Goal: Task Accomplishment & Management: Manage account settings

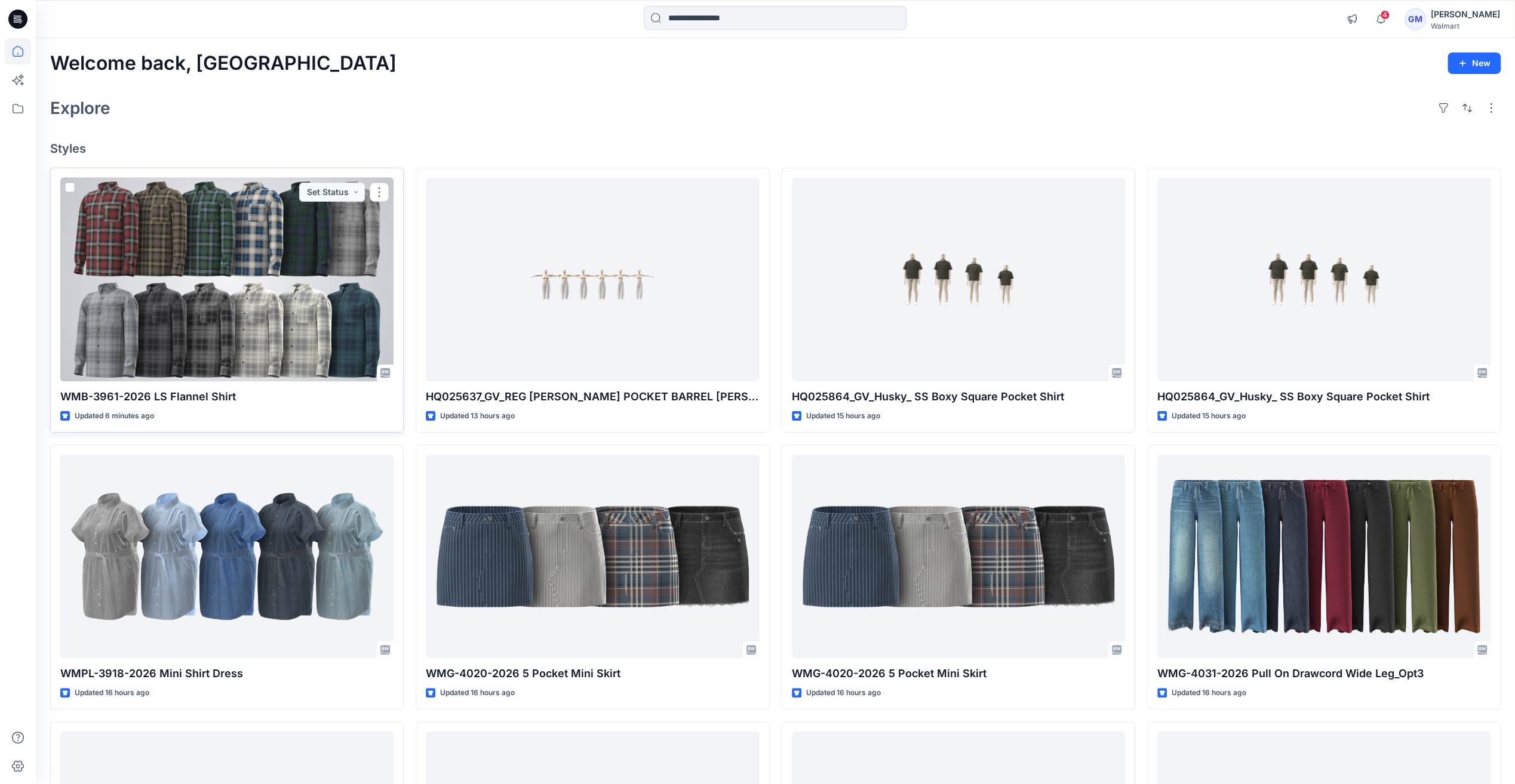
click at [295, 250] on div at bounding box center [226, 279] width 333 height 204
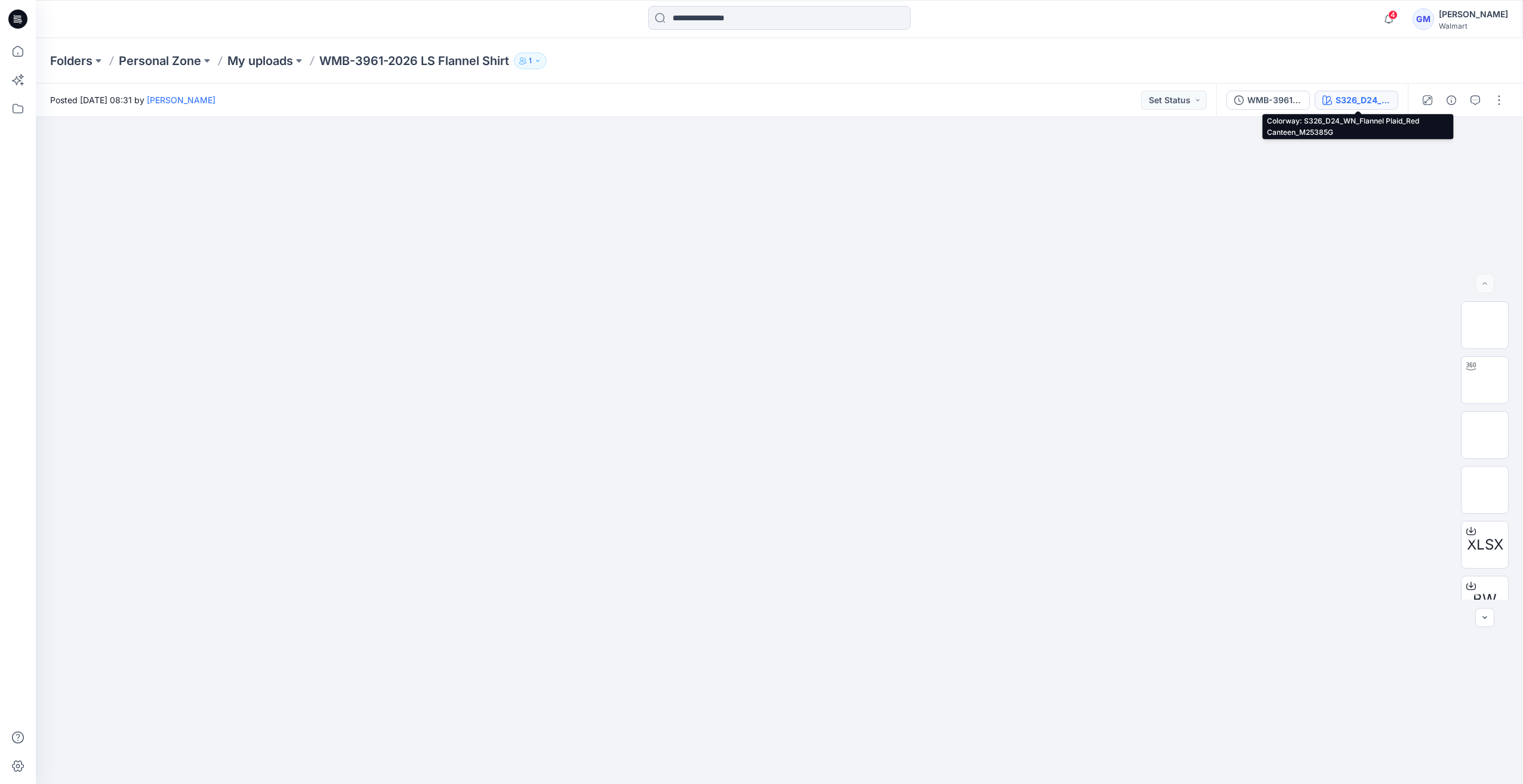
click at [1367, 101] on div "S326_D24_WN_Flannel Plaid_Red Canteen_M25385G" at bounding box center [1363, 100] width 55 height 13
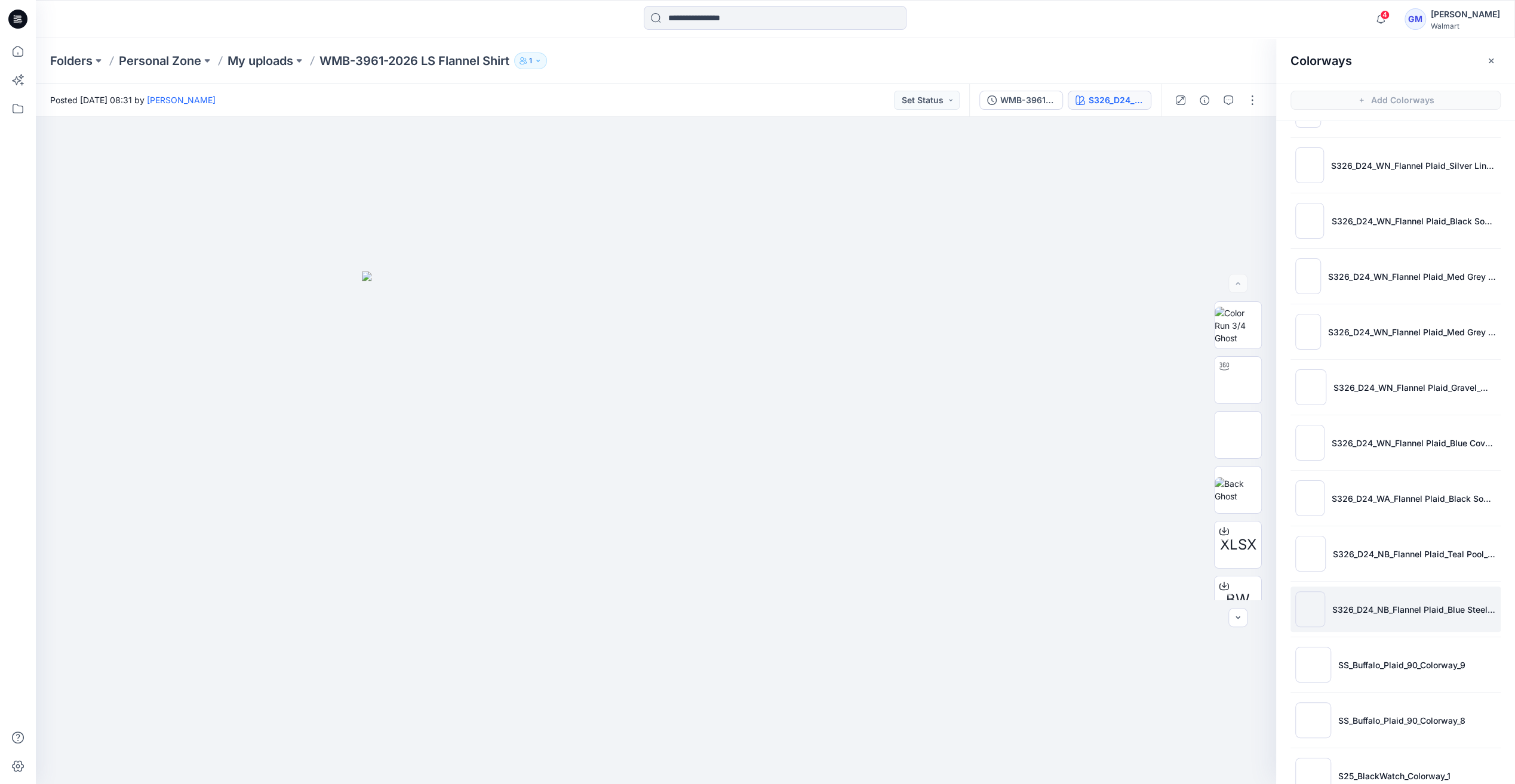
scroll to position [352, 0]
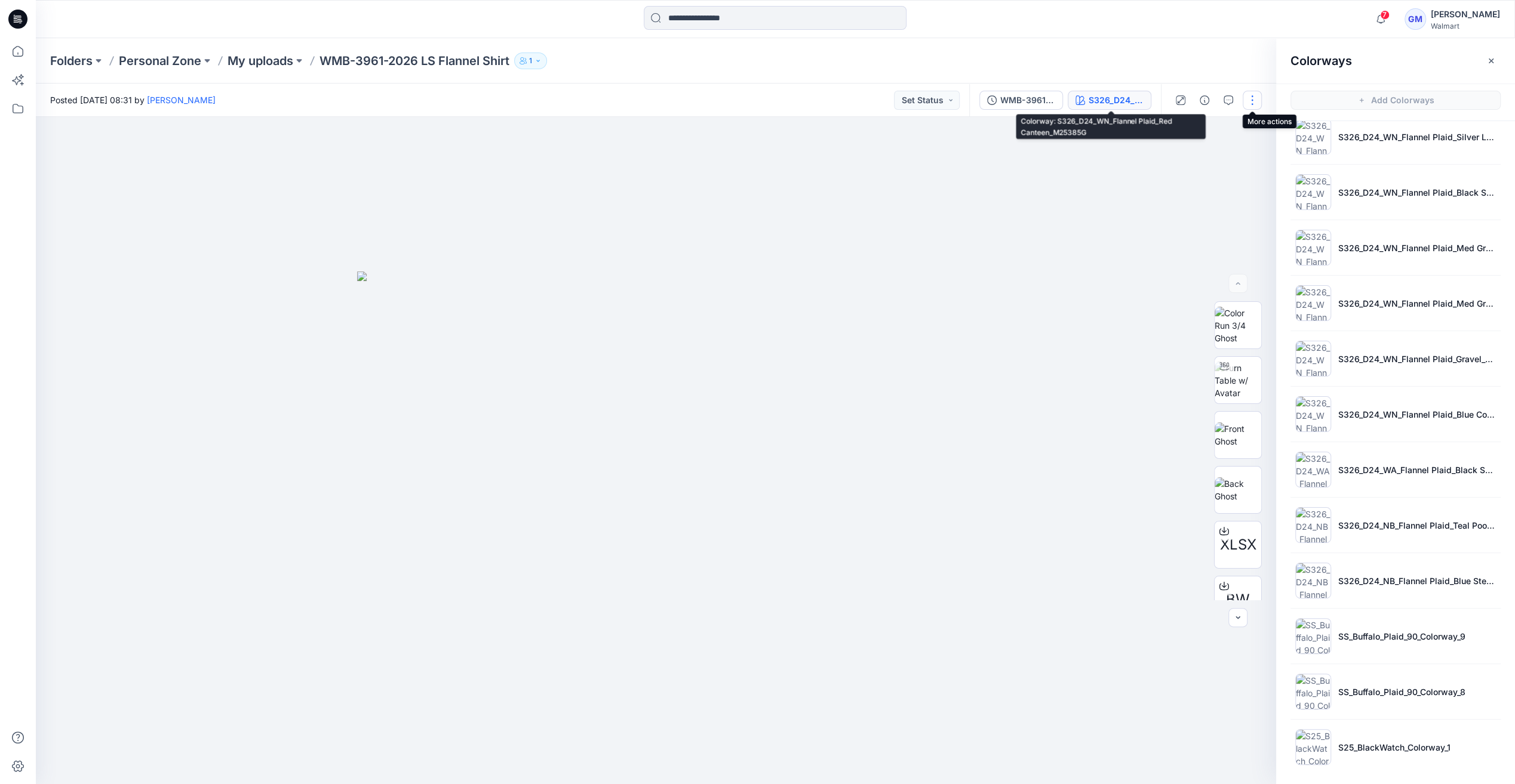
click at [1251, 99] on button "button" at bounding box center [1252, 100] width 19 height 19
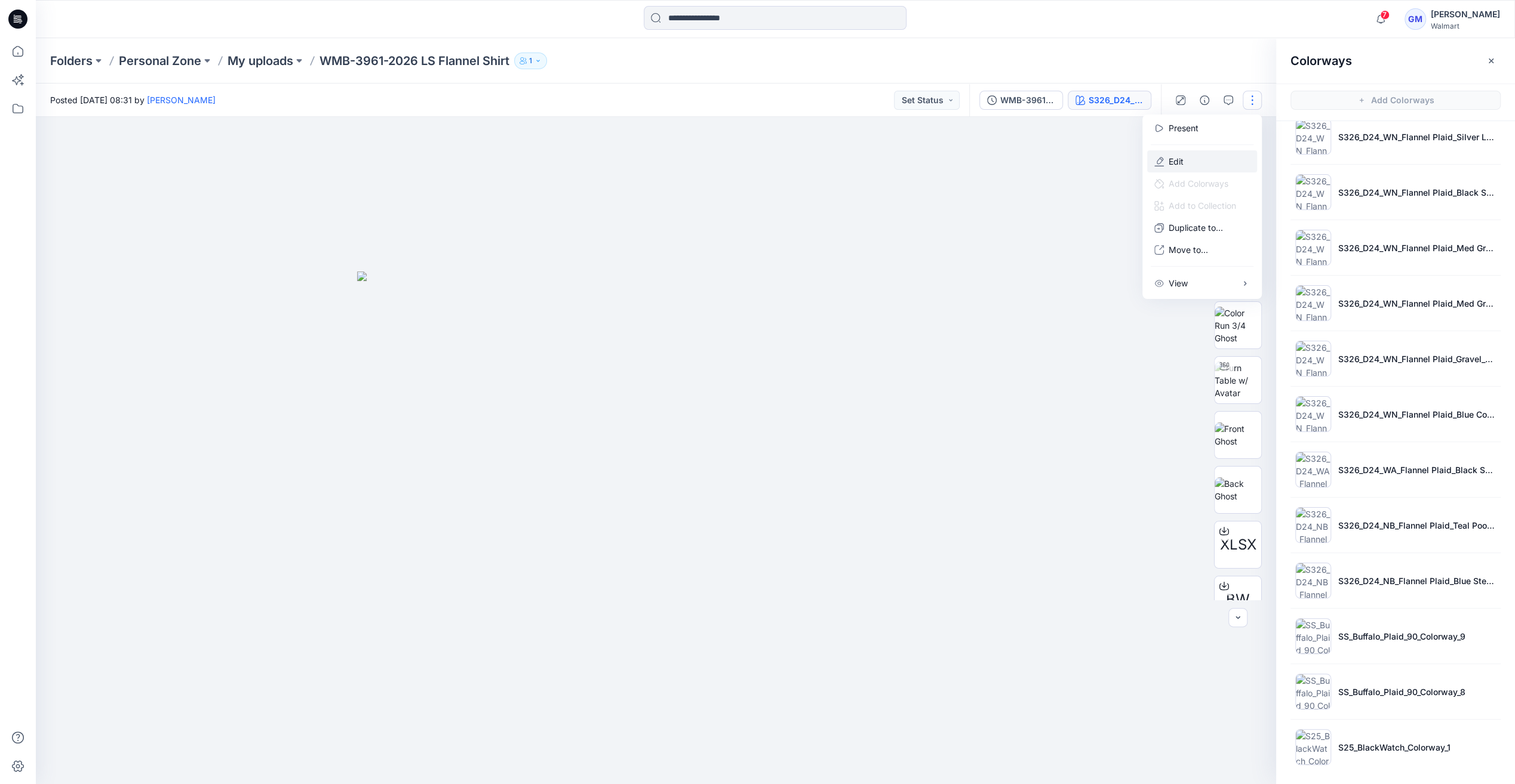
click at [1209, 163] on button "Edit" at bounding box center [1202, 161] width 110 height 22
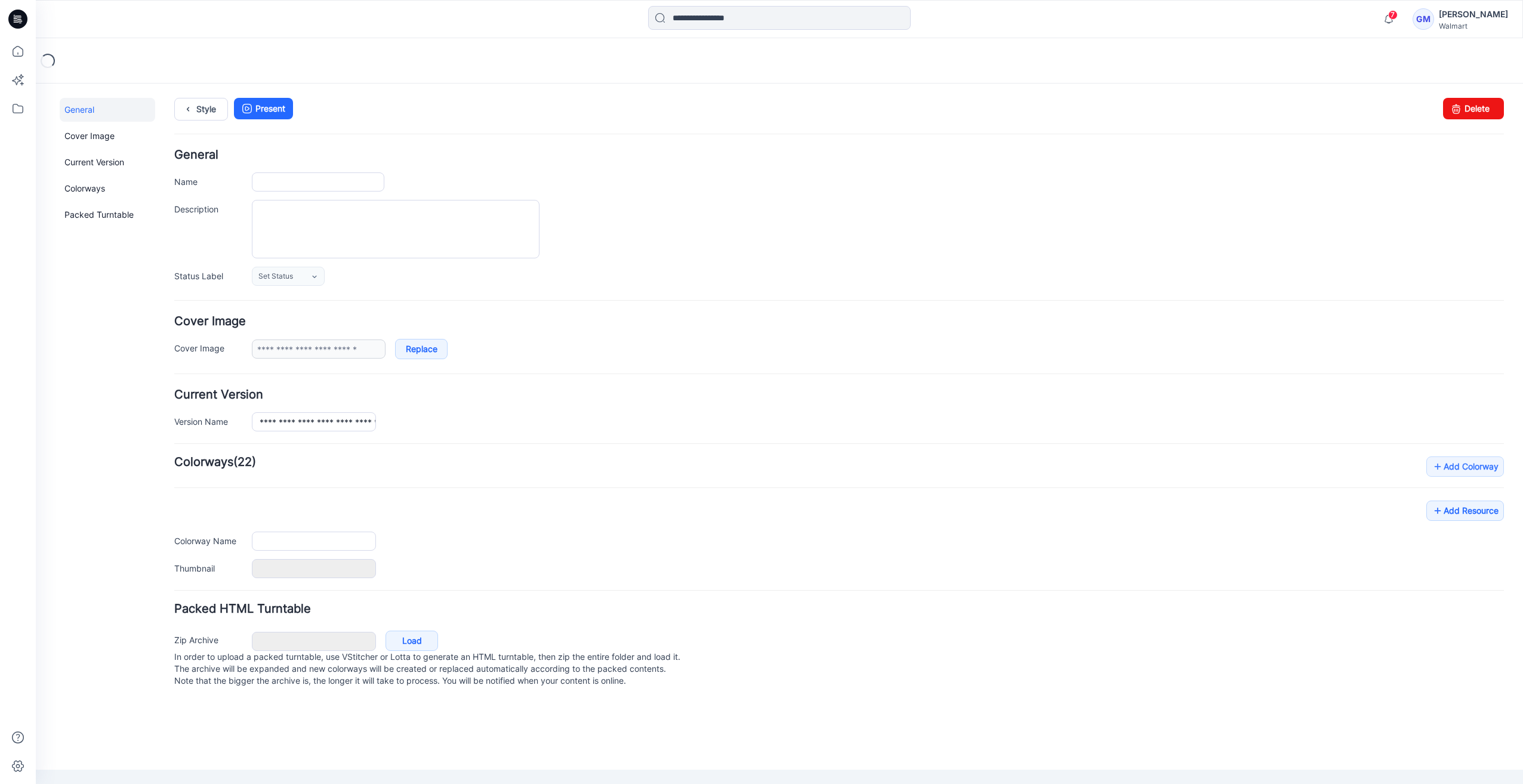
type input "**********"
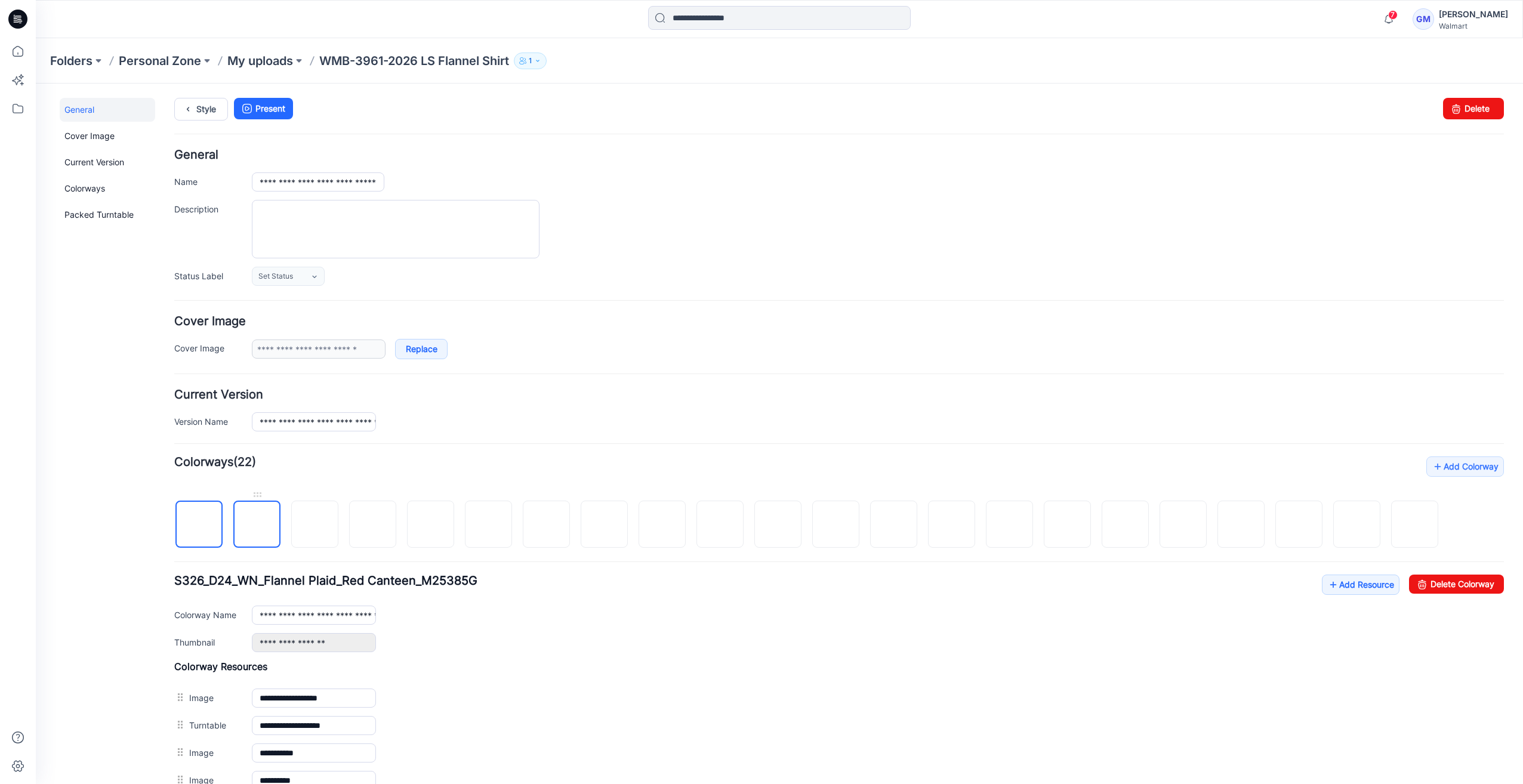
click at [258, 525] on img at bounding box center [258, 525] width 0 height 0
click at [1426, 575] on link "Delete Colorway" at bounding box center [1456, 584] width 95 height 19
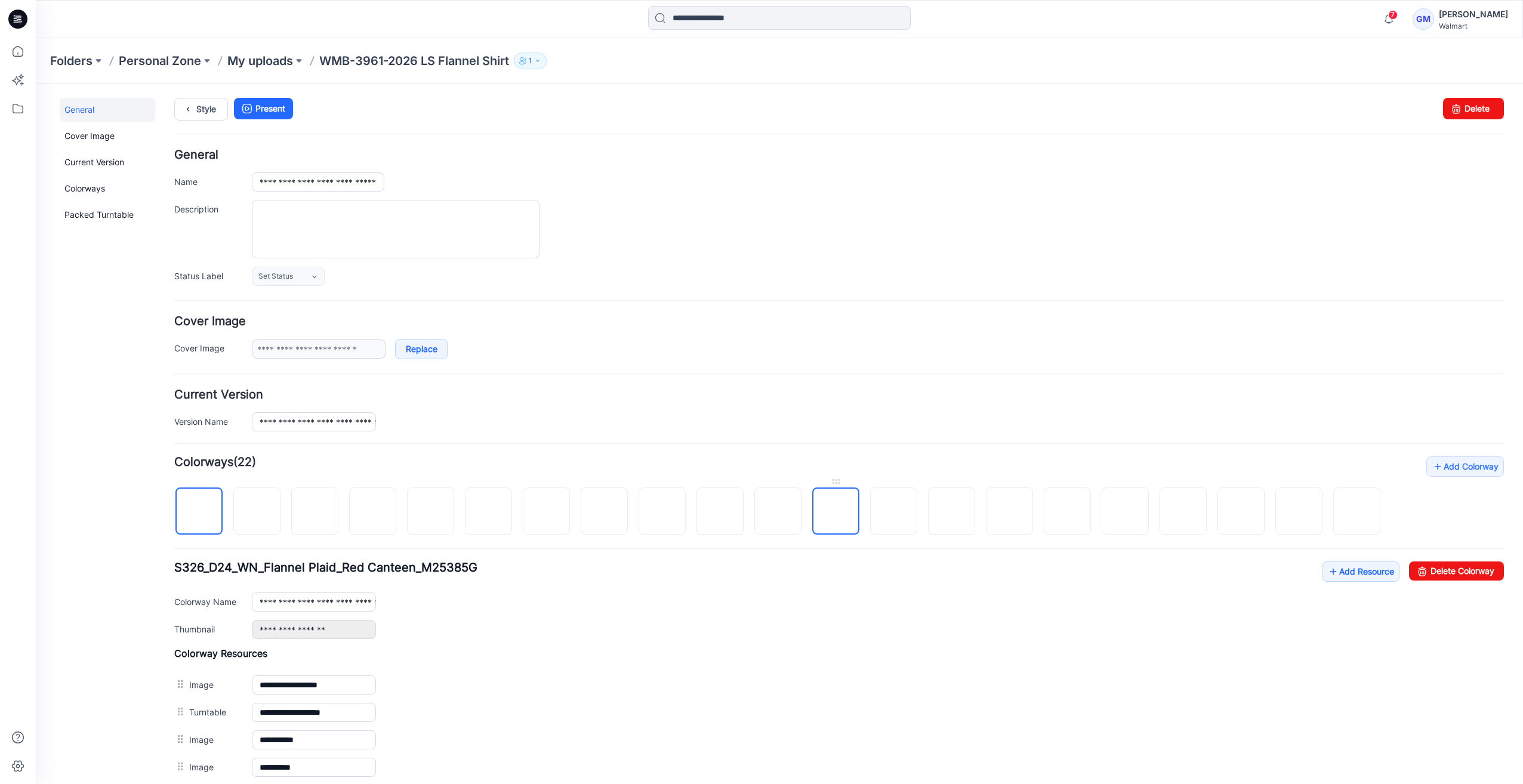
click at [836, 512] on img at bounding box center [836, 512] width 0 height 0
click at [315, 512] on img at bounding box center [315, 512] width 0 height 0
click at [373, 512] on img at bounding box center [373, 512] width 0 height 0
click at [489, 512] on img at bounding box center [489, 512] width 0 height 0
click at [1444, 571] on link "Delete Colorway" at bounding box center [1456, 571] width 95 height 19
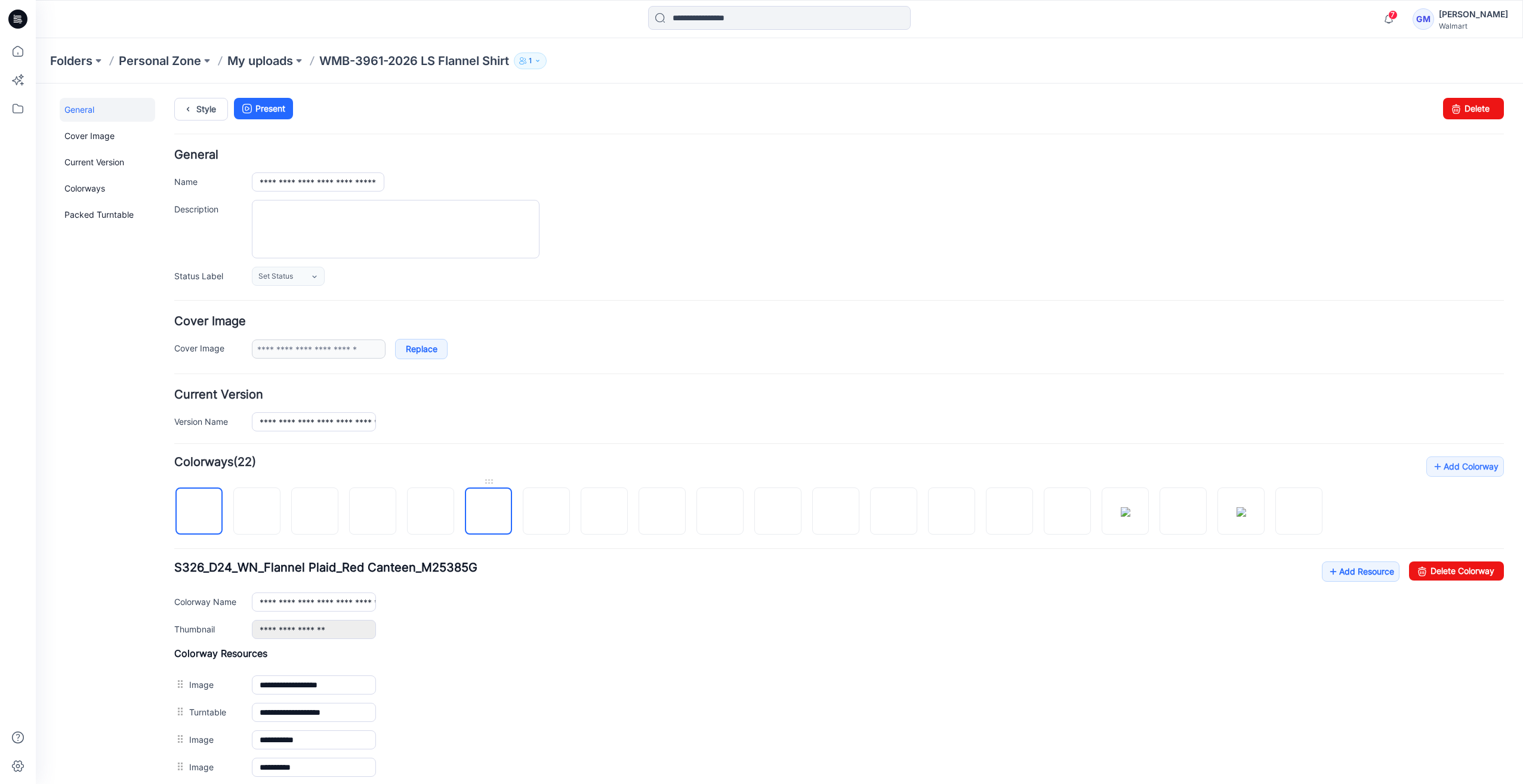
click at [489, 512] on img at bounding box center [489, 512] width 0 height 0
click at [547, 512] on img at bounding box center [547, 512] width 0 height 0
click at [489, 512] on img at bounding box center [489, 512] width 0 height 0
click at [721, 512] on img at bounding box center [721, 512] width 0 height 0
click at [778, 512] on img at bounding box center [778, 512] width 0 height 0
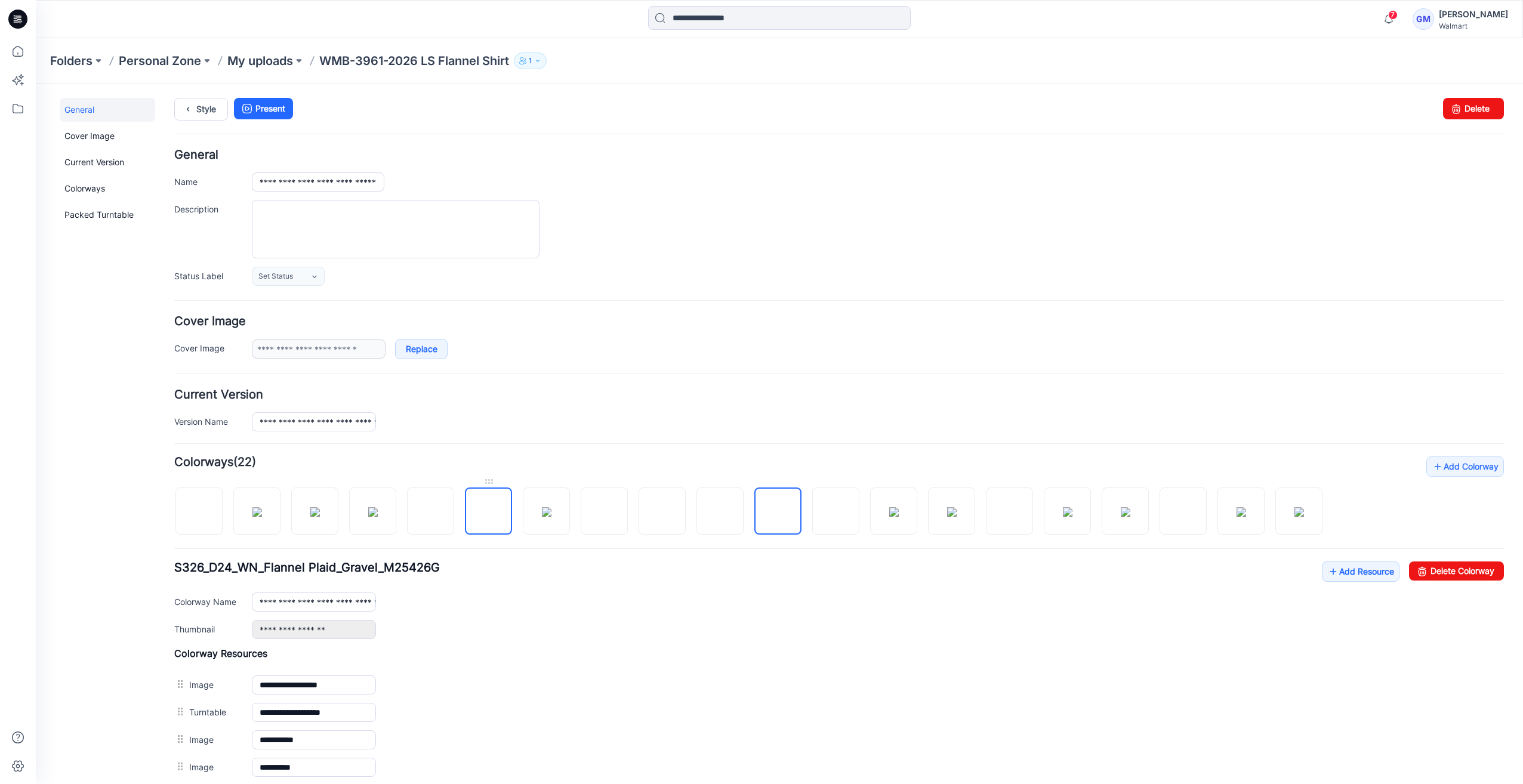
click at [489, 512] on img at bounding box center [489, 512] width 0 height 0
drag, startPoint x: 1466, startPoint y: 571, endPoint x: 850, endPoint y: 148, distance: 747.3
click at [1466, 571] on link "Delete Colorway" at bounding box center [1456, 571] width 95 height 19
click at [486, 507] on img at bounding box center [488, 512] width 10 height 10
click at [1481, 568] on link "Delete Colorway" at bounding box center [1456, 571] width 95 height 19
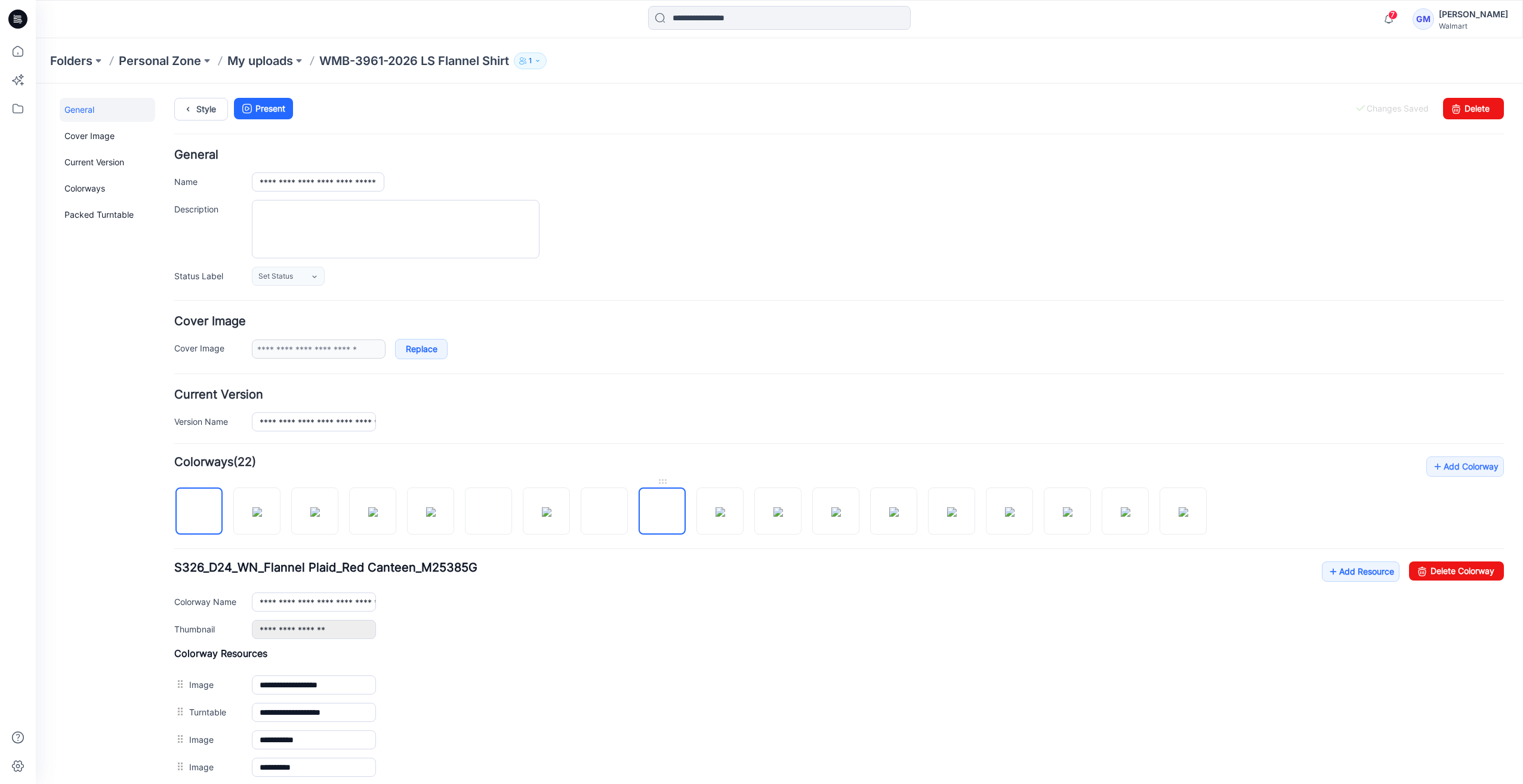
click at [662, 512] on img at bounding box center [662, 512] width 0 height 0
click at [601, 507] on img at bounding box center [604, 512] width 10 height 10
click at [662, 512] on img at bounding box center [662, 512] width 0 height 0
click at [778, 507] on img at bounding box center [778, 512] width 10 height 10
click at [662, 512] on img at bounding box center [662, 512] width 0 height 0
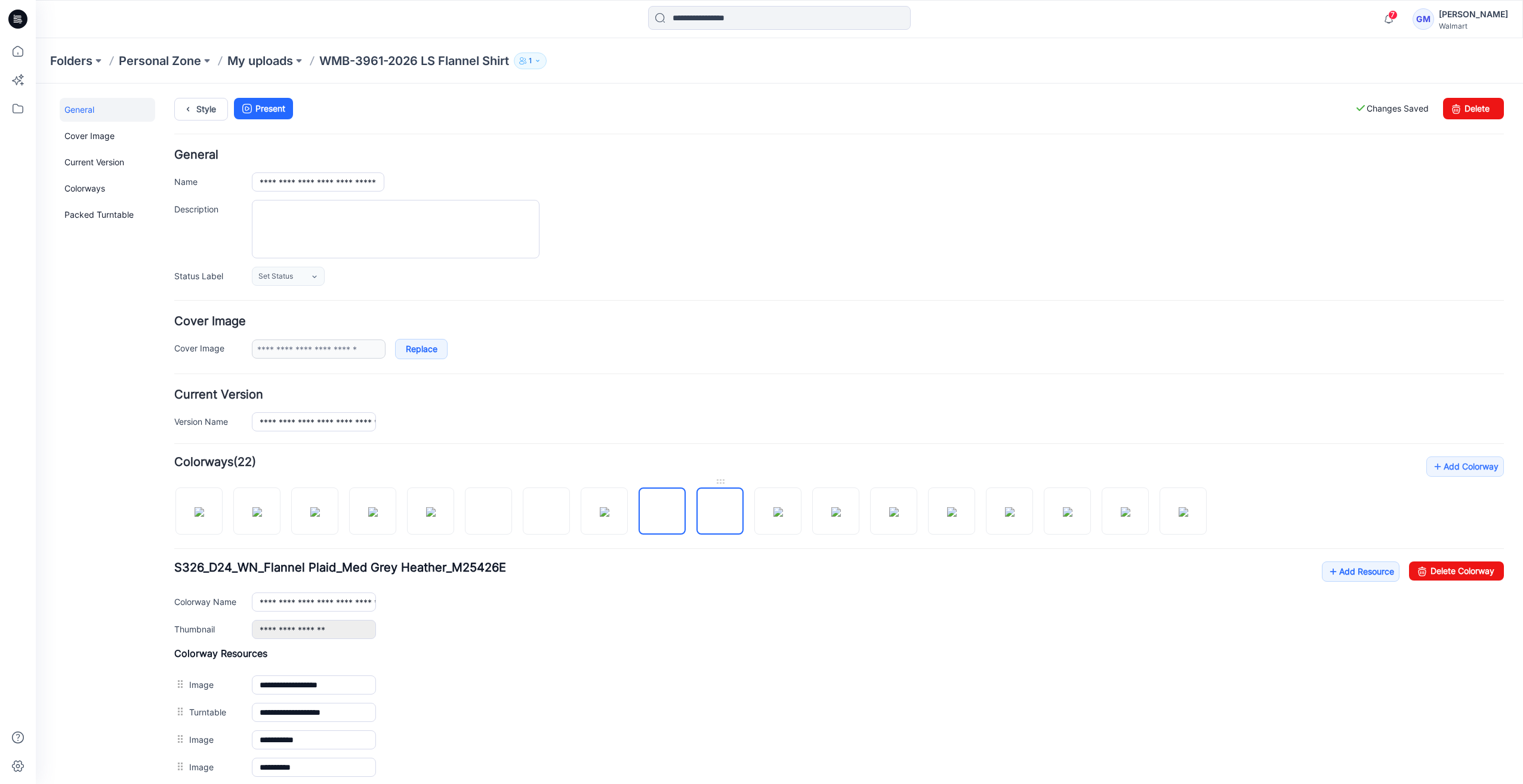
click at [721, 512] on img at bounding box center [721, 512] width 0 height 0
click at [776, 510] on img at bounding box center [778, 512] width 10 height 10
click at [1437, 566] on link "Delete Colorway" at bounding box center [1456, 571] width 95 height 19
click at [721, 512] on img at bounding box center [721, 512] width 0 height 0
click at [783, 513] on img at bounding box center [778, 512] width 10 height 10
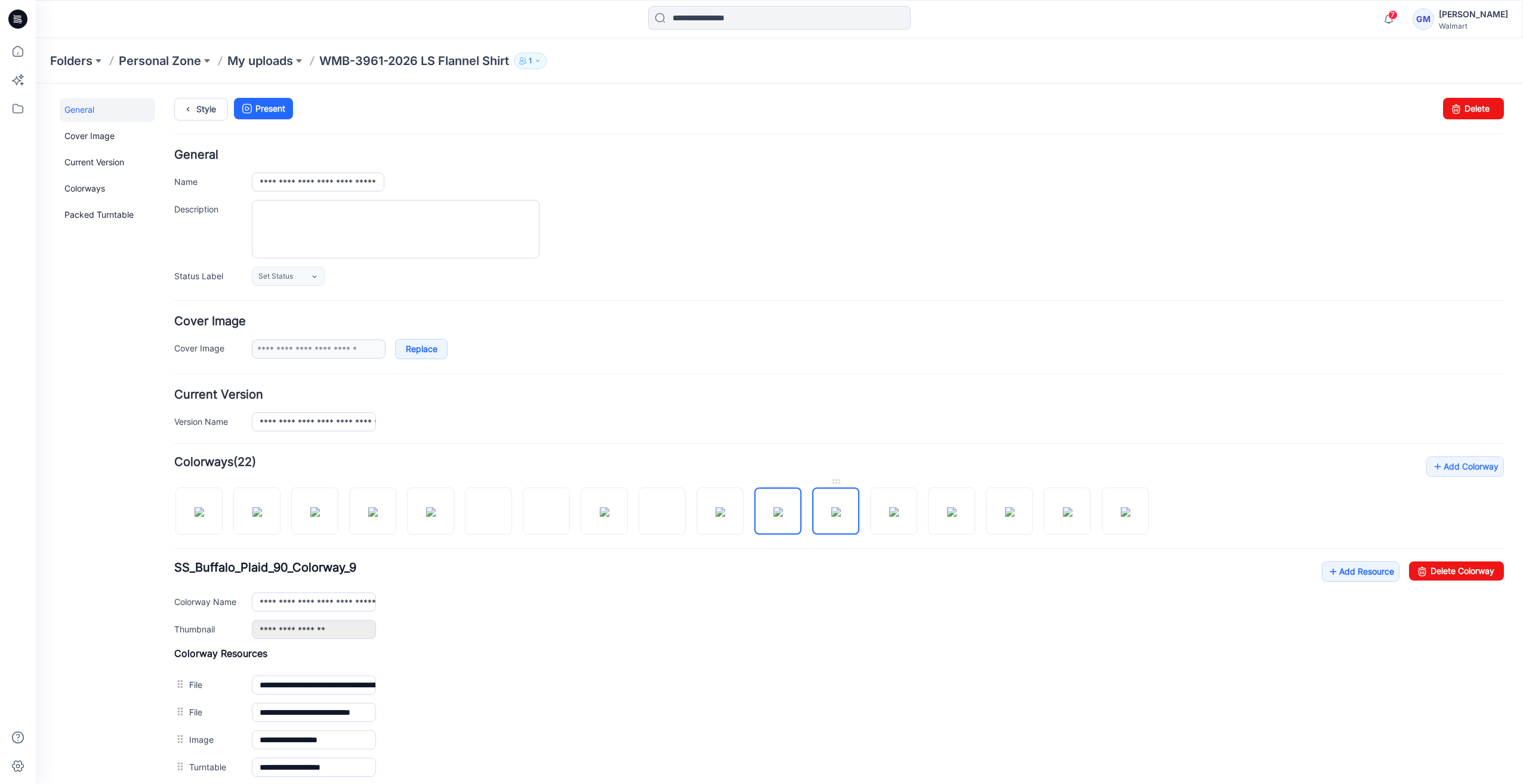
click at [831, 509] on img at bounding box center [835, 512] width 10 height 10
click at [889, 510] on img at bounding box center [894, 512] width 10 height 10
click at [947, 510] on img at bounding box center [951, 512] width 10 height 10
click at [1006, 516] on img at bounding box center [1010, 512] width 10 height 10
click at [1071, 515] on img at bounding box center [1067, 512] width 10 height 10
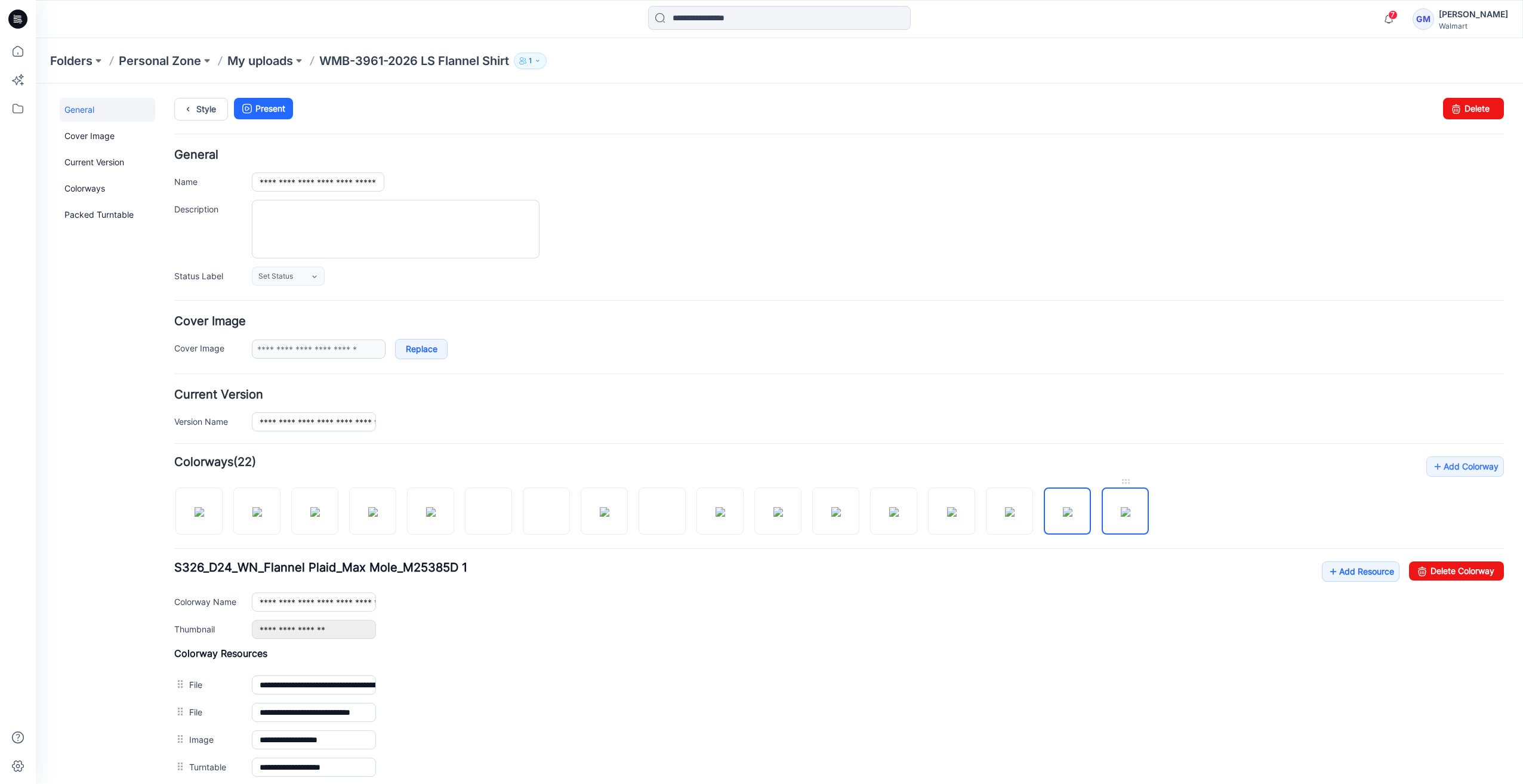
click at [1131, 514] on img at bounding box center [1125, 512] width 10 height 10
click at [195, 507] on img at bounding box center [199, 512] width 10 height 10
click at [280, 513] on link at bounding box center [257, 511] width 47 height 47
click at [319, 515] on img at bounding box center [315, 512] width 10 height 10
click at [368, 516] on img at bounding box center [372, 512] width 10 height 10
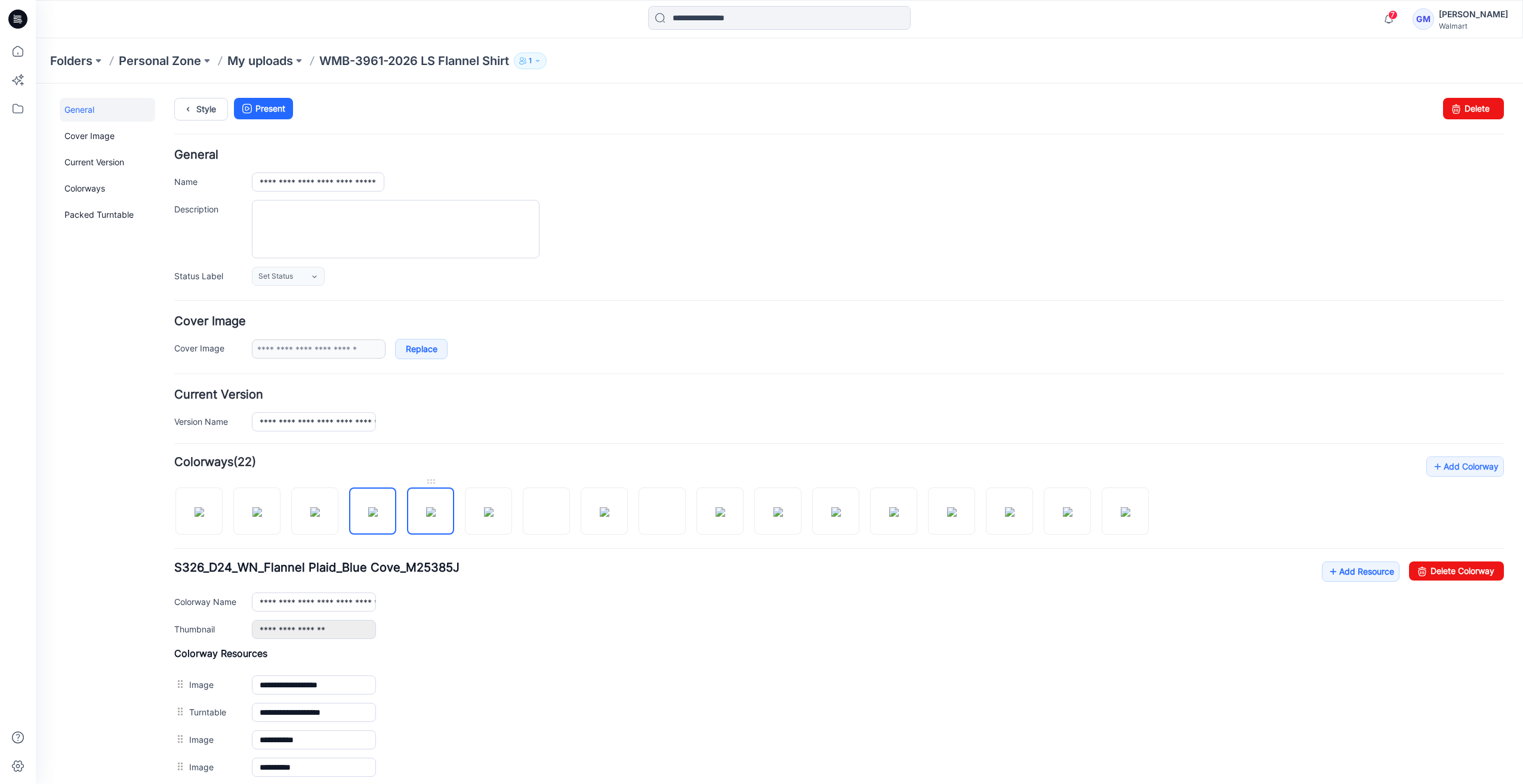
click at [426, 517] on img at bounding box center [431, 512] width 10 height 10
click at [493, 517] on img at bounding box center [488, 512] width 10 height 10
click at [552, 517] on img at bounding box center [547, 512] width 10 height 10
drag, startPoint x: 617, startPoint y: 536, endPoint x: 607, endPoint y: 530, distance: 11.7
click at [614, 536] on div "Add Colorway Colorways (22) S326_D24_WN_Flannel Plaid_Gravel_M25426G Add Resour…" at bounding box center [839, 647] width 1330 height 379
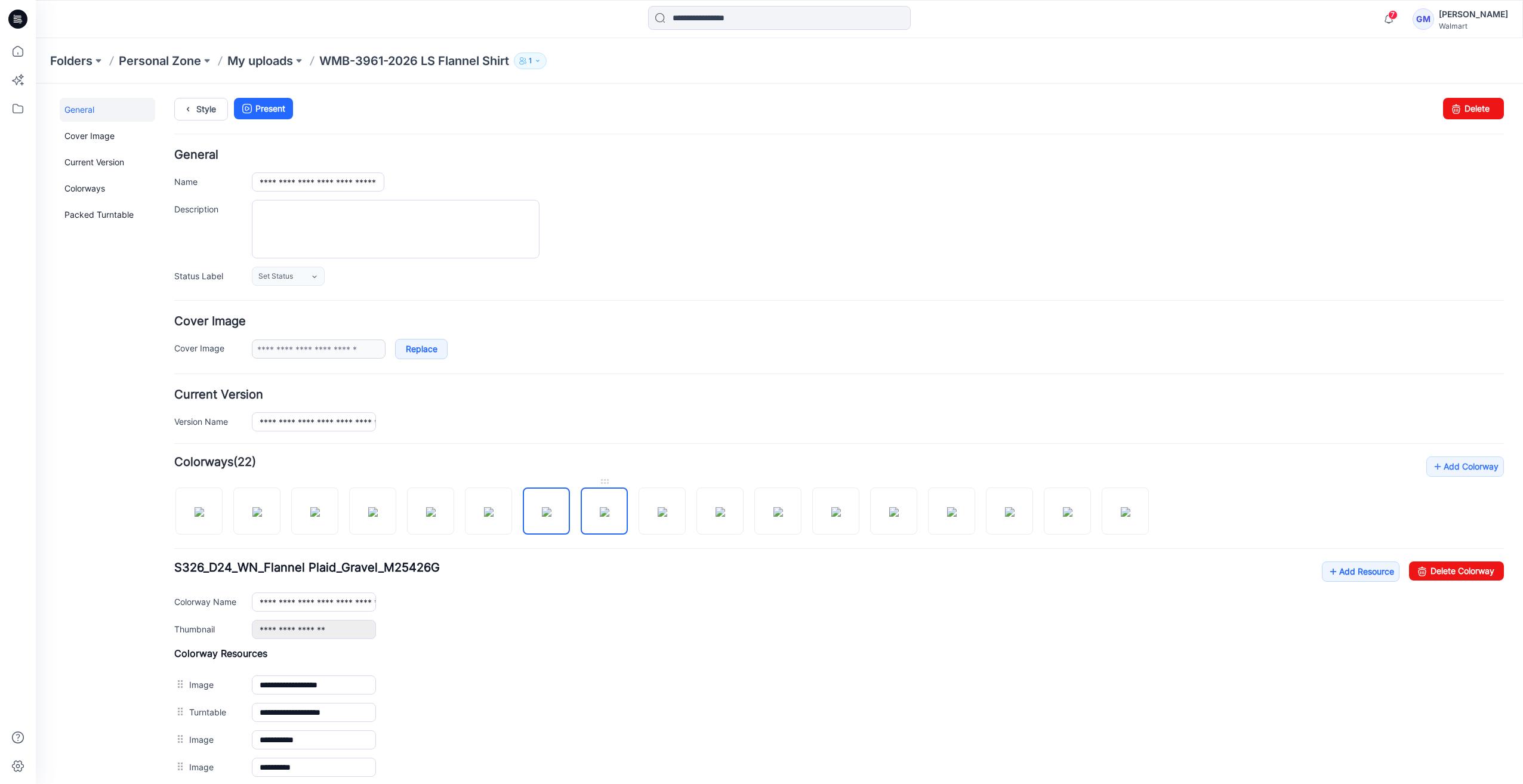
click at [605, 517] on img at bounding box center [604, 512] width 10 height 10
click at [668, 517] on img at bounding box center [662, 512] width 10 height 10
click at [725, 514] on img at bounding box center [720, 512] width 10 height 10
click at [774, 514] on img at bounding box center [778, 512] width 10 height 10
click at [831, 514] on img at bounding box center [835, 512] width 10 height 10
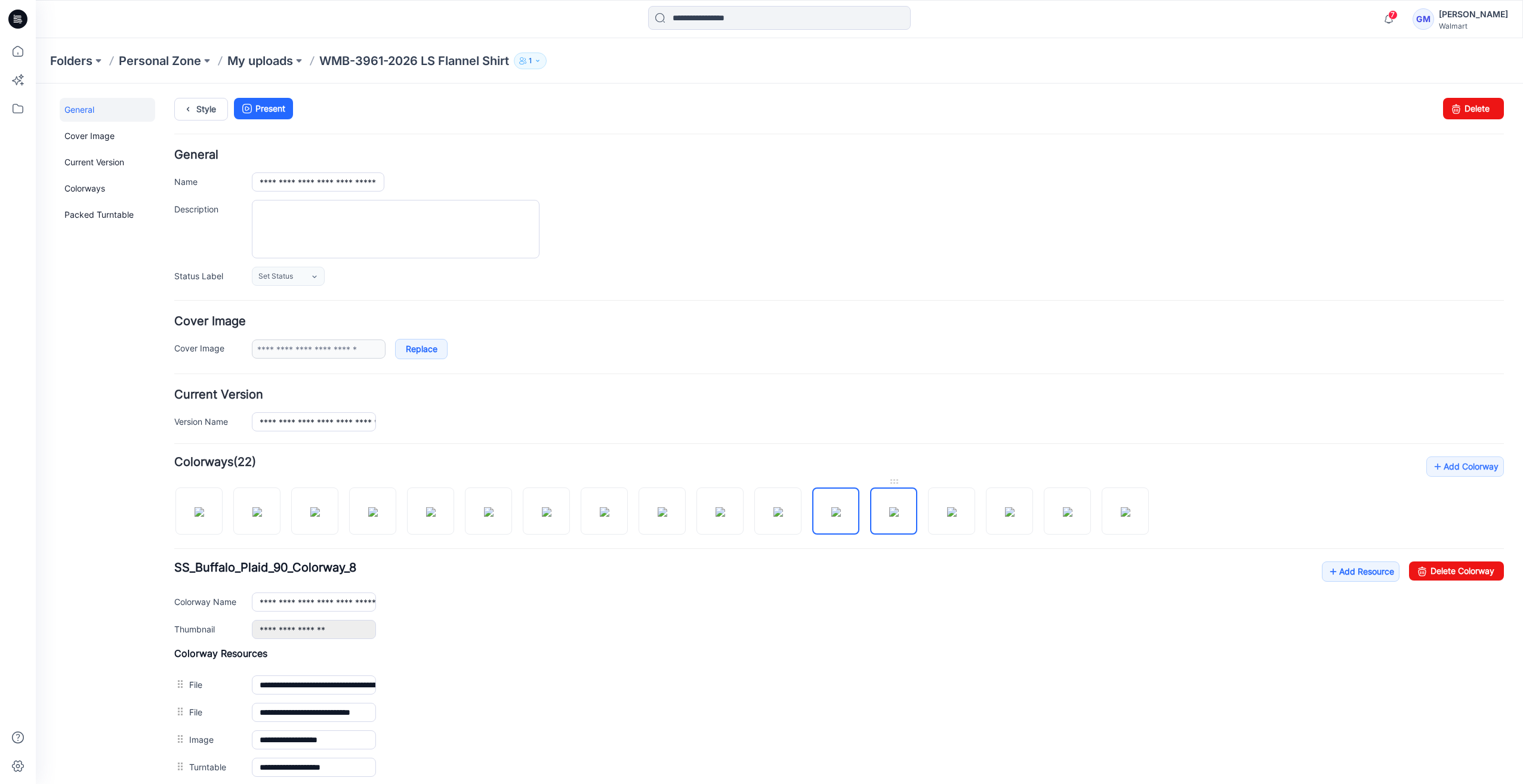
click at [899, 517] on img at bounding box center [894, 512] width 10 height 10
click at [956, 516] on img at bounding box center [951, 512] width 10 height 10
click at [1011, 516] on img at bounding box center [1010, 512] width 10 height 10
click at [1071, 507] on img at bounding box center [1067, 512] width 10 height 10
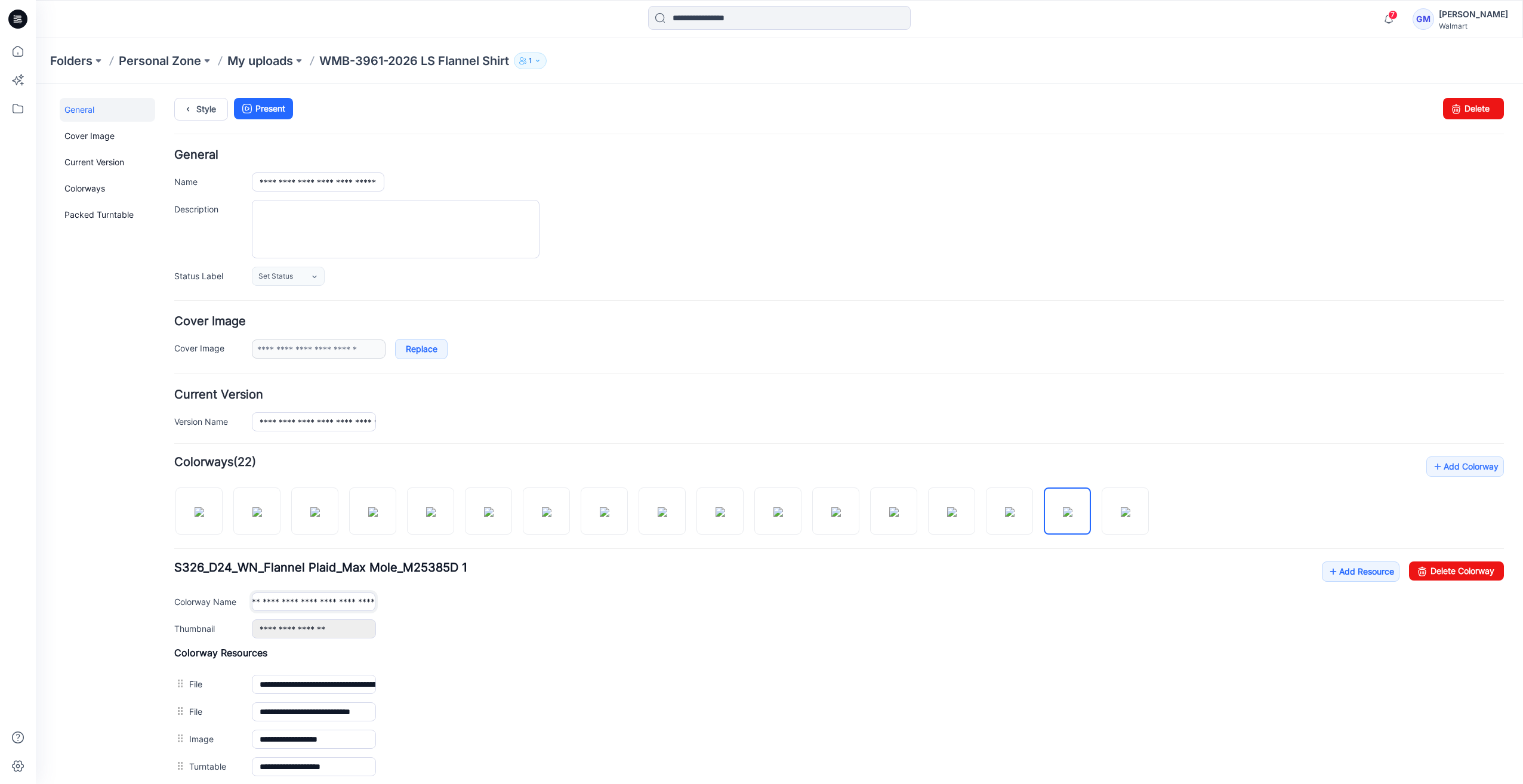
drag, startPoint x: 326, startPoint y: 606, endPoint x: 470, endPoint y: 604, distance: 144.0
click at [483, 605] on div "**********" at bounding box center [877, 601] width 1252 height 18
click at [373, 603] on input "**********" at bounding box center [313, 601] width 124 height 18
drag, startPoint x: 369, startPoint y: 603, endPoint x: 384, endPoint y: 606, distance: 15.3
click at [384, 606] on div "**********" at bounding box center [877, 601] width 1252 height 18
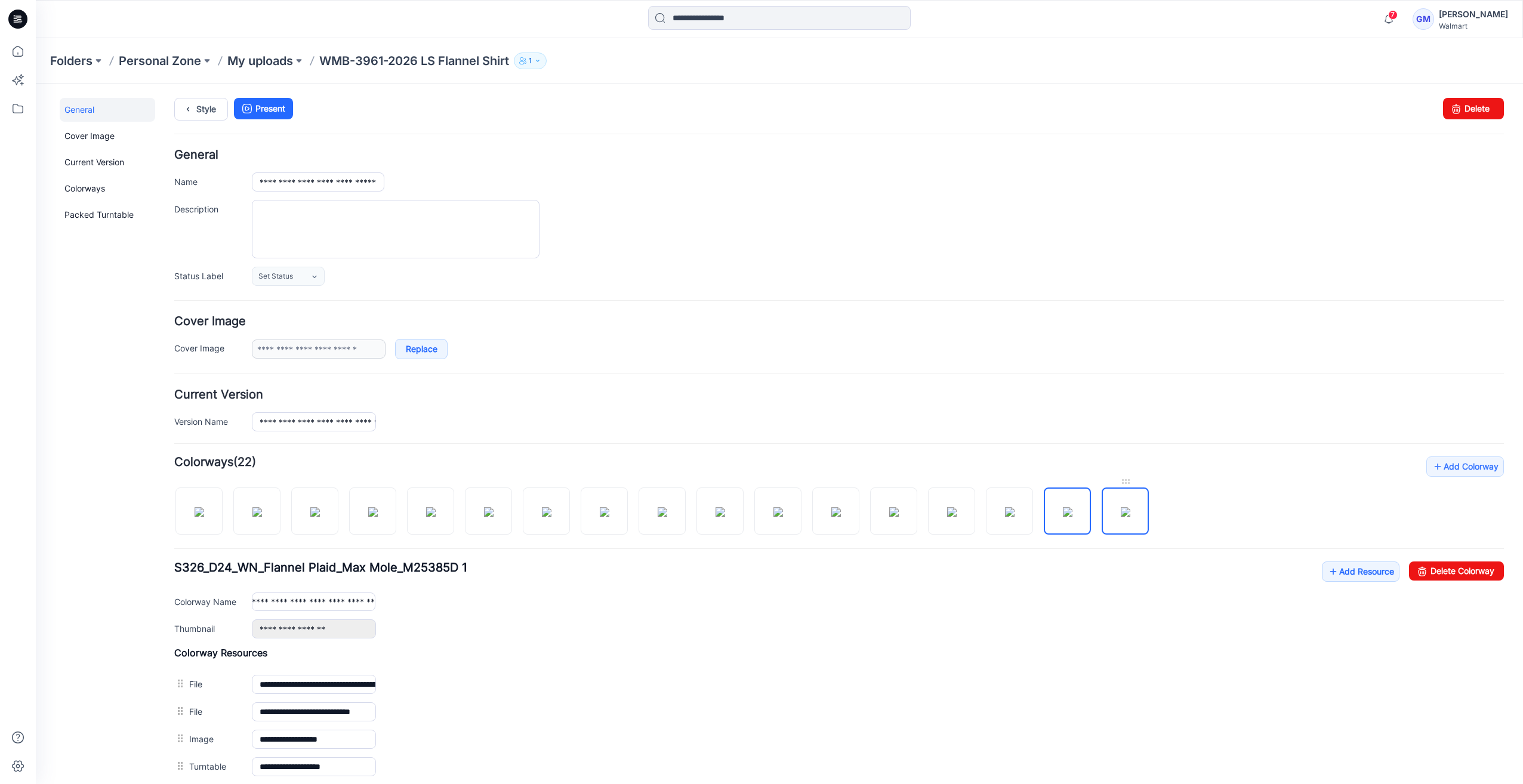
scroll to position [0, 0]
click at [1131, 508] on img at bounding box center [1125, 512] width 10 height 10
type input "**********"
drag, startPoint x: 265, startPoint y: 598, endPoint x: 668, endPoint y: 606, distance: 403.1
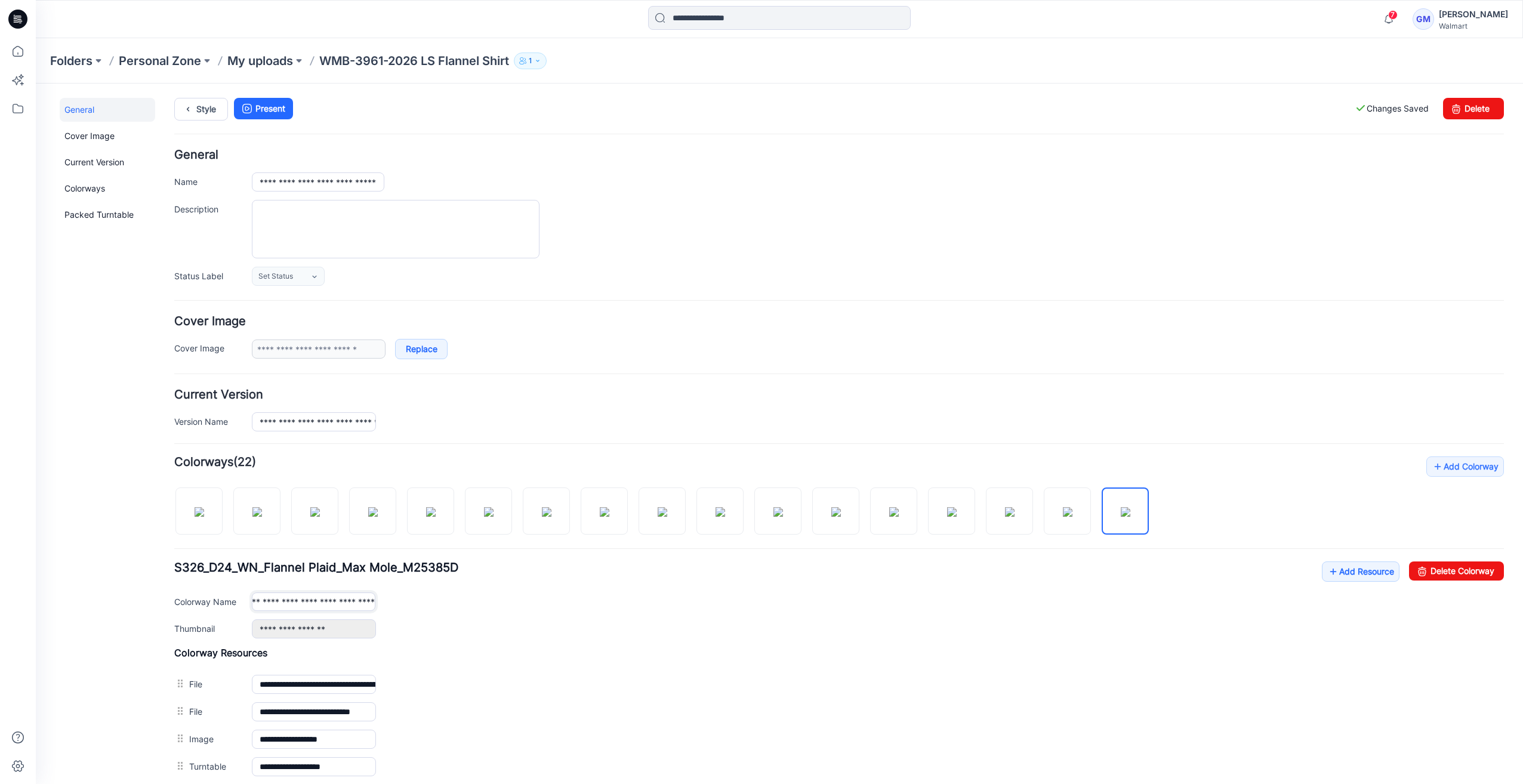
click at [668, 606] on div "**********" at bounding box center [877, 601] width 1252 height 18
click at [1130, 507] on img at bounding box center [1125, 512] width 10 height 10
click at [198, 104] on link "Style" at bounding box center [201, 109] width 54 height 23
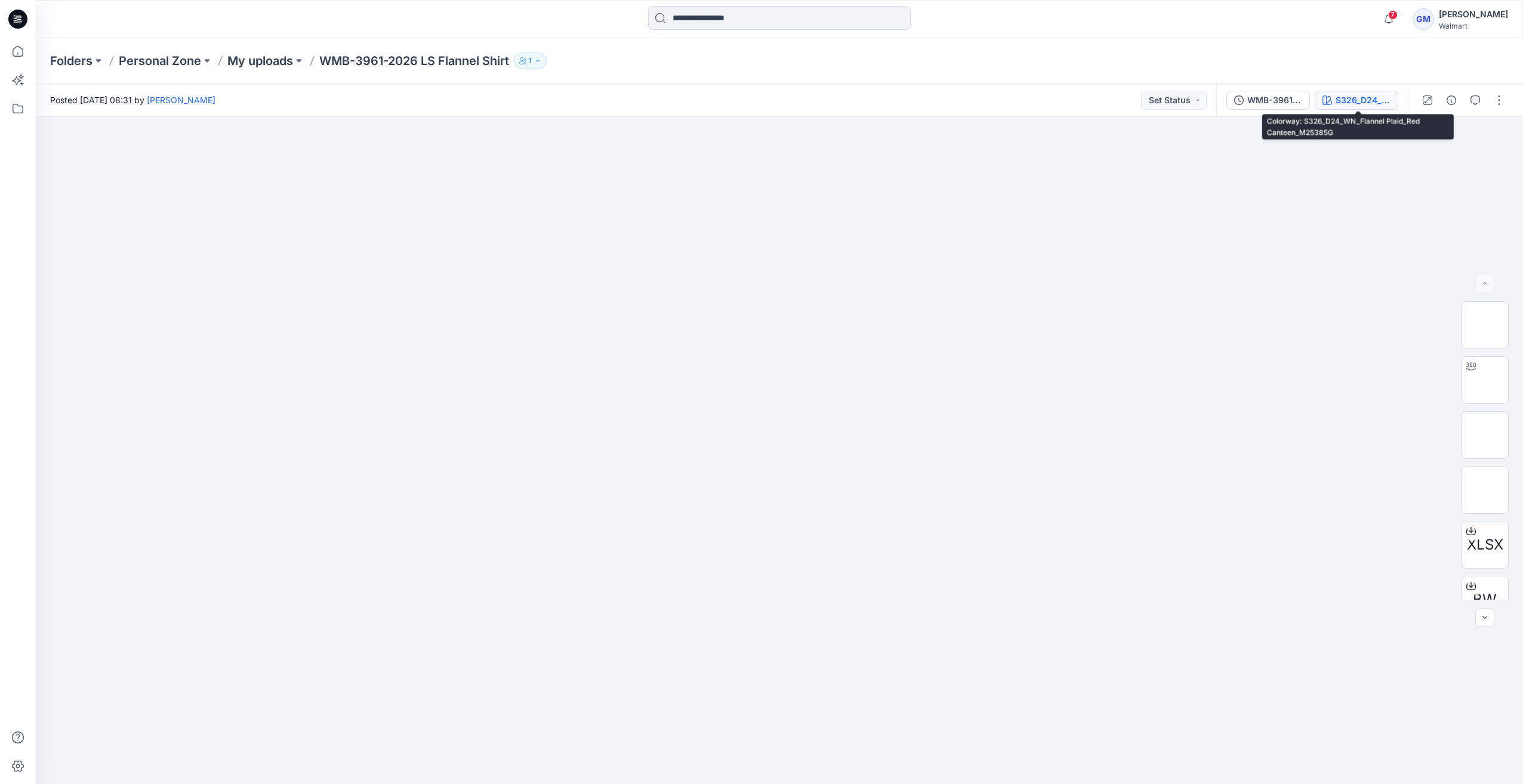
click at [1361, 104] on div "S326_D24_WN_Flannel Plaid_Red Canteen_M25385G" at bounding box center [1363, 100] width 55 height 13
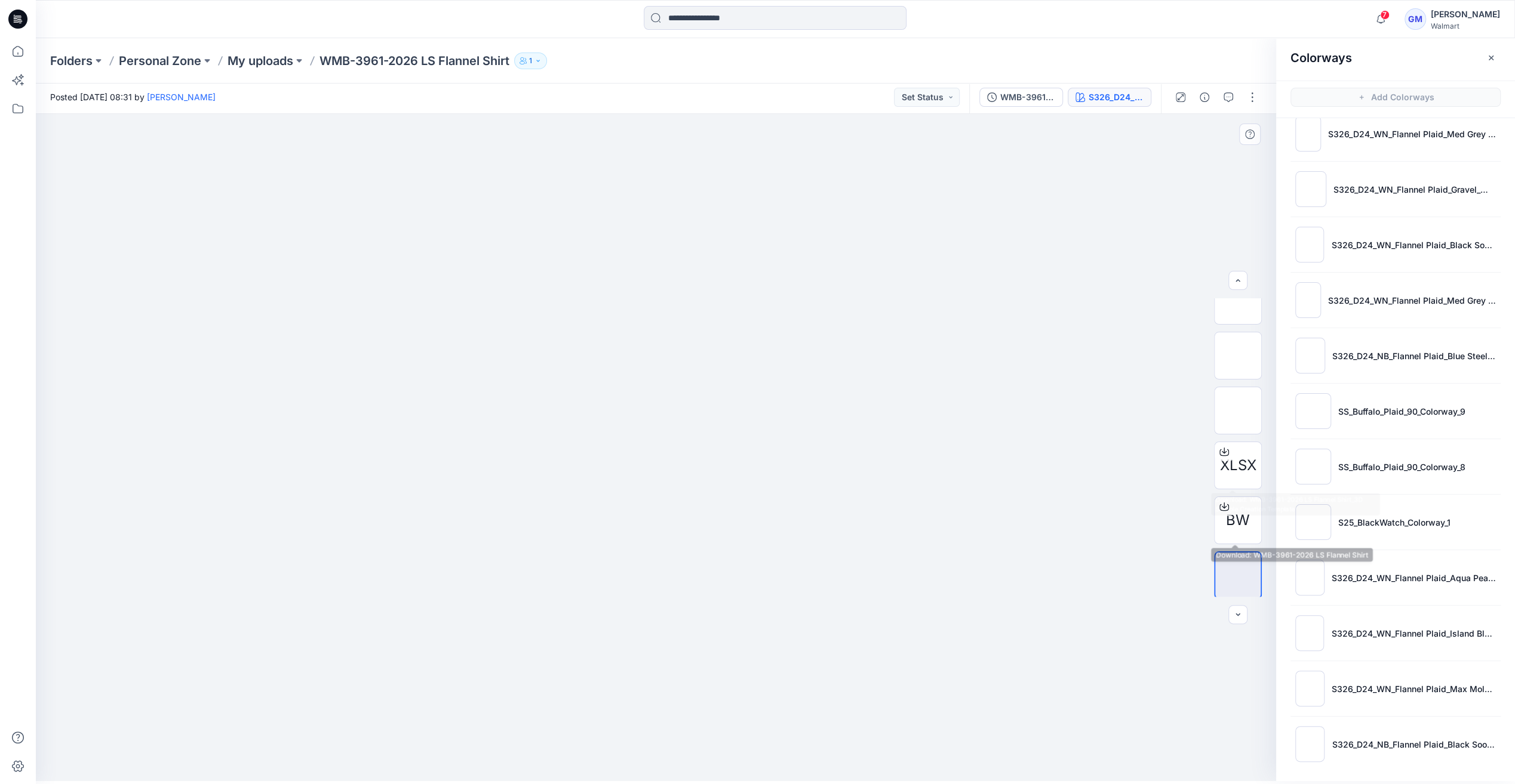
scroll to position [79, 0]
click at [1323, 738] on img at bounding box center [1310, 744] width 30 height 36
click at [1307, 738] on img at bounding box center [1310, 744] width 30 height 36
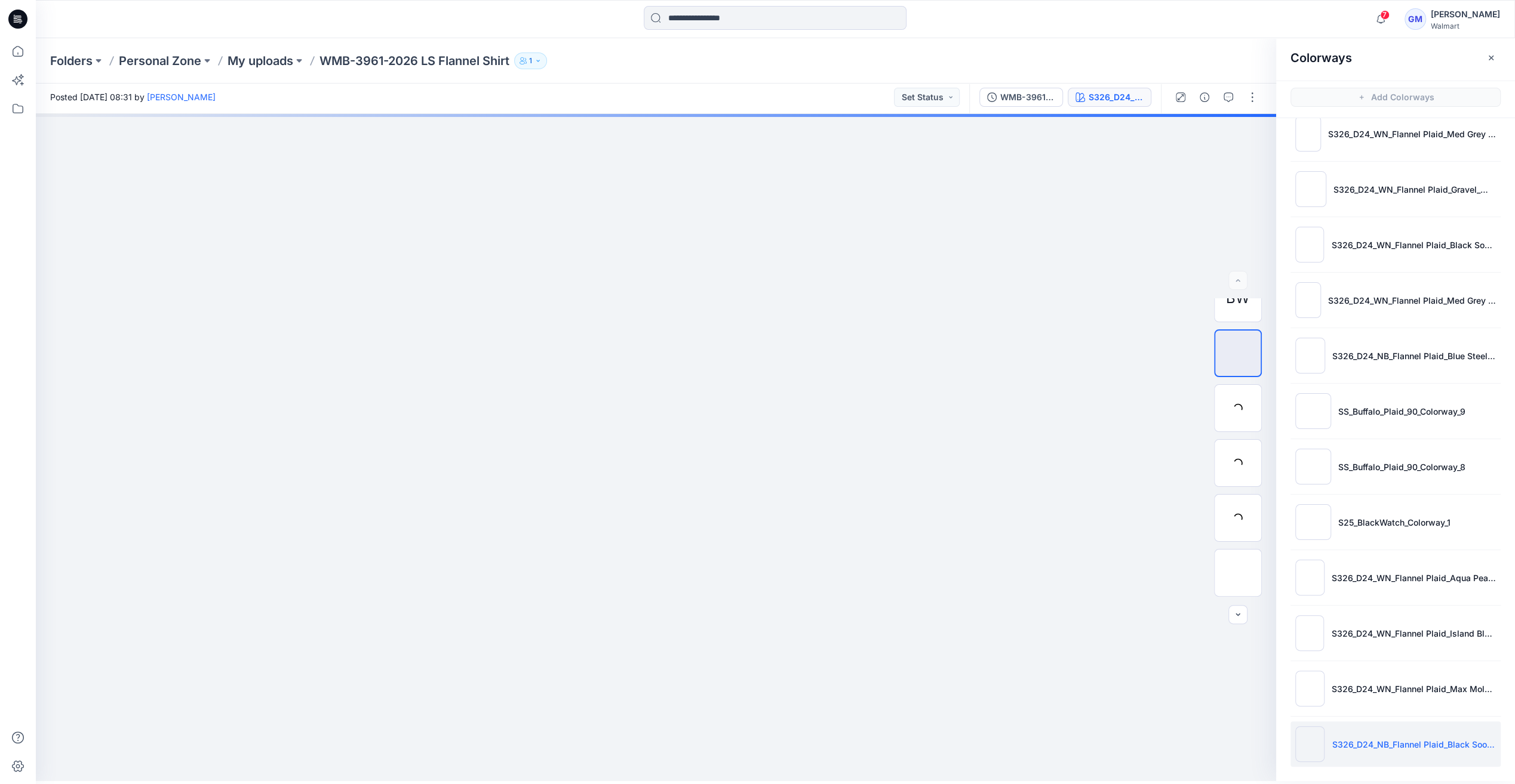
scroll to position [0, 0]
click at [1306, 683] on img at bounding box center [1310, 688] width 30 height 36
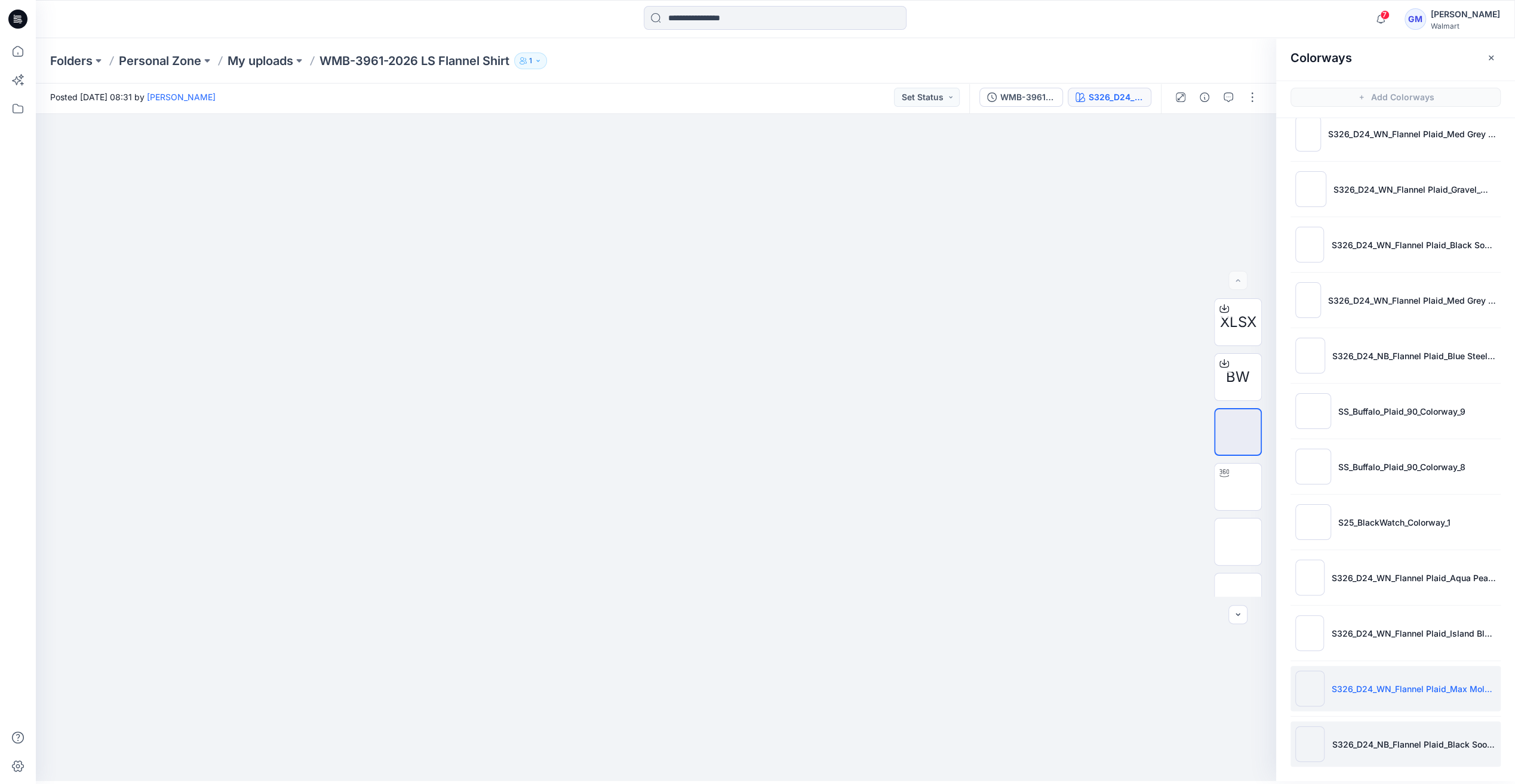
click at [1316, 734] on img at bounding box center [1310, 744] width 30 height 36
click at [1310, 686] on img at bounding box center [1310, 688] width 30 height 36
click at [1303, 713] on ul "S326_D24_WN_Flannel Plaid_Red Canteen_M25385G S326_D24_WA_Flannel Plaid_Black S…" at bounding box center [1396, 300] width 239 height 957
click at [1477, 743] on p "S326_D24_NB_Flannel Plaid_Black Soot_M25374C" at bounding box center [1413, 744] width 165 height 12
click at [1225, 468] on icon at bounding box center [1223, 472] width 10 height 10
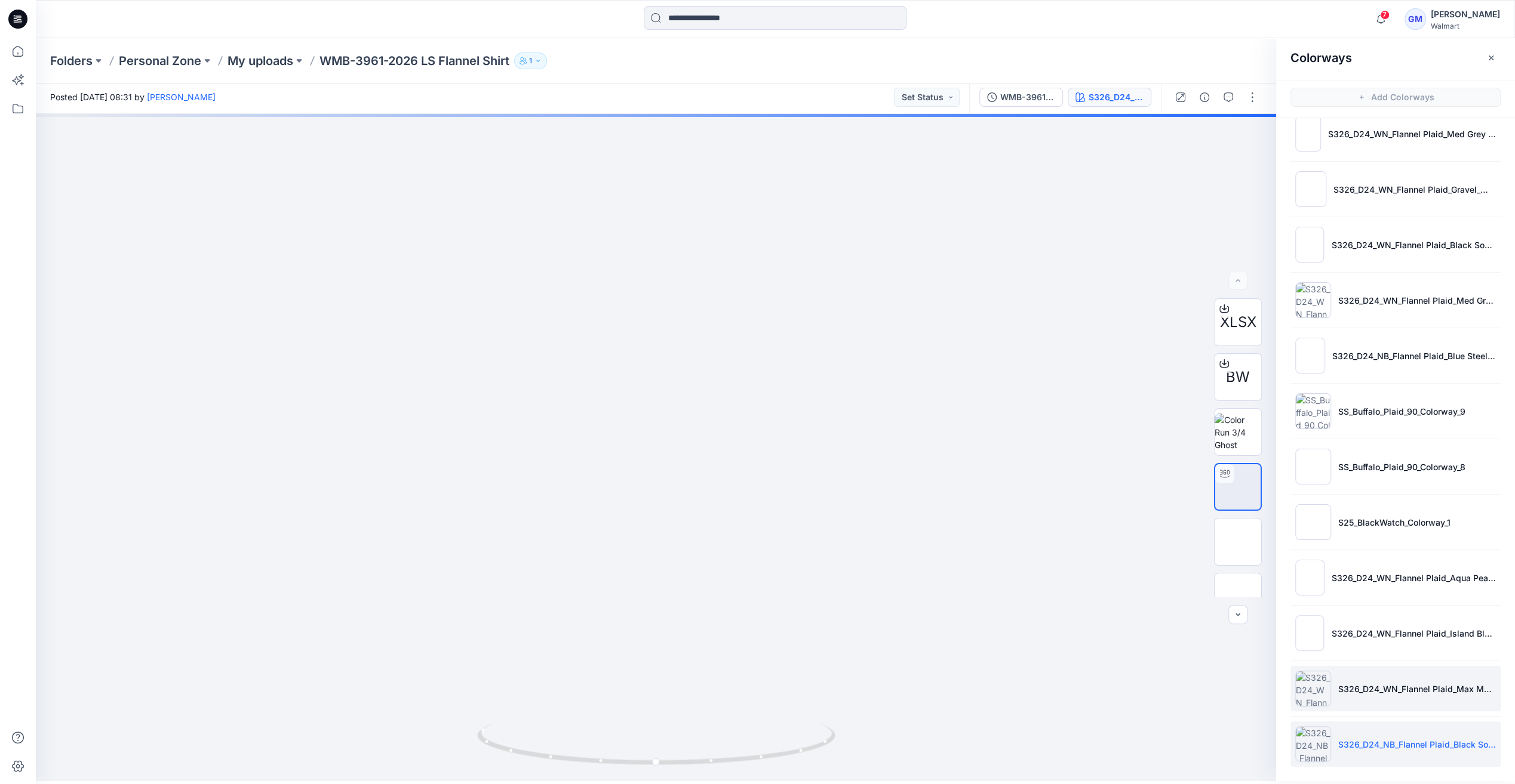
click at [1343, 706] on li "S326_D24_WN_Flannel Plaid_Max Mole_M25385D" at bounding box center [1395, 688] width 210 height 45
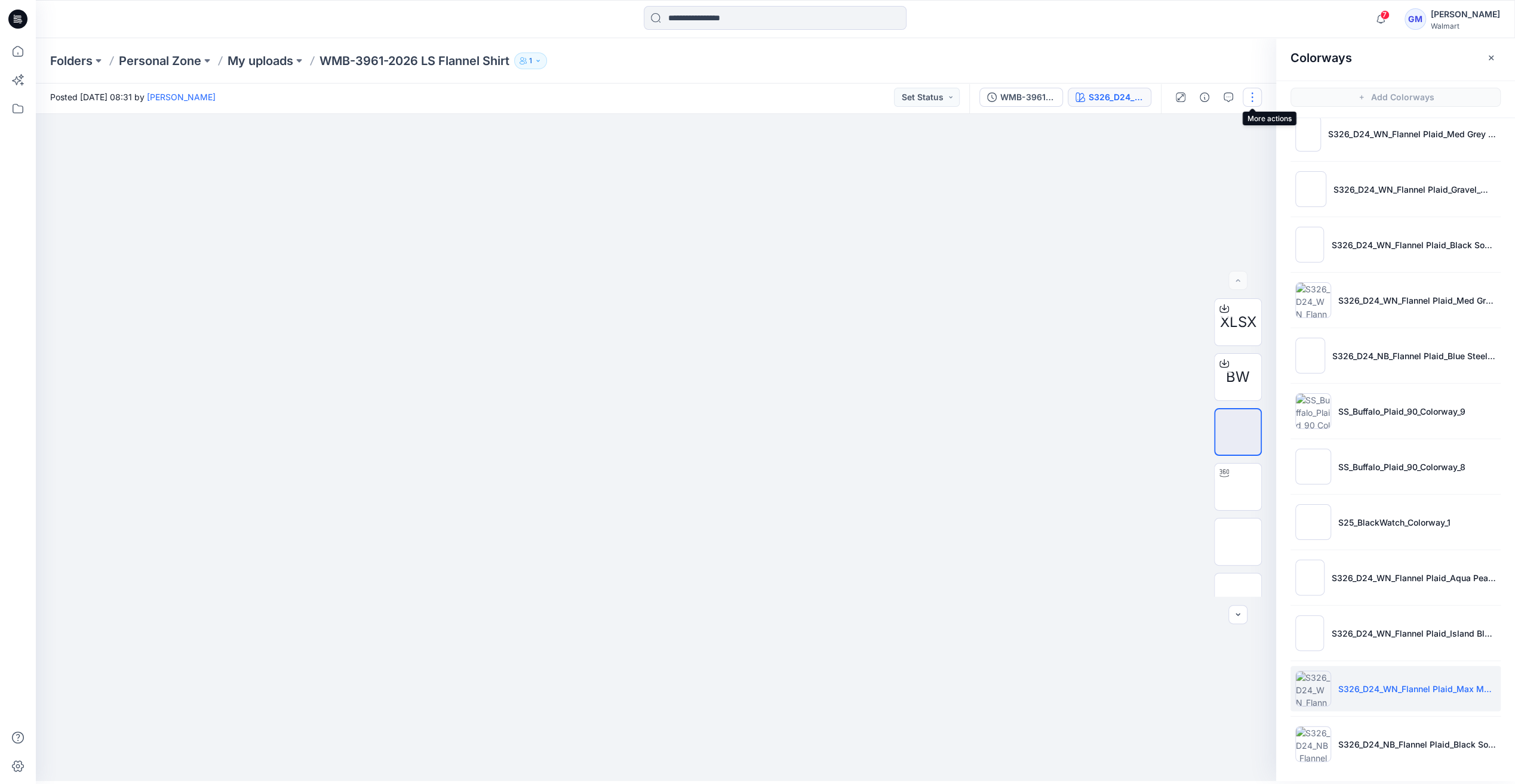
click at [1246, 96] on button "button" at bounding box center [1252, 97] width 19 height 19
click at [1188, 163] on button "Edit" at bounding box center [1202, 157] width 110 height 22
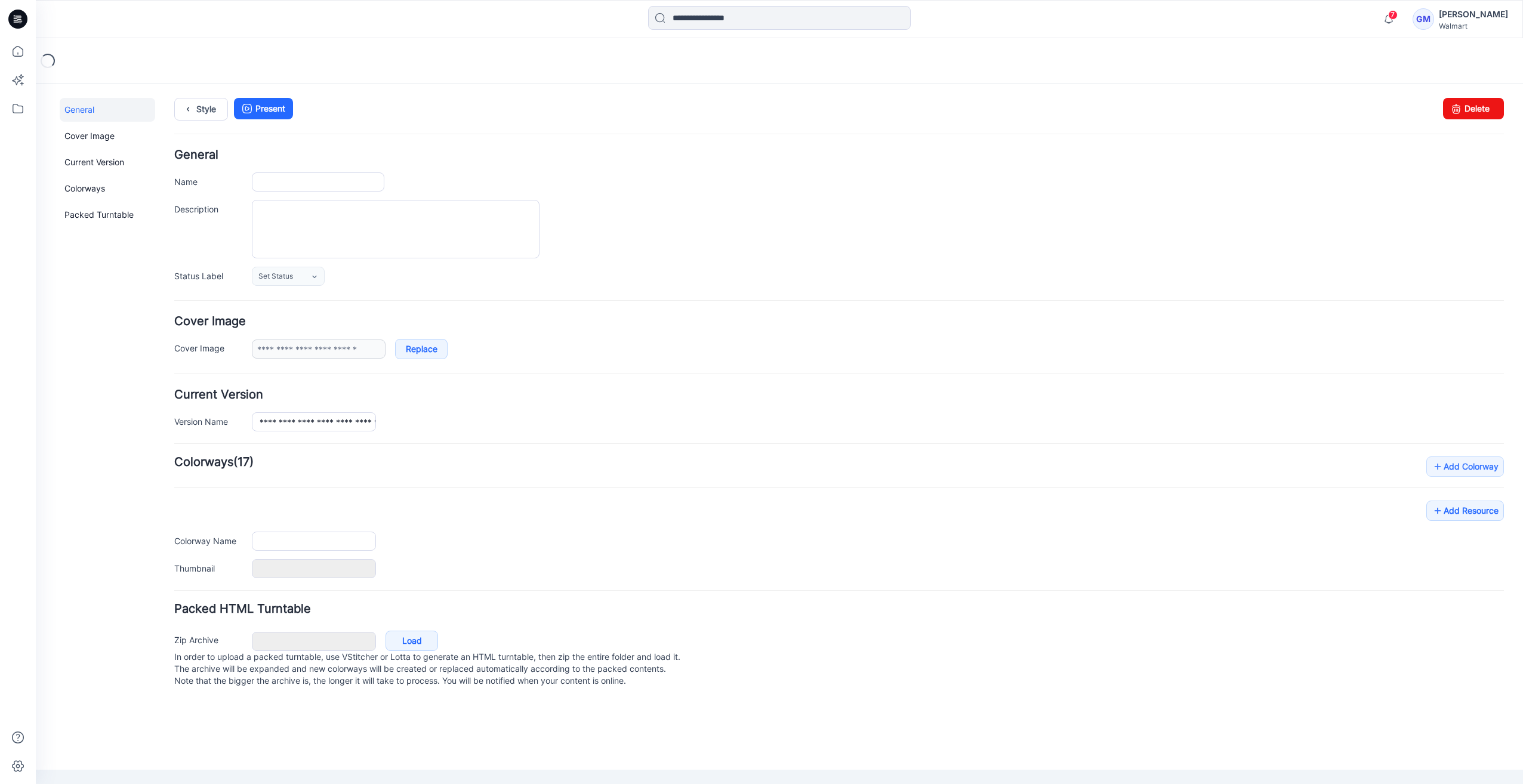
type input "**********"
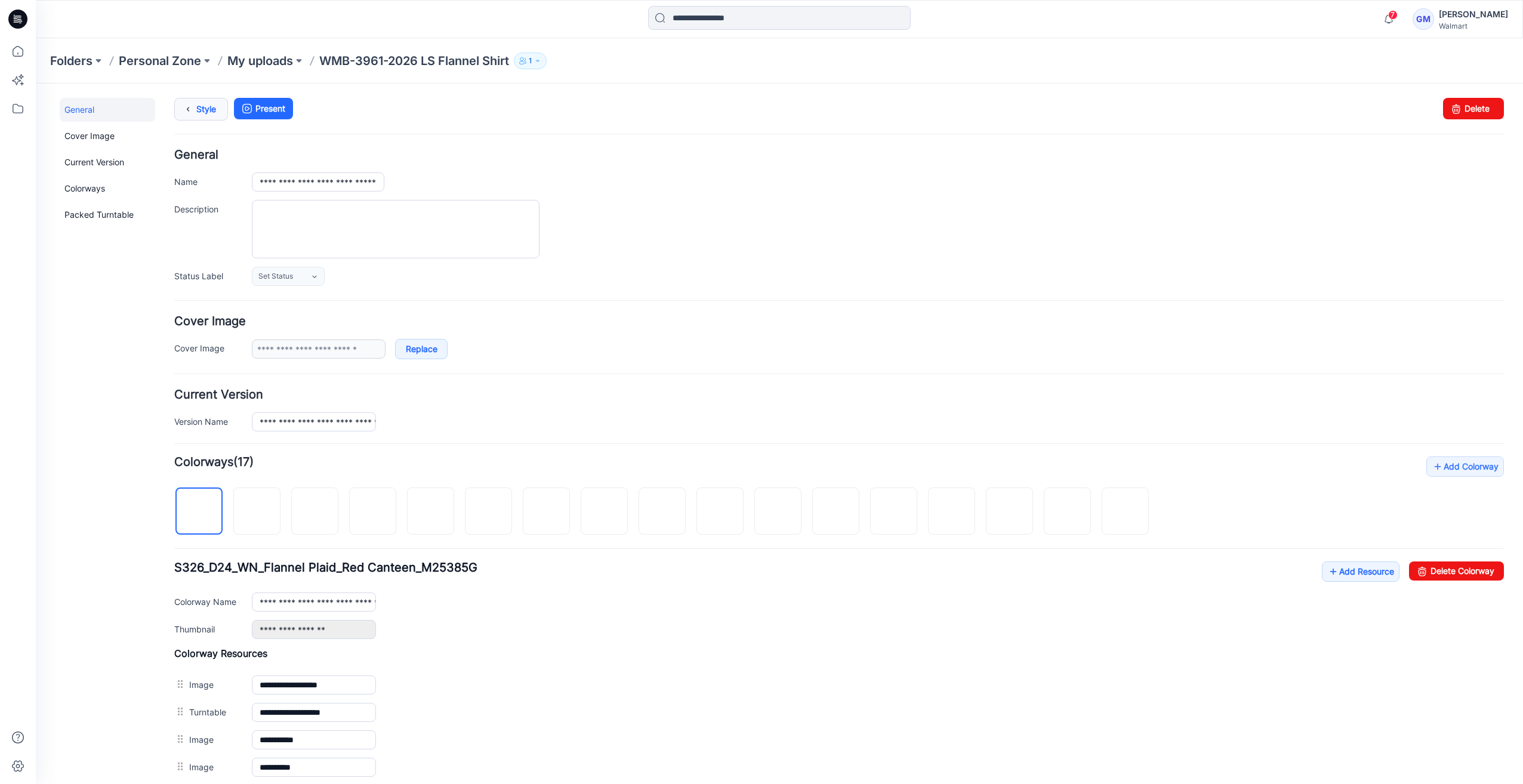
click at [201, 102] on link "Style" at bounding box center [201, 109] width 54 height 23
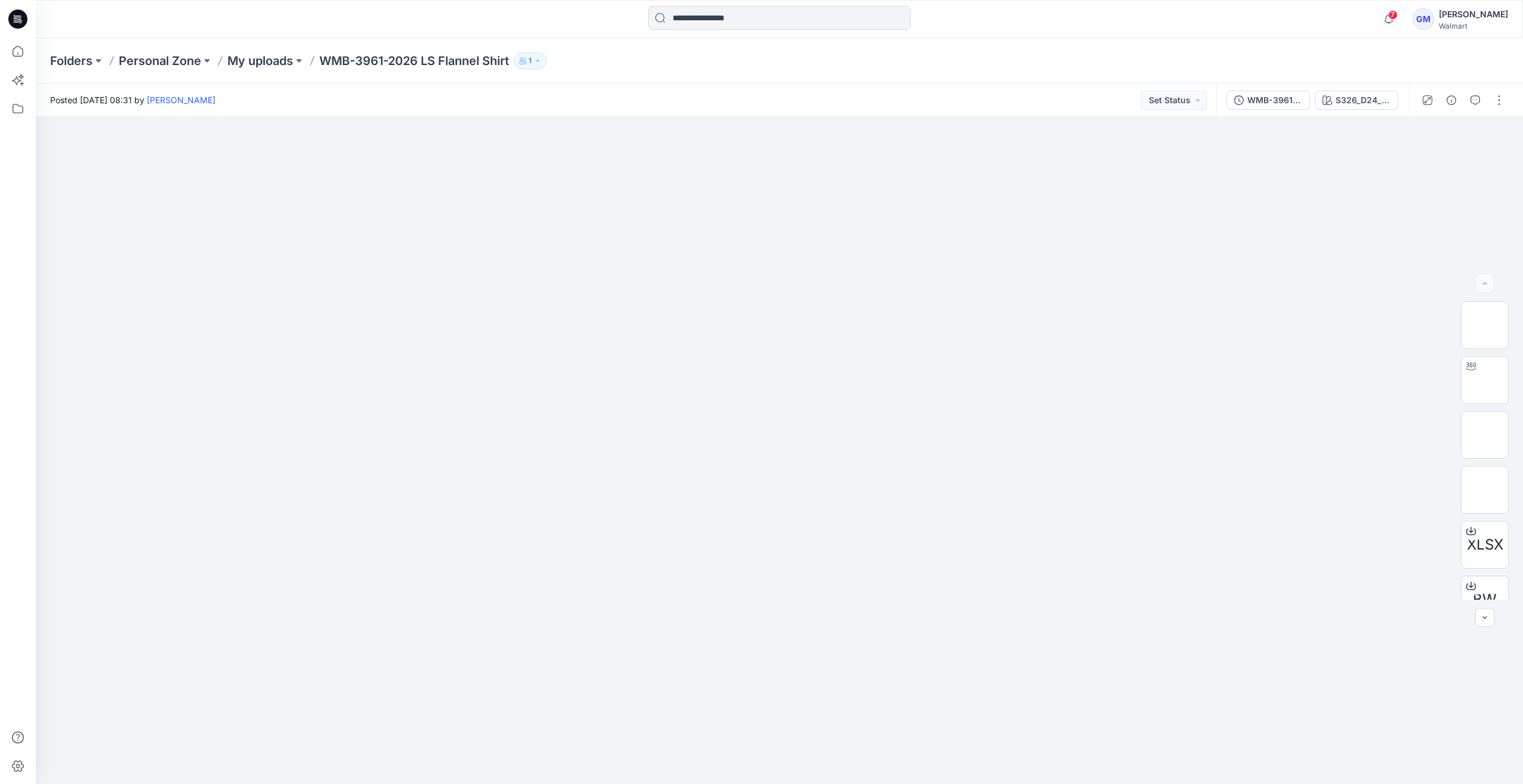
drag, startPoint x: 1496, startPoint y: 98, endPoint x: 1484, endPoint y: 111, distance: 17.7
click at [1495, 98] on button "button" at bounding box center [1500, 100] width 19 height 19
click at [1437, 155] on button "Edit" at bounding box center [1449, 161] width 110 height 22
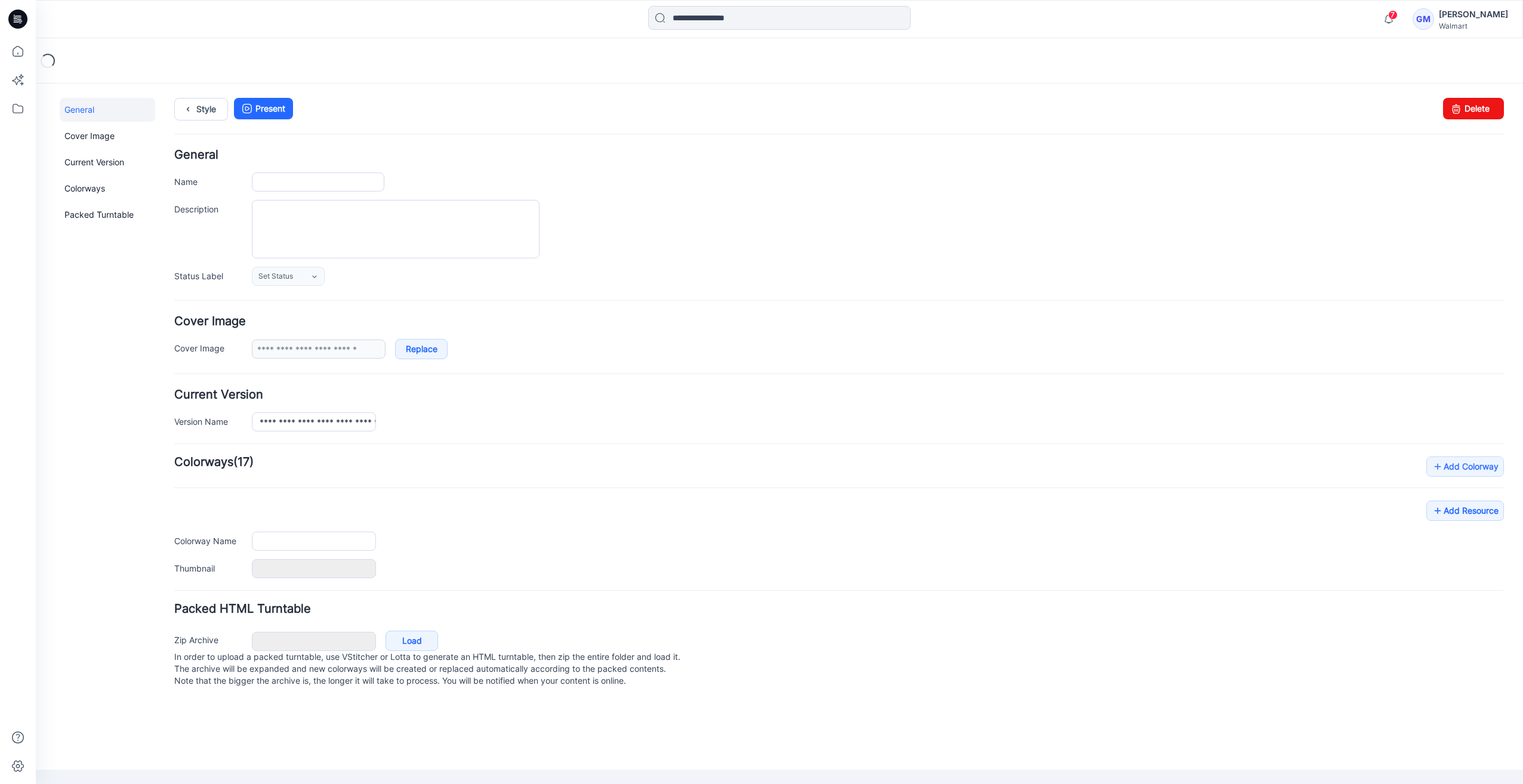
type input "**********"
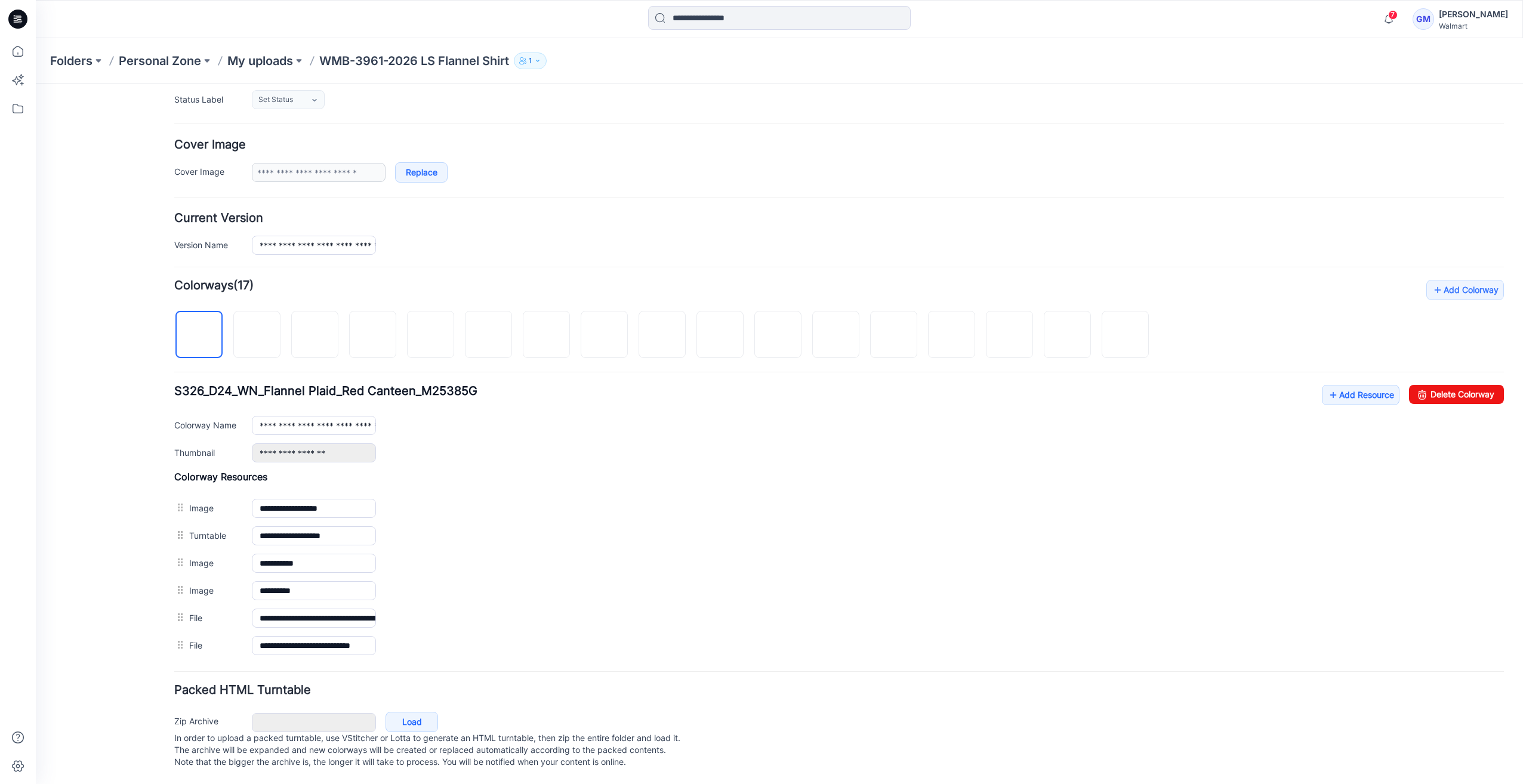
scroll to position [183, 0]
click at [1072, 331] on img at bounding box center [1067, 335] width 10 height 10
type input "**********"
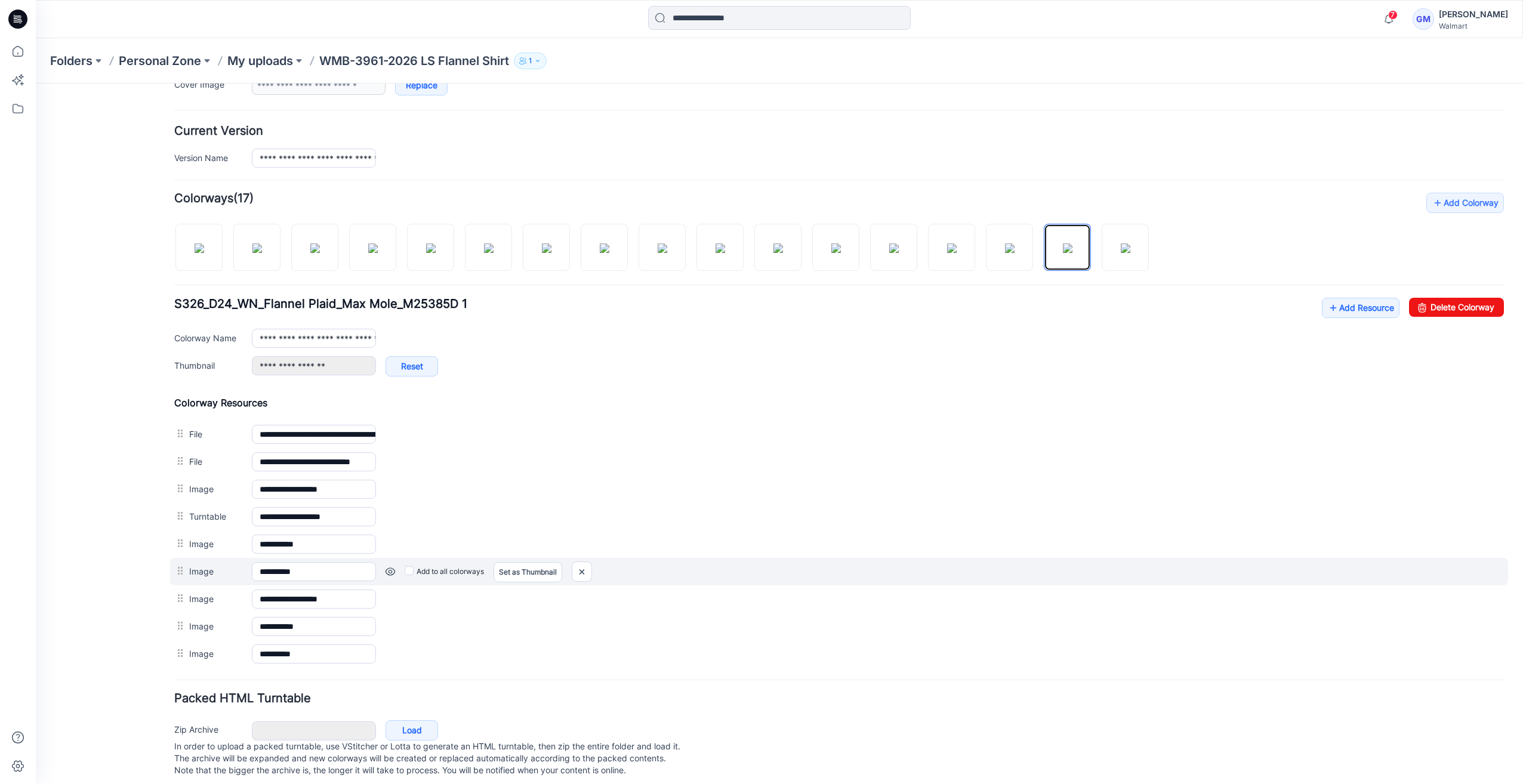
scroll to position [278, 0]
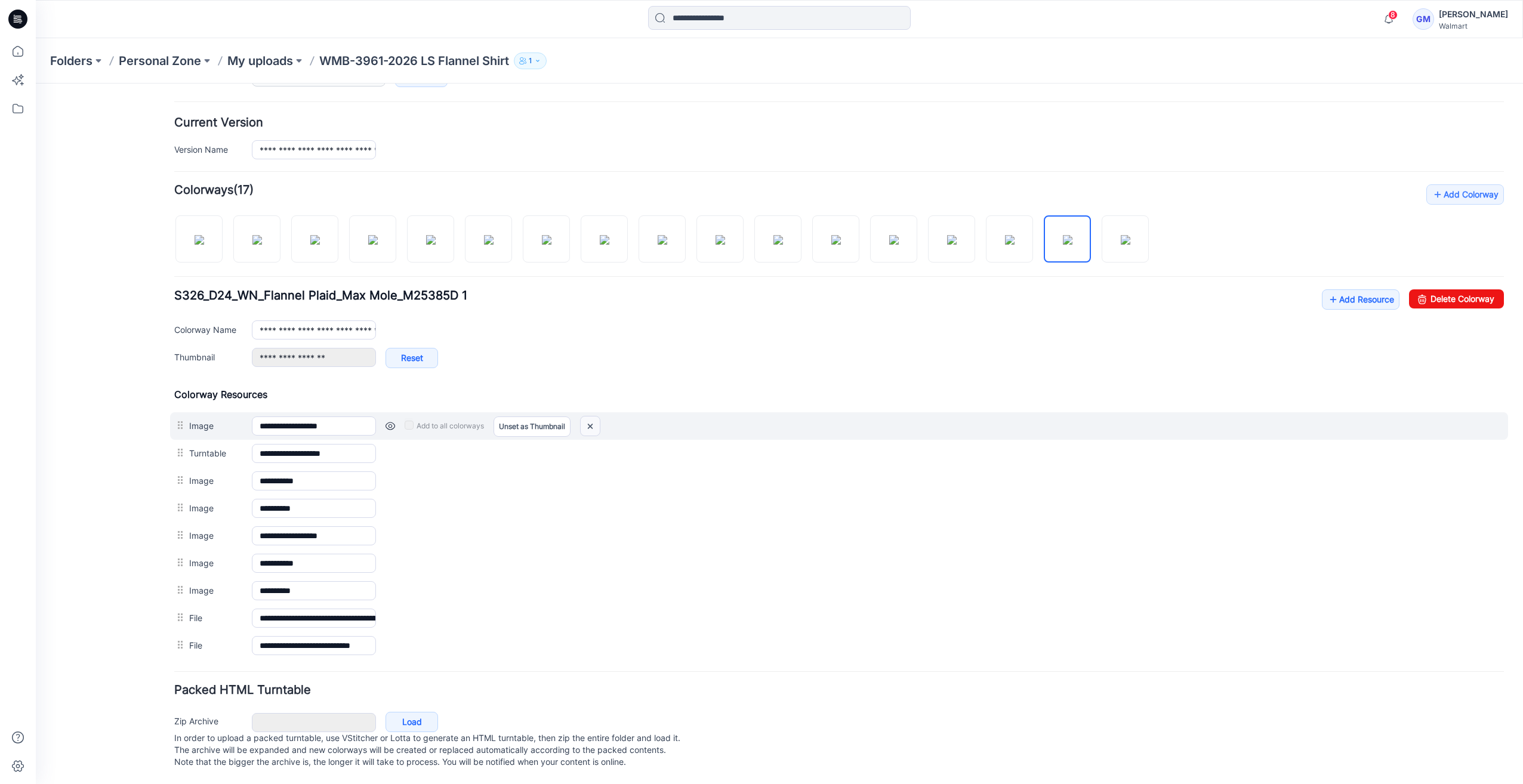
click at [592, 423] on img at bounding box center [590, 426] width 19 height 20
click at [590, 419] on img at bounding box center [590, 426] width 19 height 20
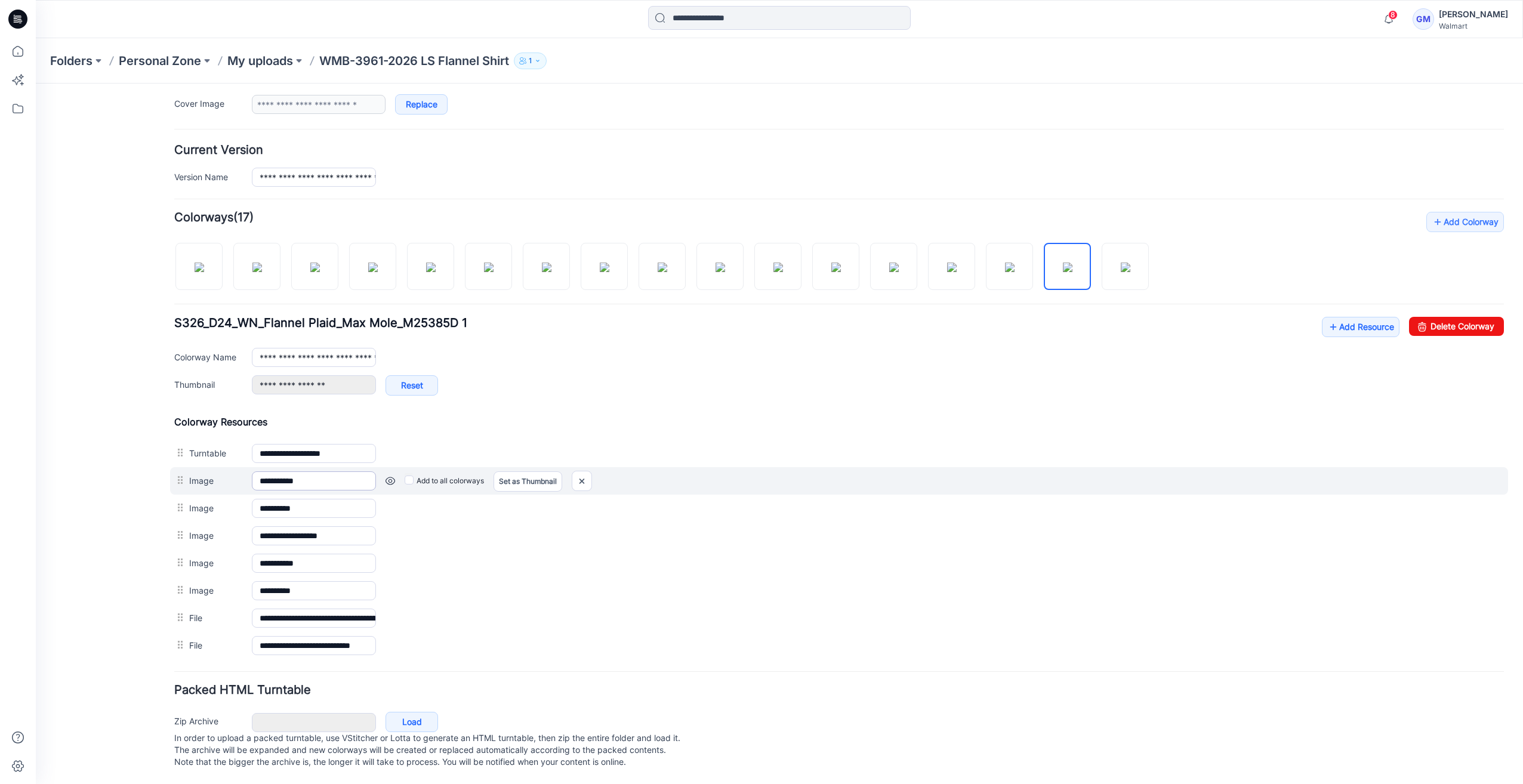
scroll to position [238, 0]
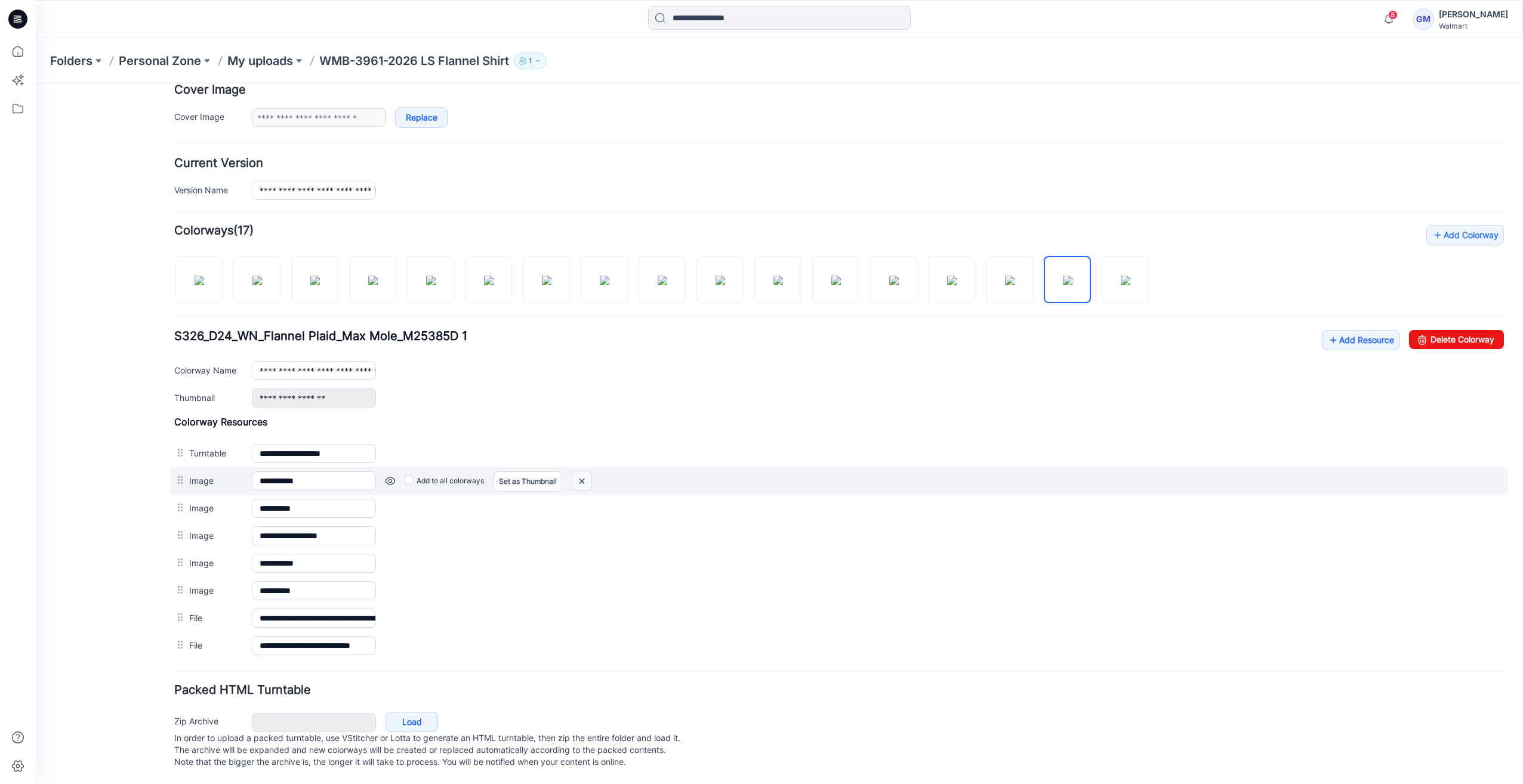
click at [587, 472] on img at bounding box center [582, 481] width 19 height 20
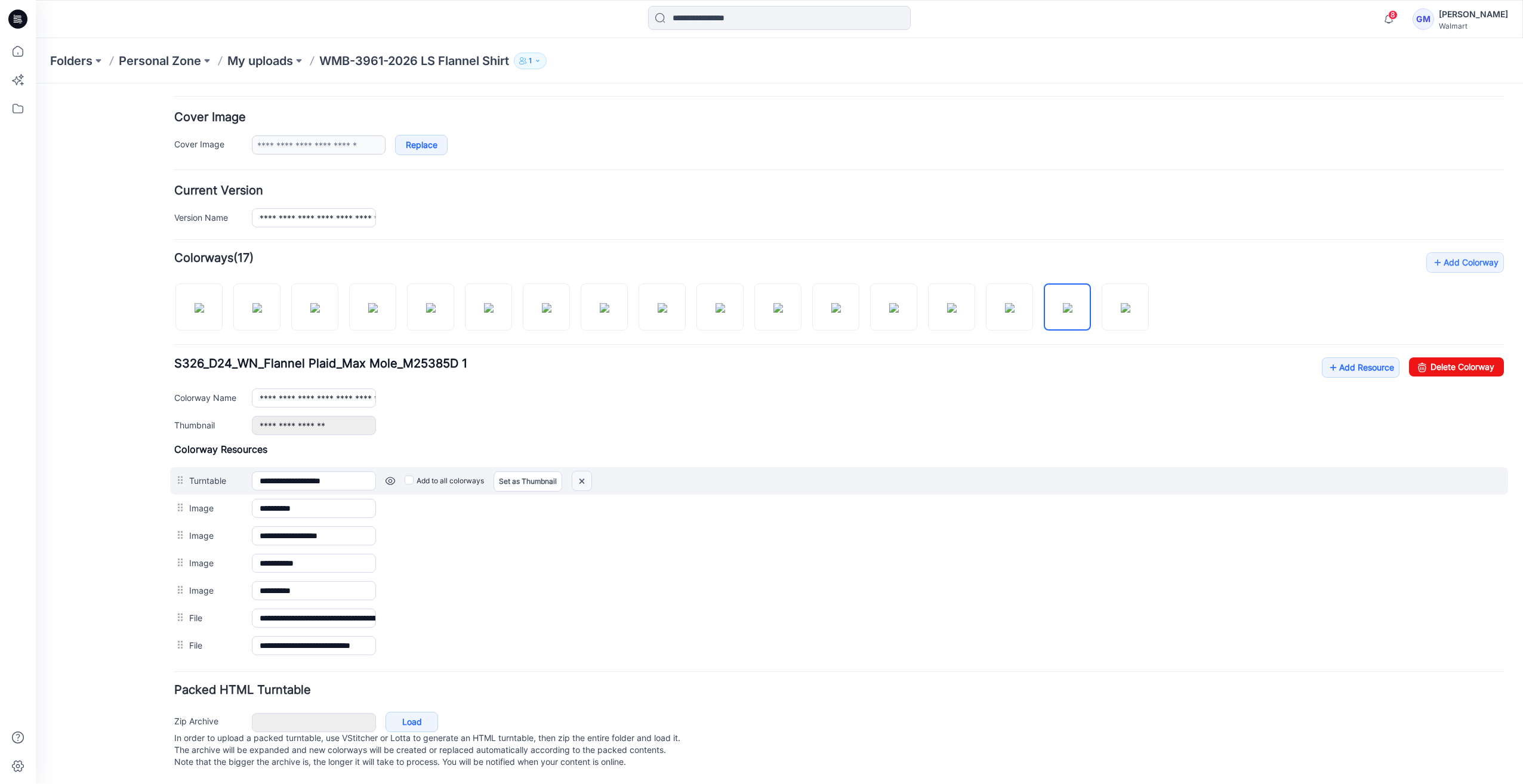
scroll to position [210, 0]
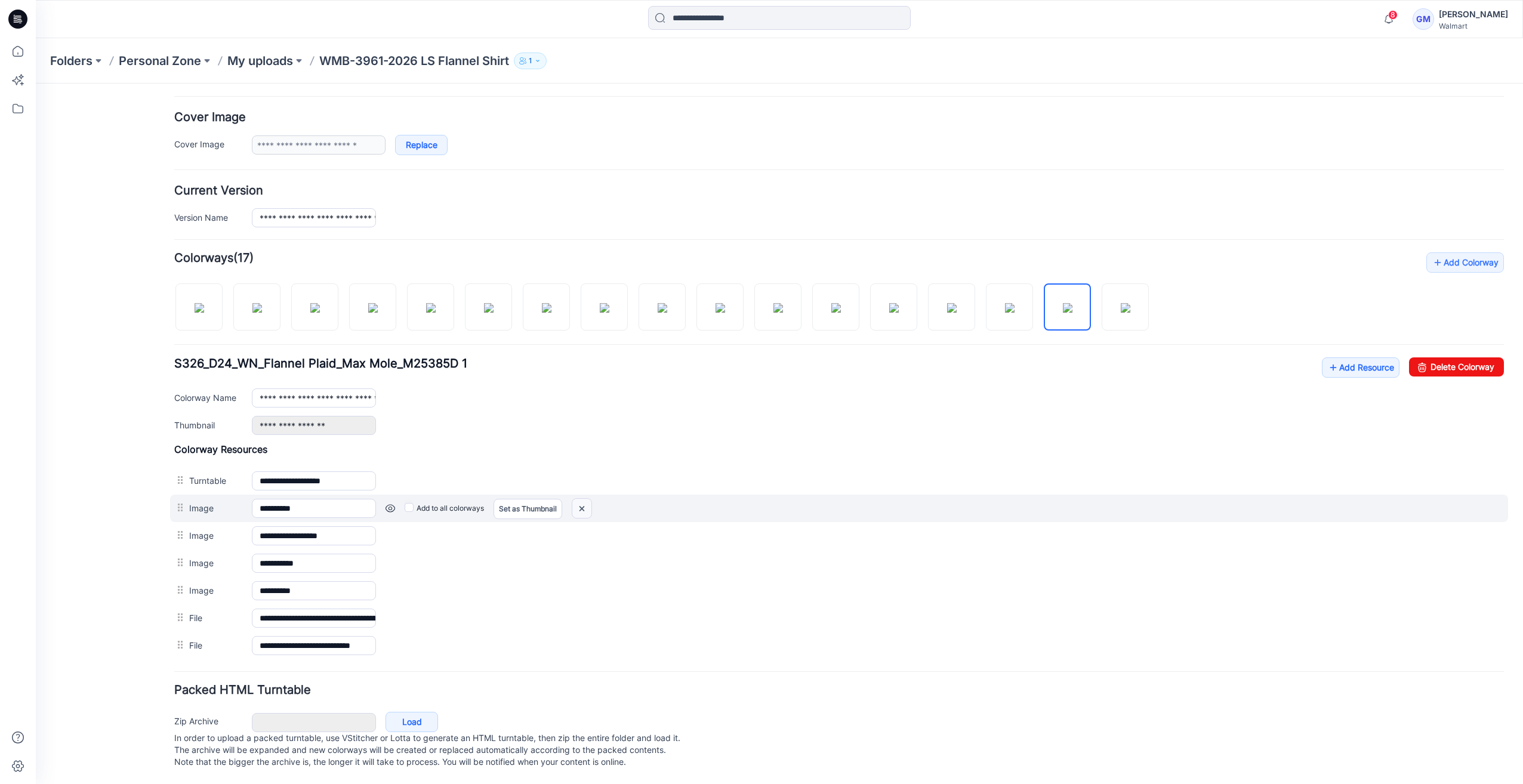
click at [579, 499] on img at bounding box center [582, 508] width 19 height 20
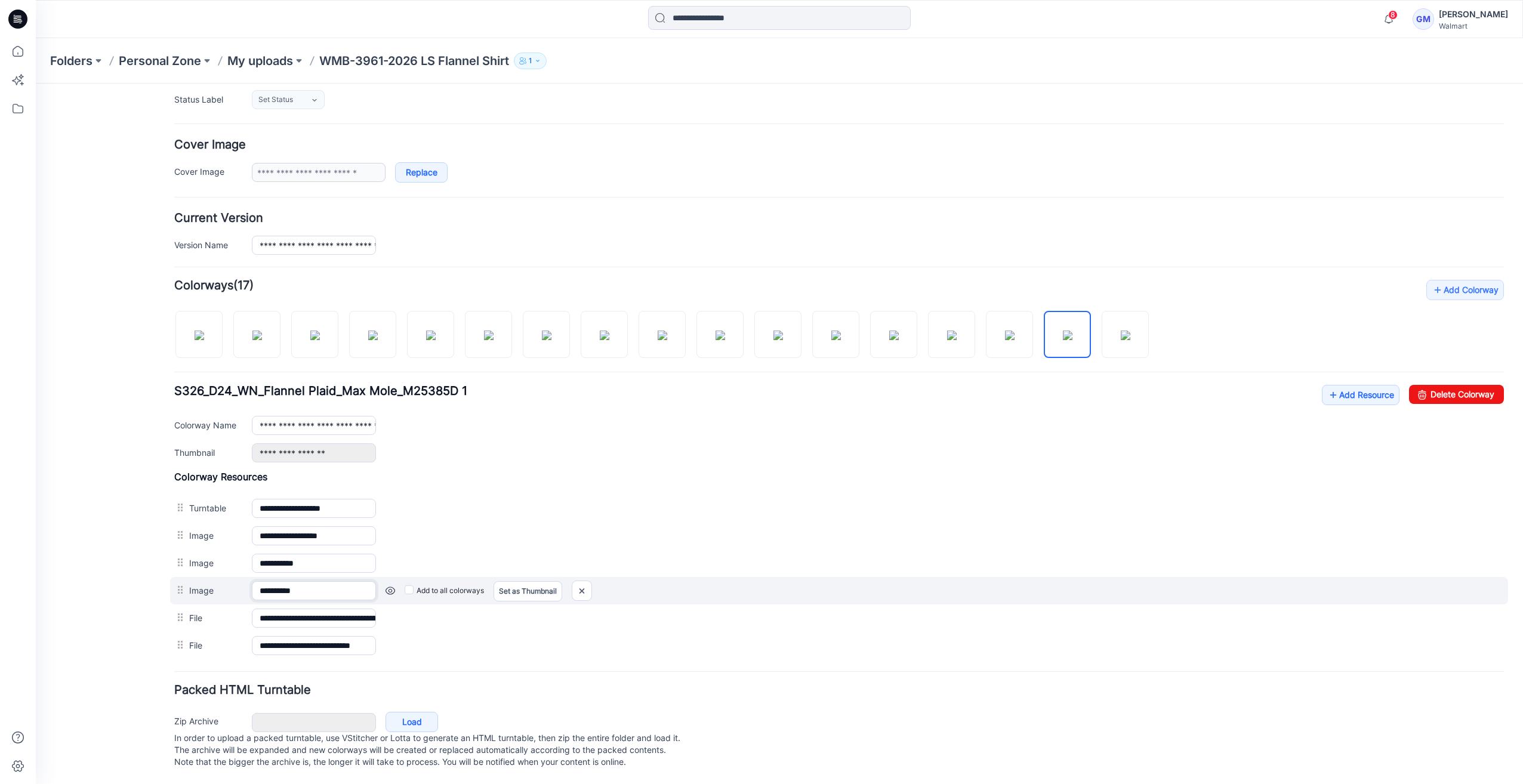
click at [336, 581] on input "**********" at bounding box center [313, 591] width 124 height 19
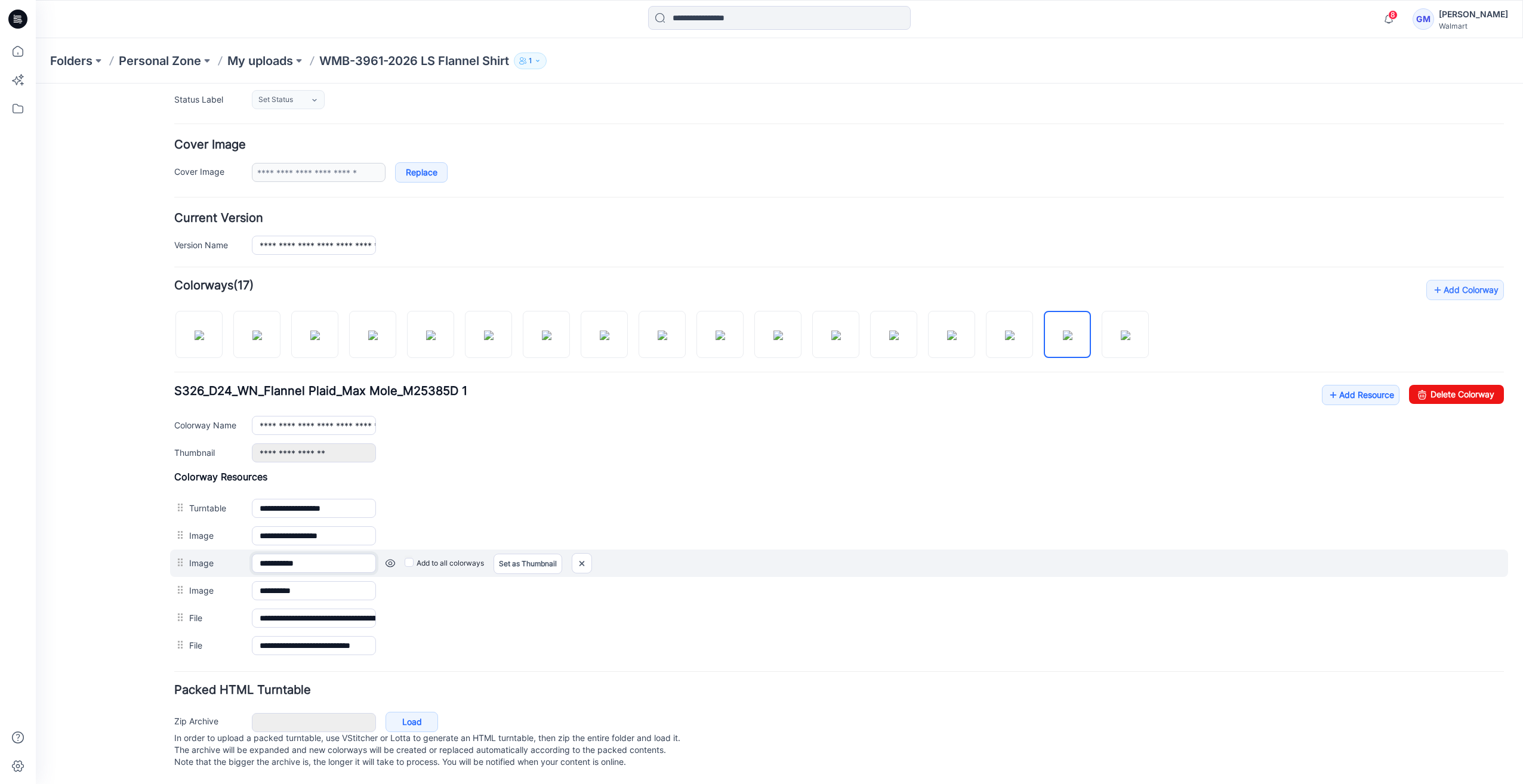
click at [339, 560] on input "**********" at bounding box center [313, 563] width 124 height 19
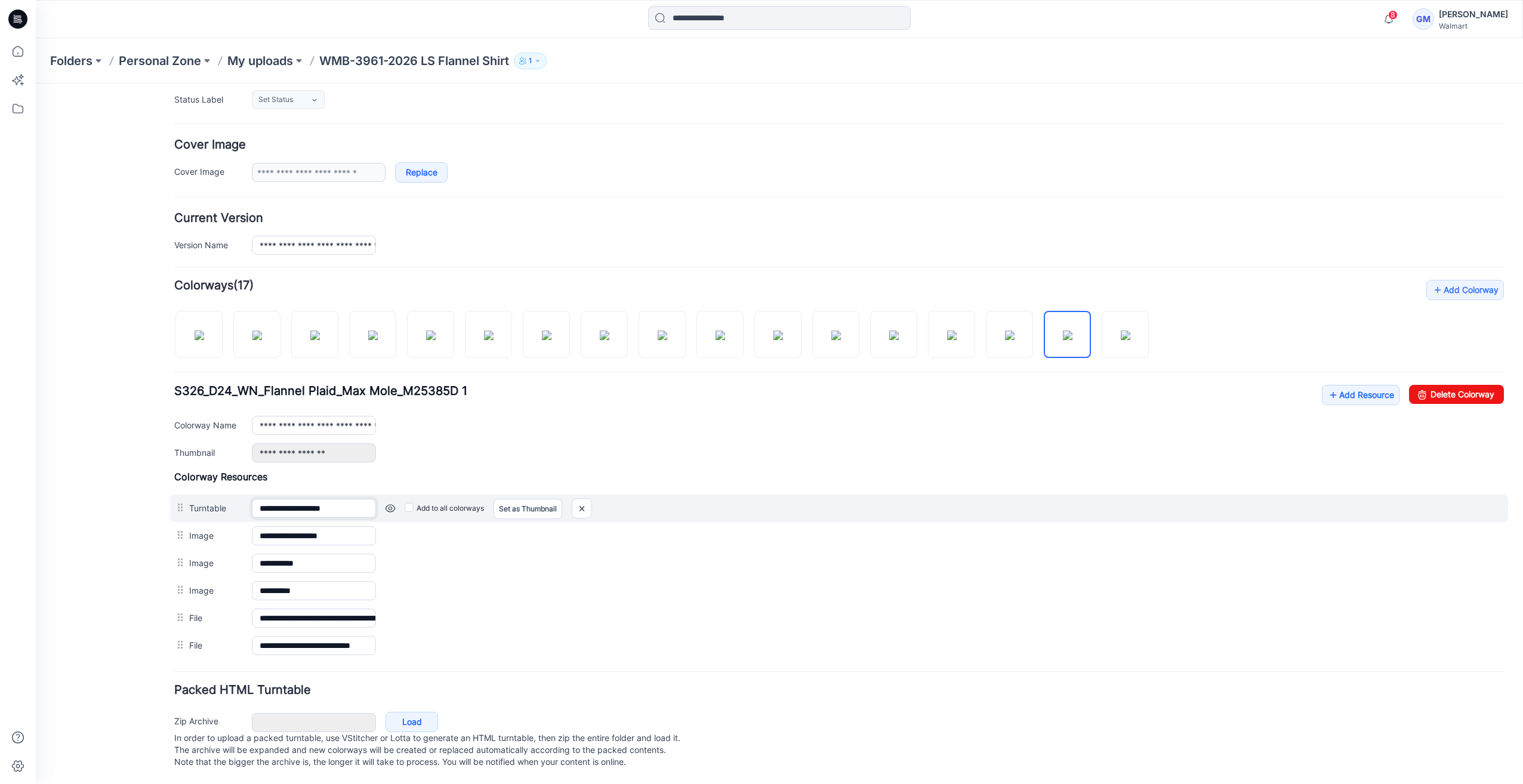
click at [339, 499] on input "**********" at bounding box center [313, 508] width 124 height 19
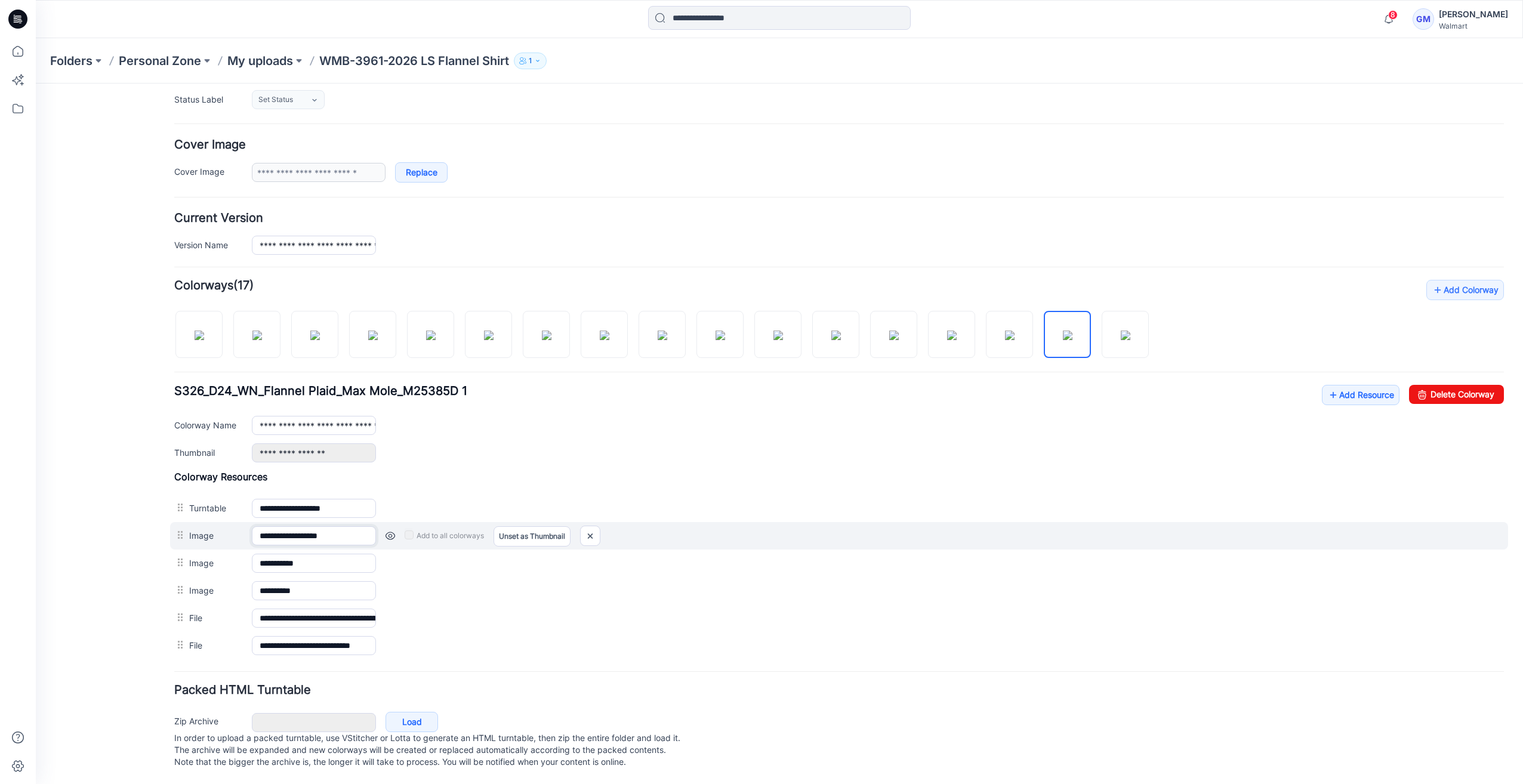
click at [313, 526] on input "**********" at bounding box center [313, 536] width 124 height 19
click at [392, 531] on link at bounding box center [390, 535] width 10 height 10
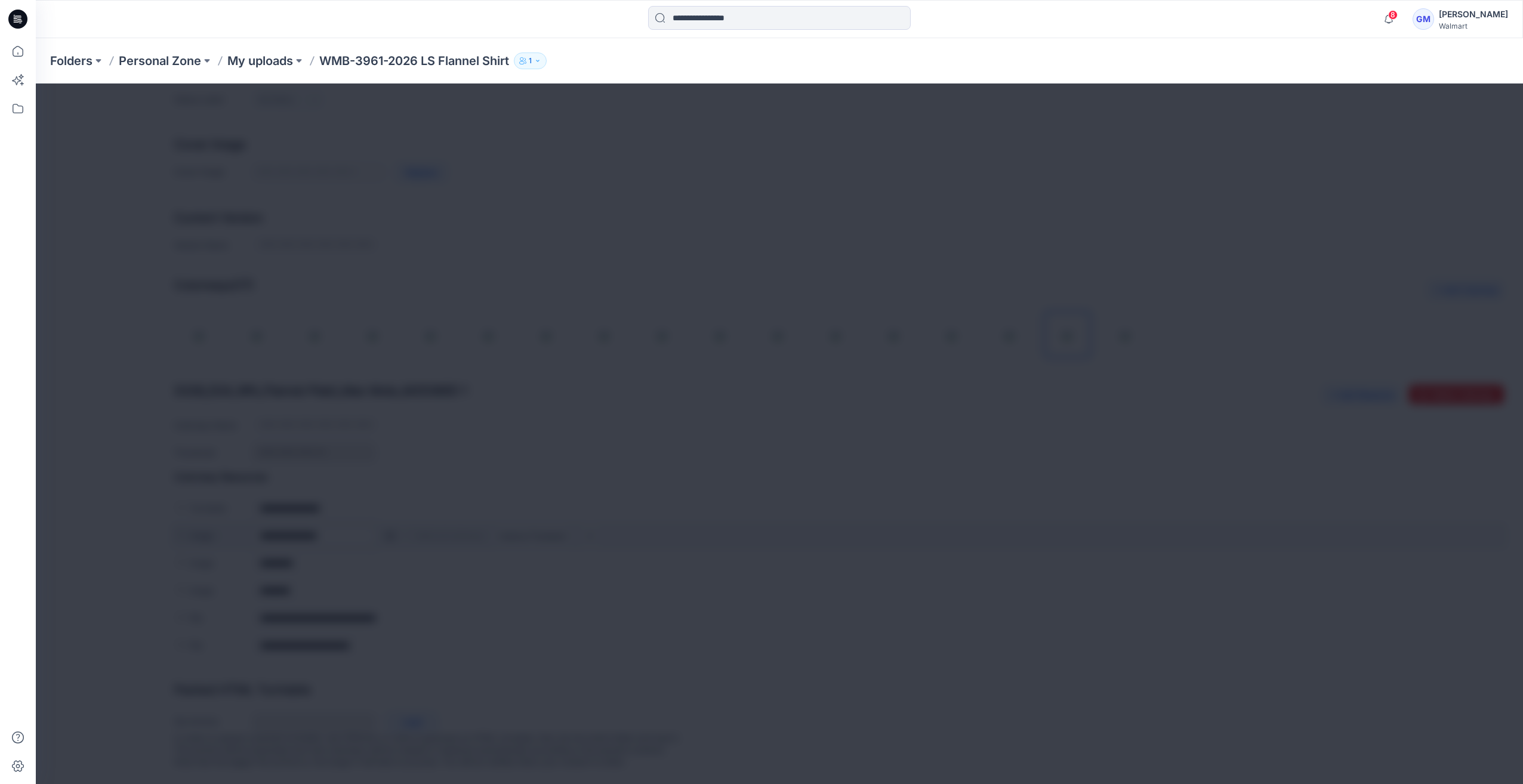
scroll to position [183, 0]
click at [392, 526] on div at bounding box center [779, 433] width 1487 height 700
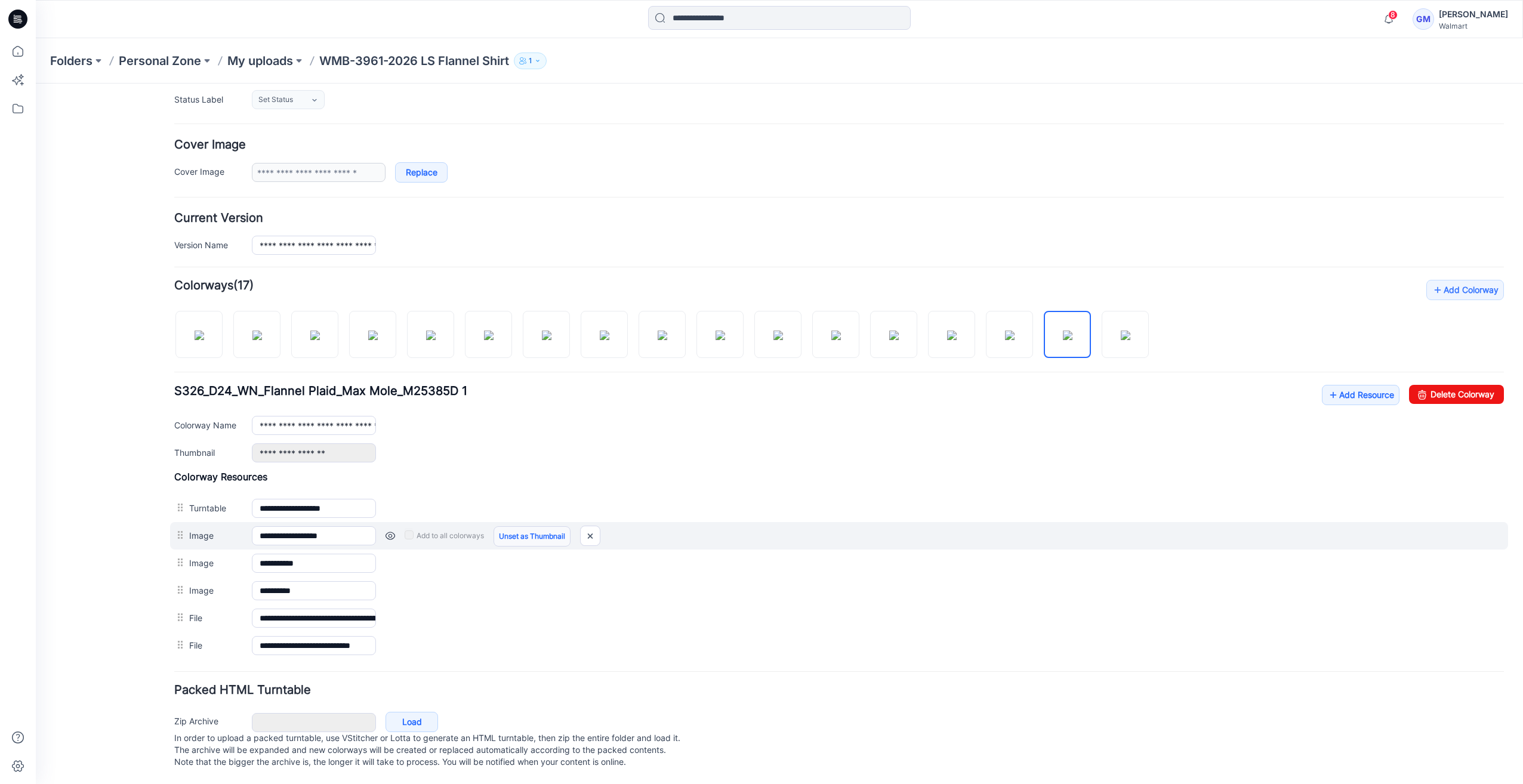
click at [539, 529] on link "Unset as Thumbnail" at bounding box center [532, 536] width 77 height 20
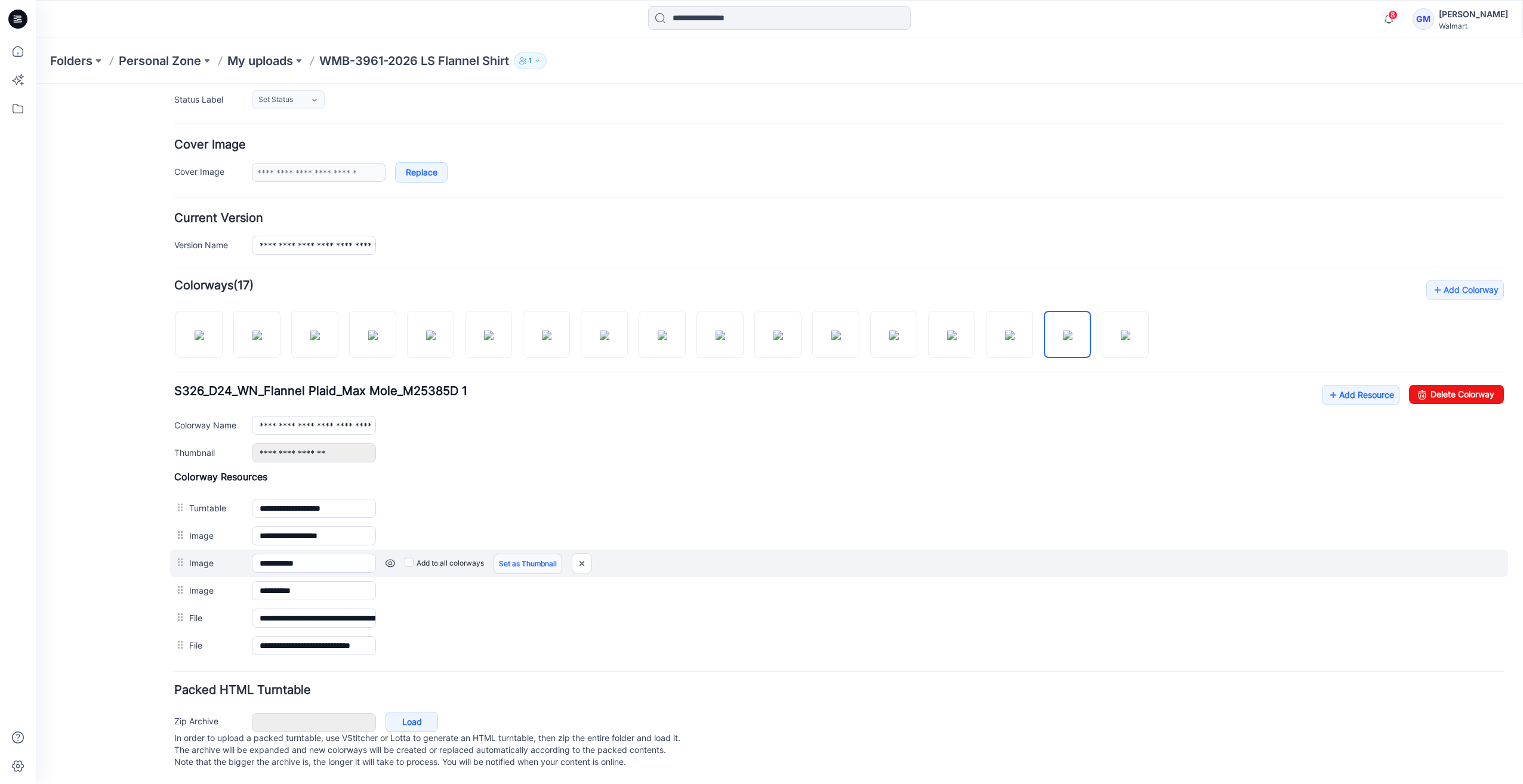
click at [538, 553] on link "Set as Thumbnail" at bounding box center [527, 563] width 69 height 20
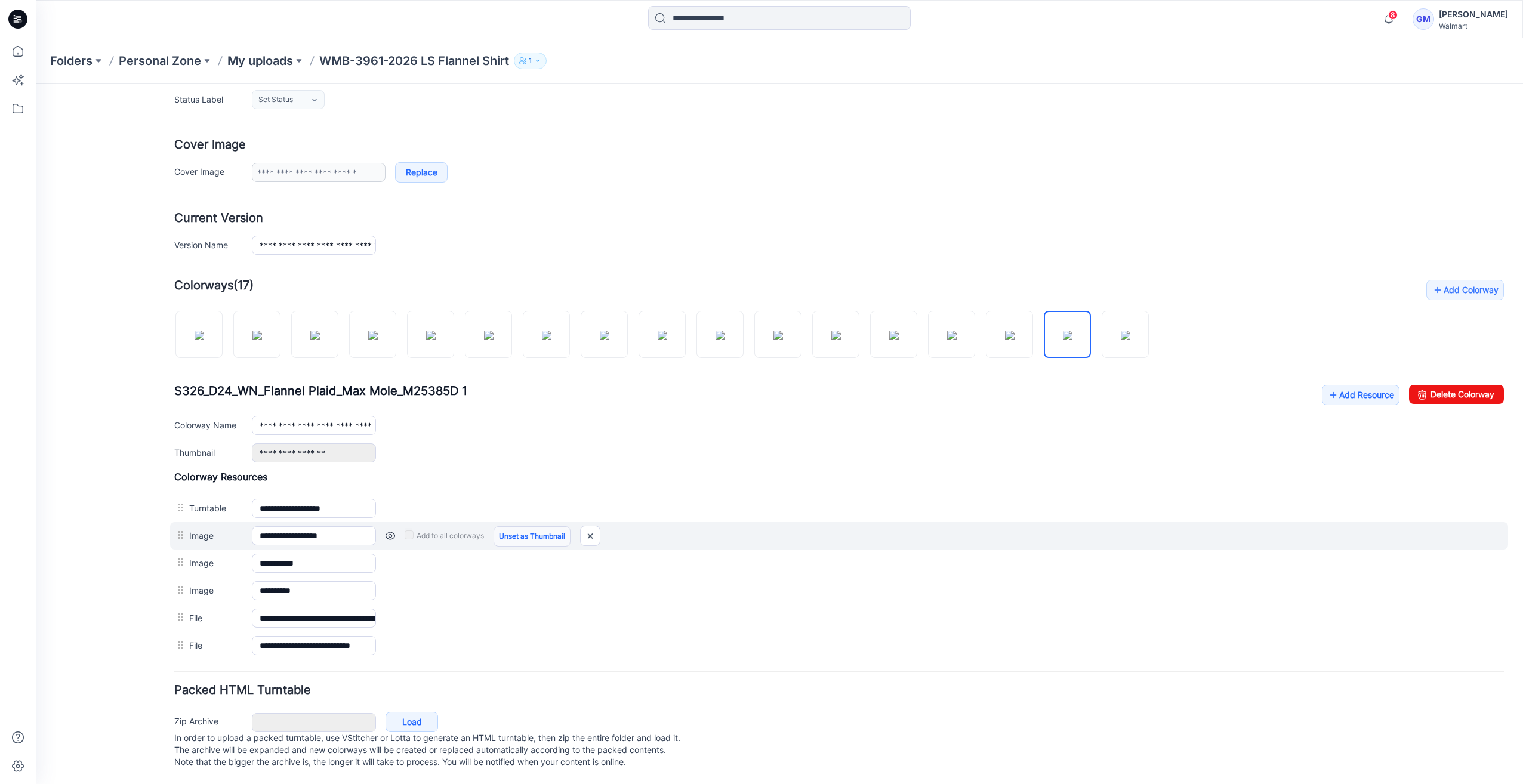
click at [540, 529] on link "Unset as Thumbnail" at bounding box center [532, 536] width 77 height 20
type input "**********"
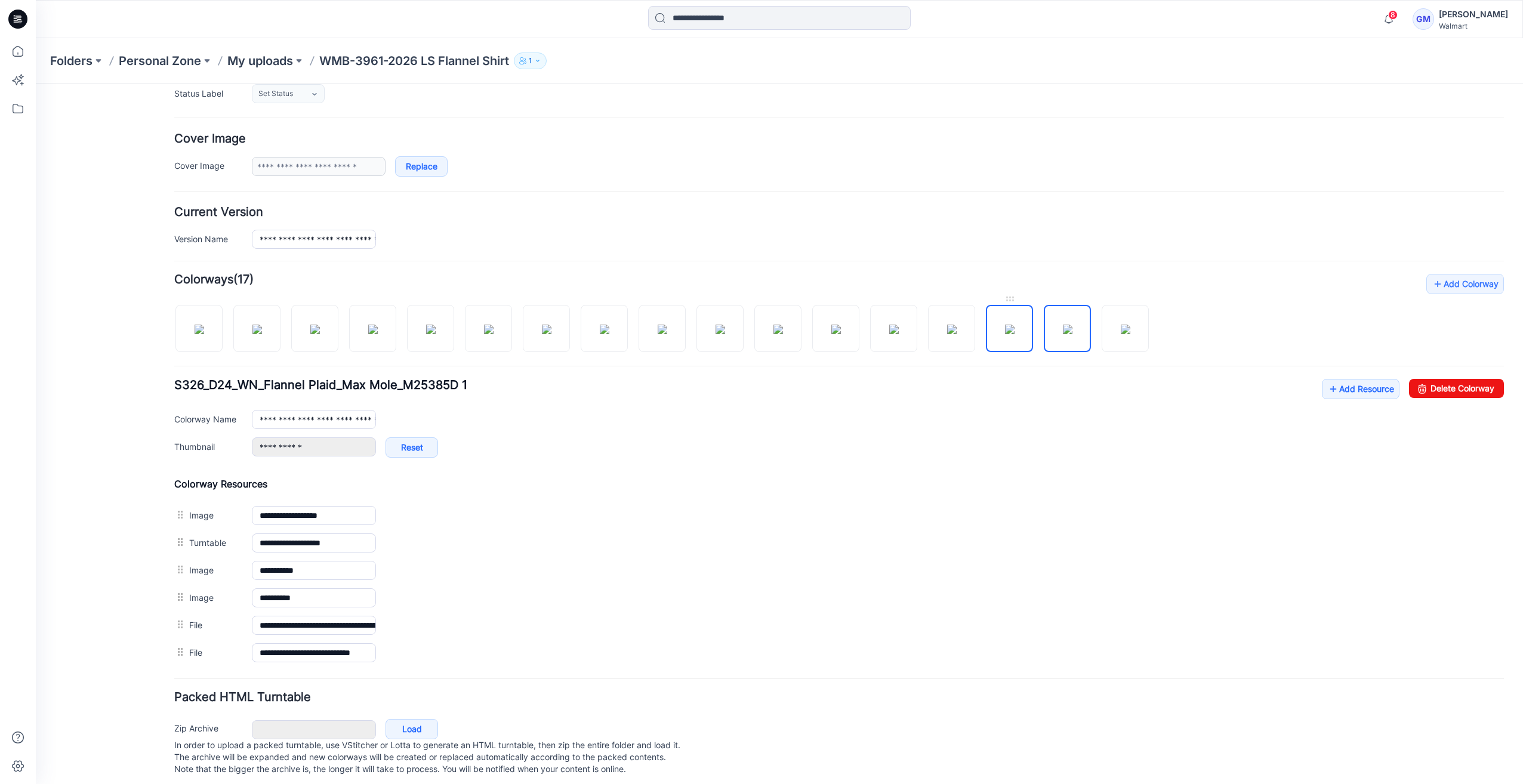
click at [1015, 334] on img at bounding box center [1010, 329] width 10 height 10
type input "**********"
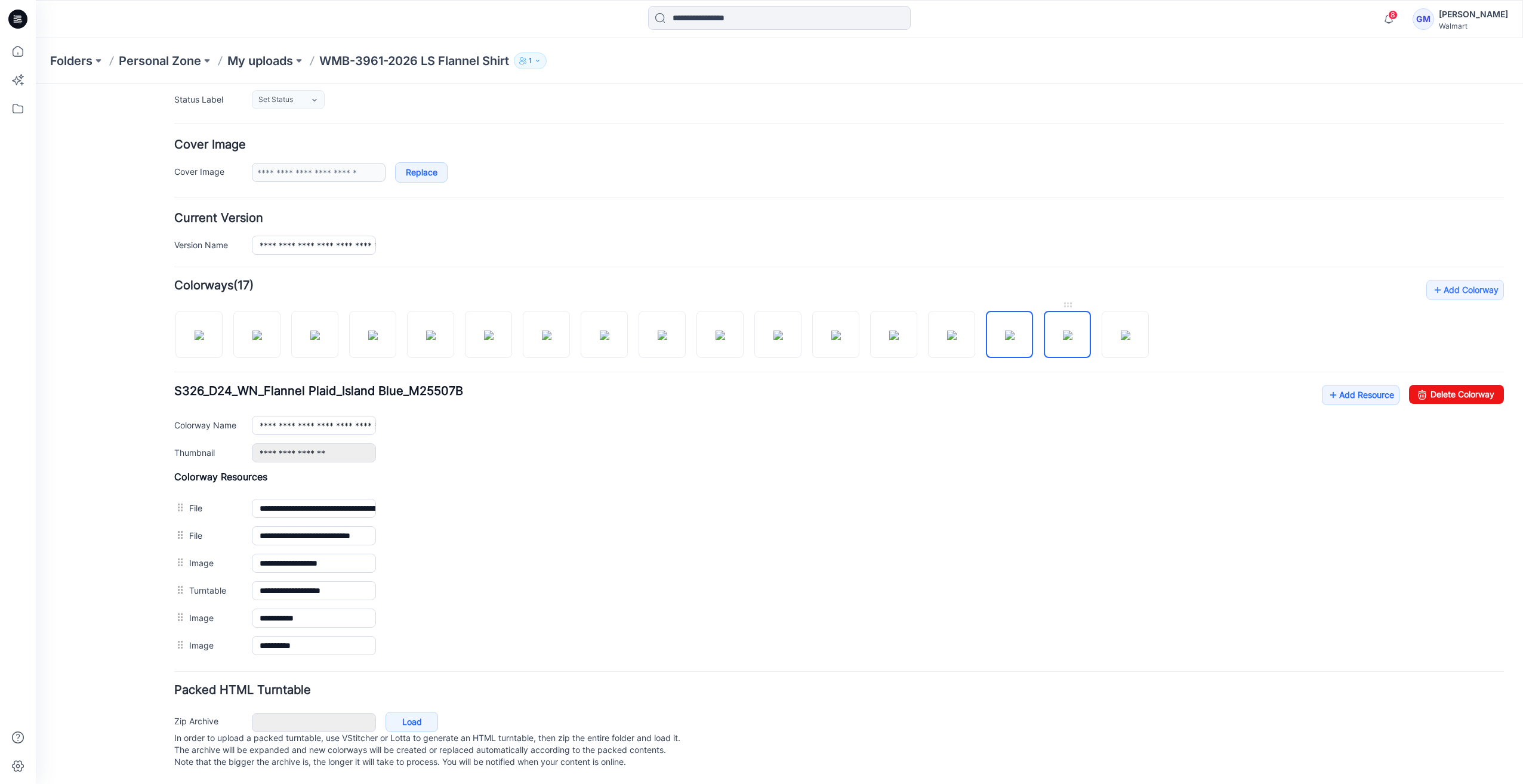
click at [1069, 331] on img at bounding box center [1067, 335] width 10 height 10
type input "**********"
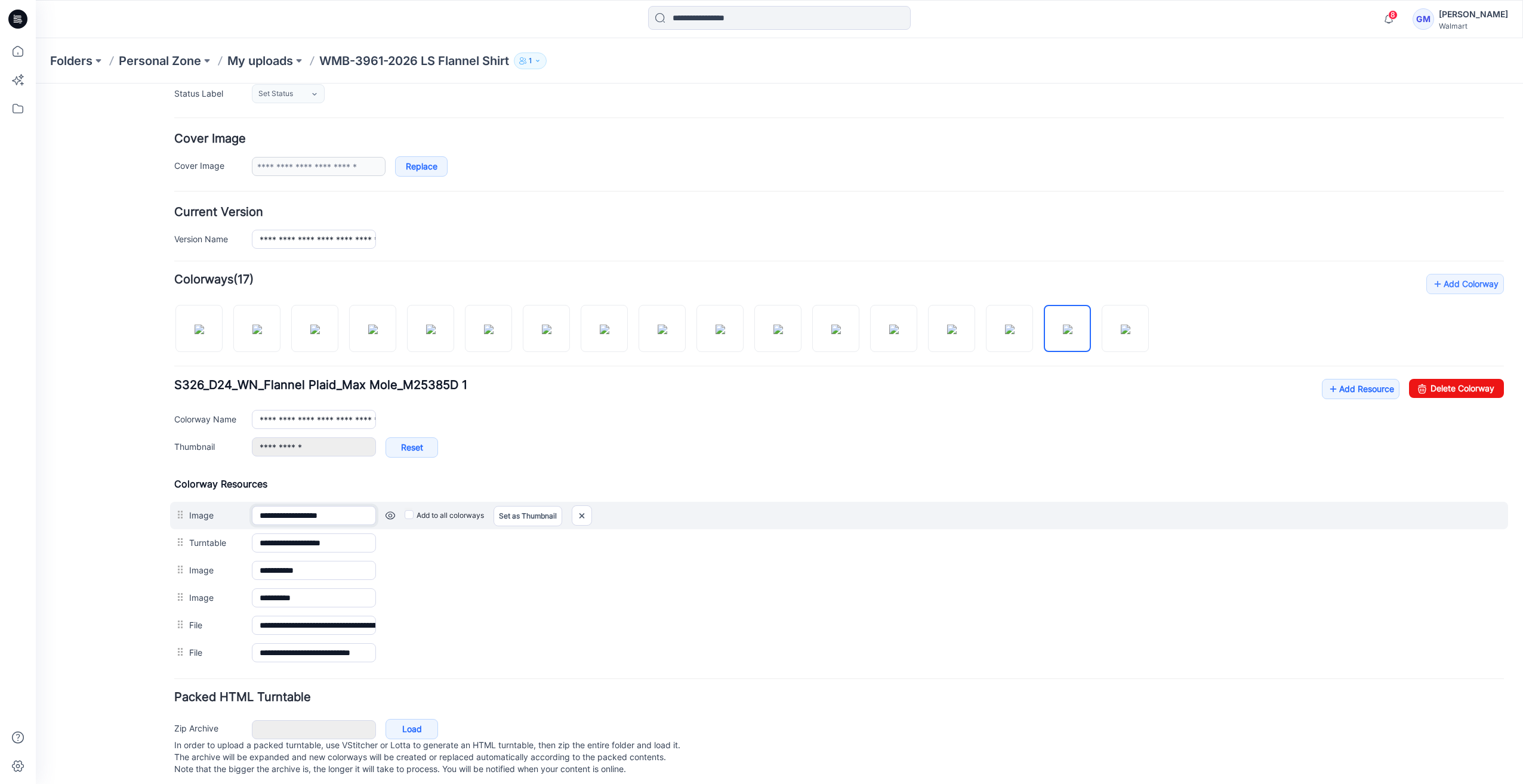
click at [345, 512] on input "**********" at bounding box center [313, 516] width 124 height 19
click at [391, 511] on link at bounding box center [390, 515] width 10 height 10
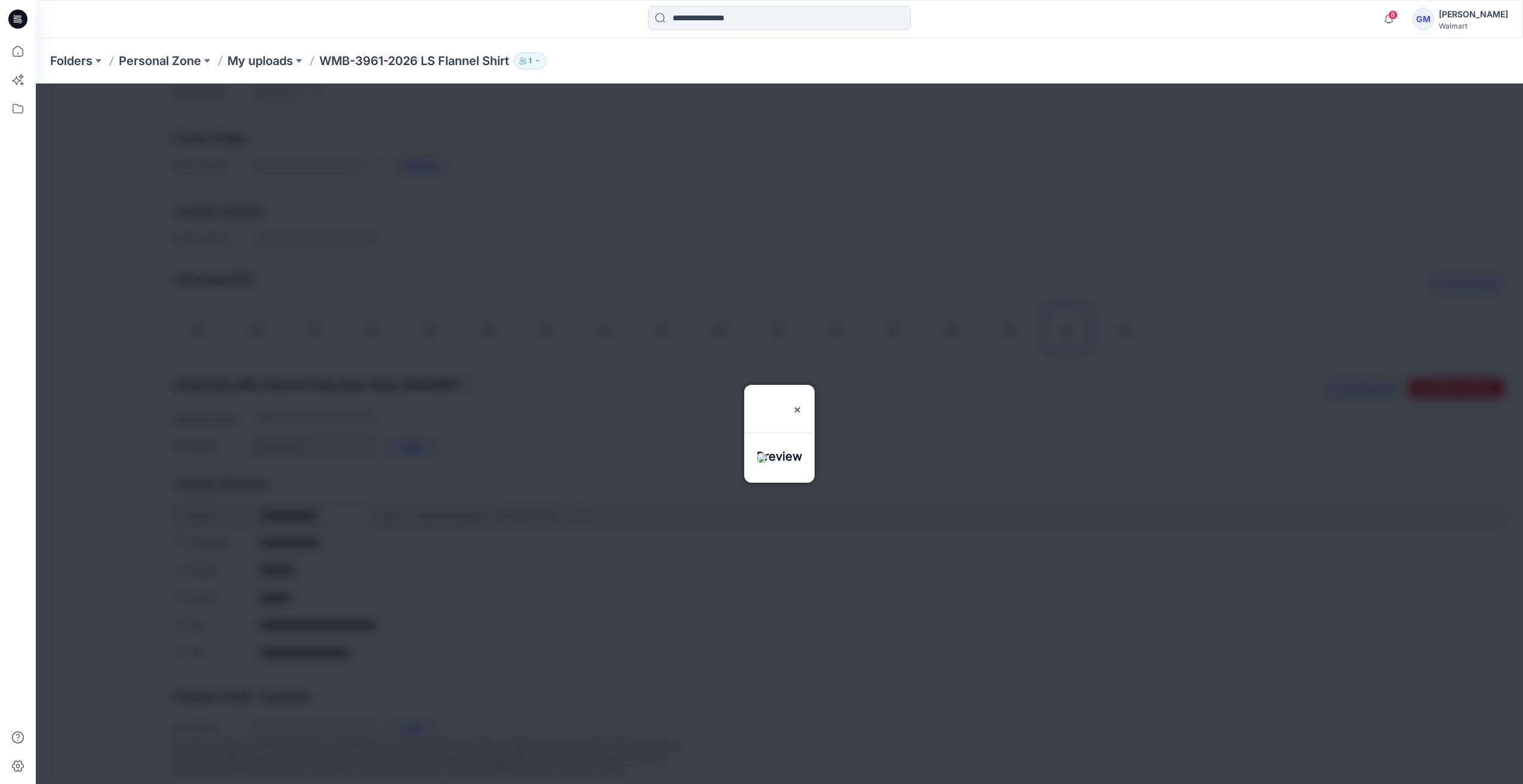
click at [391, 511] on div at bounding box center [779, 433] width 1487 height 700
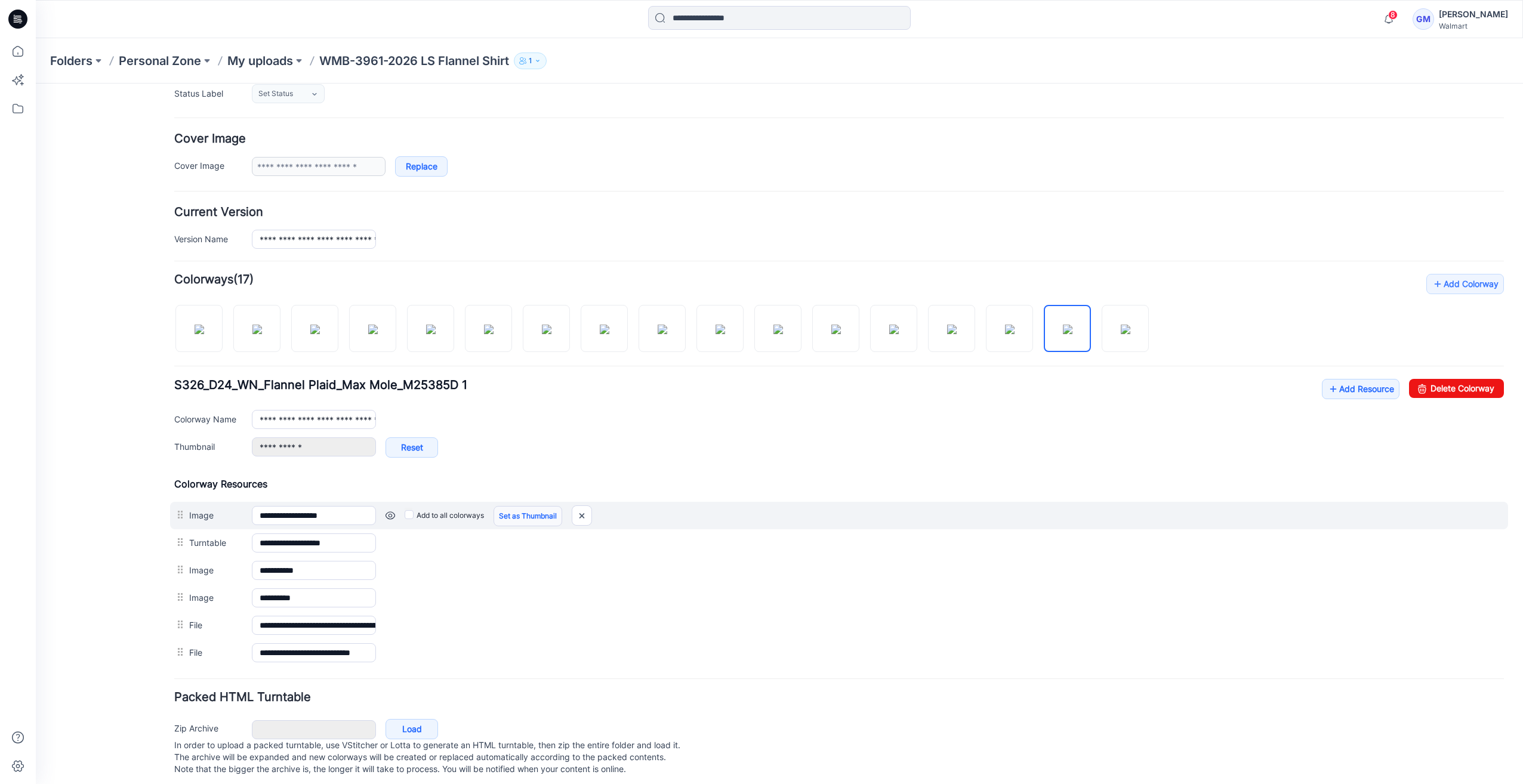
click at [517, 513] on link "Set as Thumbnail" at bounding box center [527, 516] width 69 height 20
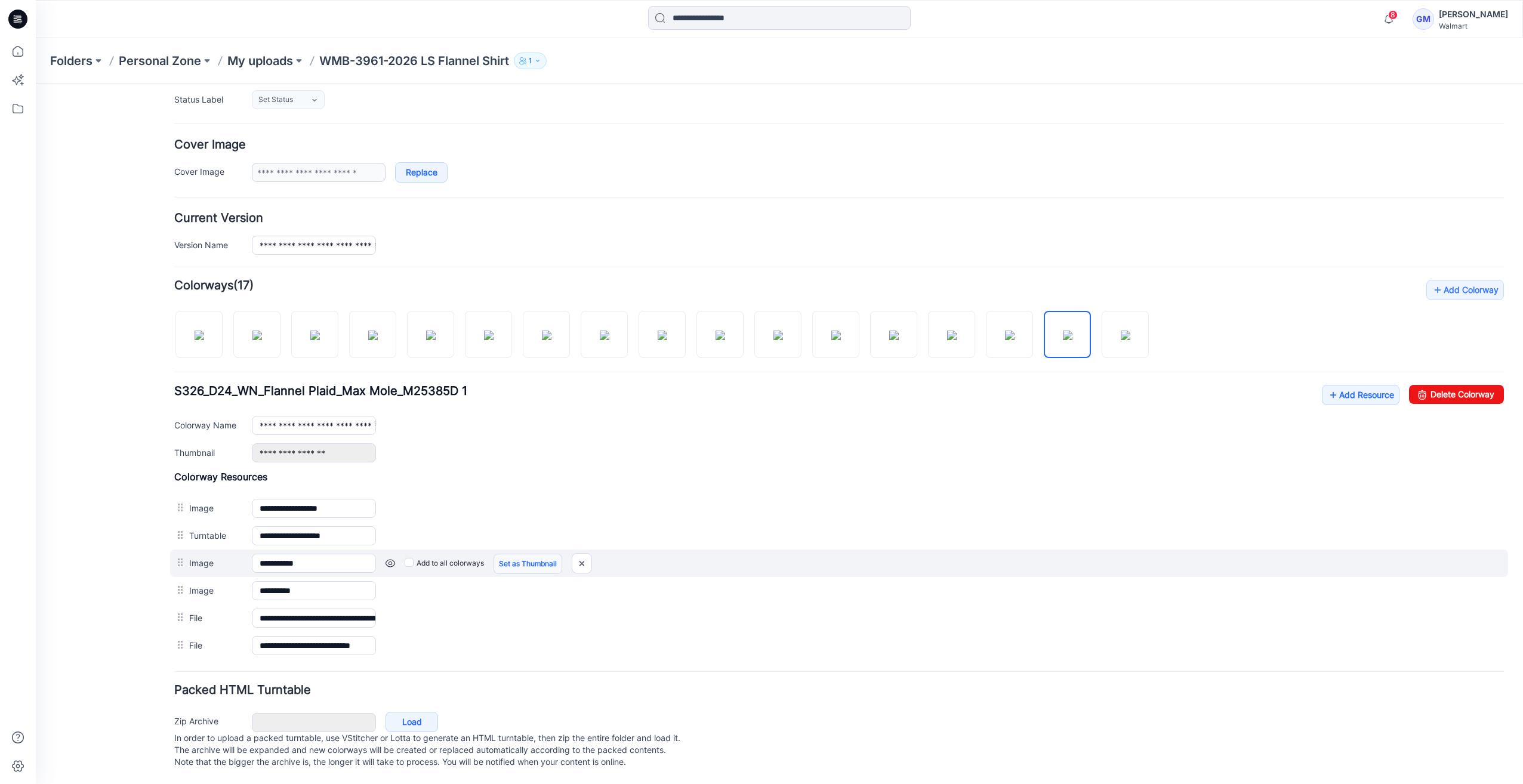
click at [524, 553] on link "Set as Thumbnail" at bounding box center [527, 563] width 69 height 20
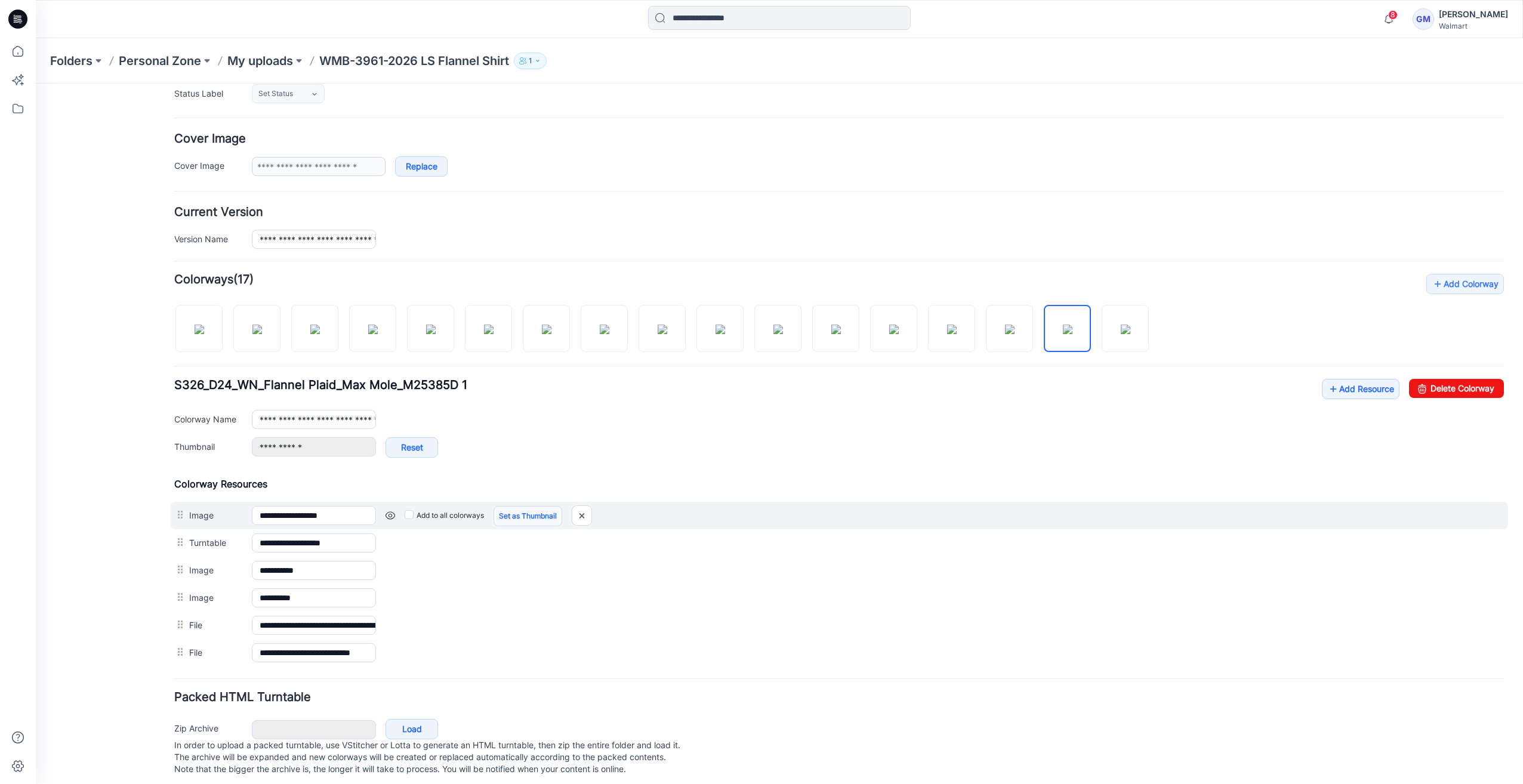
click at [533, 510] on link "Set as Thumbnail" at bounding box center [527, 516] width 69 height 20
type input "**********"
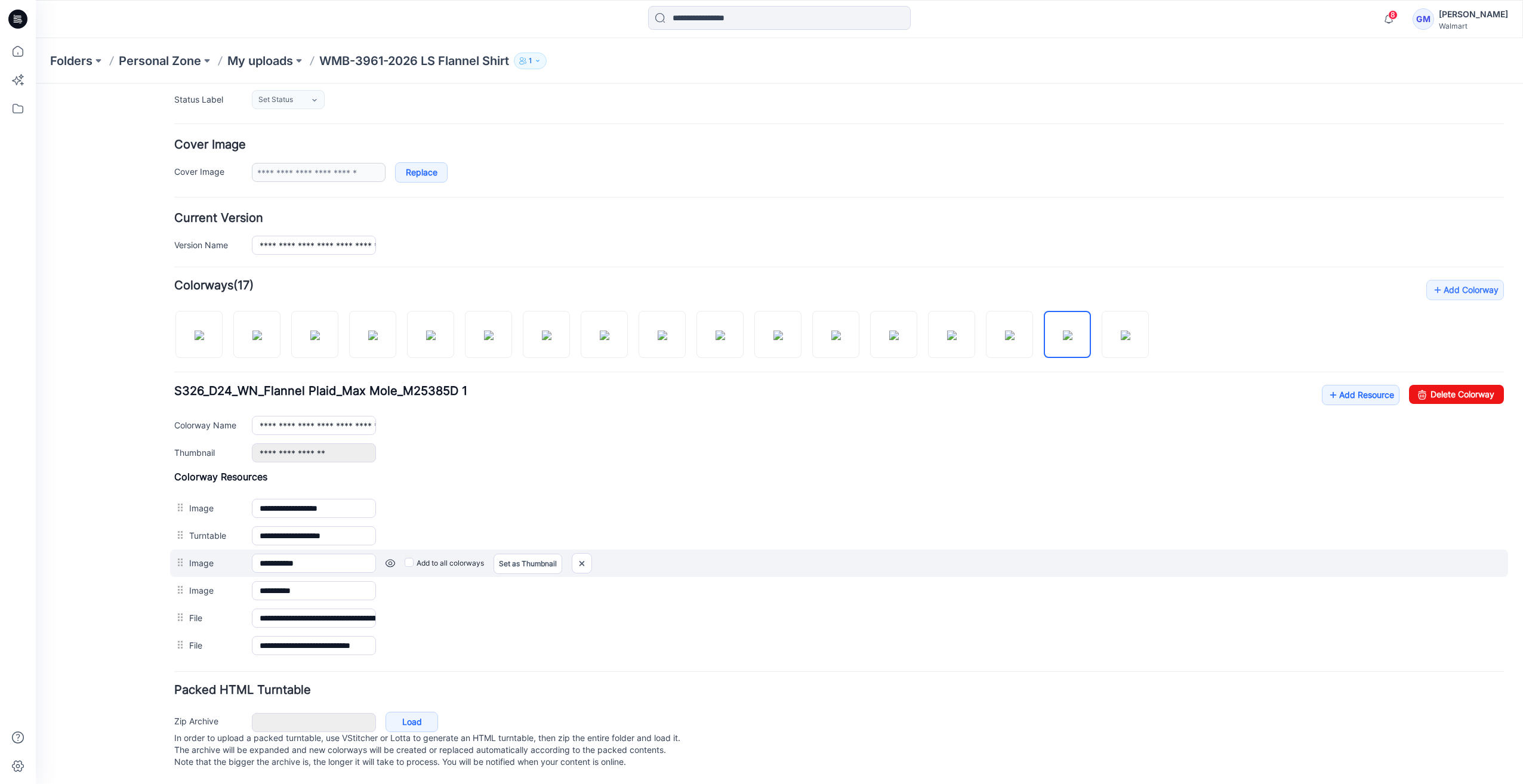
click at [388, 559] on link at bounding box center [390, 563] width 10 height 10
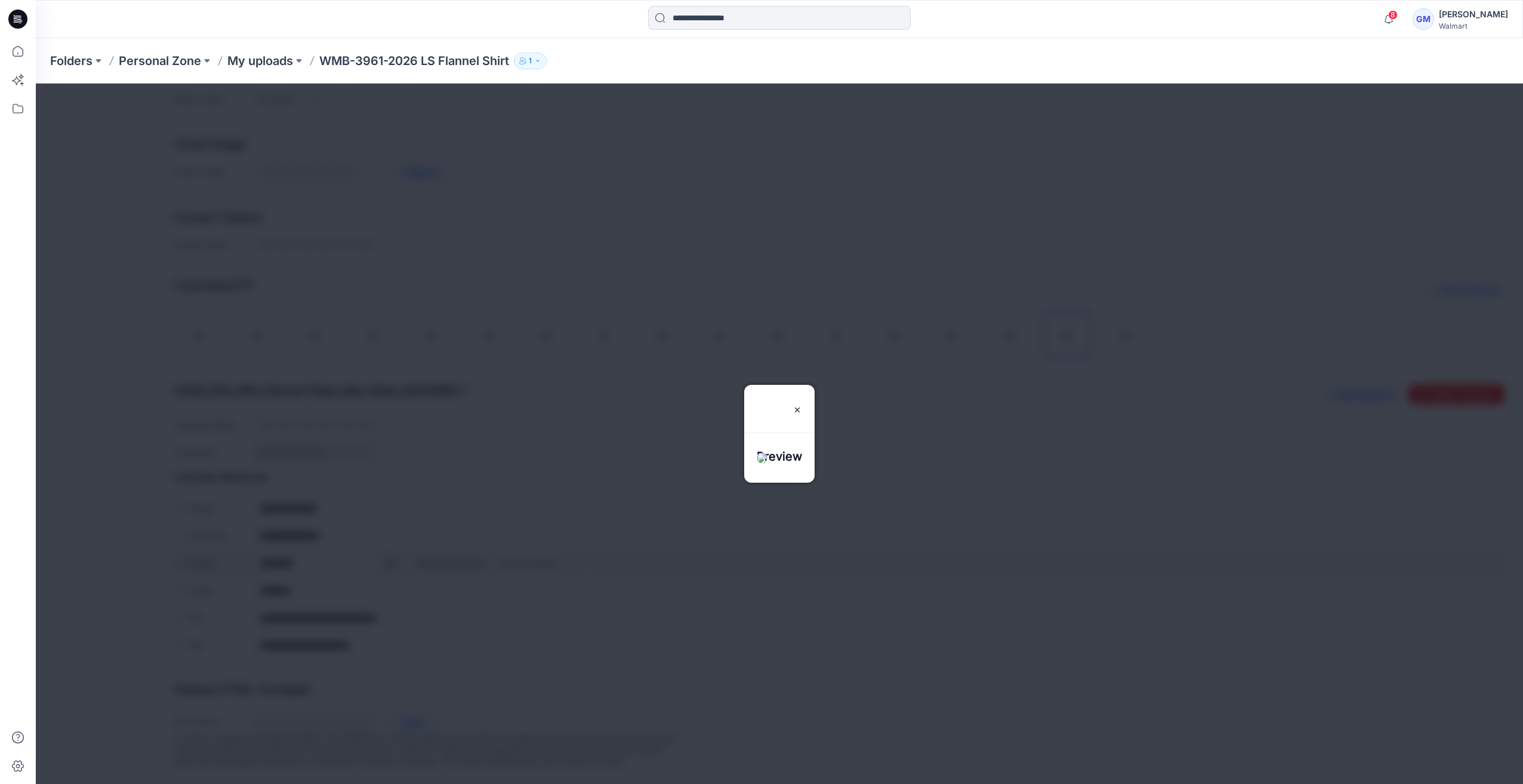
click at [388, 553] on div at bounding box center [779, 433] width 1487 height 700
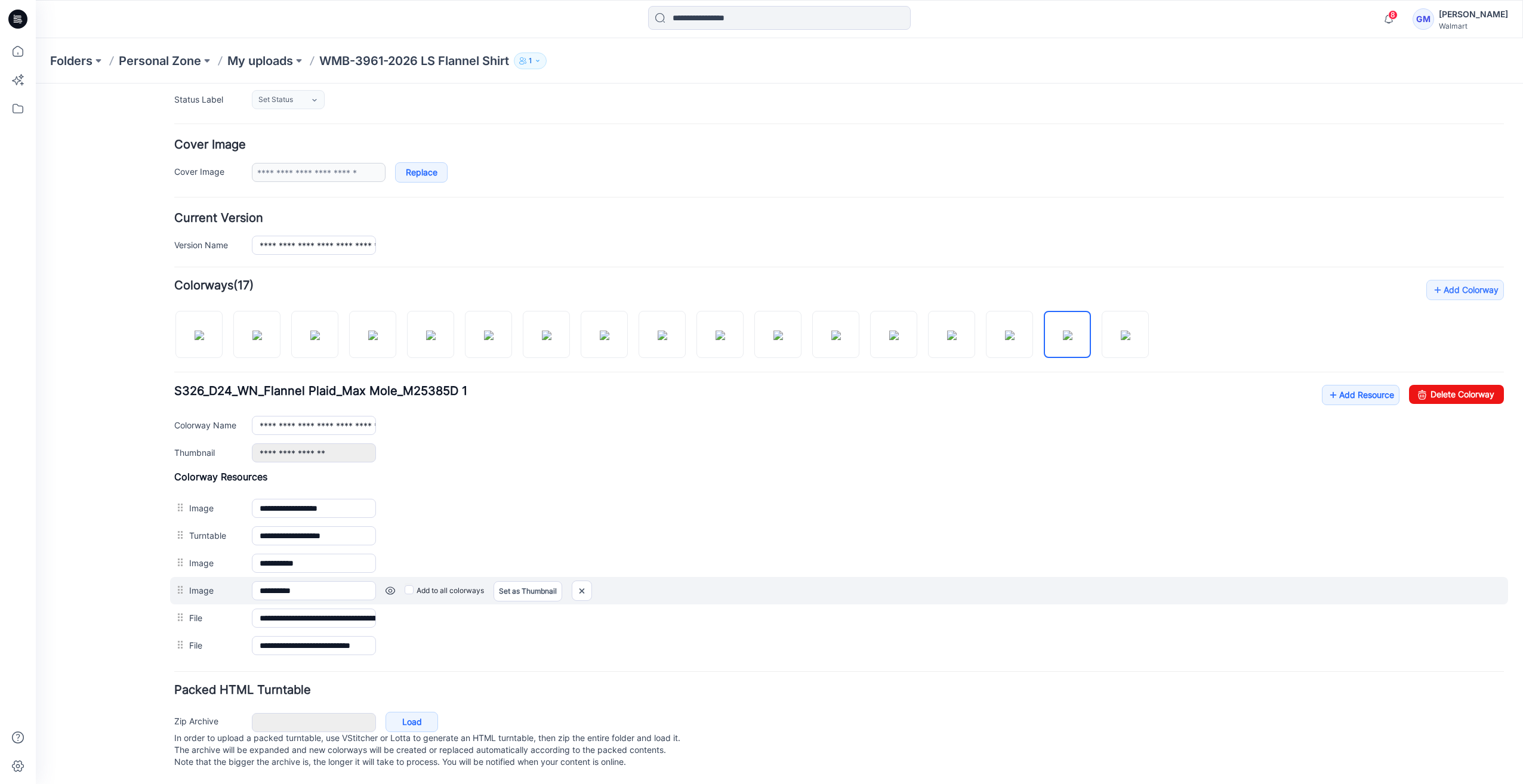
click at [392, 586] on link at bounding box center [390, 590] width 10 height 10
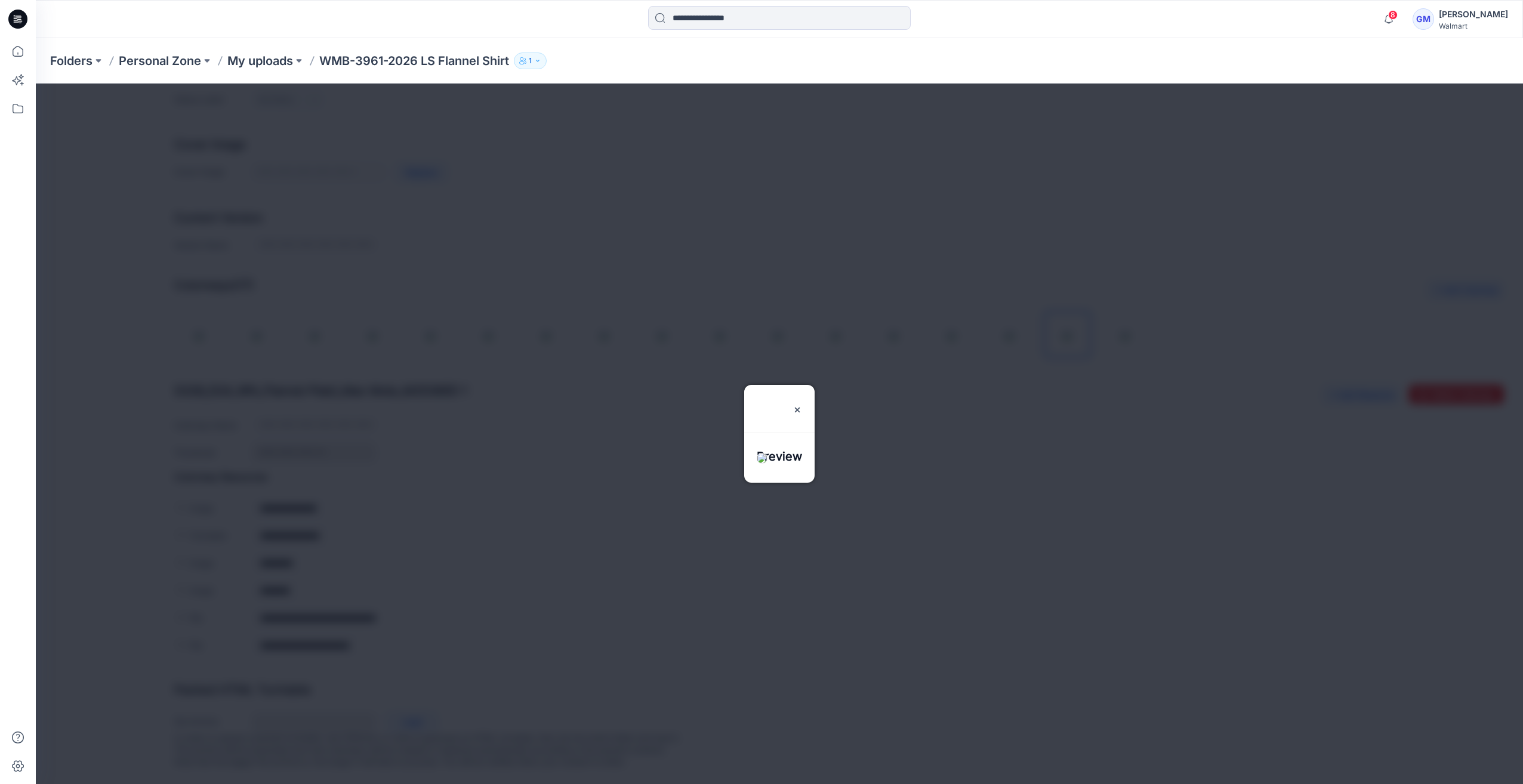
click at [392, 579] on div at bounding box center [779, 433] width 1487 height 700
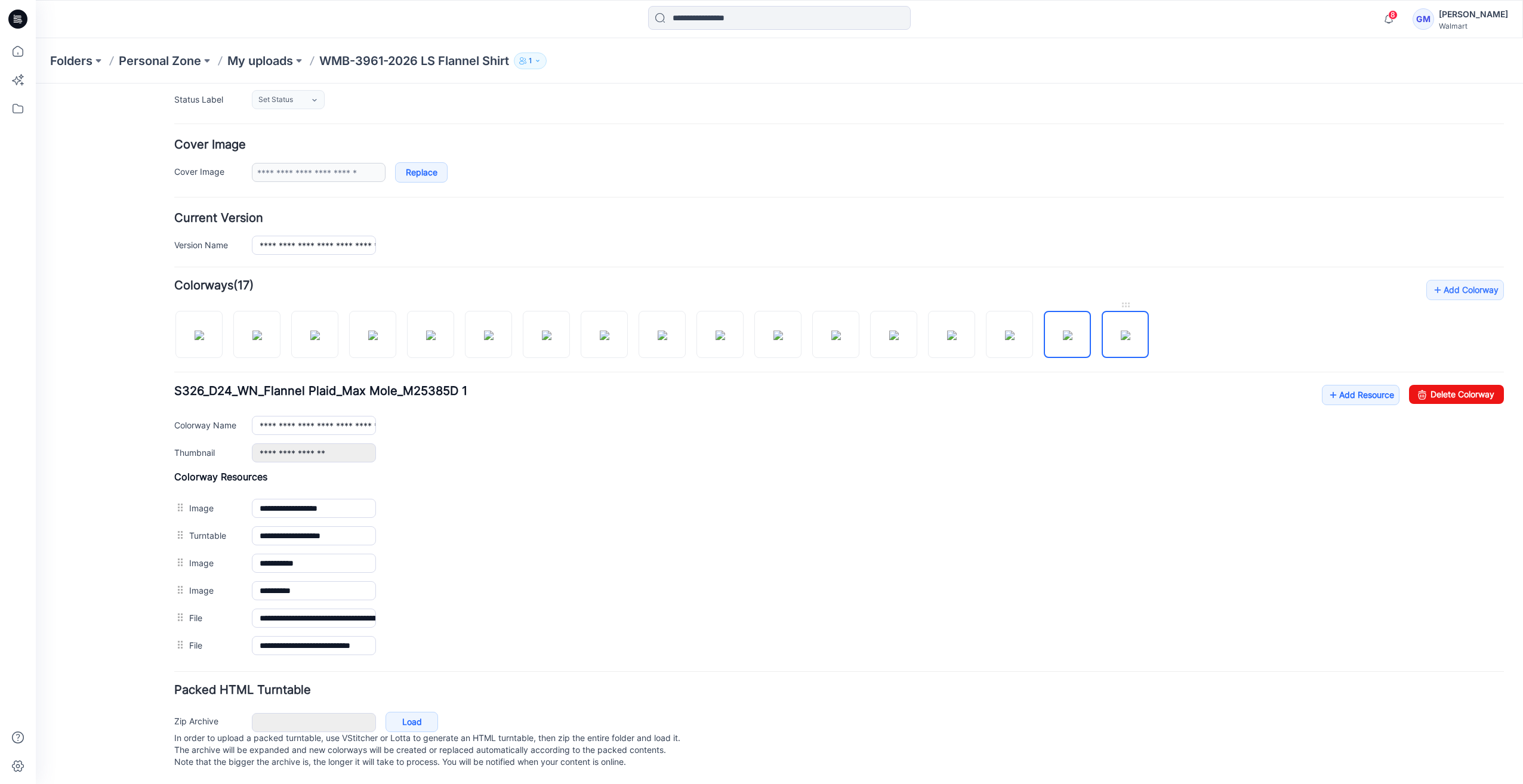
click at [1121, 331] on img at bounding box center [1125, 335] width 10 height 10
type input "**********"
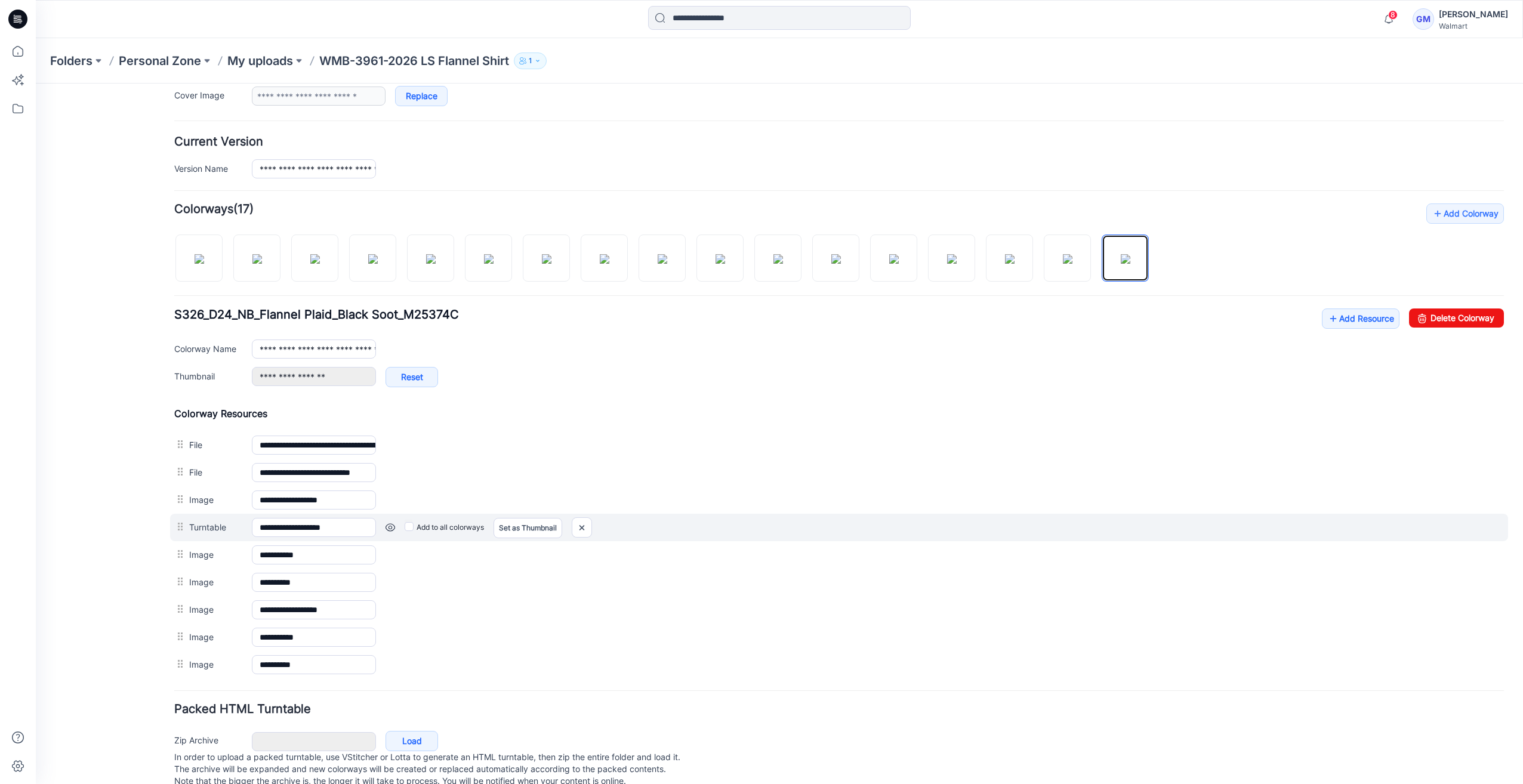
scroll to position [278, 0]
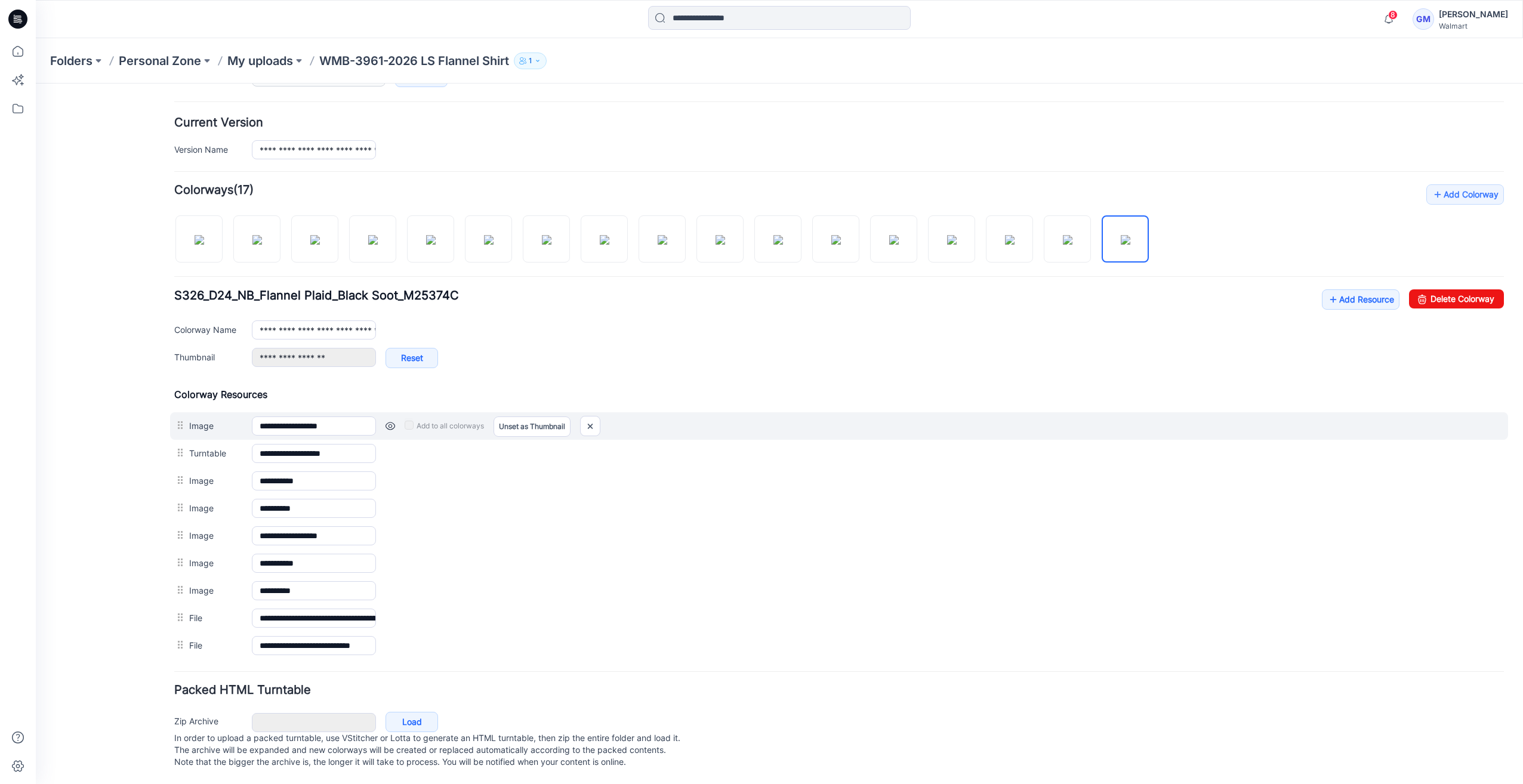
click at [392, 421] on link at bounding box center [390, 426] width 10 height 10
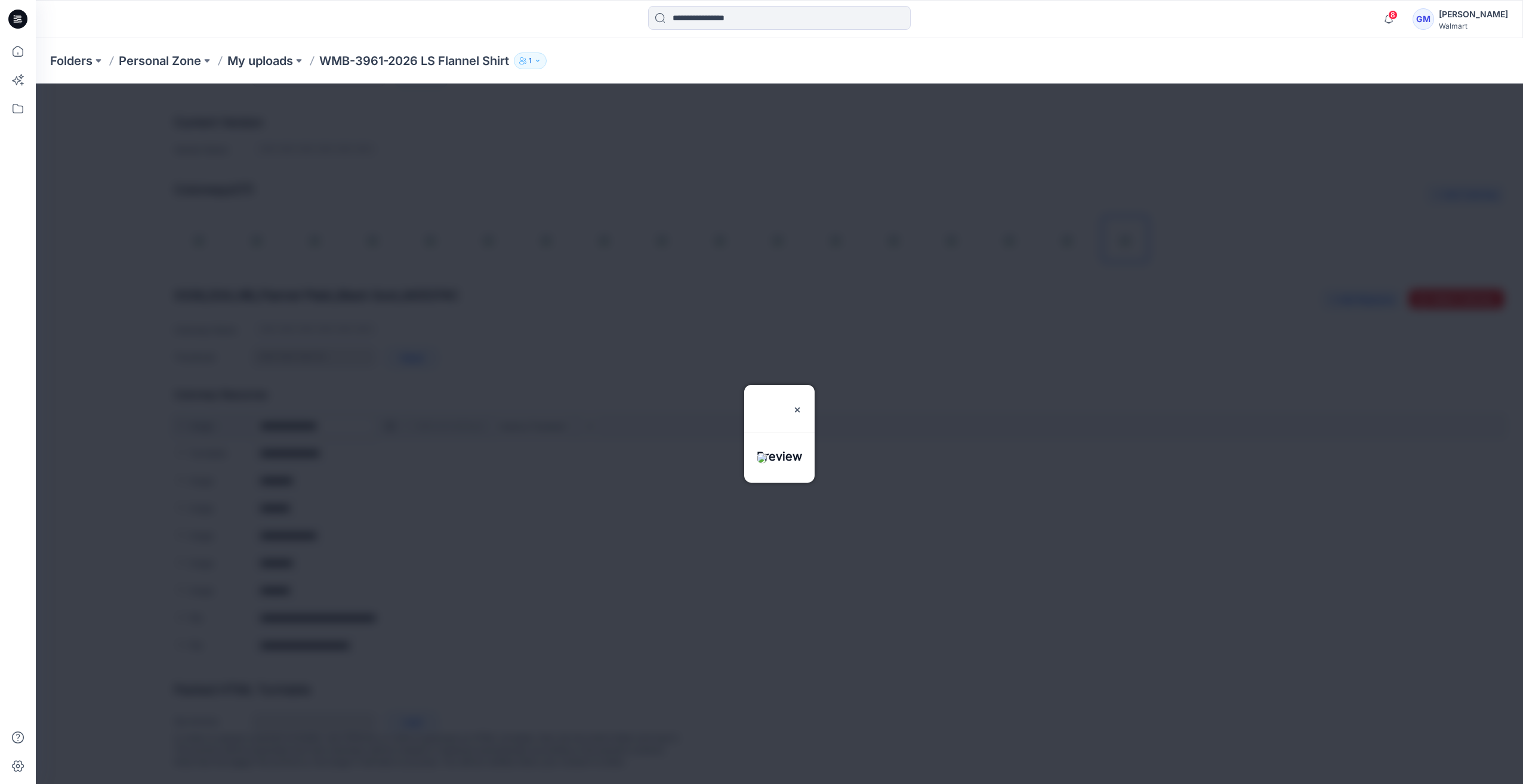
click at [392, 419] on div at bounding box center [779, 433] width 1487 height 700
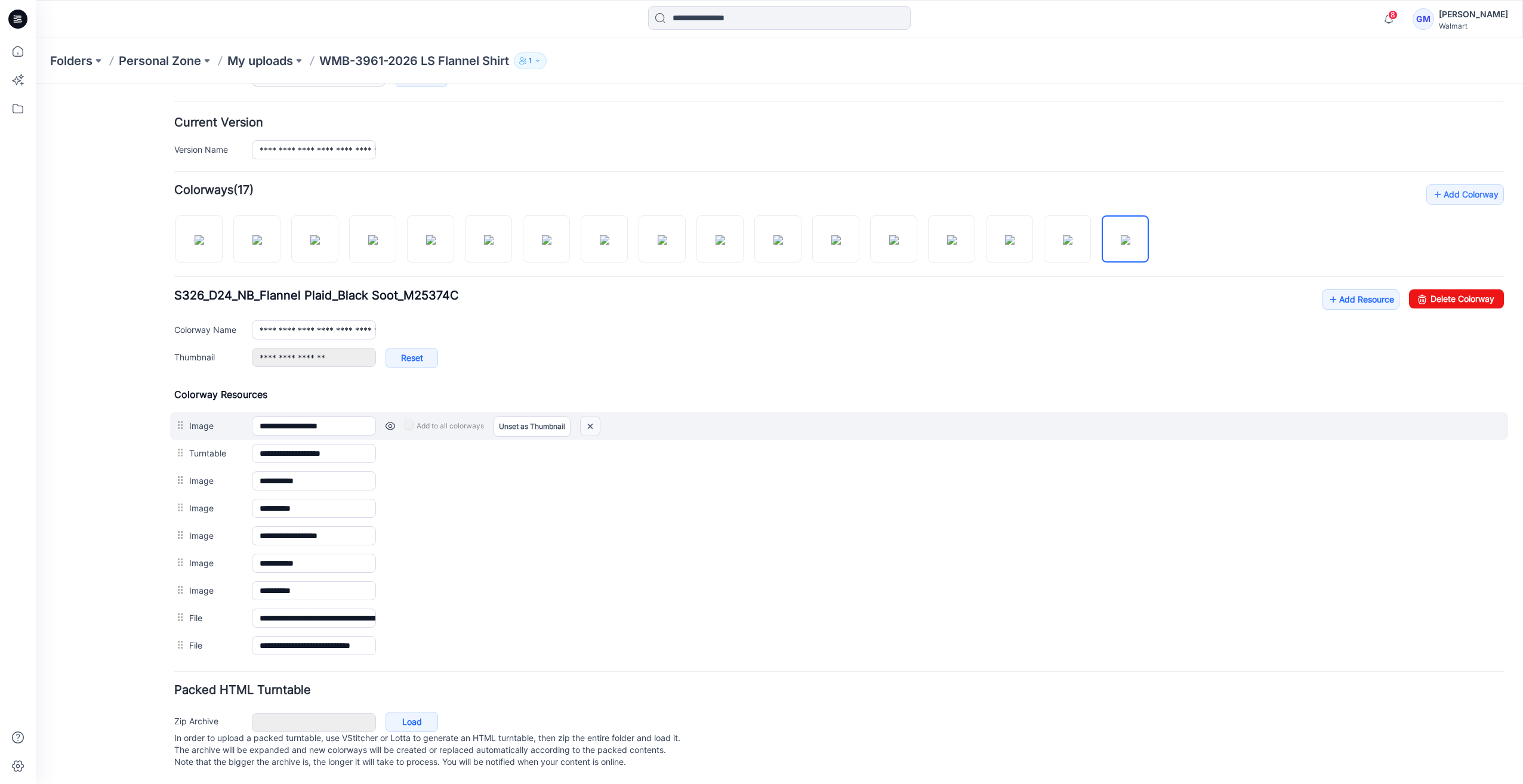
drag, startPoint x: 592, startPoint y: 417, endPoint x: 844, endPoint y: 138, distance: 376.0
click at [592, 417] on img at bounding box center [590, 426] width 19 height 20
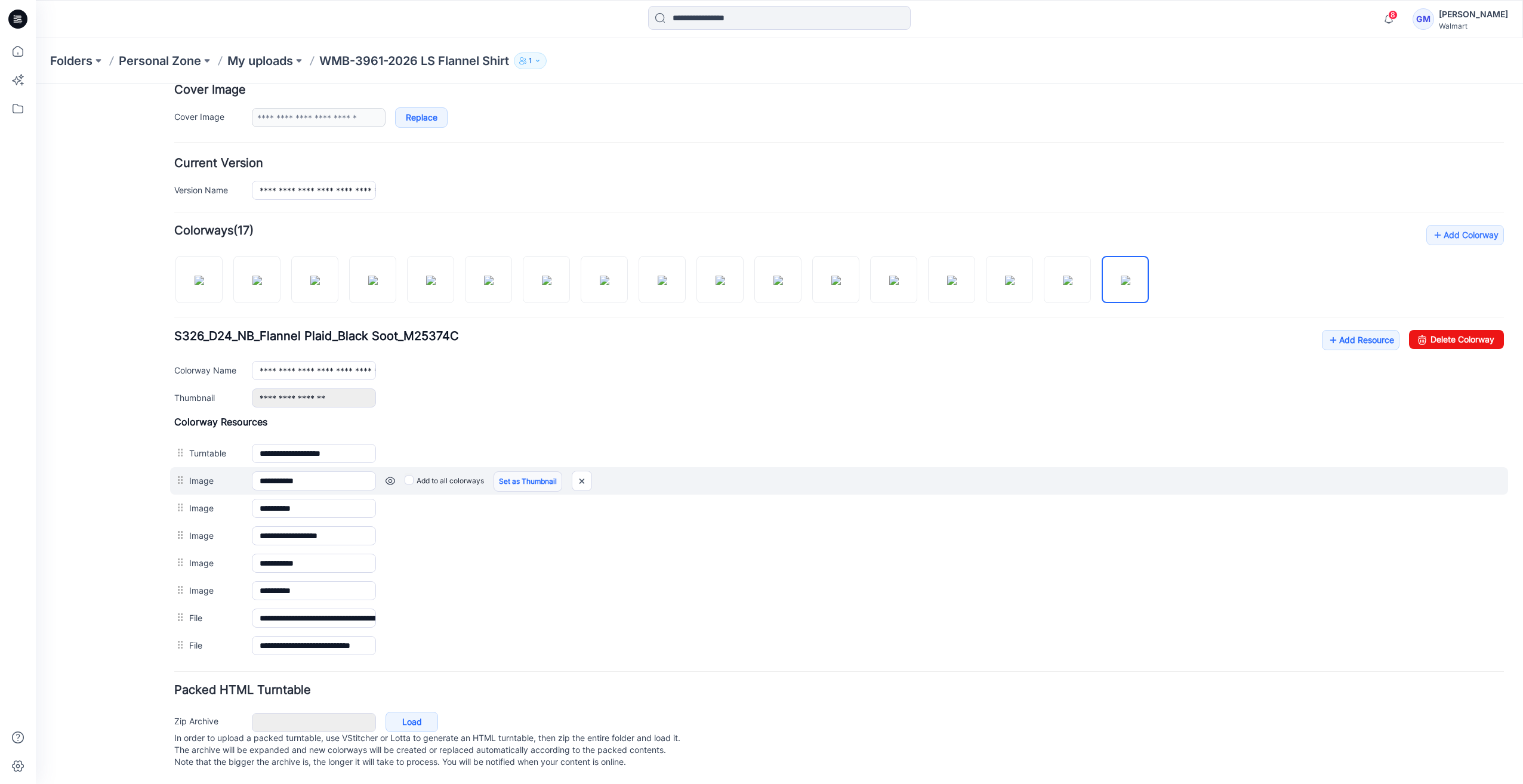
scroll to position [238, 0]
drag, startPoint x: 577, startPoint y: 469, endPoint x: 864, endPoint y: 134, distance: 441.1
click at [577, 472] on img at bounding box center [582, 481] width 19 height 20
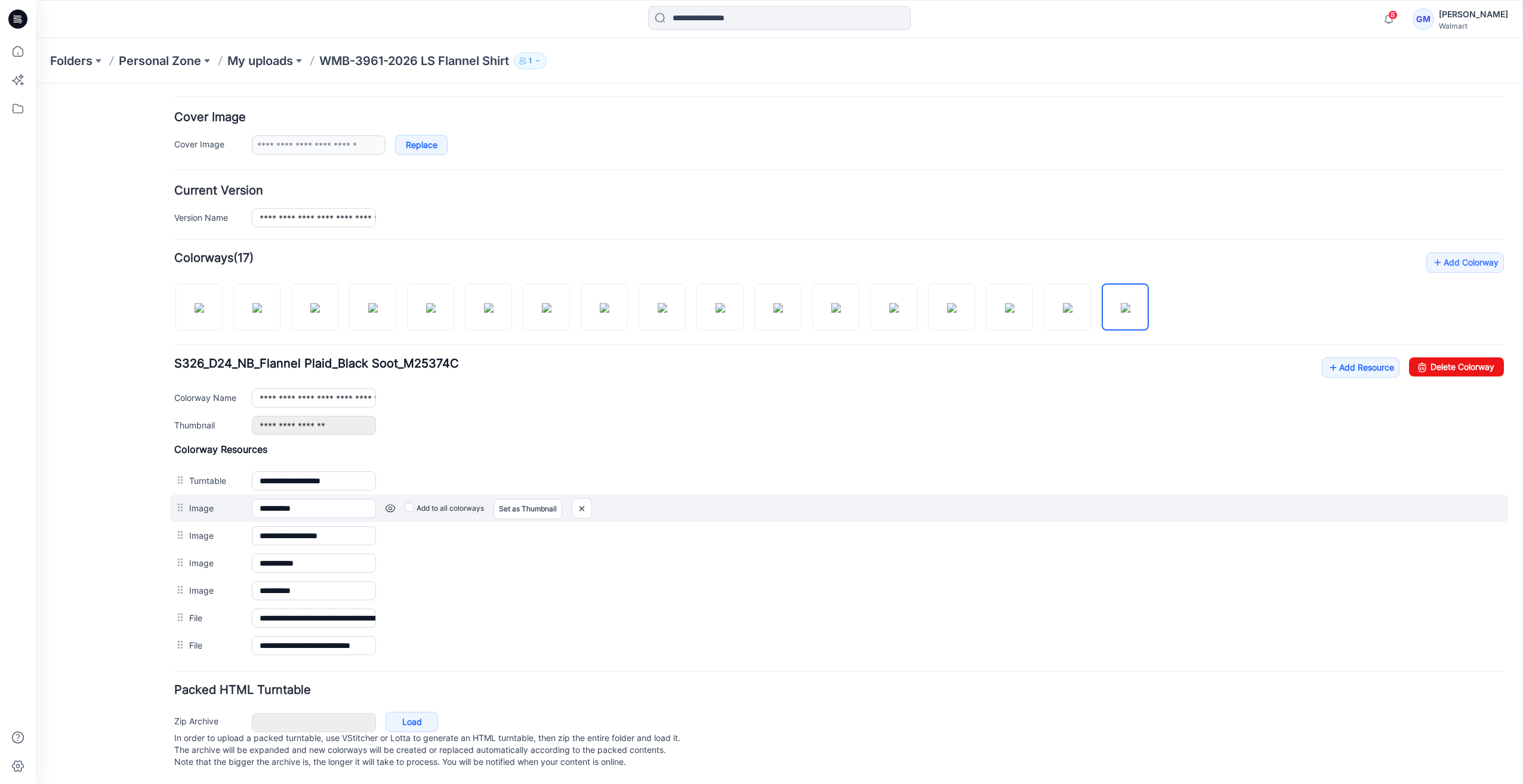
scroll to position [210, 0]
drag, startPoint x: 581, startPoint y: 498, endPoint x: 851, endPoint y: 135, distance: 452.4
click at [581, 499] on img at bounding box center [582, 508] width 19 height 20
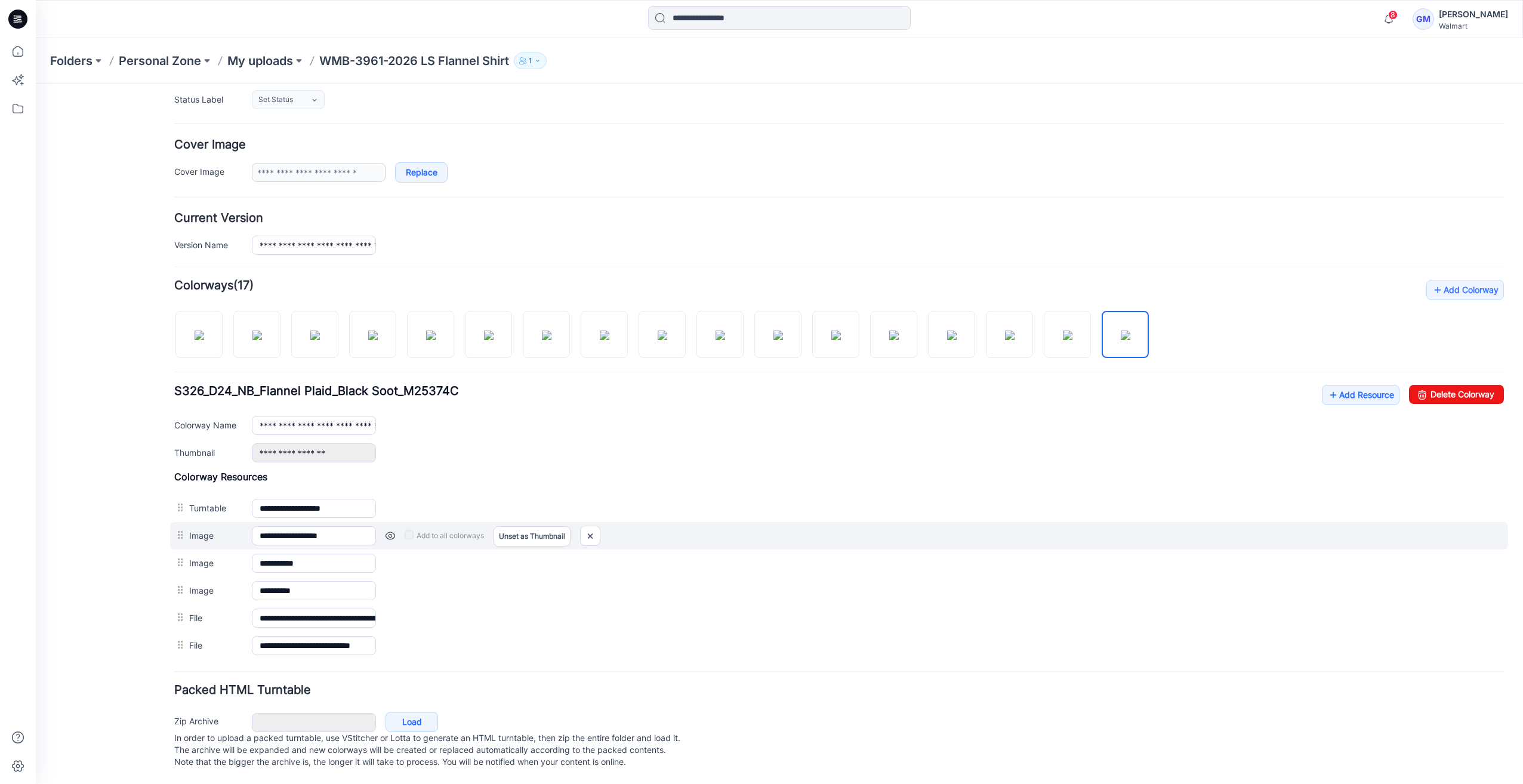
scroll to position [184, 0]
click at [392, 531] on link at bounding box center [390, 535] width 10 height 10
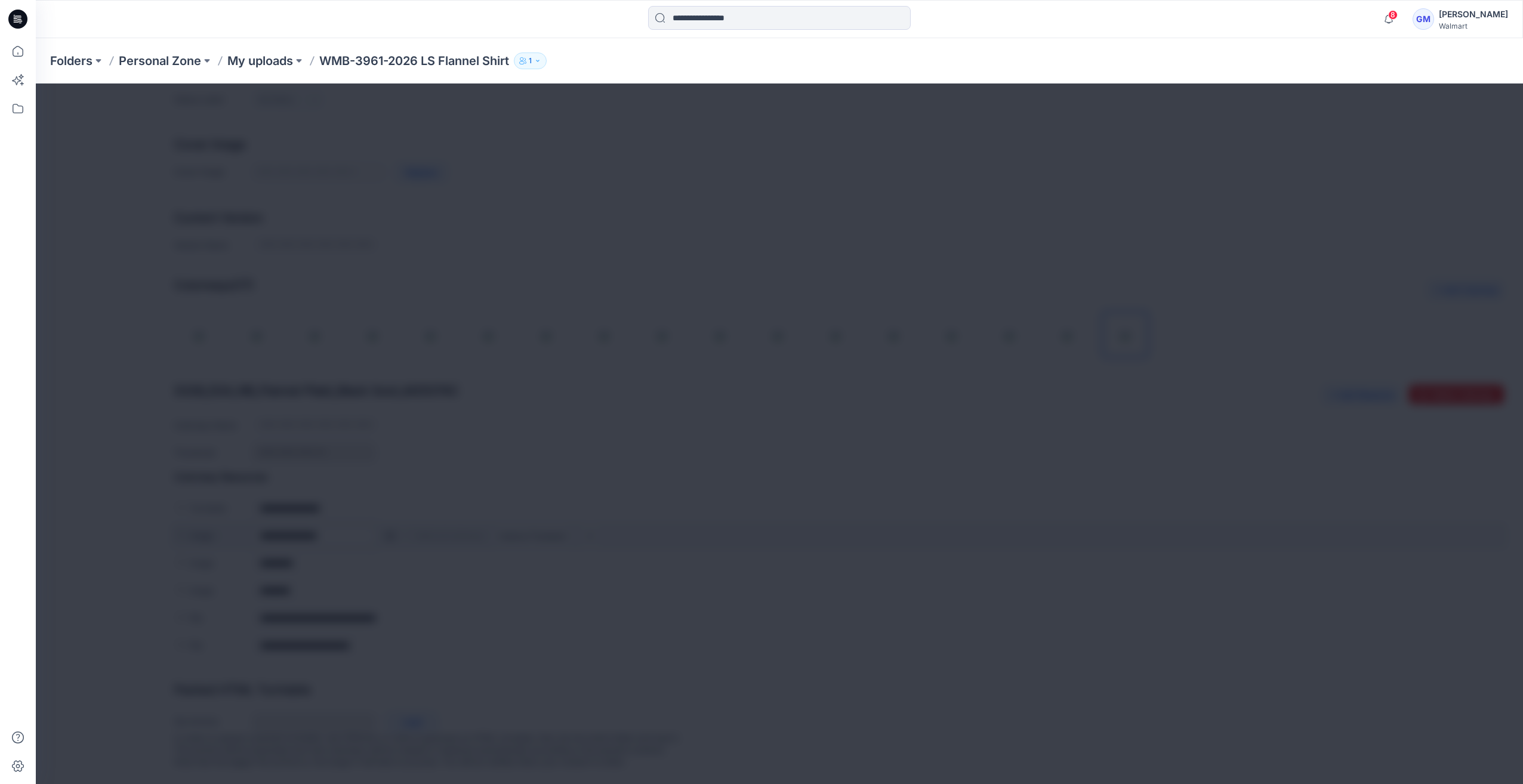
scroll to position [183, 0]
click at [392, 521] on div at bounding box center [779, 433] width 1487 height 700
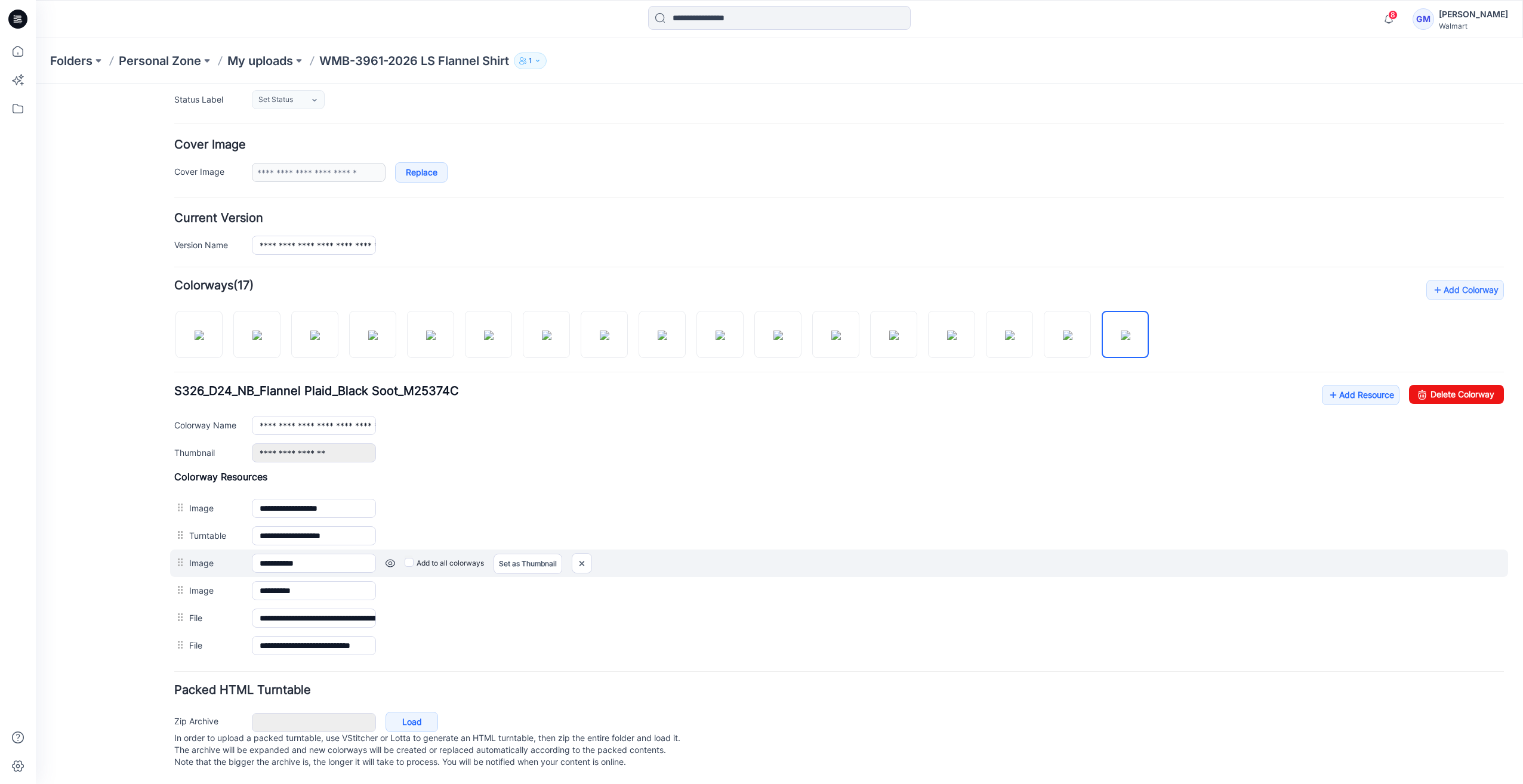
click at [392, 559] on link at bounding box center [390, 563] width 10 height 10
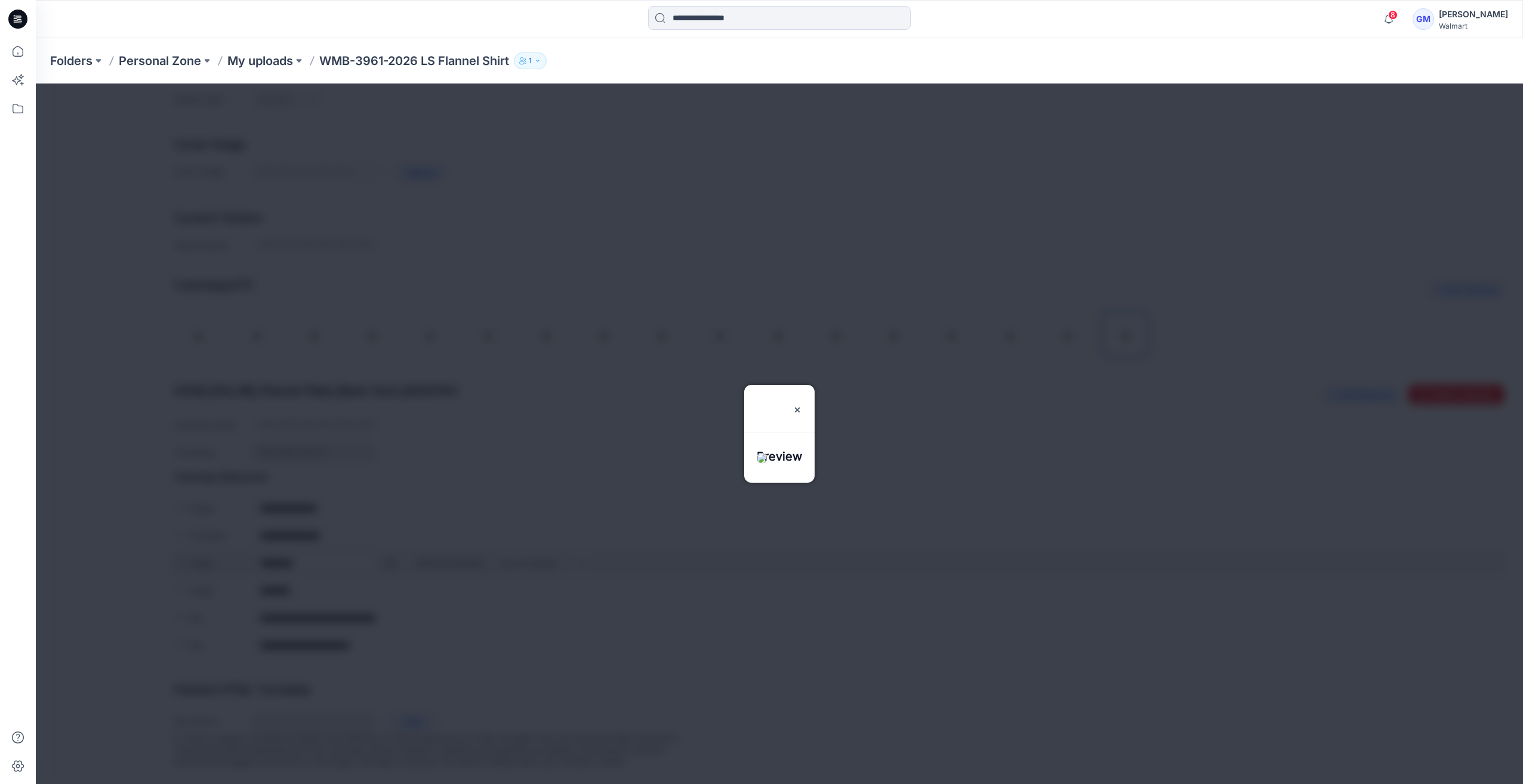
click at [392, 553] on div at bounding box center [779, 433] width 1487 height 700
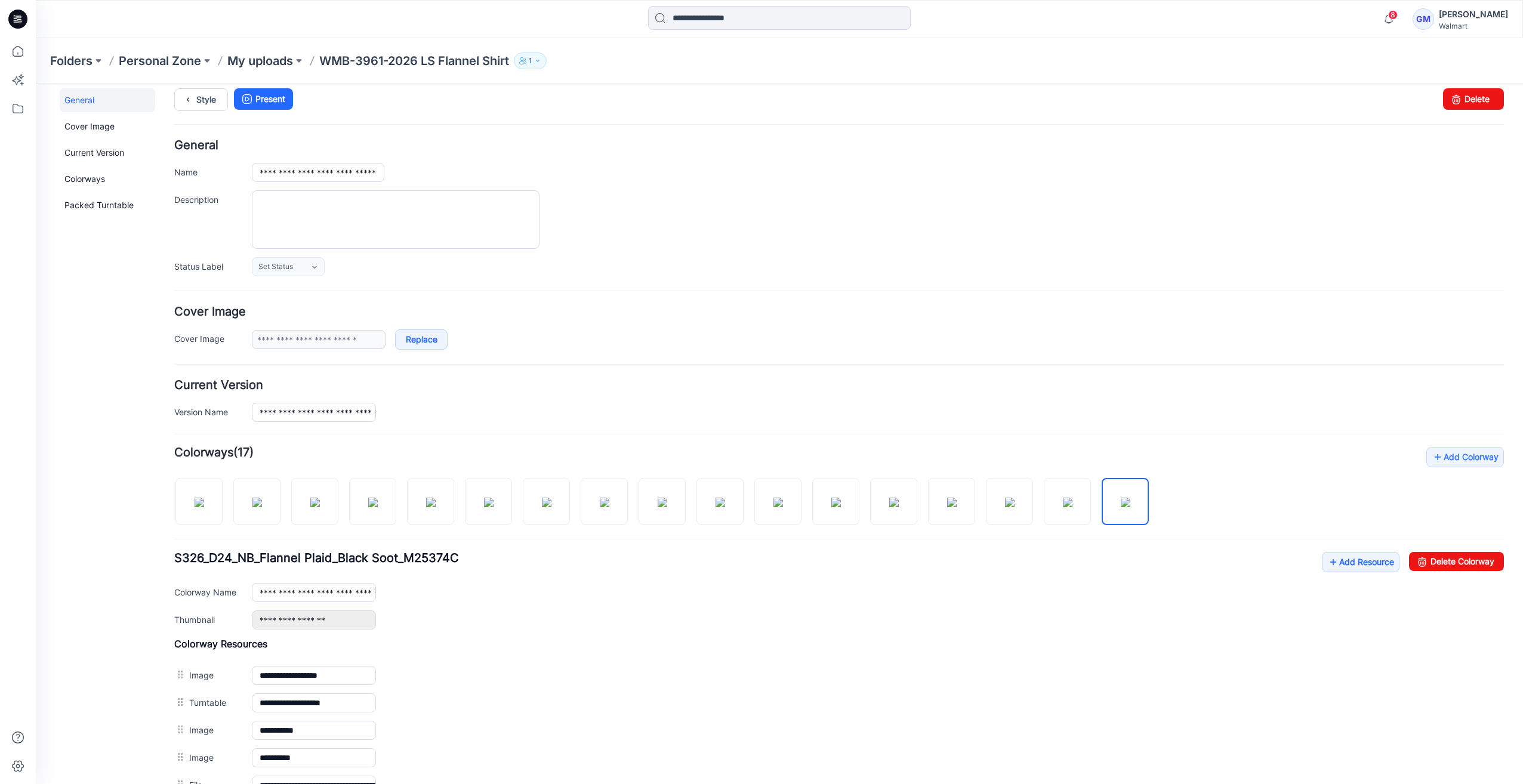
scroll to position [0, 0]
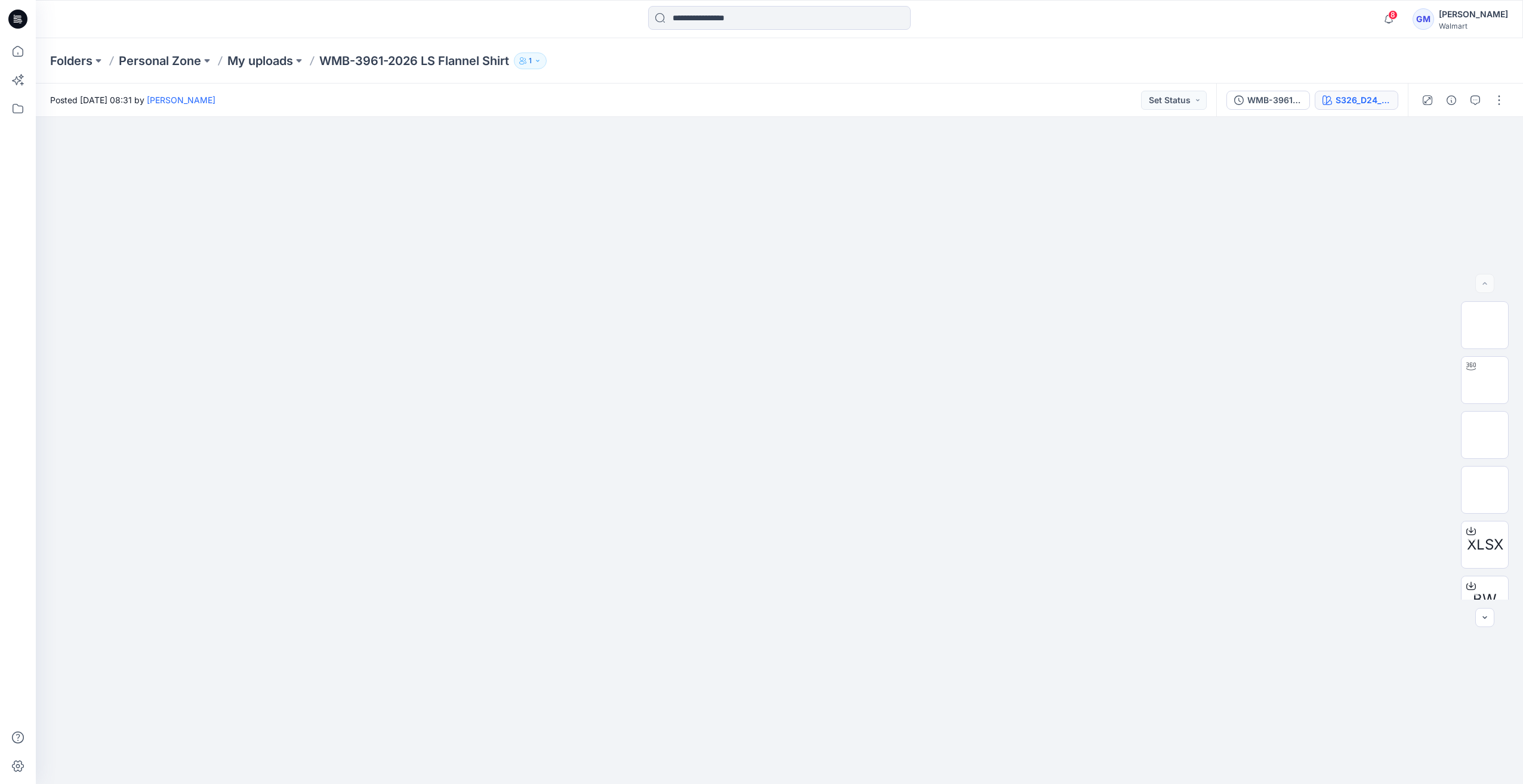
click at [1376, 94] on div "S326_D24_WN_Flannel Plaid_Red Canteen_M25385G" at bounding box center [1363, 100] width 55 height 13
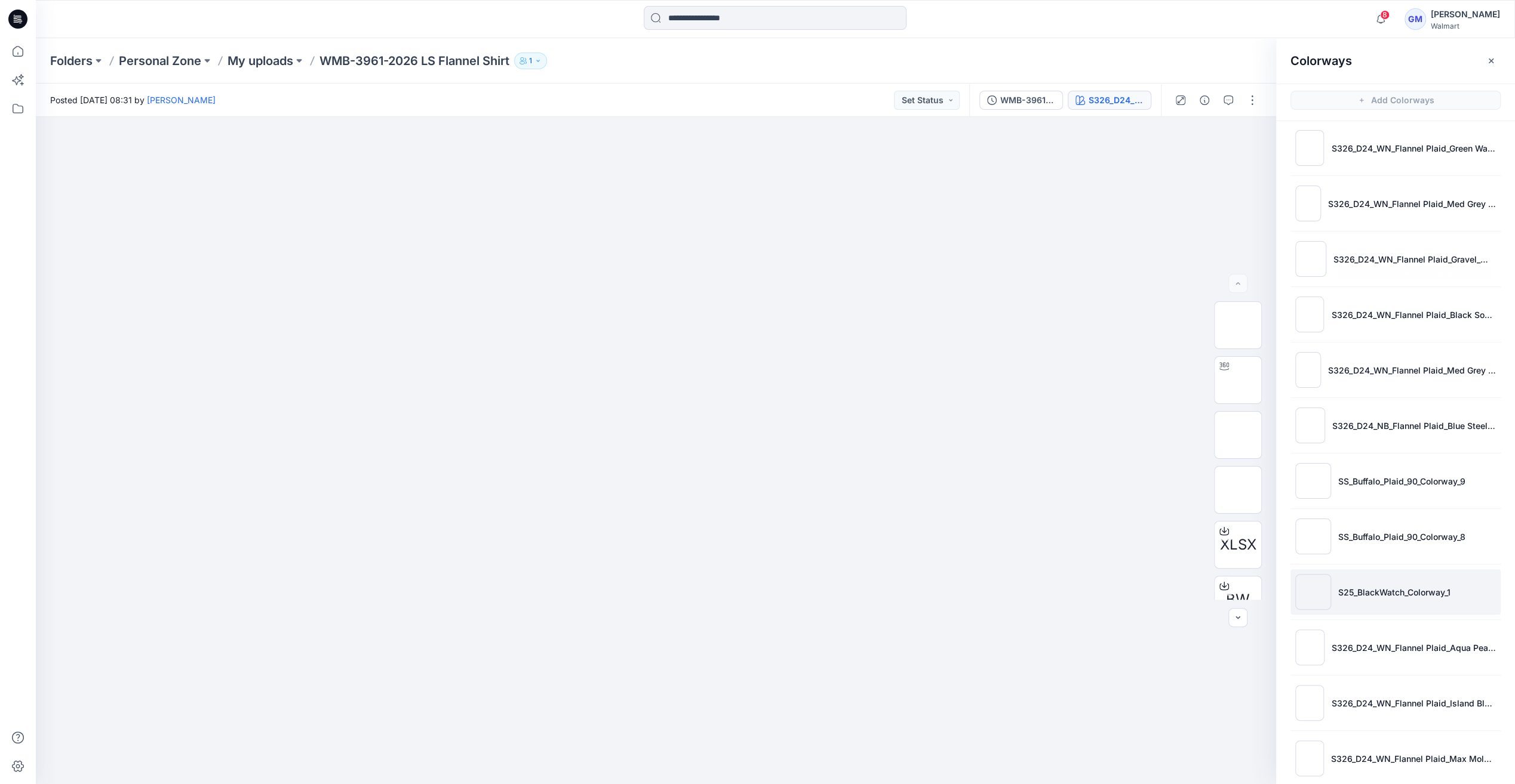
scroll to position [238, 0]
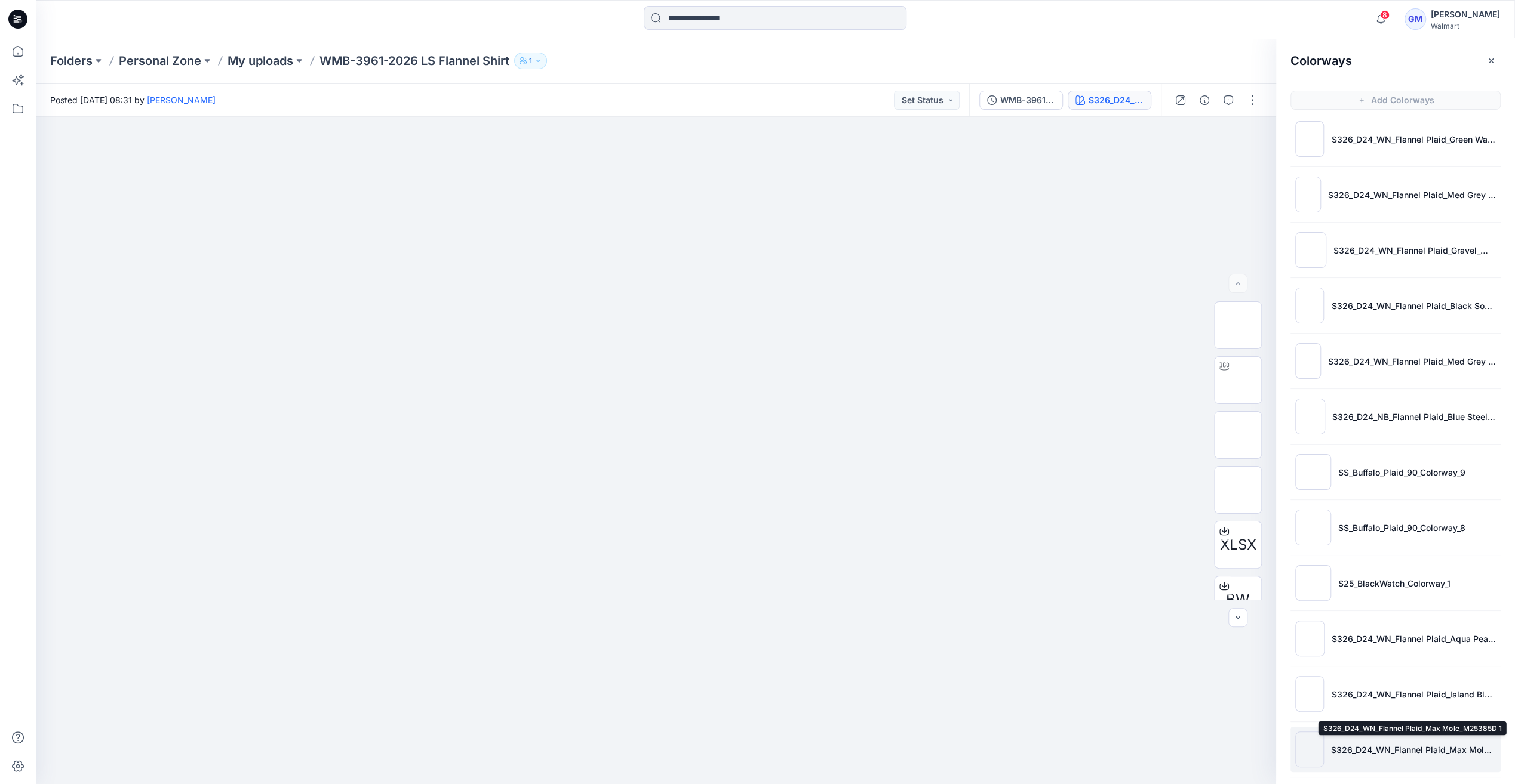
click at [1390, 748] on p "S326_D24_WN_Flannel Plaid_Max Mole_M25385D 1" at bounding box center [1413, 749] width 165 height 12
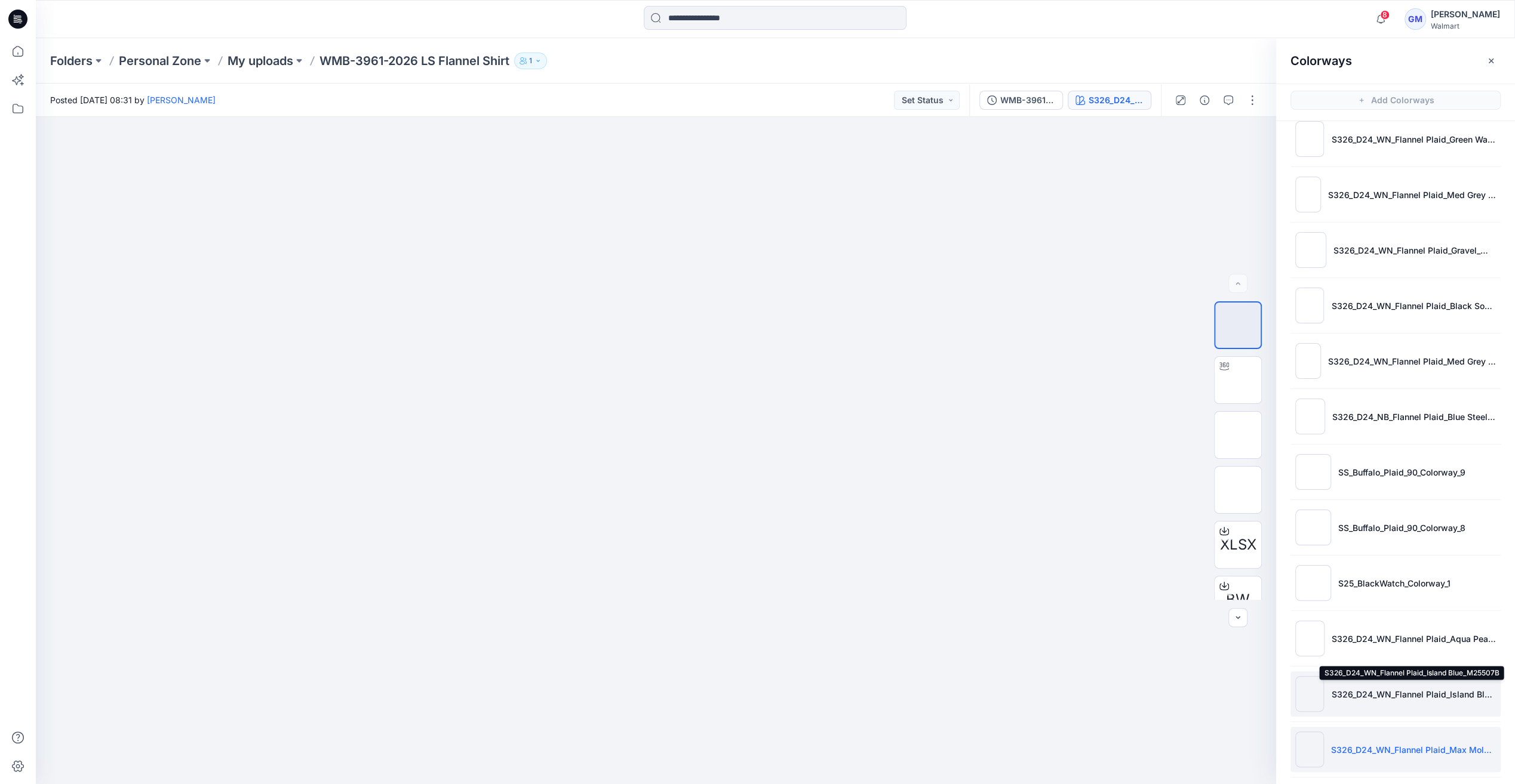
click at [1395, 696] on p "S326_D24_WN_Flannel Plaid_Island Blue_M25507B" at bounding box center [1413, 694] width 165 height 12
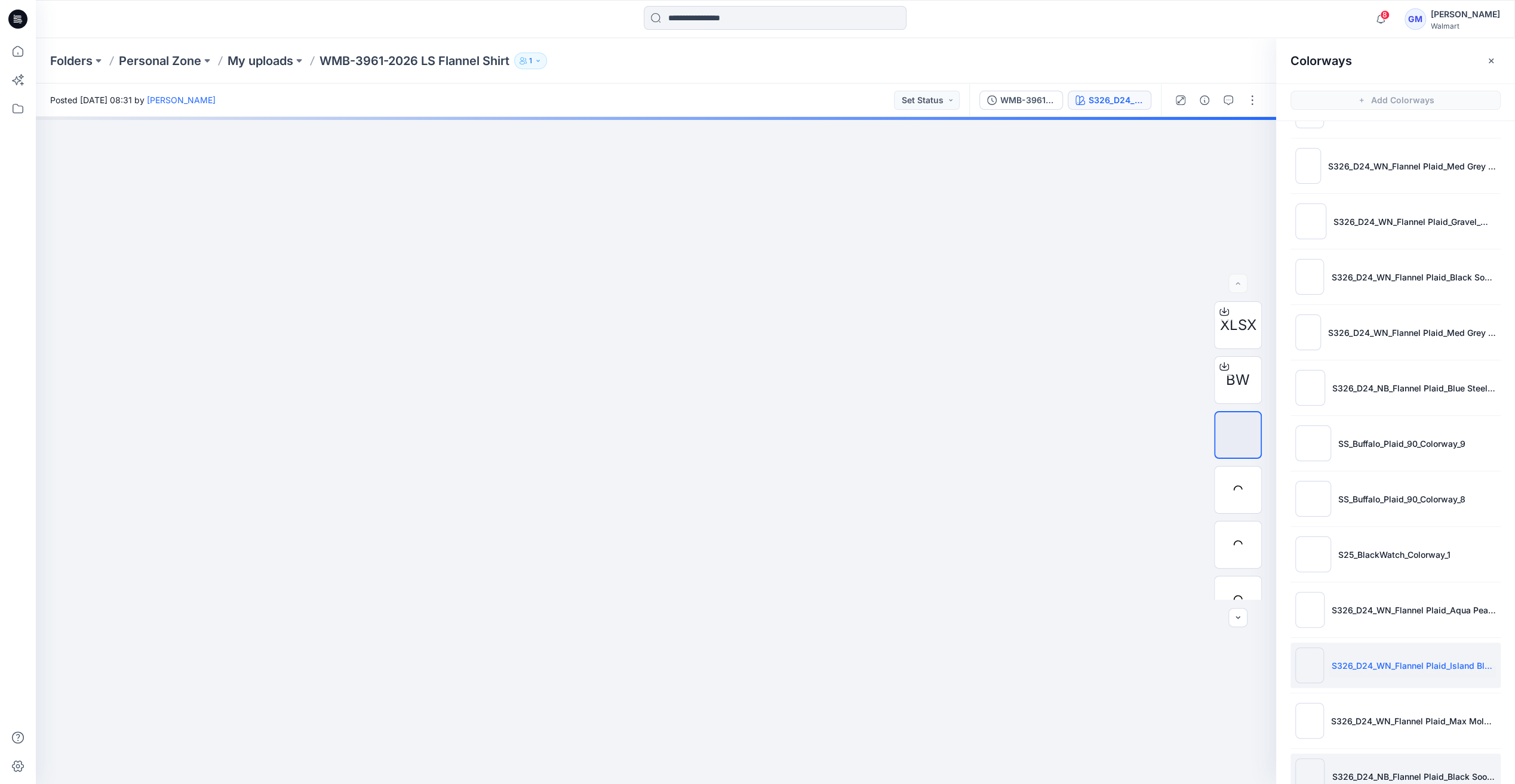
scroll to position [297, 0]
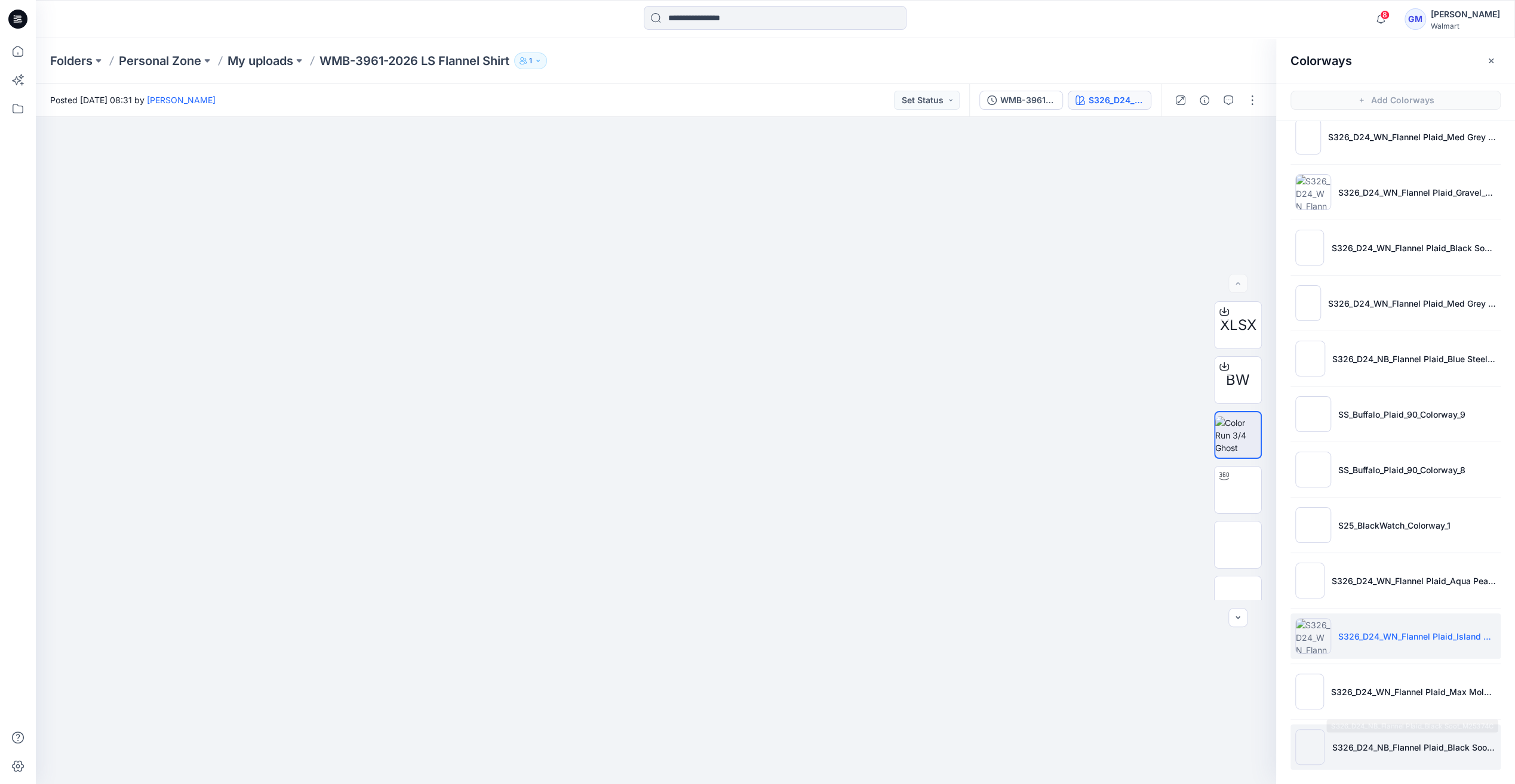
click at [1426, 741] on p "S326_D24_NB_Flannel Plaid_Black Soot_M25374C" at bounding box center [1413, 747] width 165 height 12
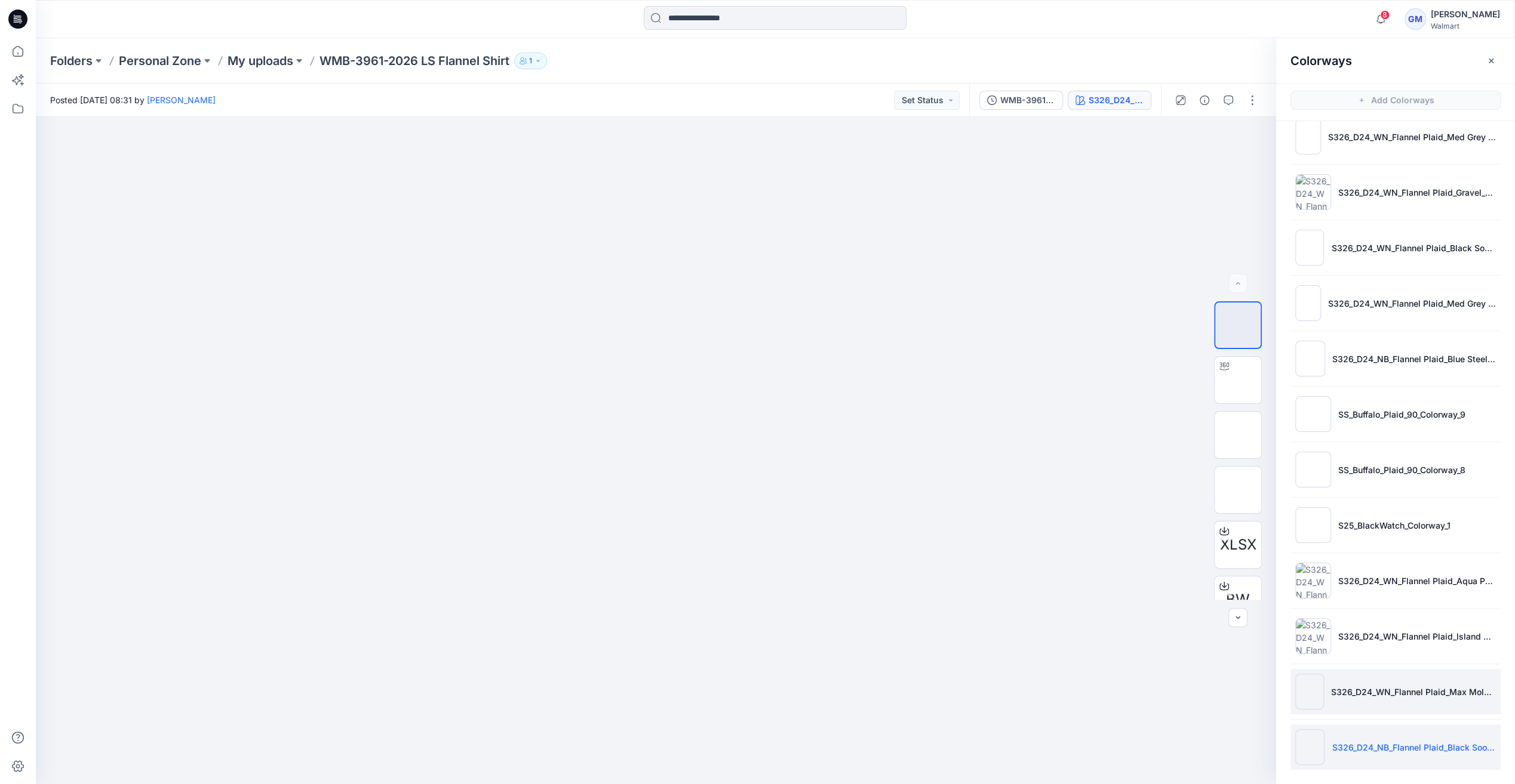
click at [1434, 700] on li "S326_D24_WN_Flannel Plaid_Max Mole_M25385D 1" at bounding box center [1395, 692] width 210 height 45
click at [1238, 435] on img at bounding box center [1238, 435] width 0 height 0
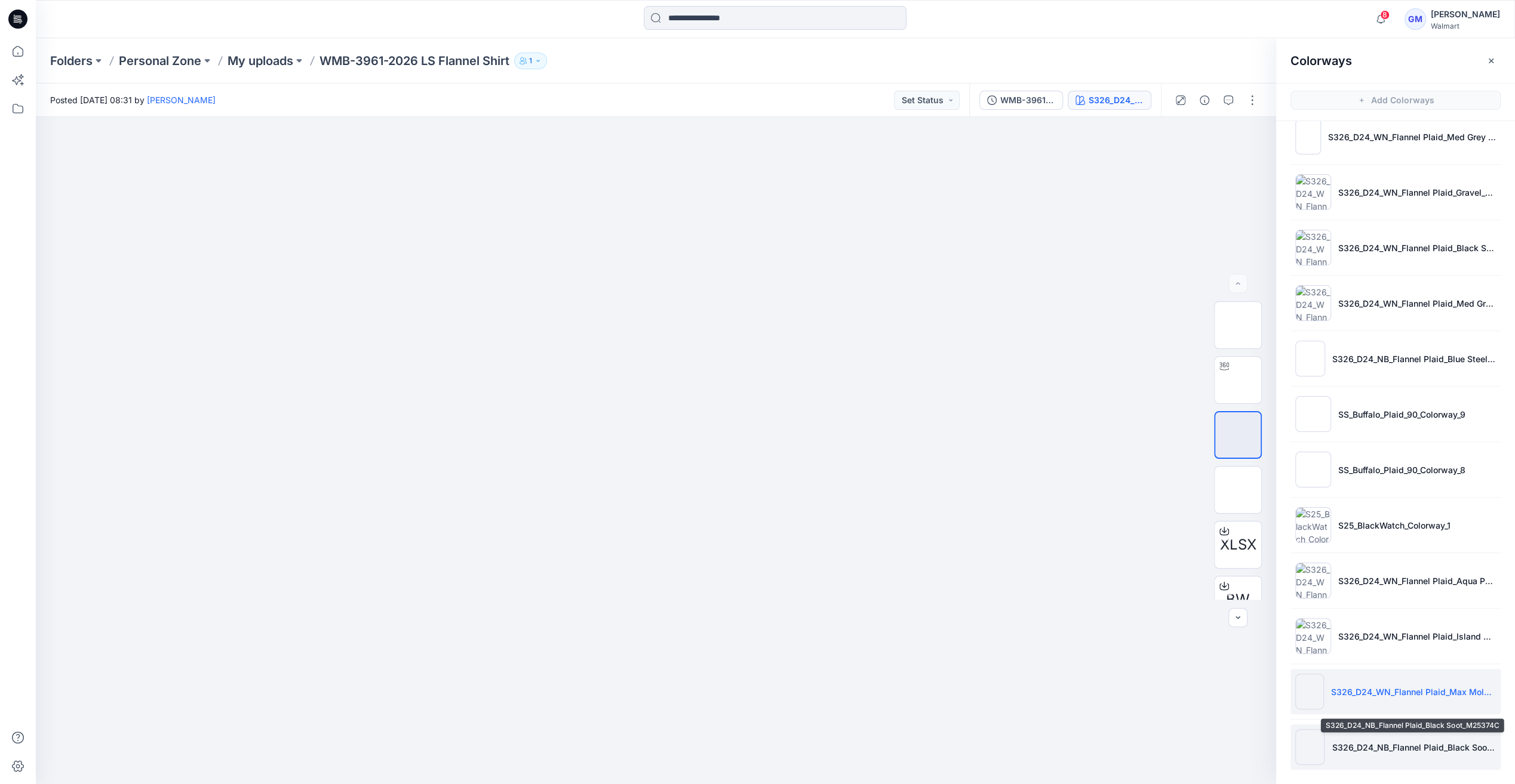
click at [1370, 741] on p "S326_D24_NB_Flannel Plaid_Black Soot_M25374C" at bounding box center [1413, 747] width 165 height 12
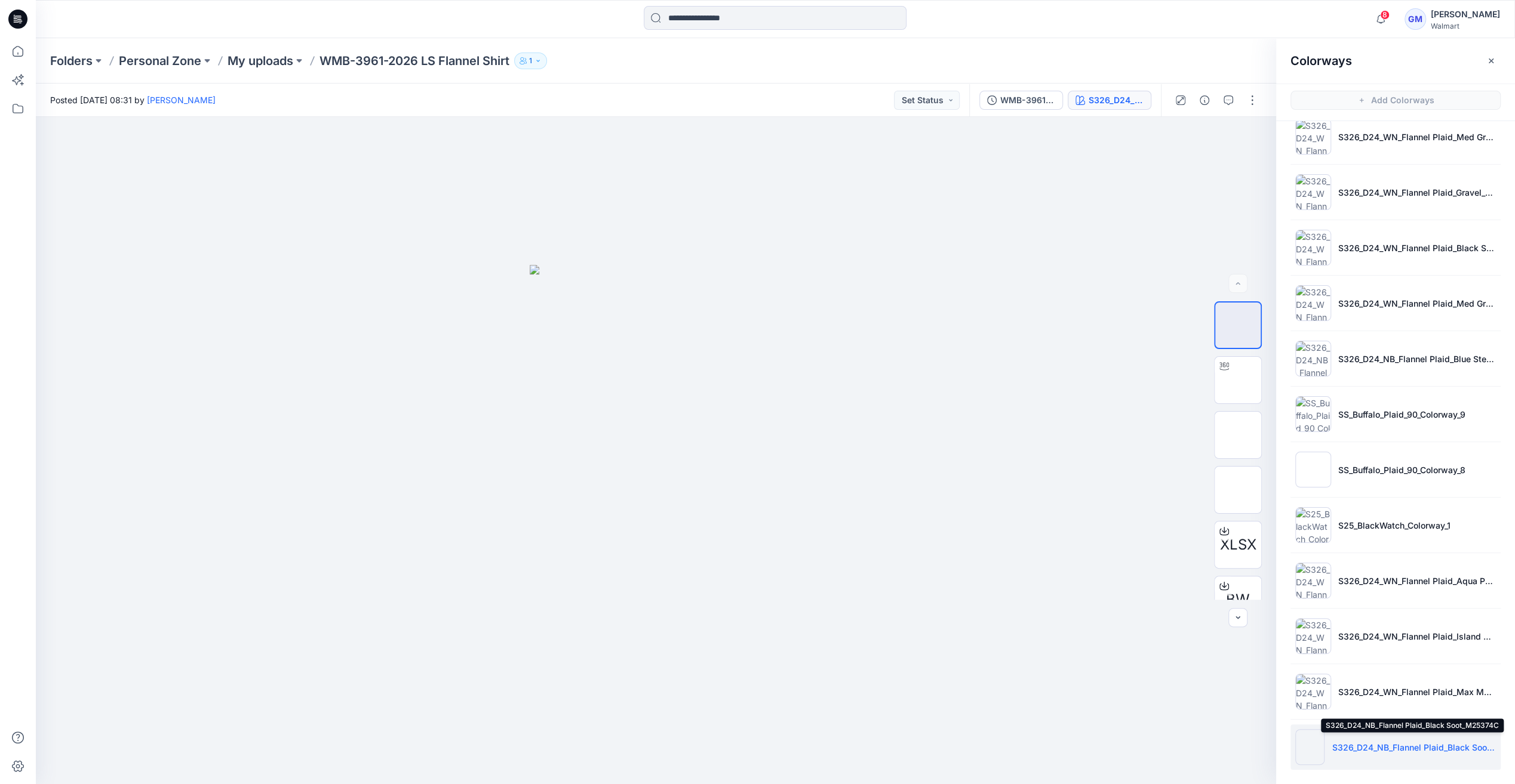
click at [1359, 743] on p "S326_D24_NB_Flannel Plaid_Black Soot_M25374C" at bounding box center [1413, 747] width 165 height 12
drag, startPoint x: 1204, startPoint y: 433, endPoint x: 1214, endPoint y: 430, distance: 10.4
click at [1204, 433] on div "XLSX BW" at bounding box center [1238, 450] width 77 height 298
click at [1238, 380] on img at bounding box center [1238, 380] width 0 height 0
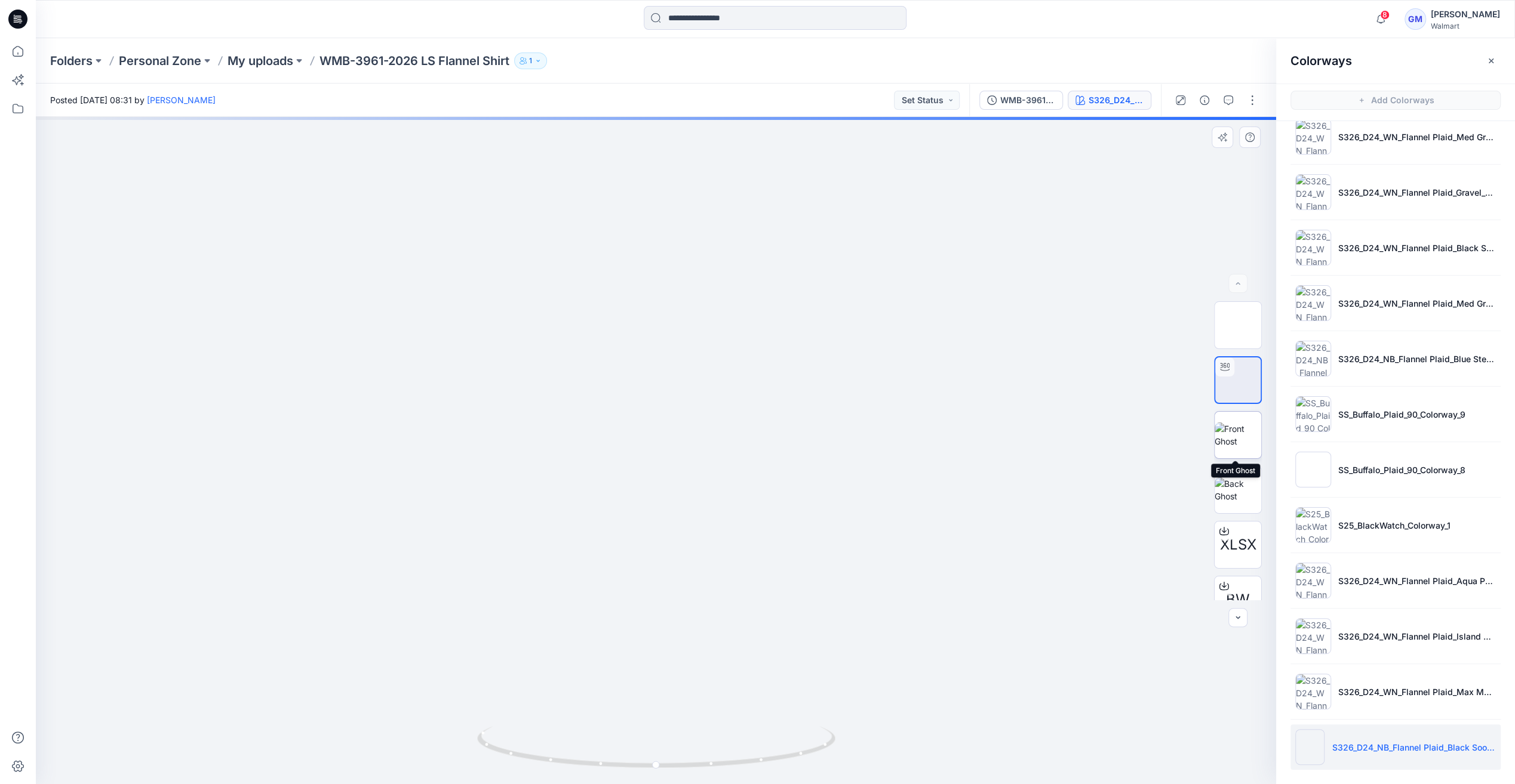
click at [1257, 434] on div at bounding box center [1237, 435] width 48 height 48
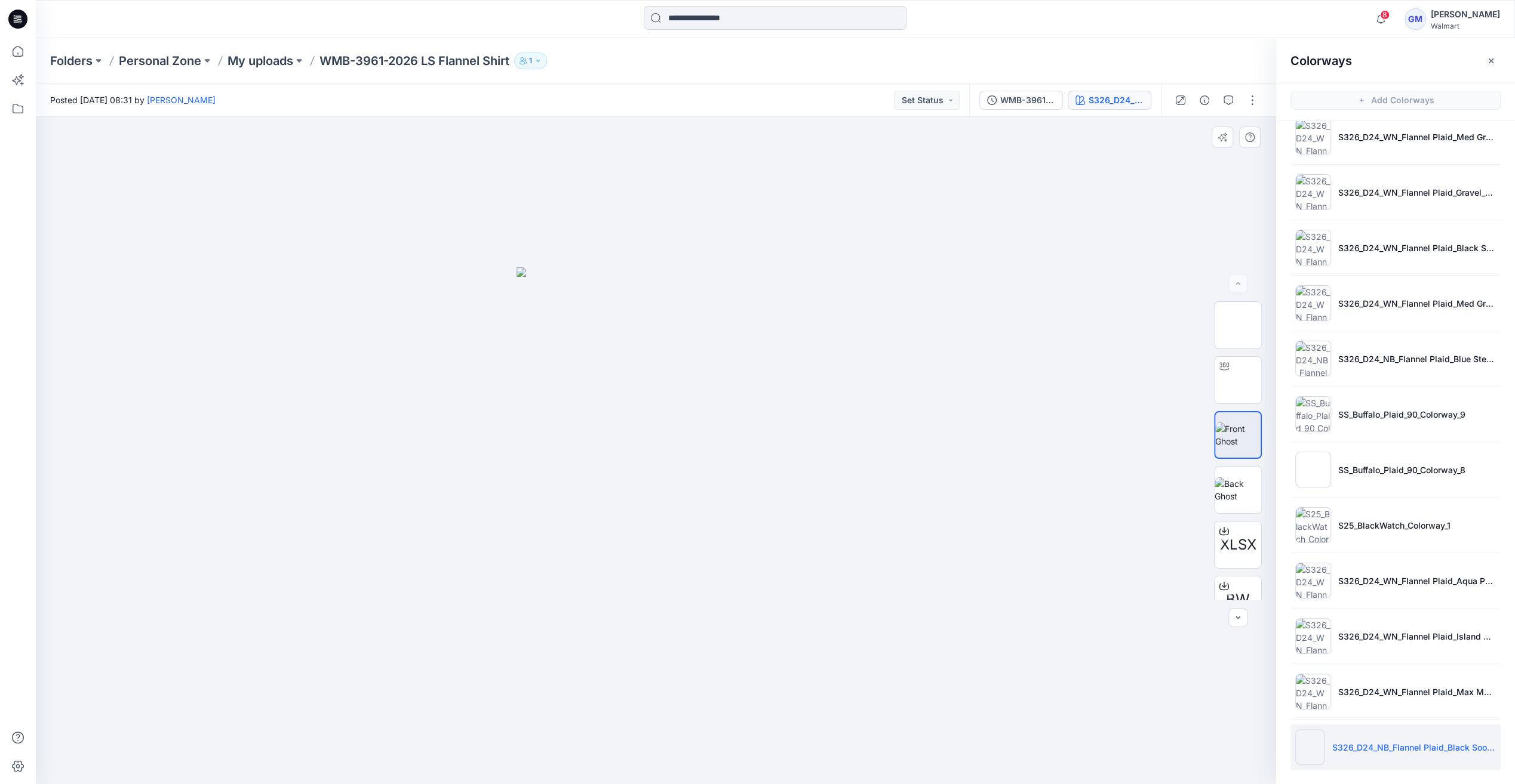
click at [1108, 426] on div at bounding box center [656, 450] width 1240 height 667
click at [265, 58] on p "My uploads" at bounding box center [259, 60] width 65 height 17
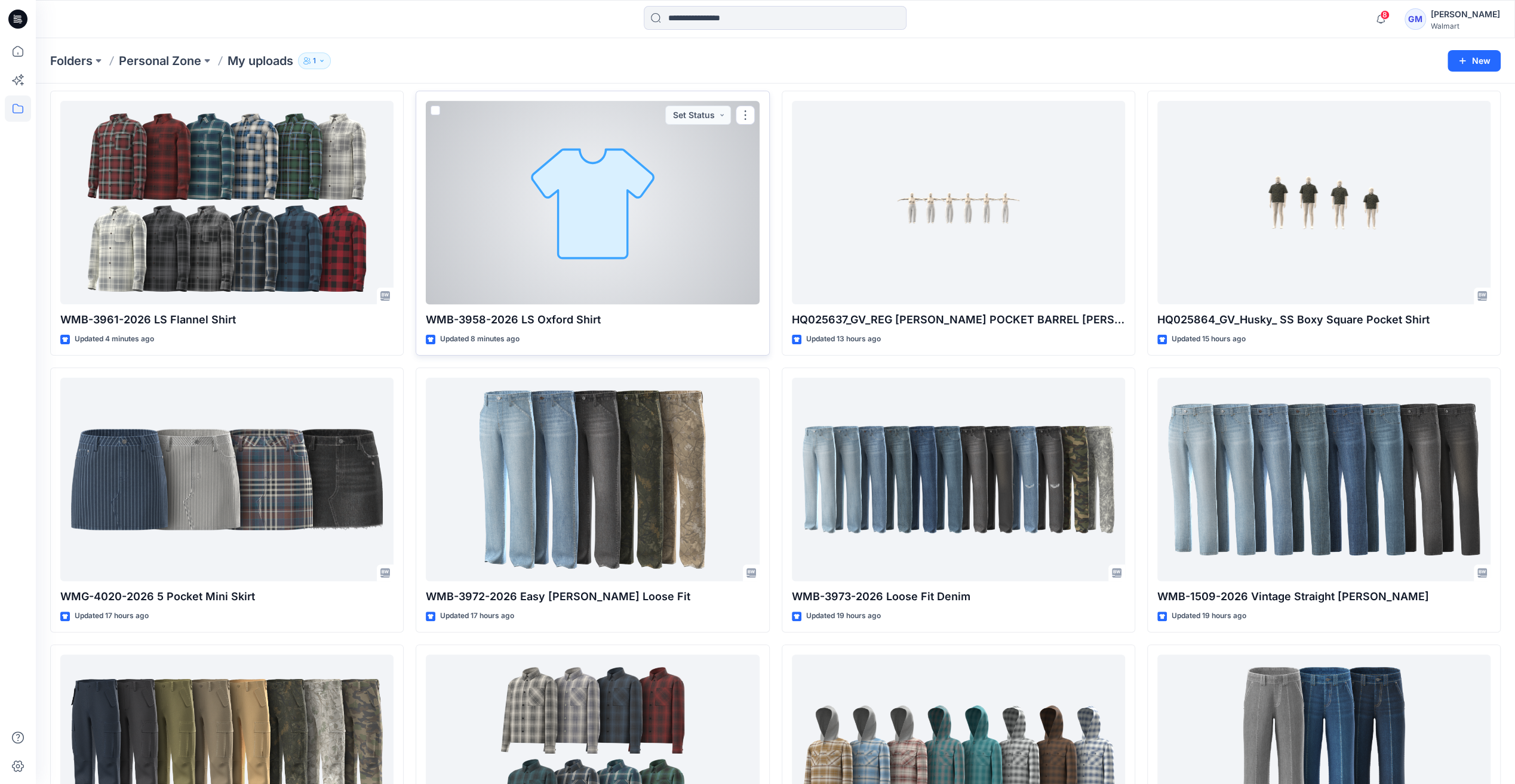
scroll to position [60, 0]
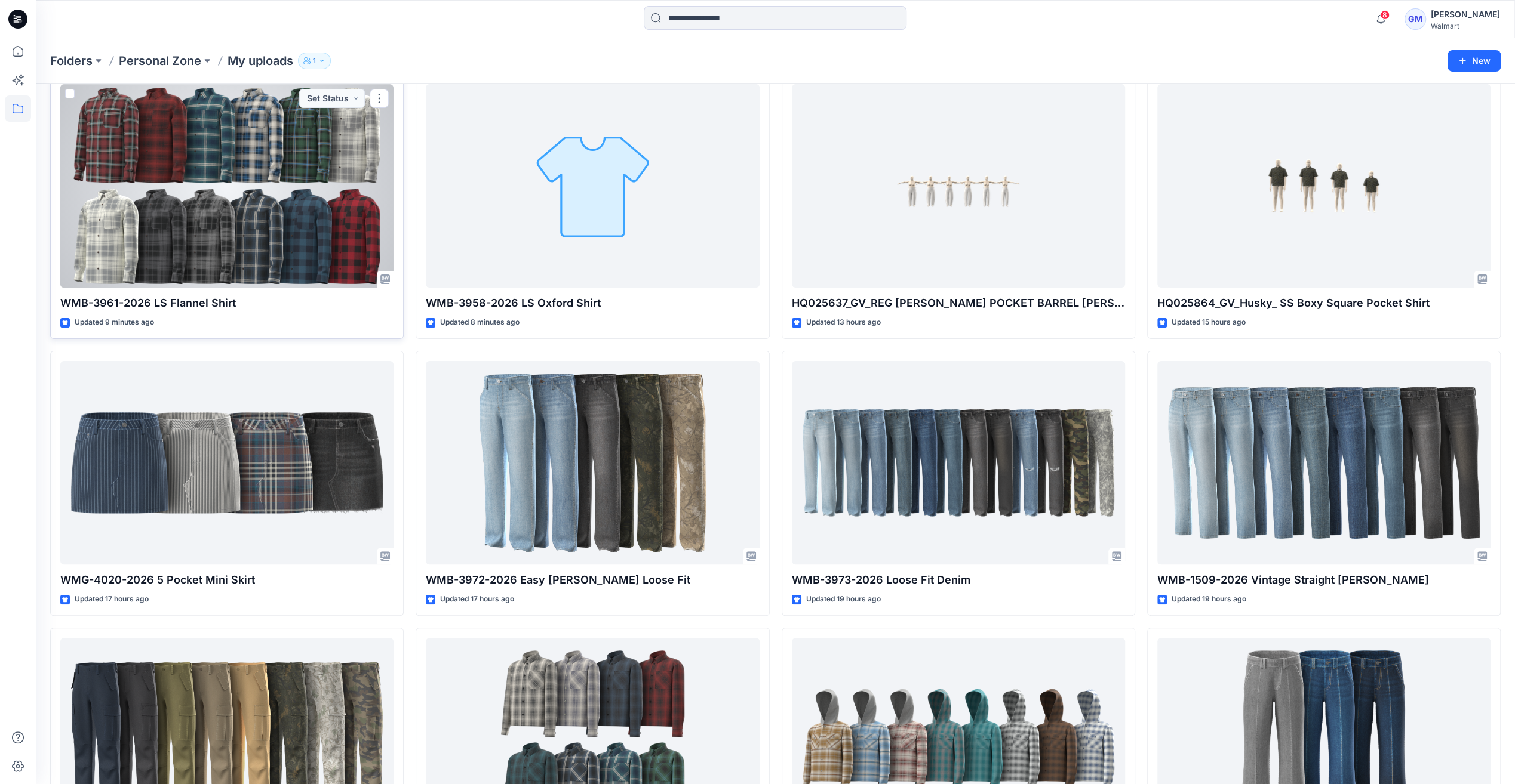
click at [219, 258] on div at bounding box center [226, 186] width 333 height 204
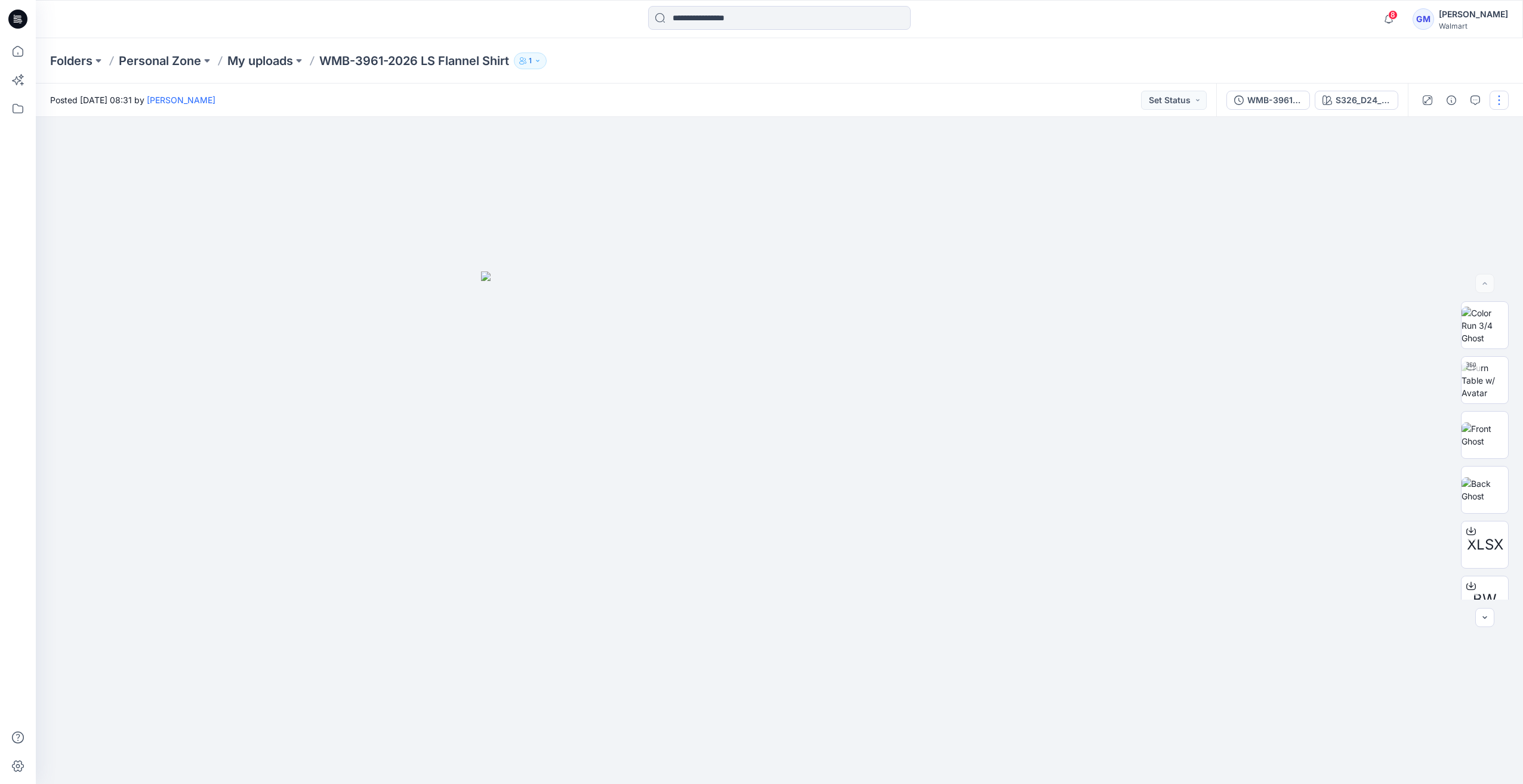
click at [1495, 97] on button "button" at bounding box center [1500, 100] width 19 height 19
click at [1425, 155] on p "Edit" at bounding box center [1423, 161] width 15 height 12
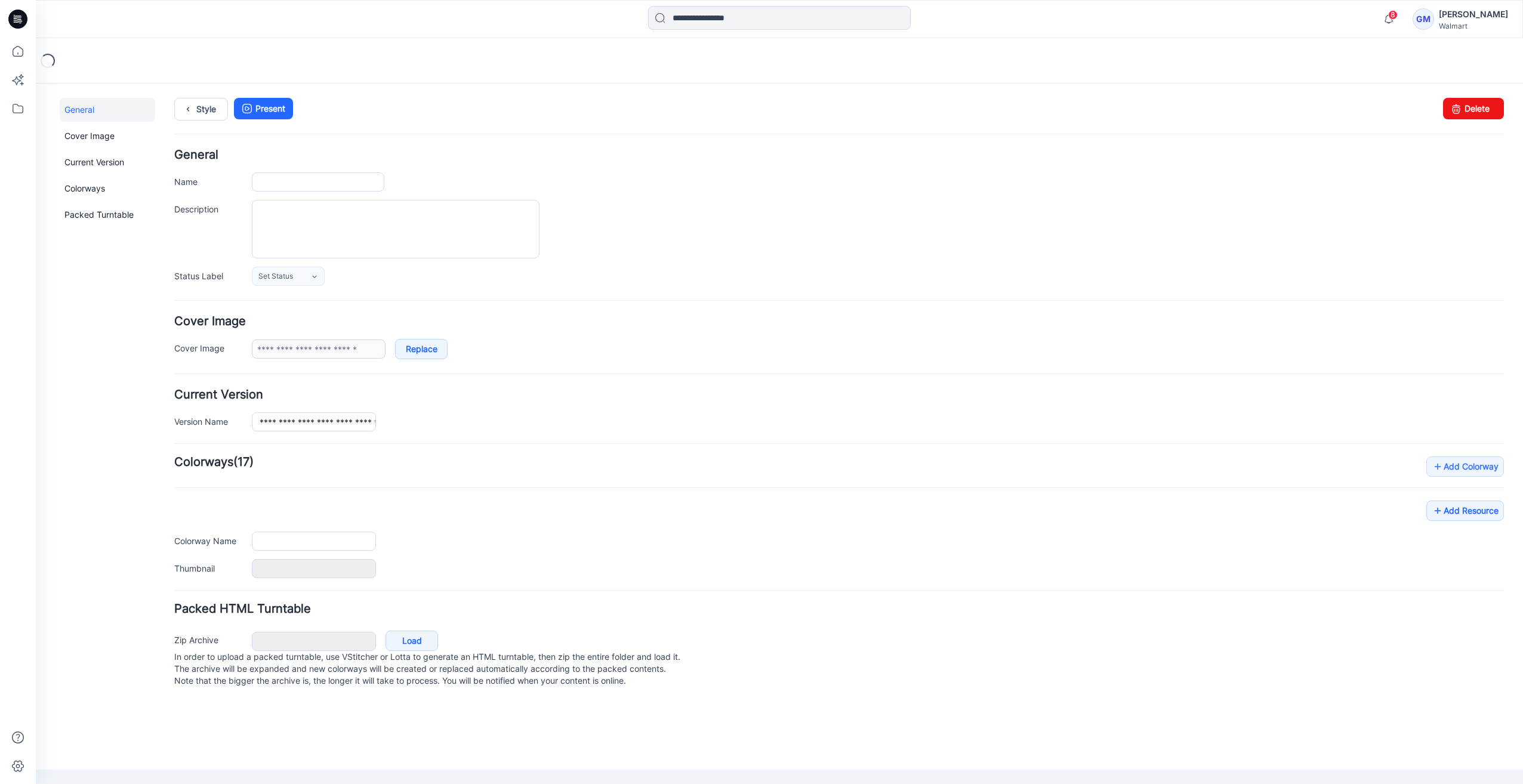
type input "**********"
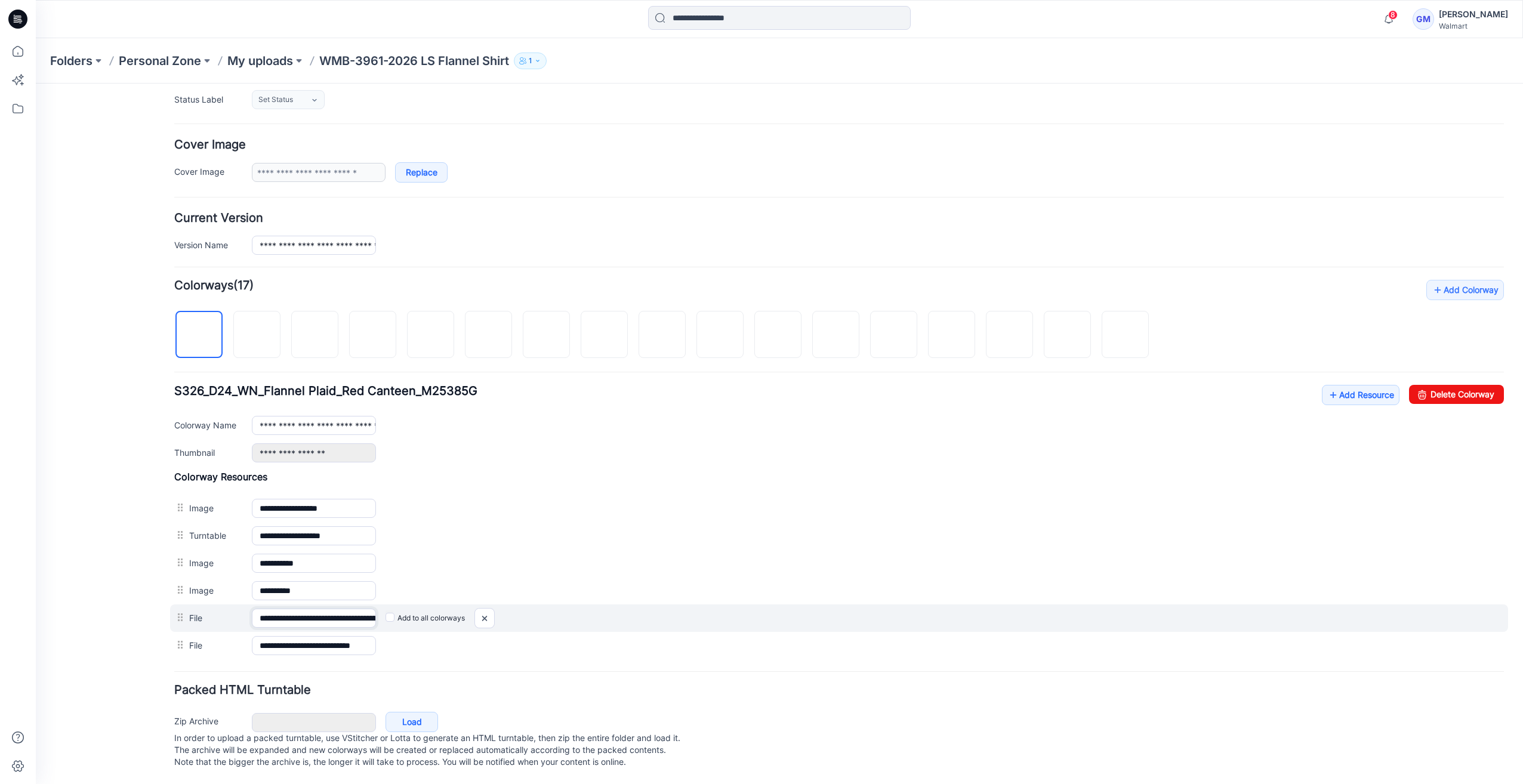
scroll to position [0, 138]
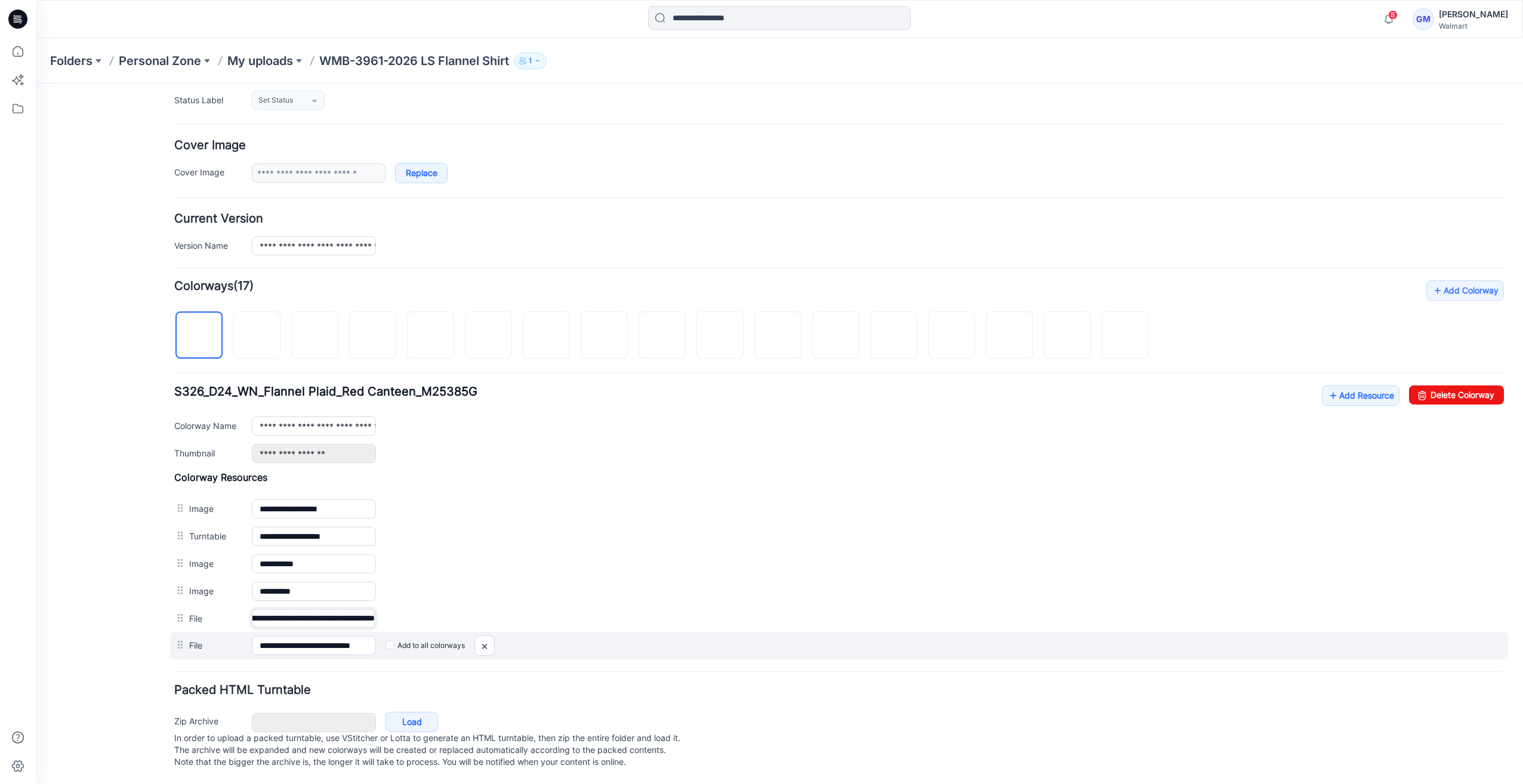
drag, startPoint x: 356, startPoint y: 606, endPoint x: 698, endPoint y: 627, distance: 342.6
click at [698, 627] on div "**********" at bounding box center [839, 566] width 1330 height 188
drag, startPoint x: 493, startPoint y: 633, endPoint x: 854, endPoint y: 149, distance: 603.8
click at [493, 637] on img at bounding box center [485, 647] width 19 height 20
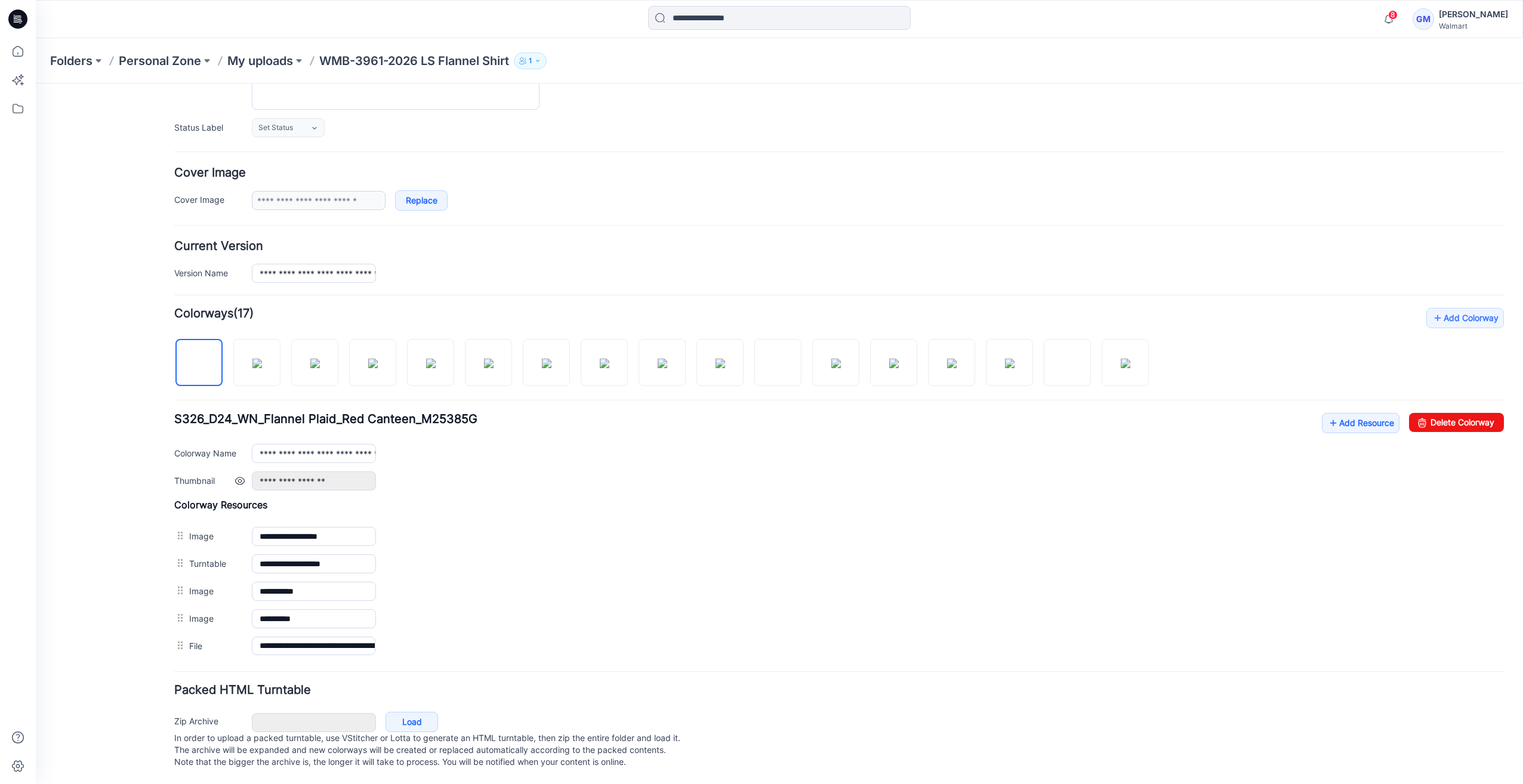
scroll to position [156, 0]
click at [1352, 419] on link "Add Resource" at bounding box center [1360, 423] width 77 height 20
click at [746, 352] on div at bounding box center [666, 356] width 984 height 62
click at [725, 365] on img at bounding box center [720, 362] width 10 height 10
type input "**********"
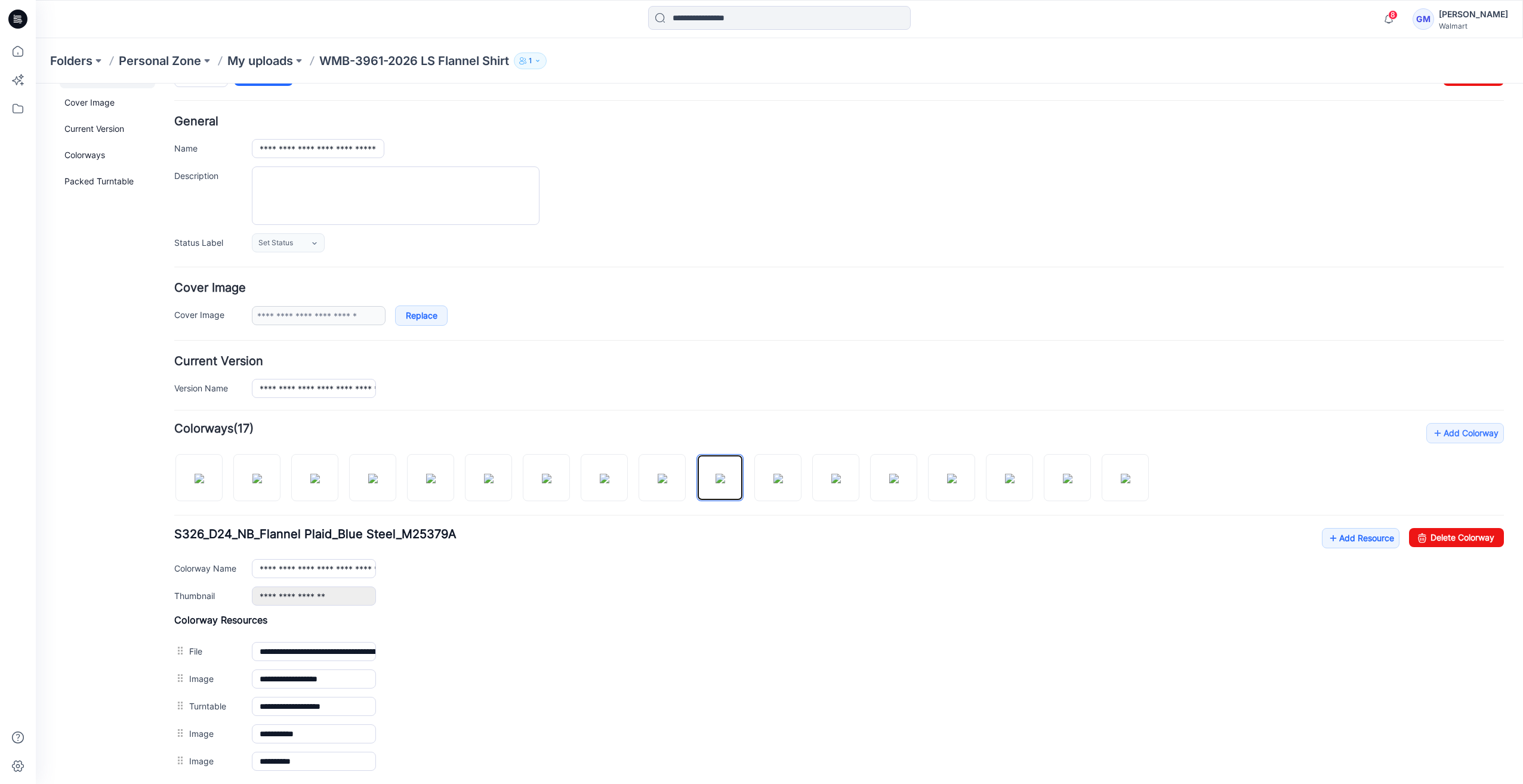
scroll to position [0, 0]
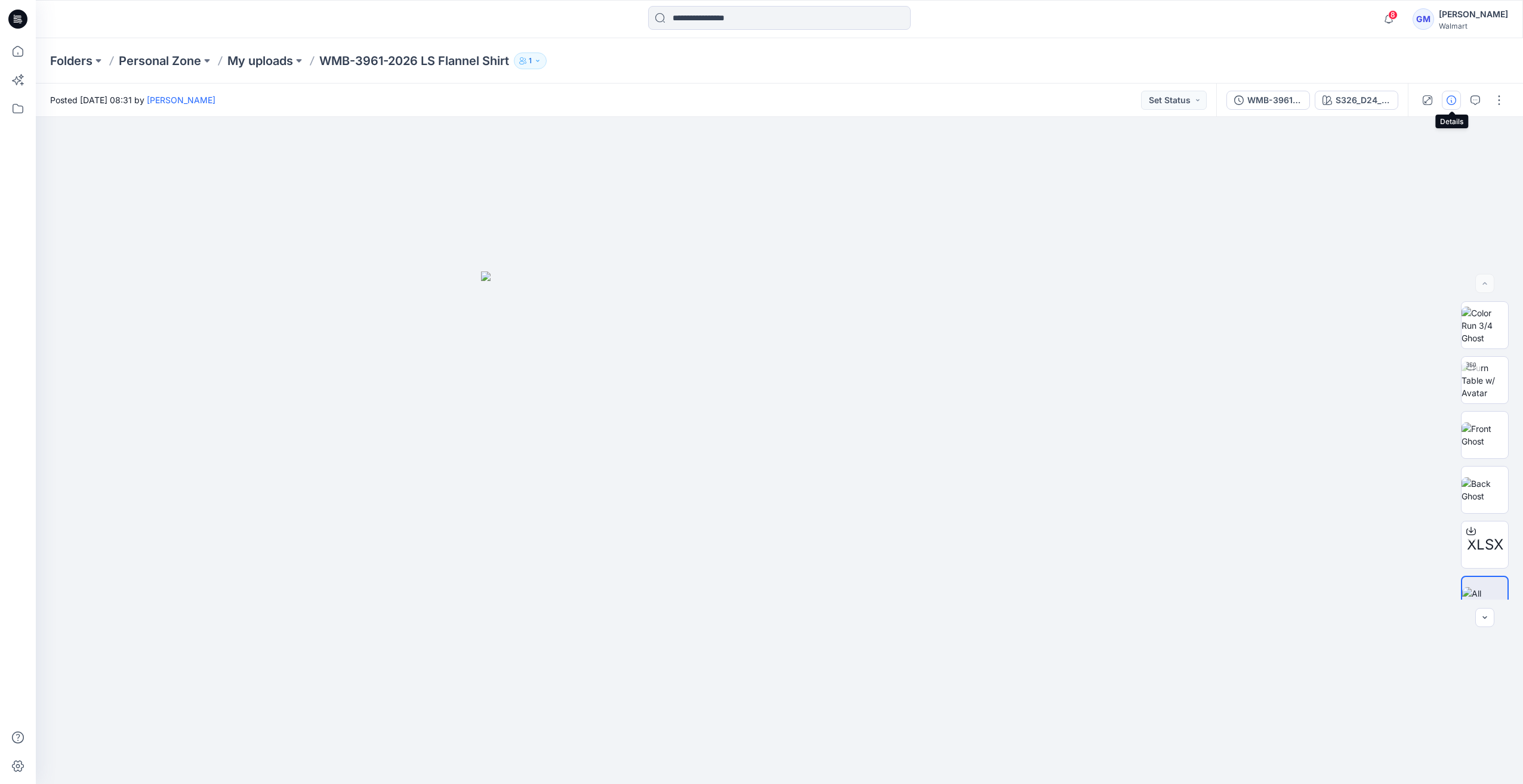
click at [1448, 97] on icon "button" at bounding box center [1451, 100] width 10 height 10
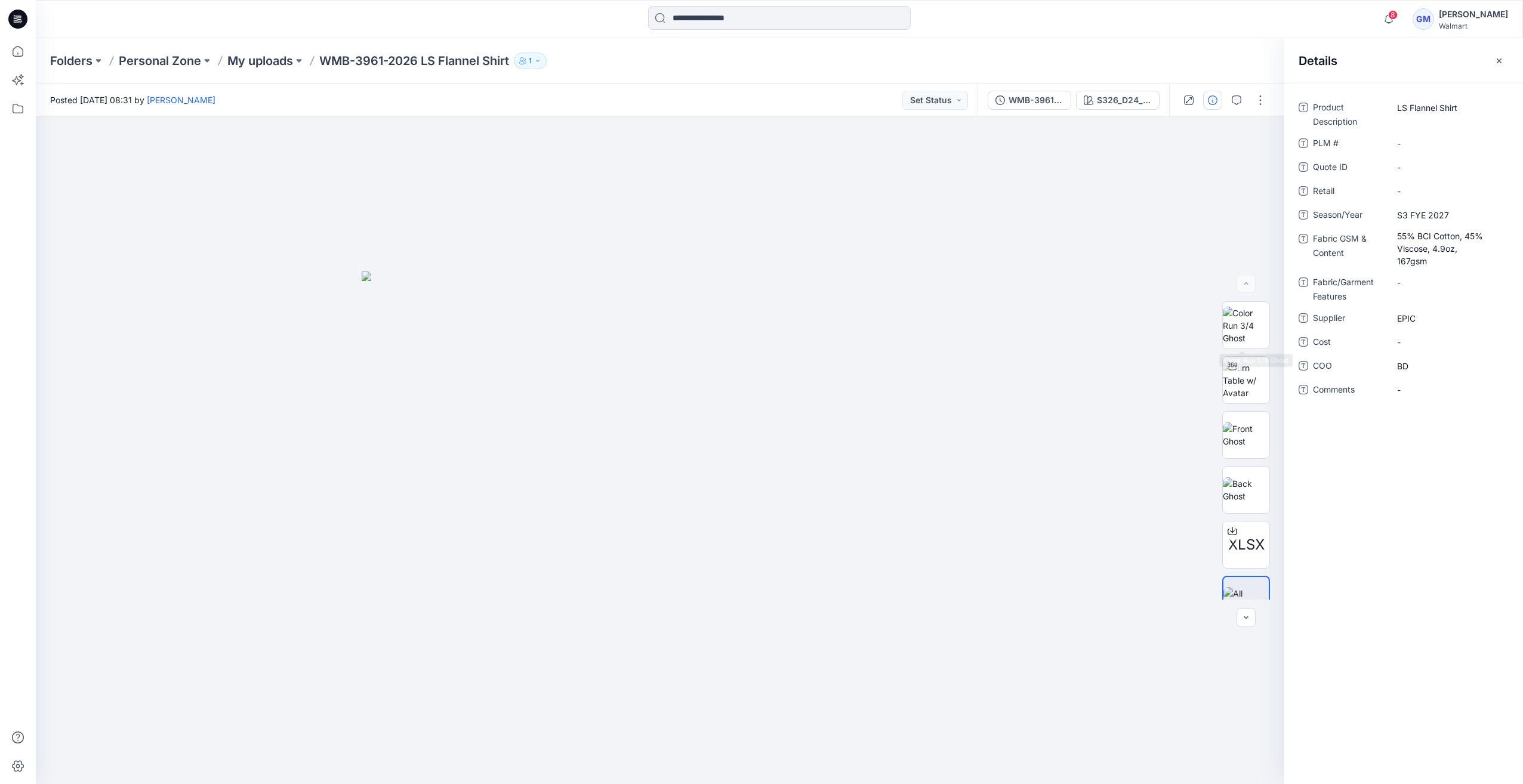
click at [1286, 333] on div "Product Description LS Flannel Shirt PLM # - Quote ID - Retail - Season/Year S3…" at bounding box center [1404, 255] width 238 height 316
click at [1228, 325] on img at bounding box center [1245, 325] width 46 height 37
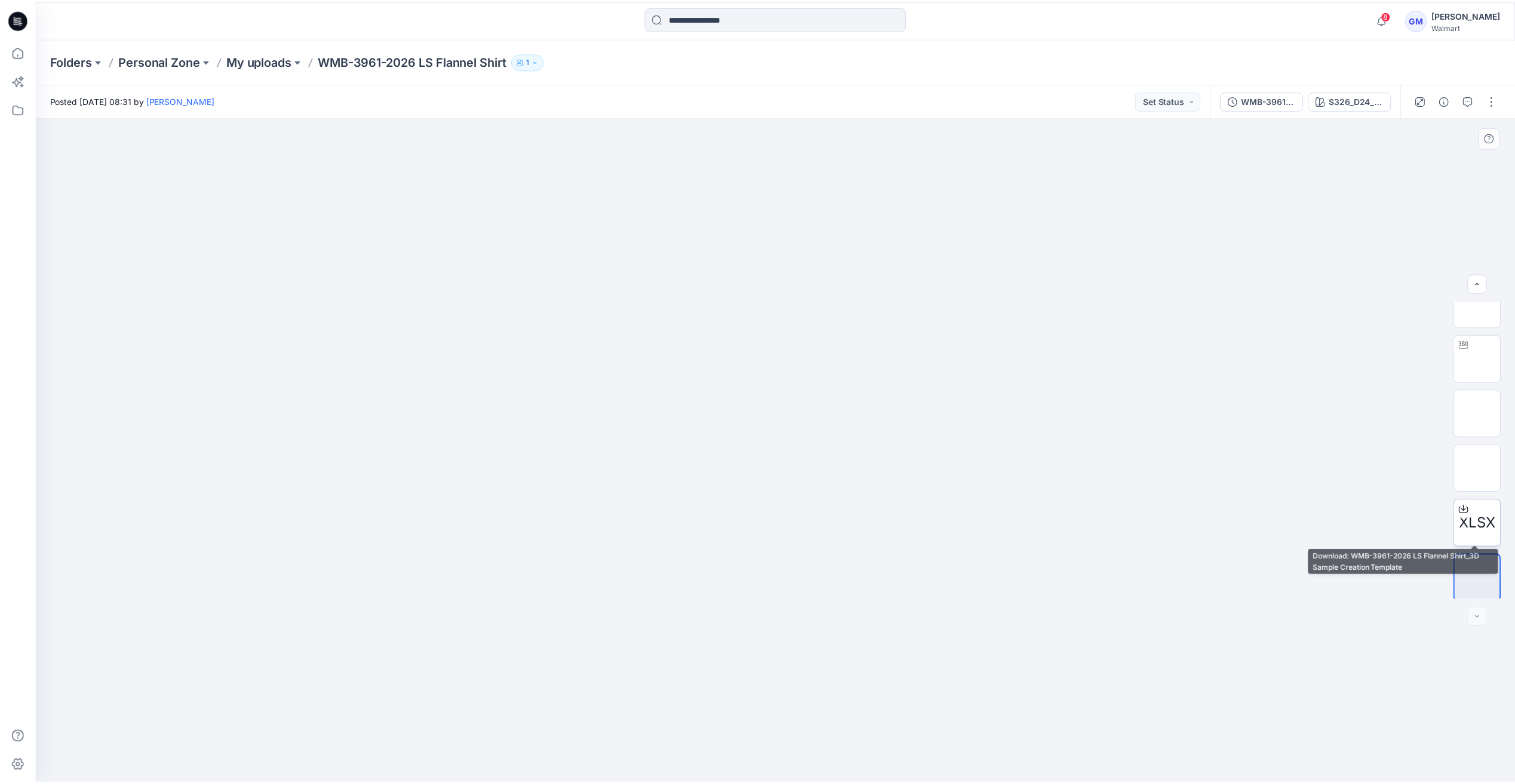
scroll to position [23, 0]
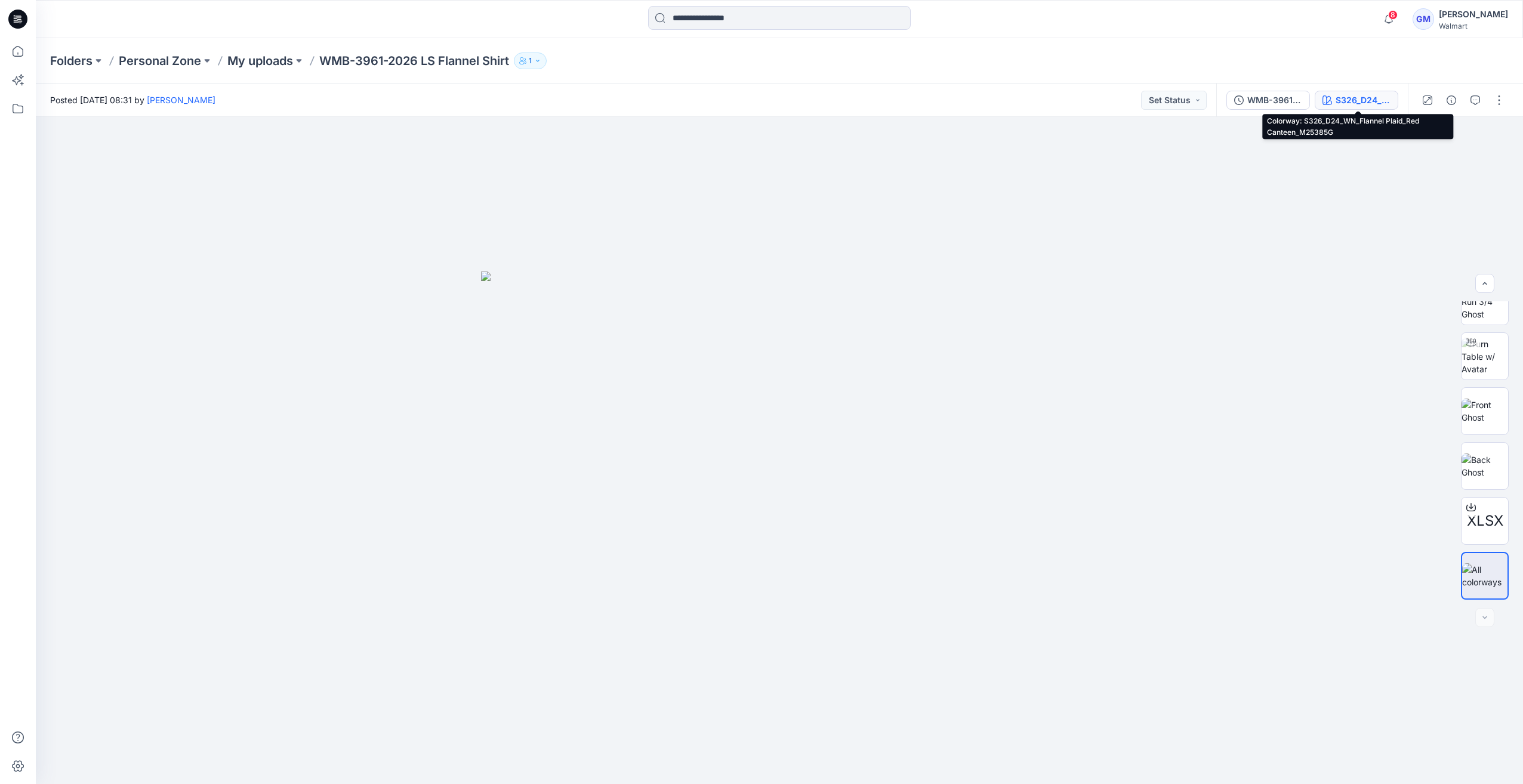
click at [1363, 101] on div "S326_D24_WN_Flannel Plaid_Red Canteen_M25385G" at bounding box center [1363, 100] width 55 height 13
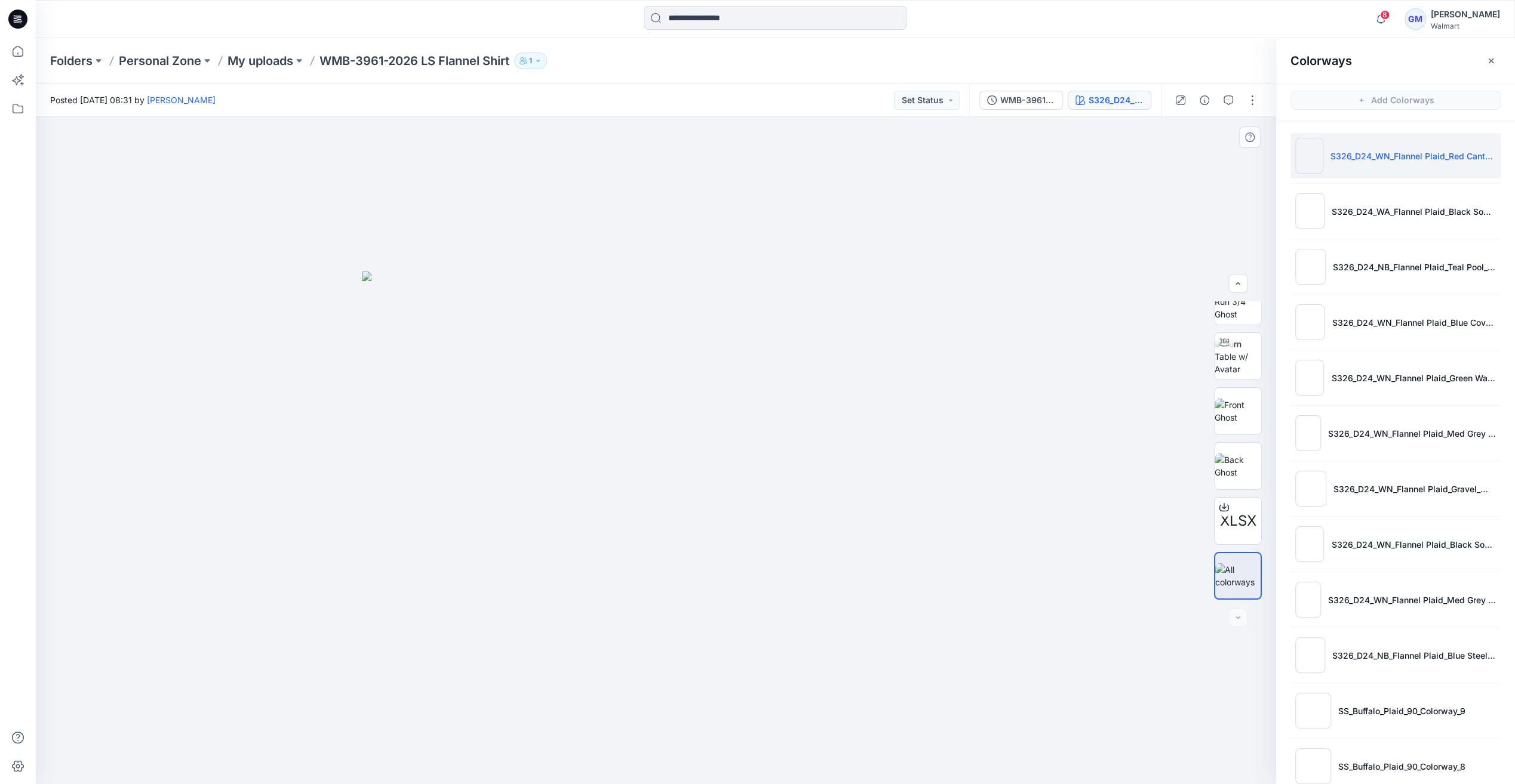
drag, startPoint x: 1097, startPoint y: 210, endPoint x: 1225, endPoint y: 130, distance: 150.9
click at [1101, 205] on div at bounding box center [660, 450] width 1249 height 667
click at [1253, 97] on button "button" at bounding box center [1252, 100] width 19 height 19
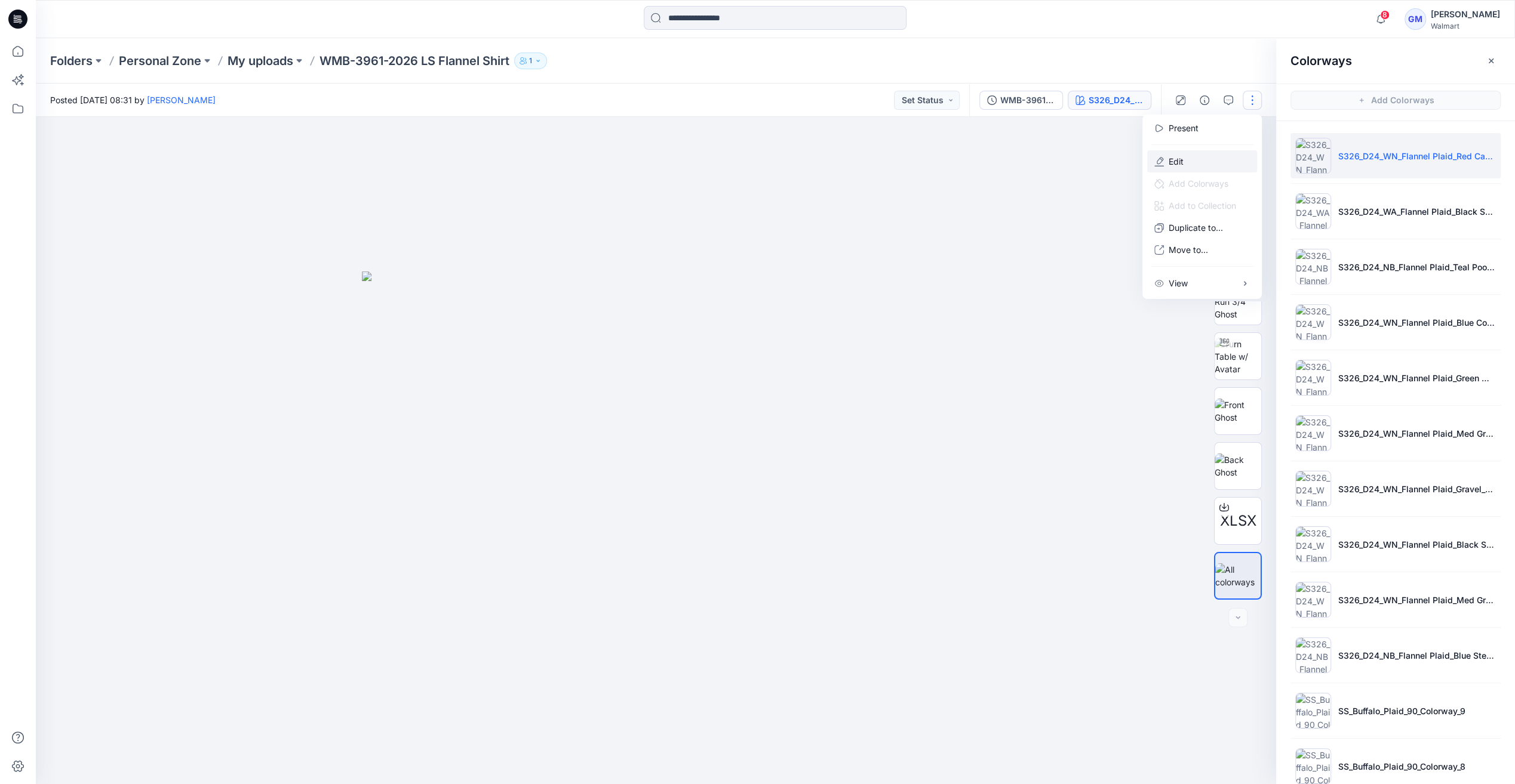
click at [1226, 161] on button "Edit" at bounding box center [1202, 161] width 110 height 22
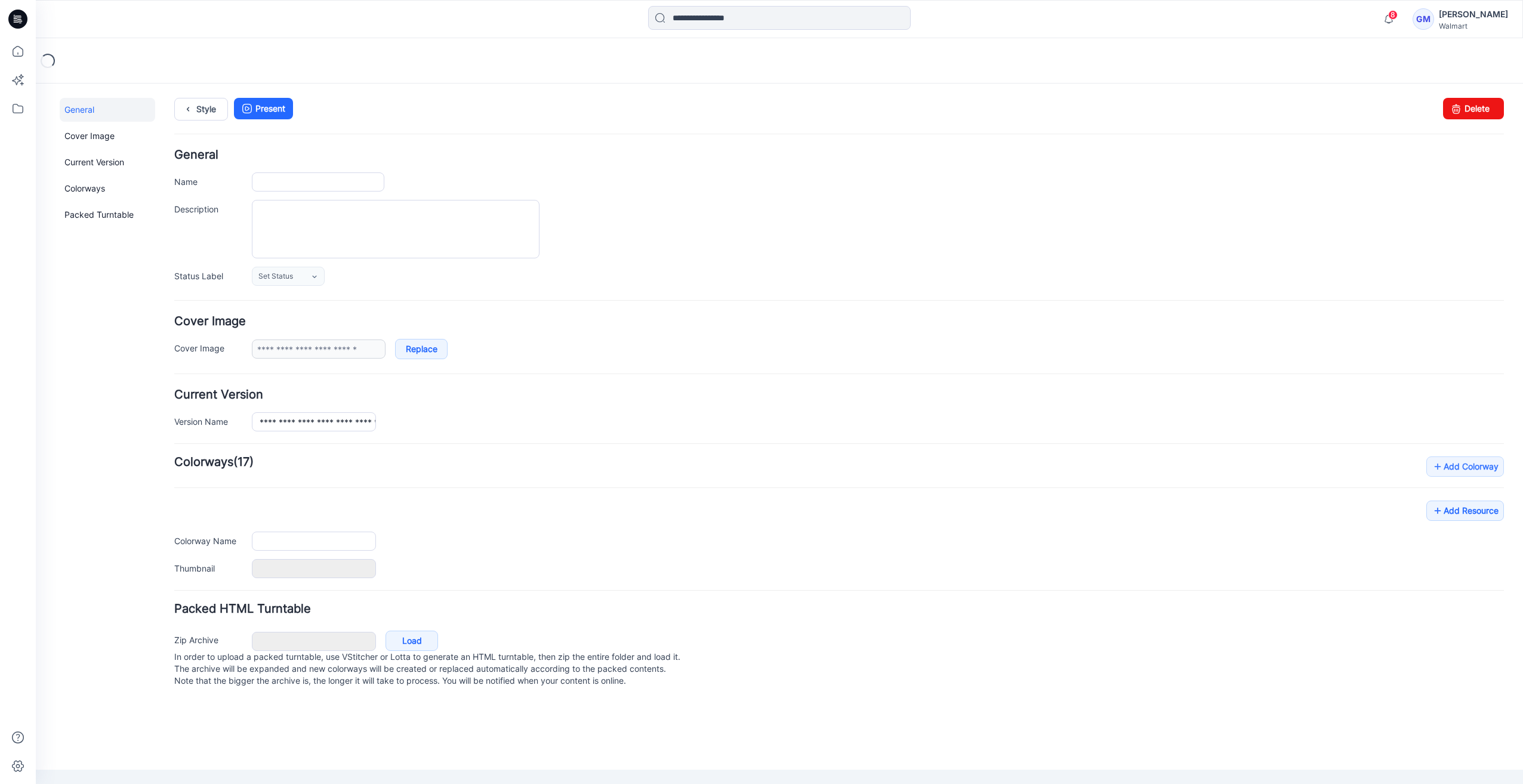
type input "**********"
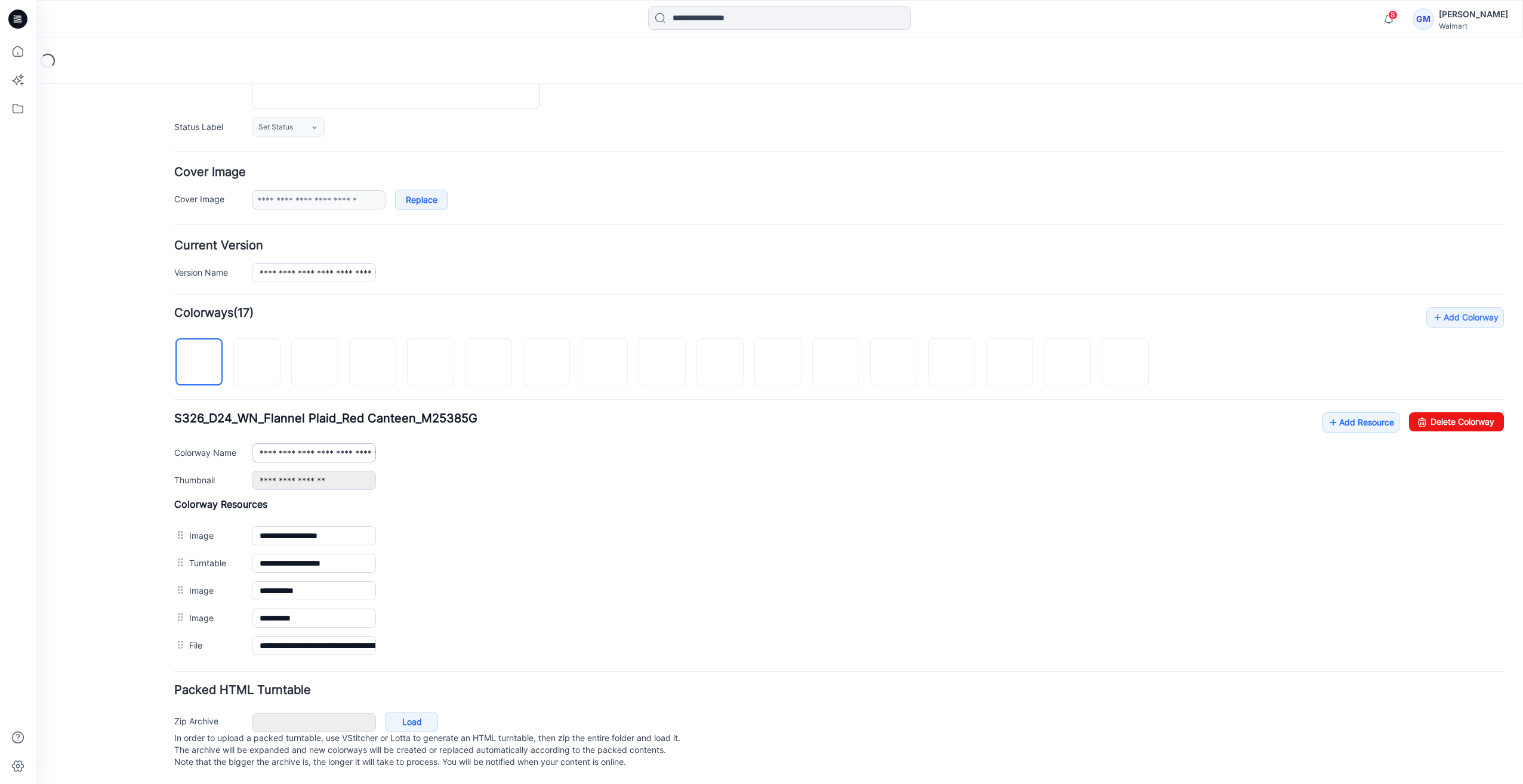
scroll to position [156, 0]
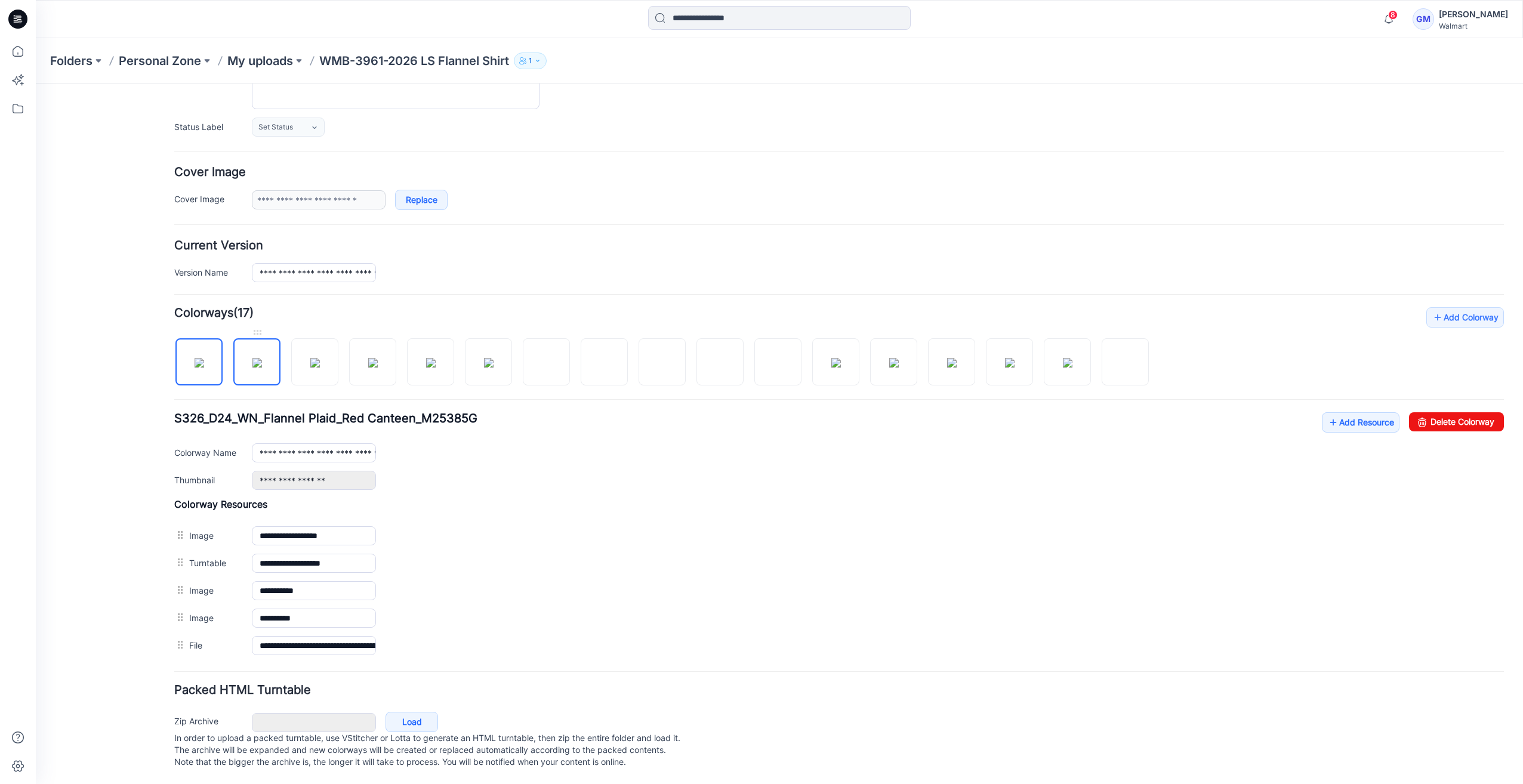
click at [252, 366] on img at bounding box center [257, 362] width 10 height 10
click at [1125, 363] on img at bounding box center [1125, 363] width 0 height 0
click at [205, 362] on img at bounding box center [199, 362] width 10 height 10
type input "**********"
click at [1322, 415] on link "Add Resource" at bounding box center [1360, 422] width 77 height 20
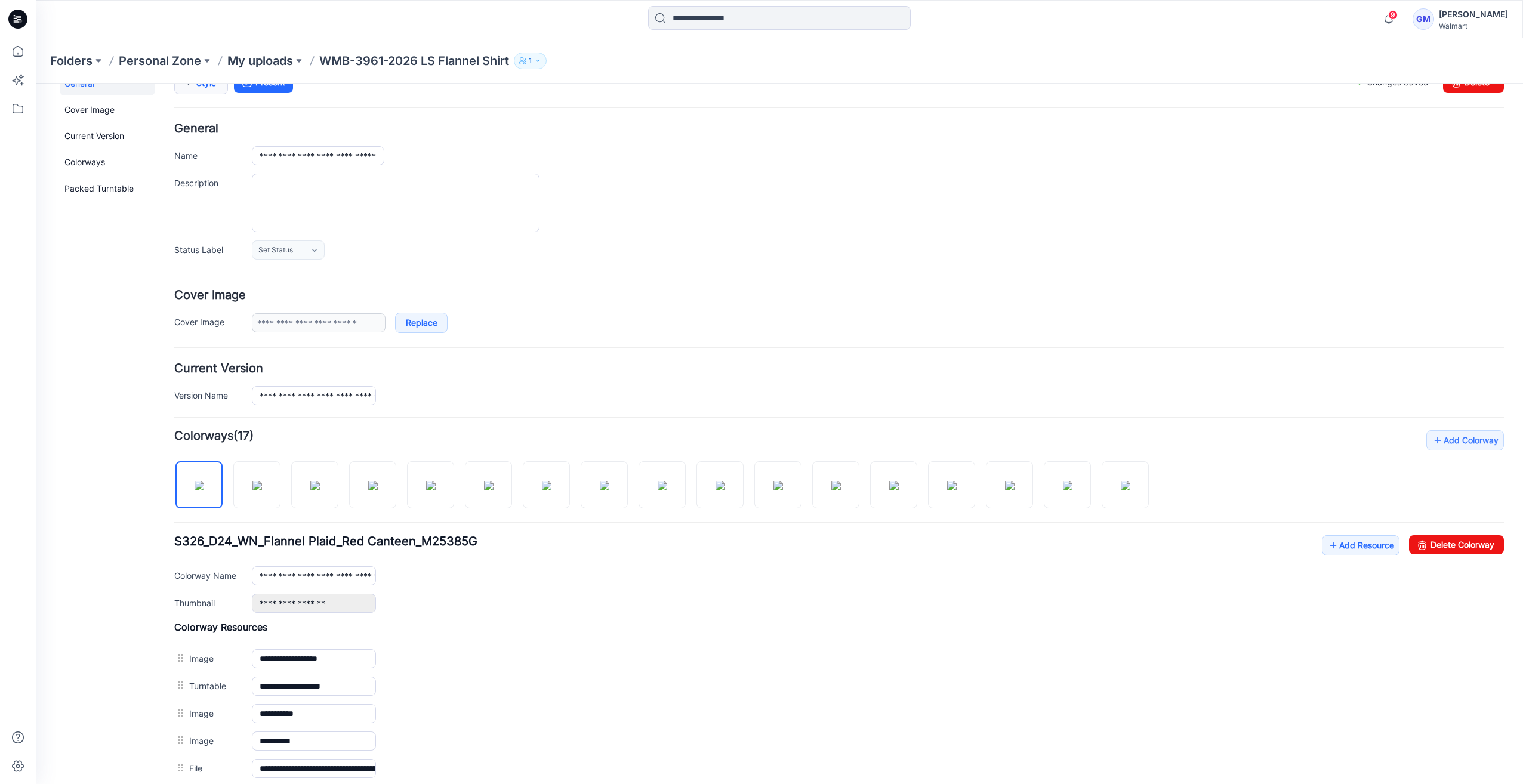
scroll to position [0, 0]
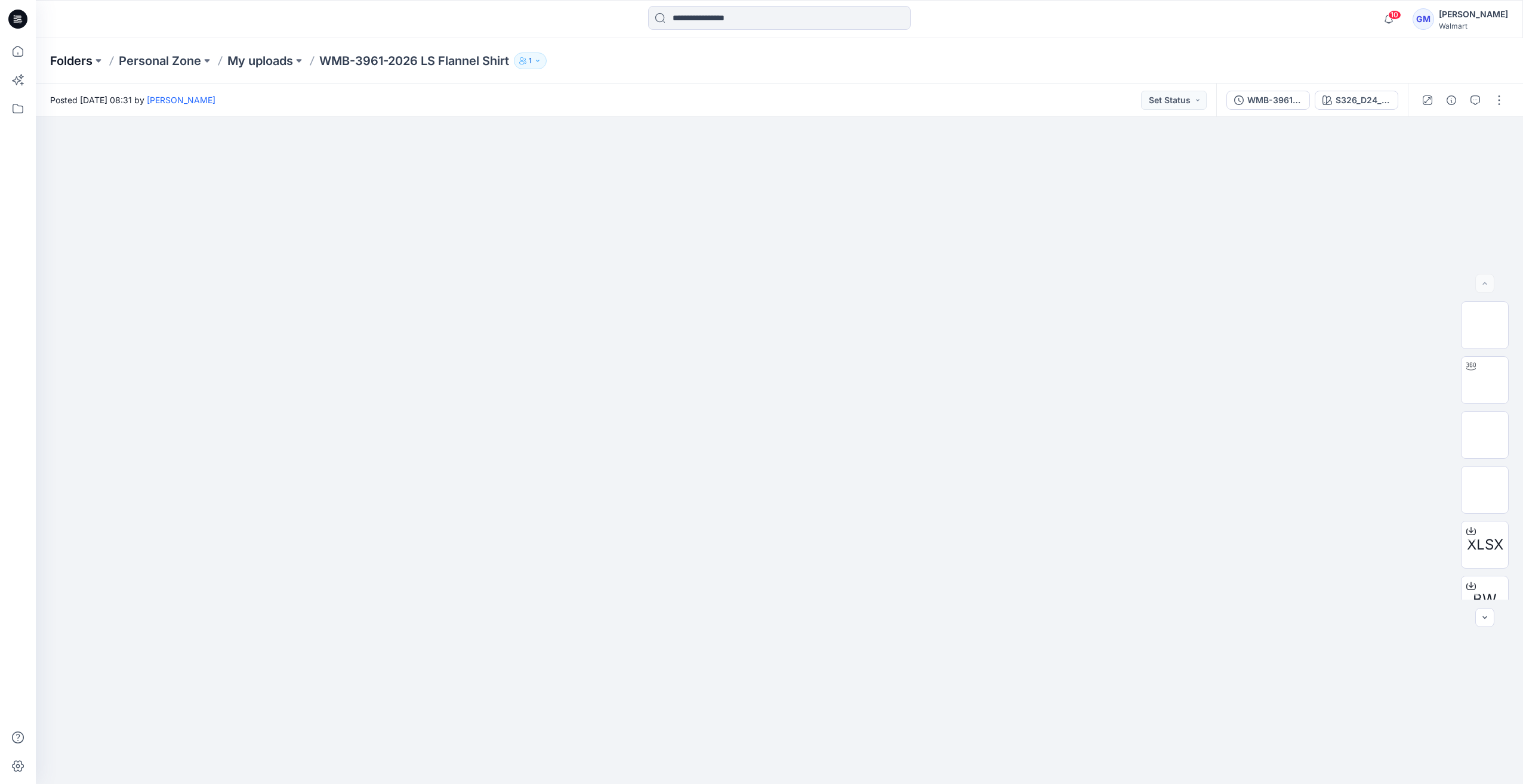
click at [70, 67] on p "Folders" at bounding box center [71, 60] width 43 height 17
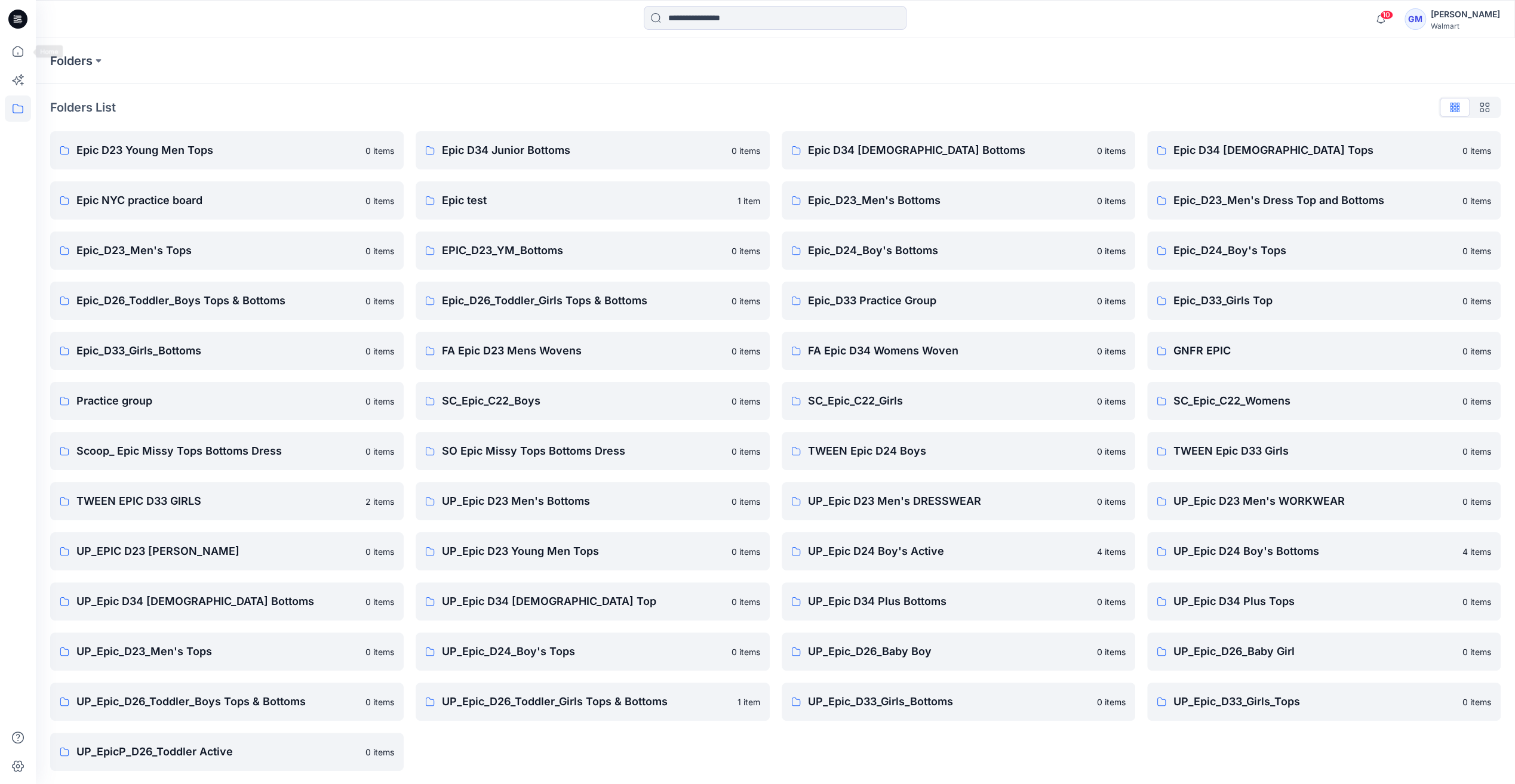
click at [14, 22] on icon at bounding box center [17, 22] width 5 height 1
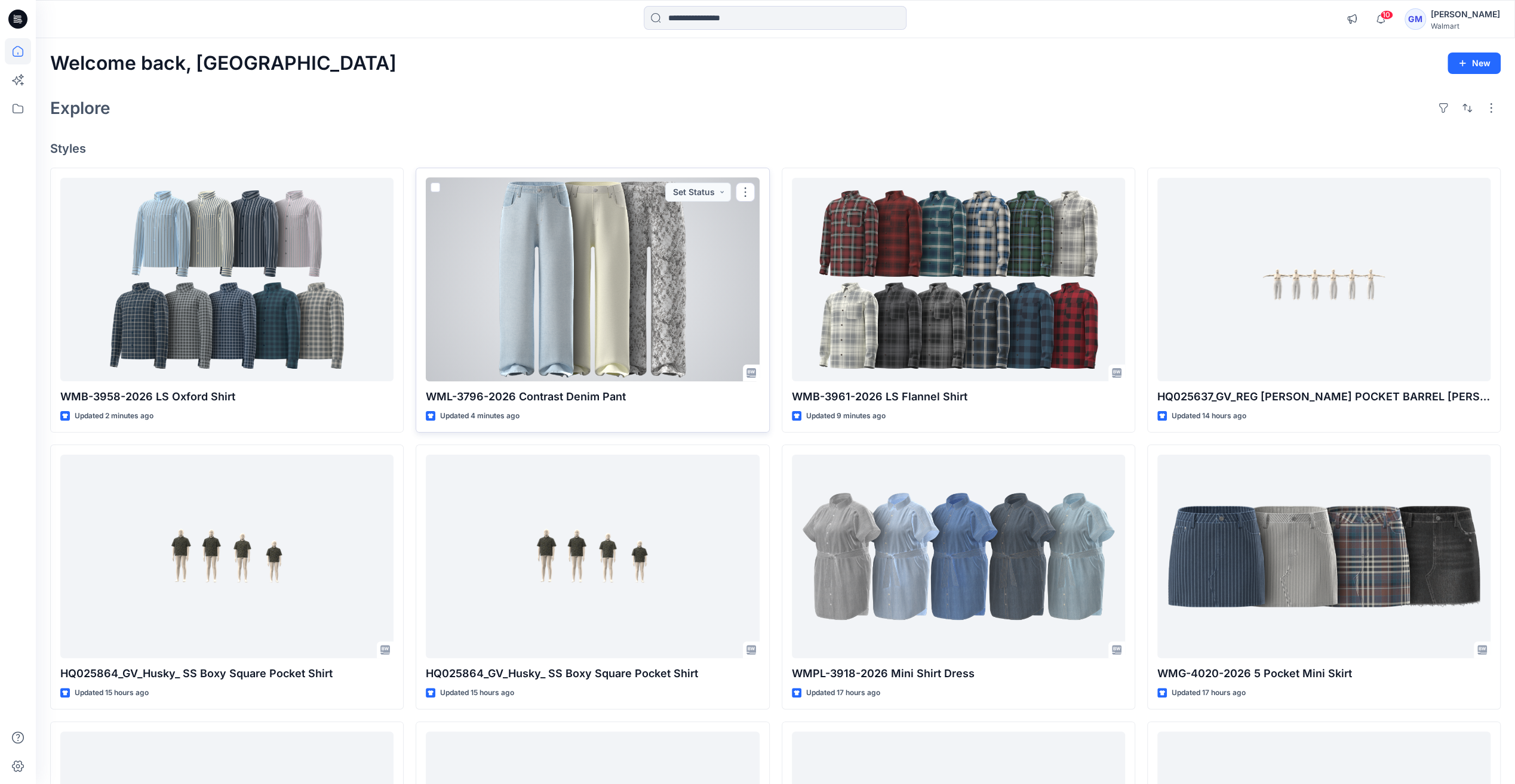
click at [685, 284] on div at bounding box center [592, 279] width 333 height 204
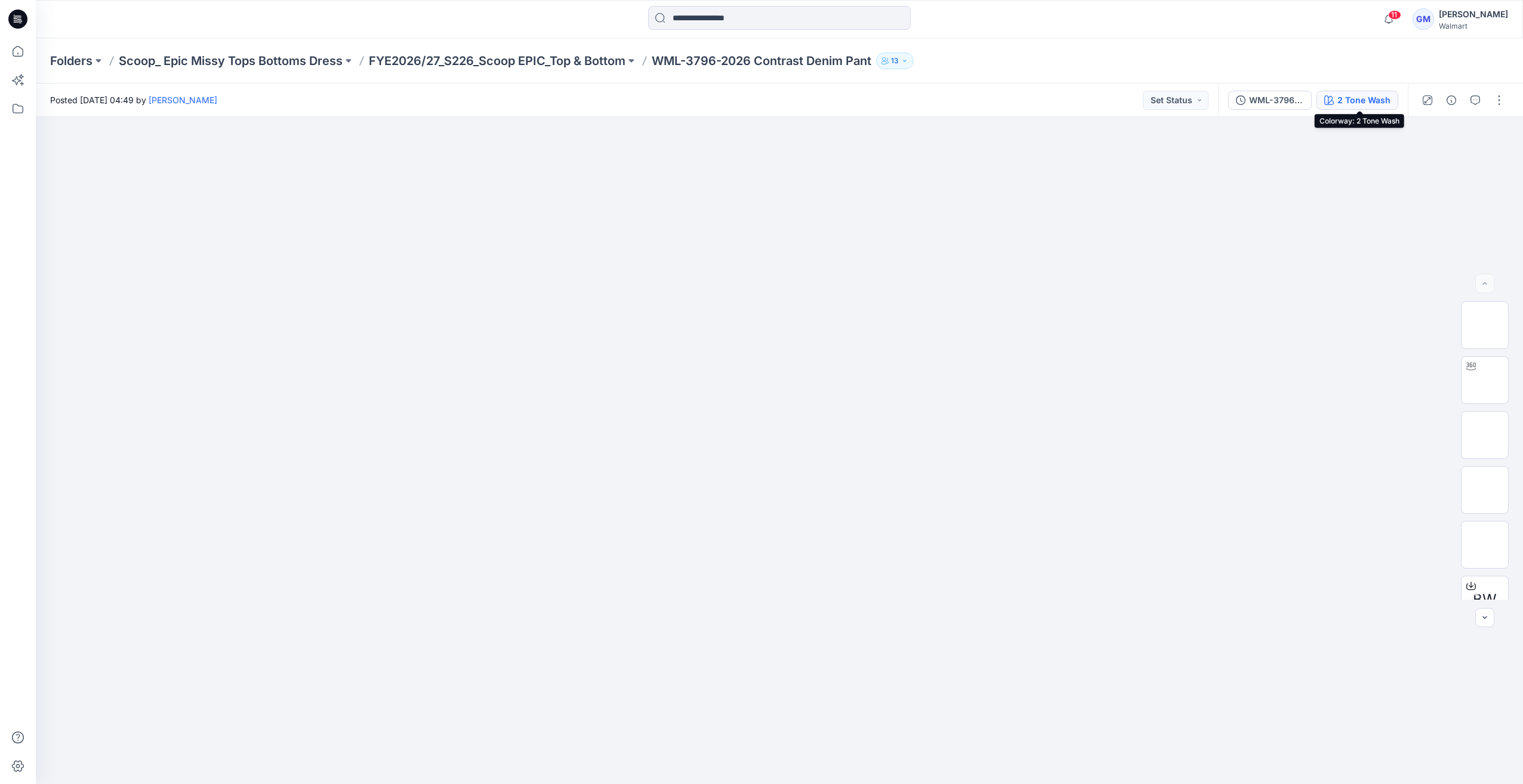
click at [1378, 94] on div "2 Tone Wash" at bounding box center [1364, 100] width 53 height 13
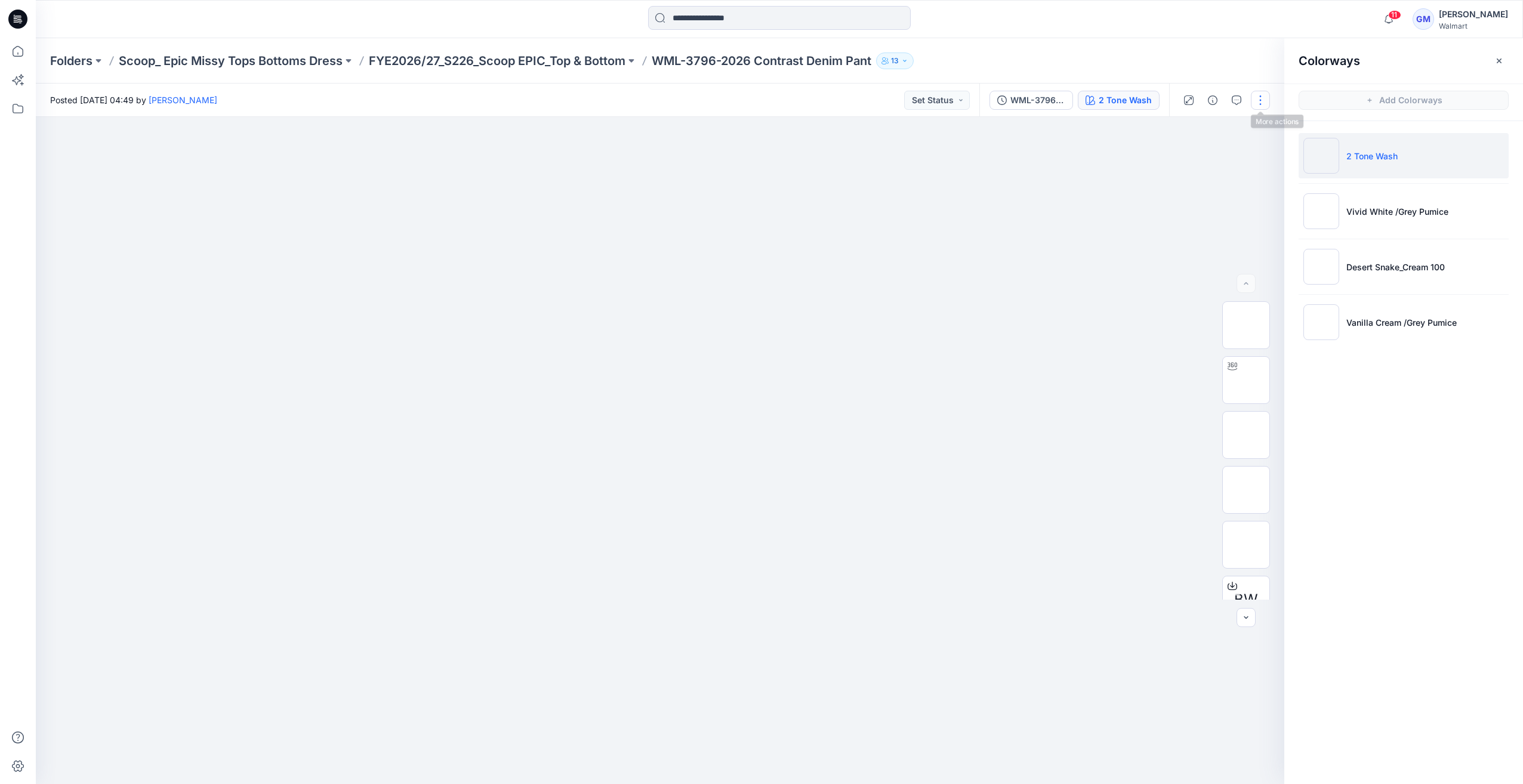
drag, startPoint x: 1260, startPoint y: 94, endPoint x: 1262, endPoint y: 105, distance: 11.2
click at [1260, 94] on button "button" at bounding box center [1260, 100] width 19 height 19
click at [1188, 164] on p "Edit" at bounding box center [1184, 161] width 15 height 12
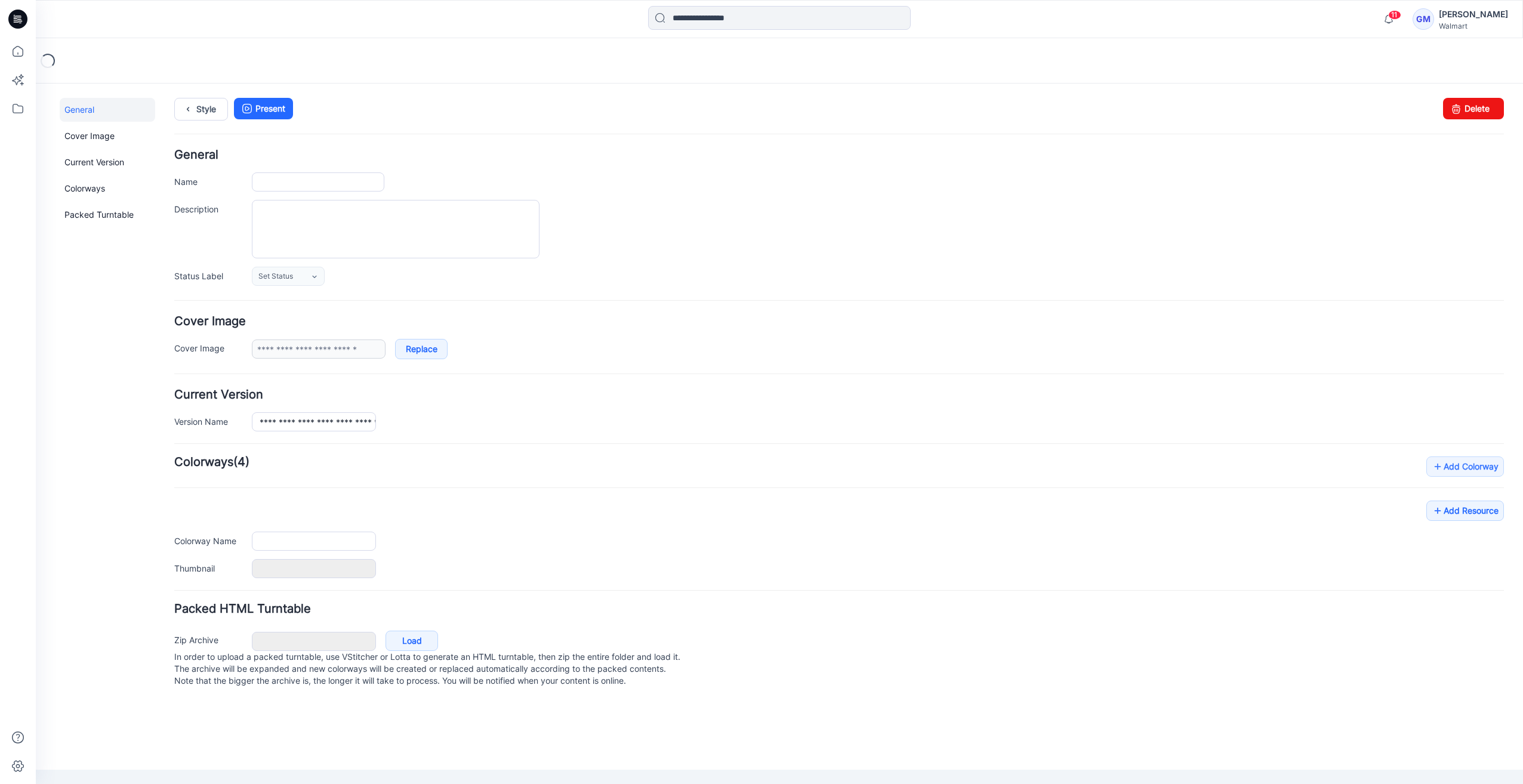
type input "**********"
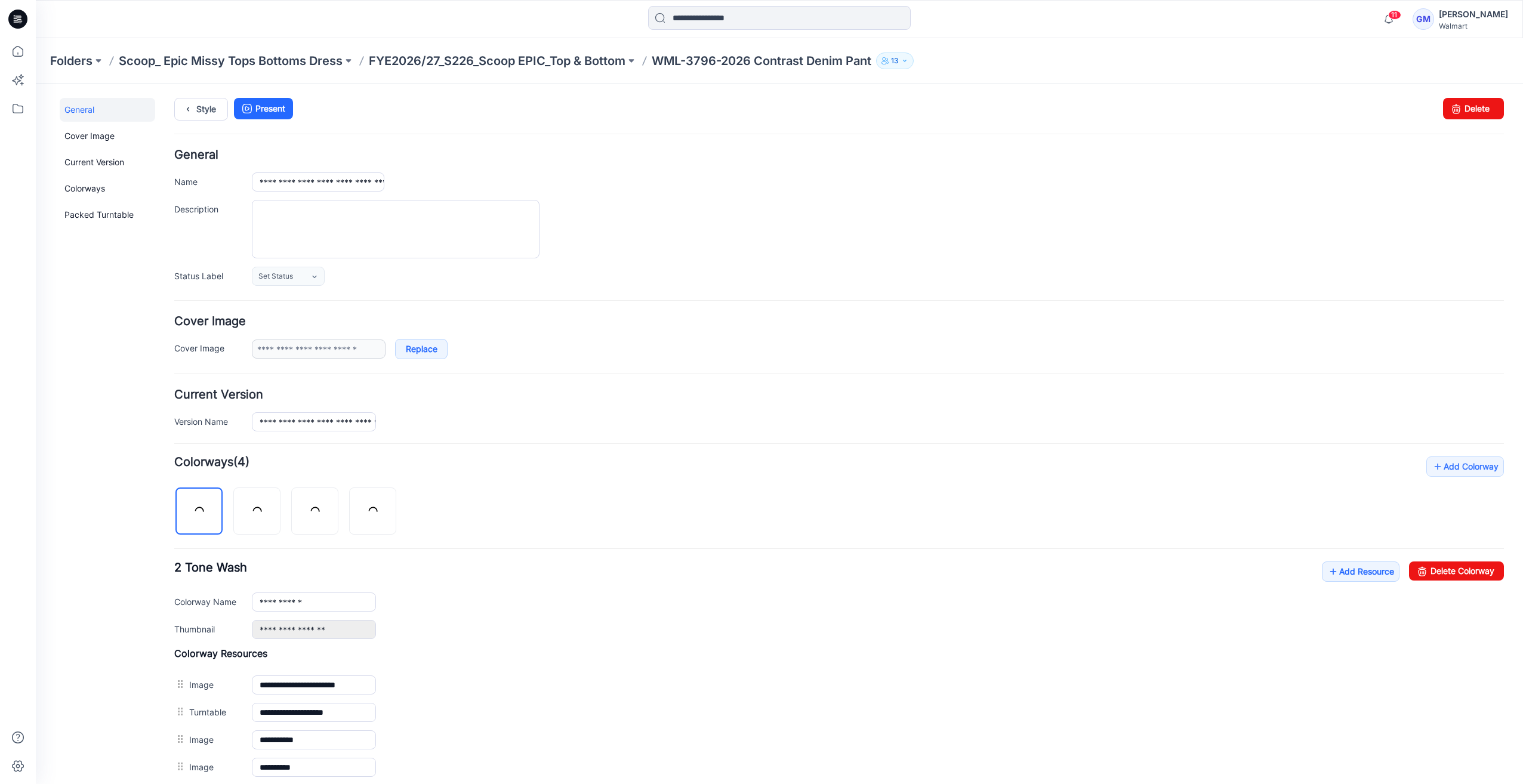
scroll to position [210, 0]
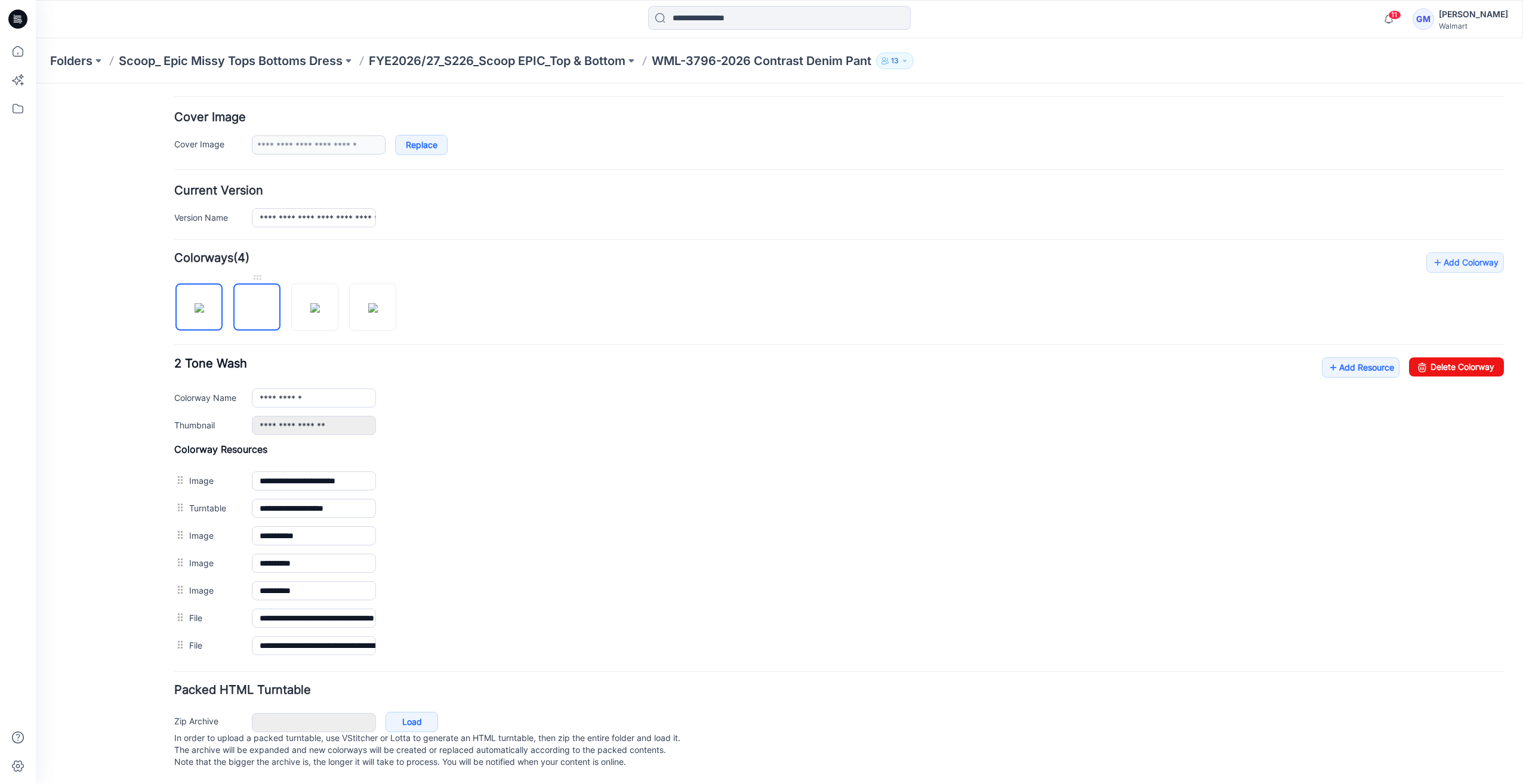
click at [258, 308] on img at bounding box center [258, 308] width 0 height 0
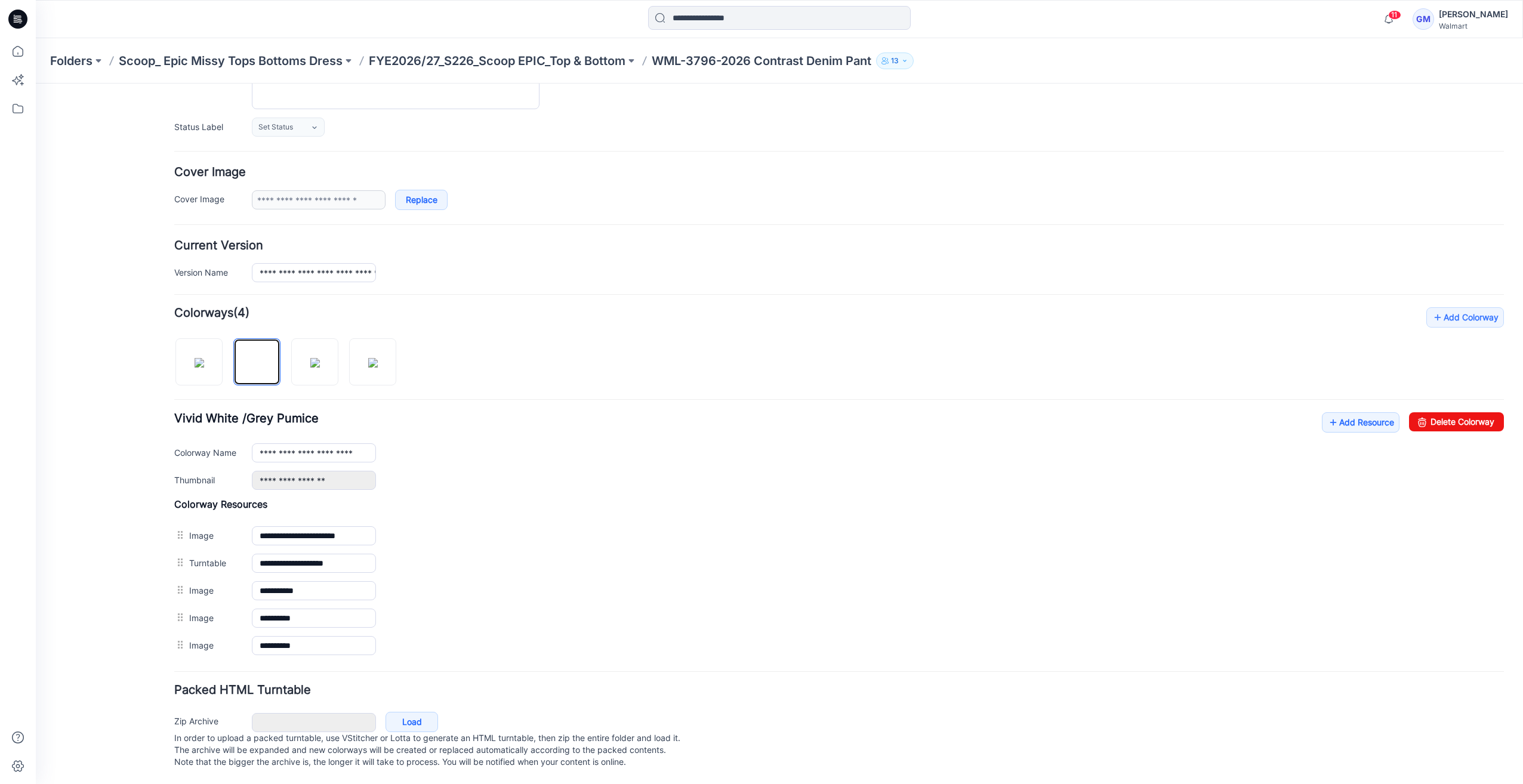
scroll to position [156, 0]
click at [1414, 412] on icon at bounding box center [1422, 422] width 17 height 19
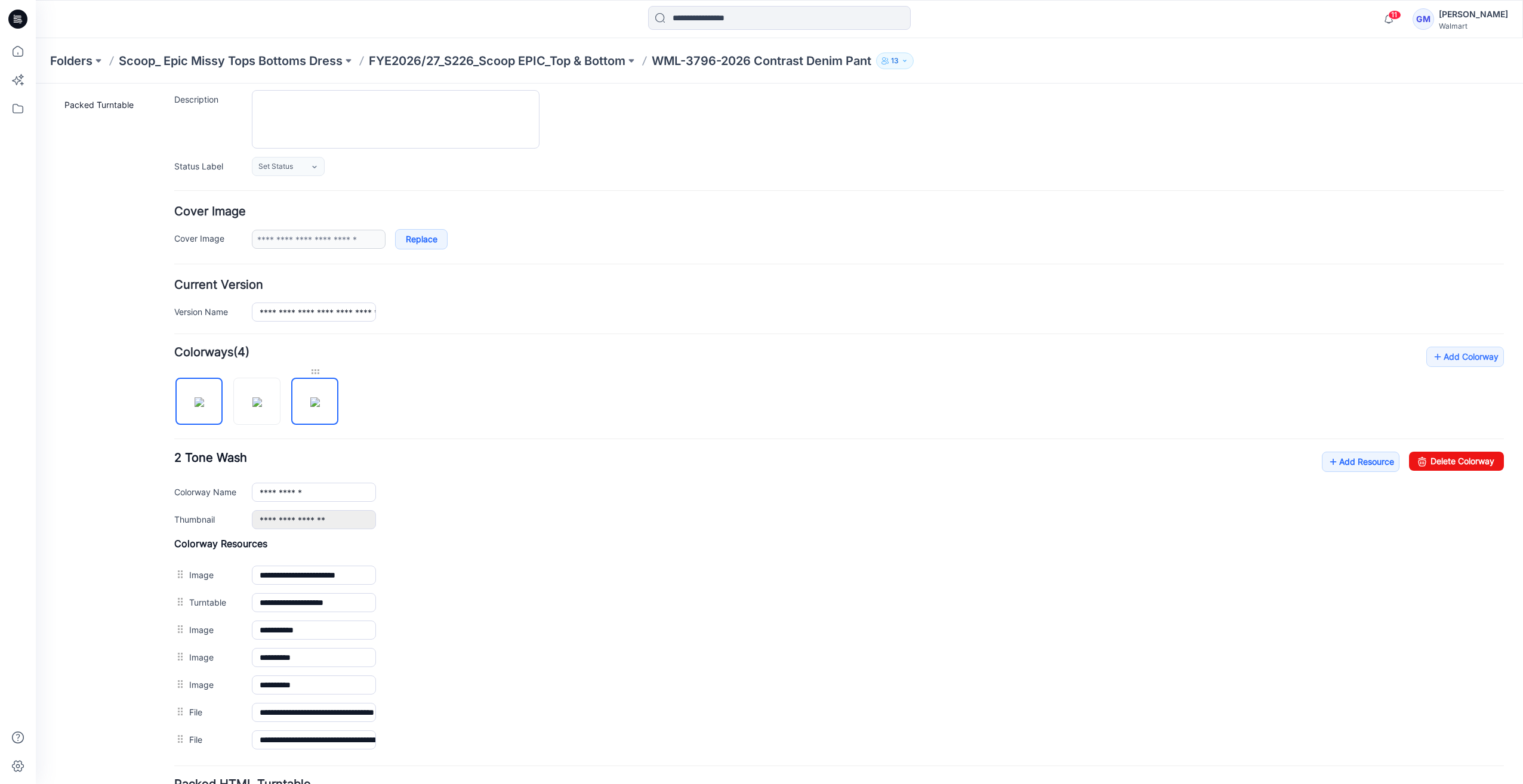
scroll to position [96, 0]
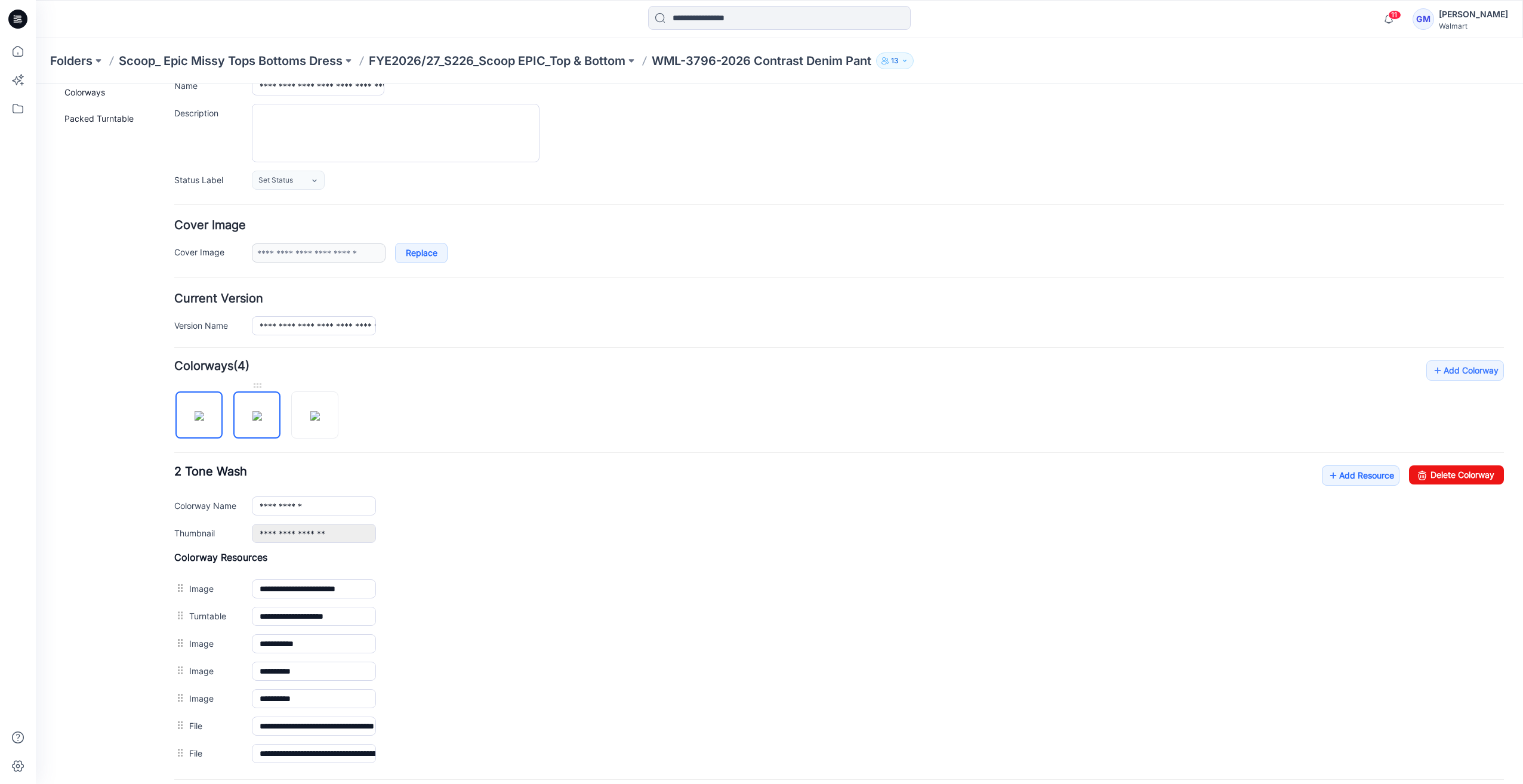
click at [262, 412] on img at bounding box center [257, 416] width 10 height 10
type input "**********"
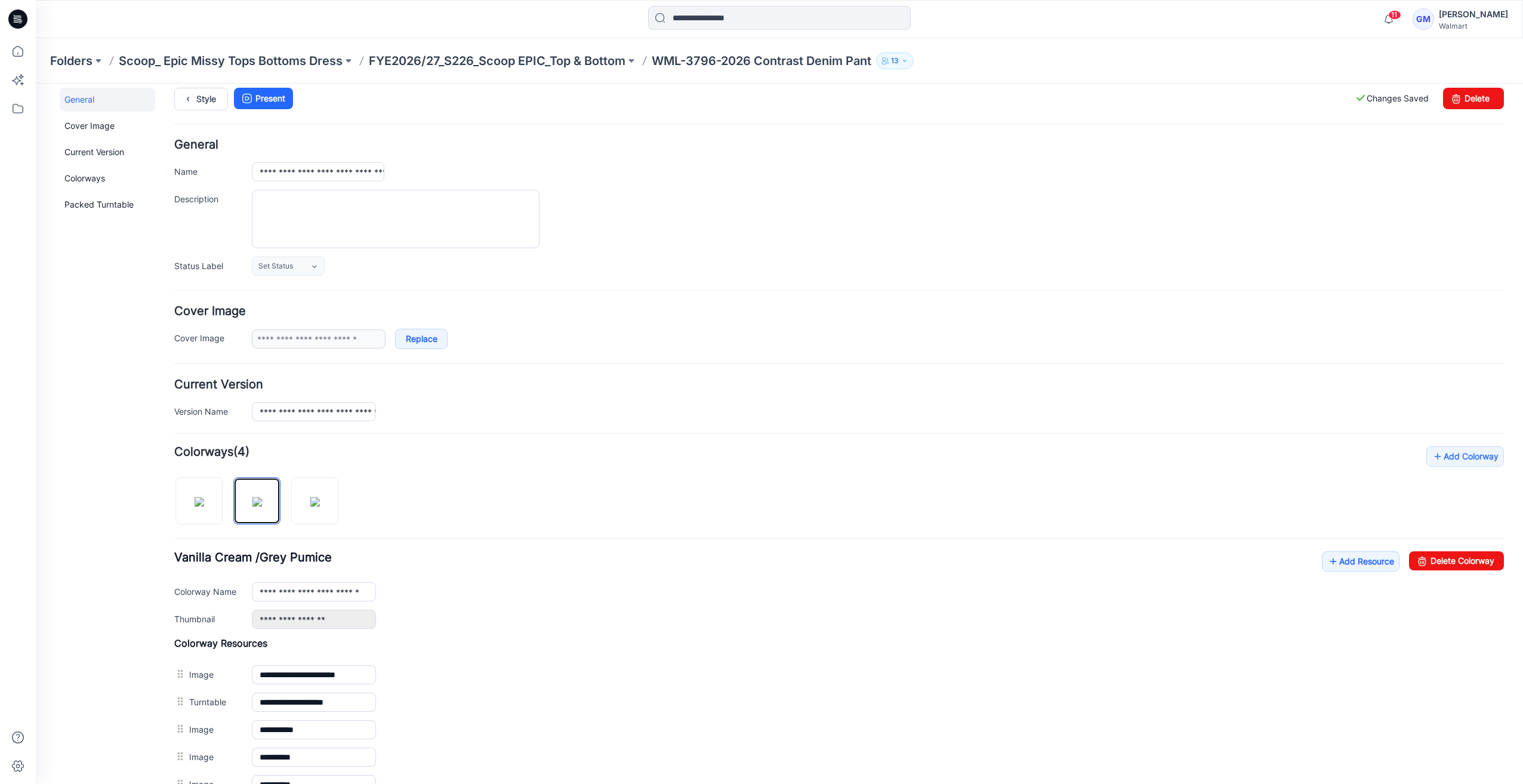
scroll to position [0, 0]
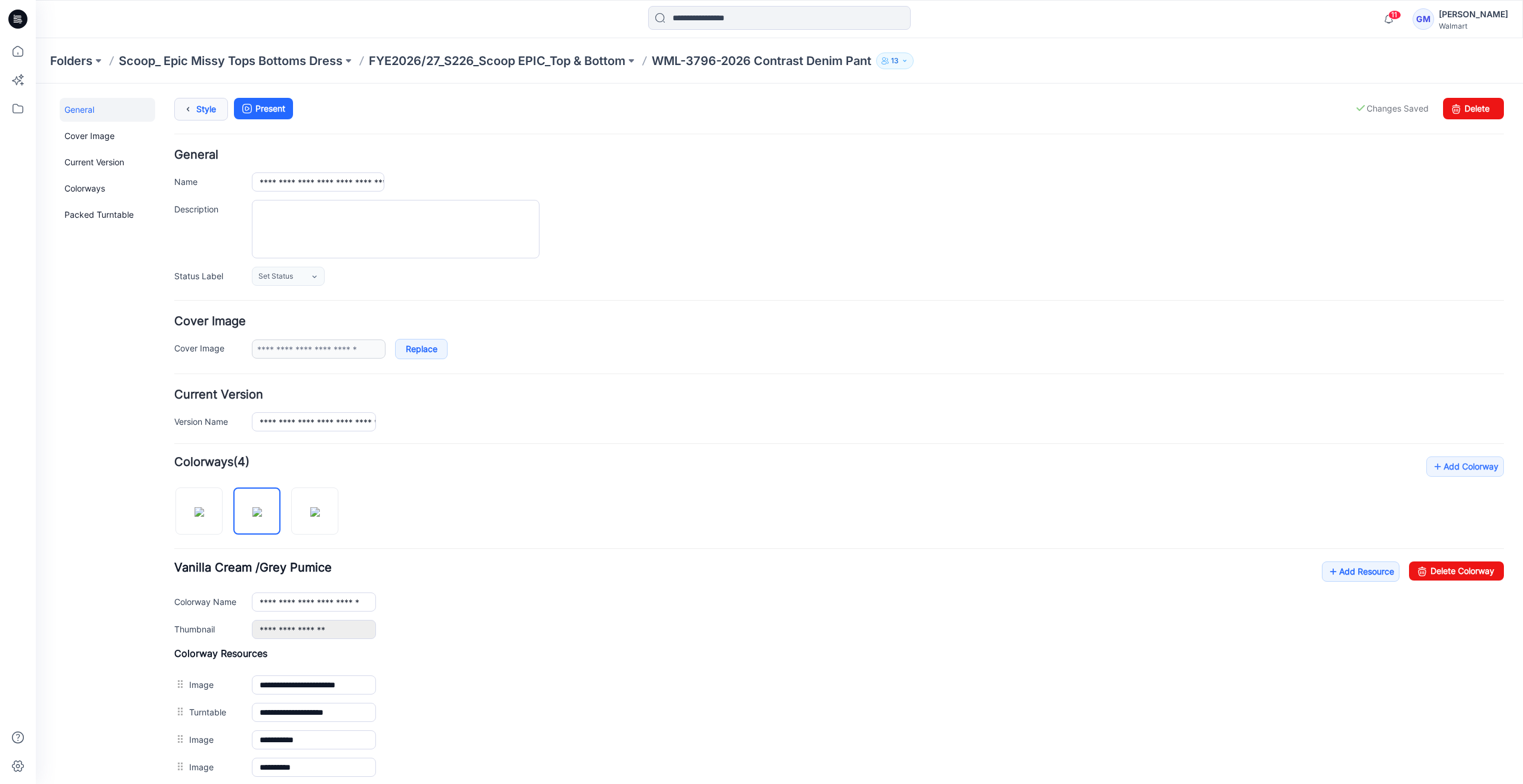
click at [202, 111] on link "Style" at bounding box center [201, 109] width 54 height 23
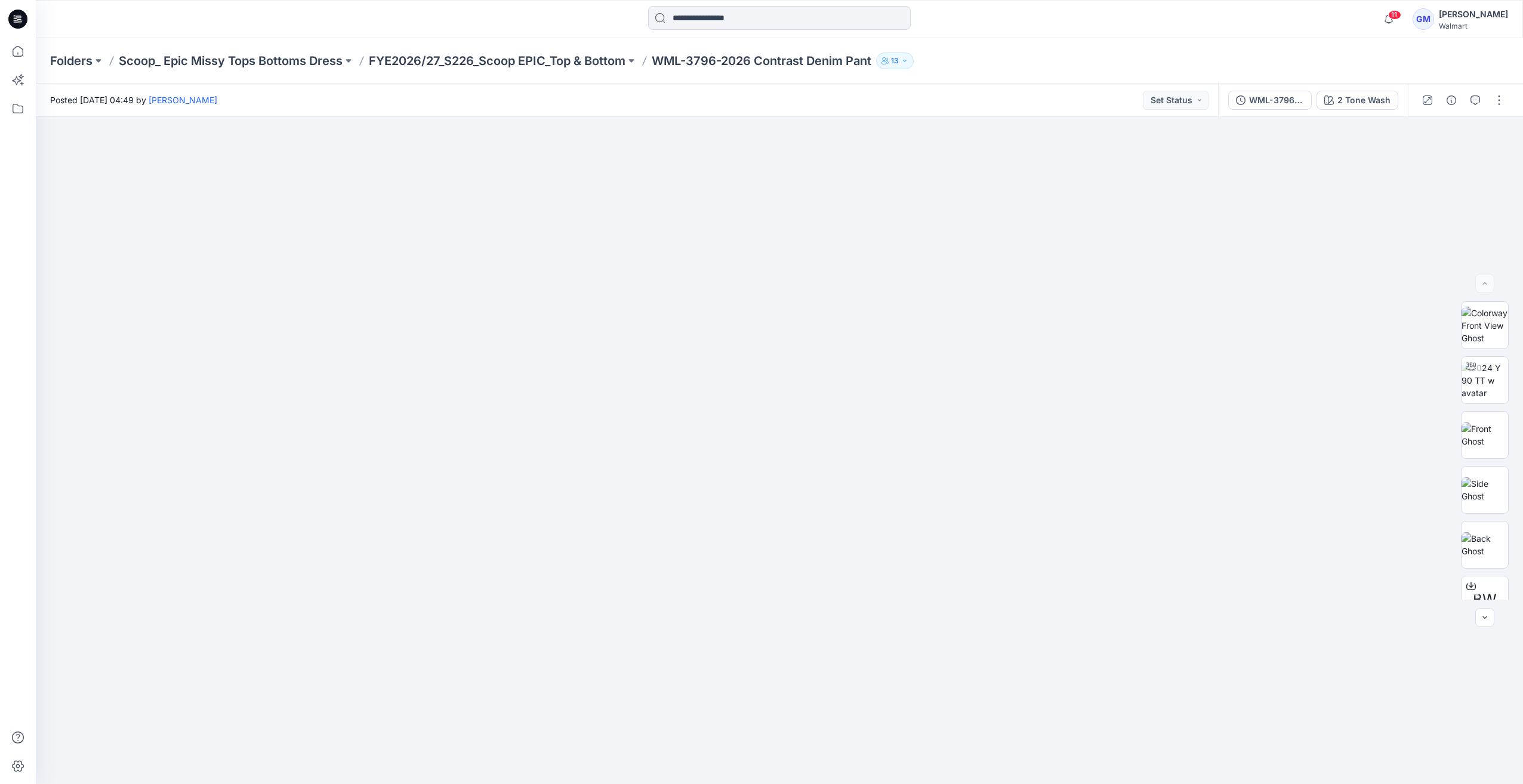
click at [580, 72] on div "Folders Scoop_ Epic Missy Tops Bottoms Dress FYE2026/27_S226_Scoop EPIC_Top & B…" at bounding box center [779, 61] width 1487 height 45
click at [595, 64] on p "FYE2026/27_S226_Scoop EPIC_Top & Bottom" at bounding box center [497, 60] width 257 height 17
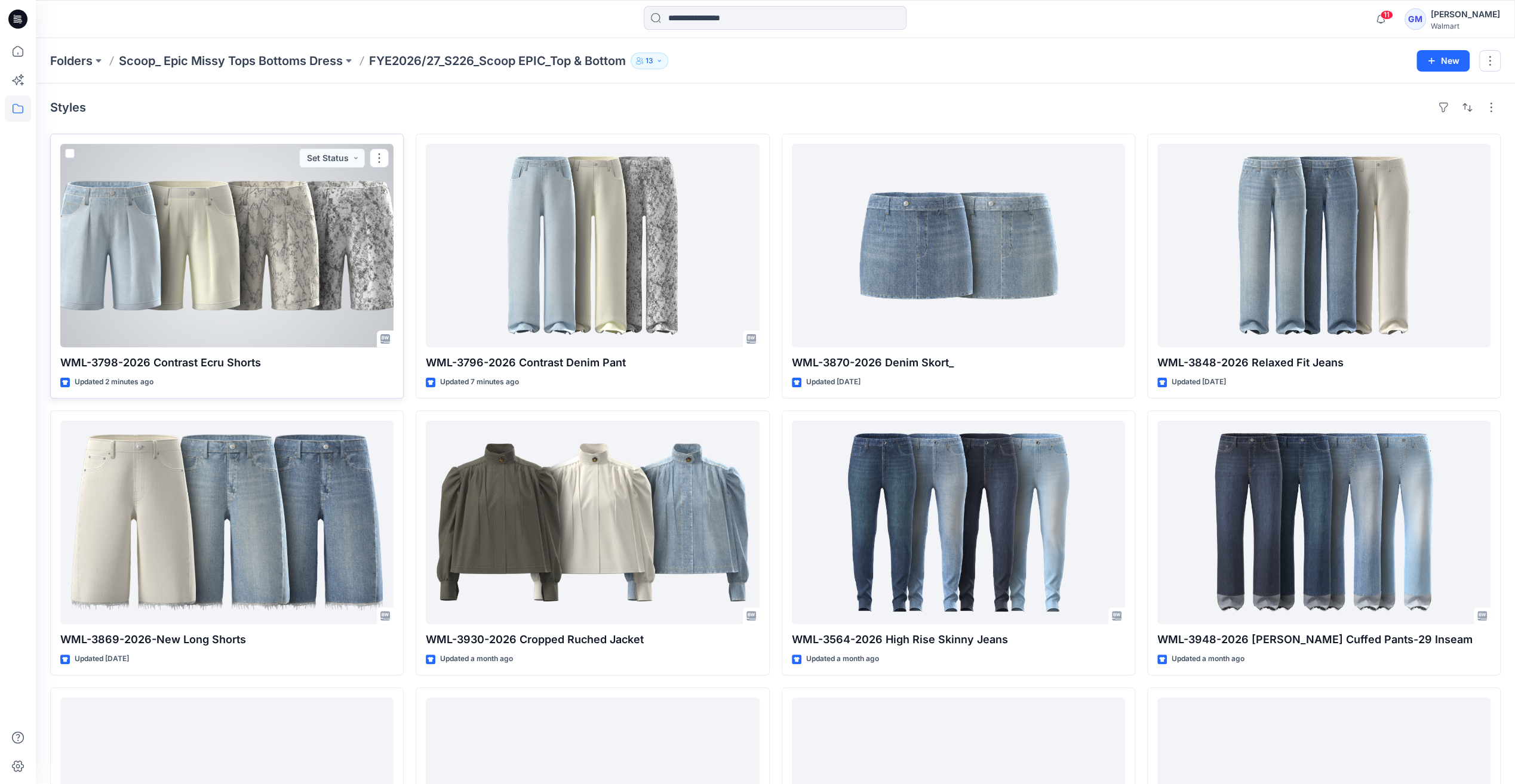
click at [364, 270] on div at bounding box center [226, 245] width 333 height 204
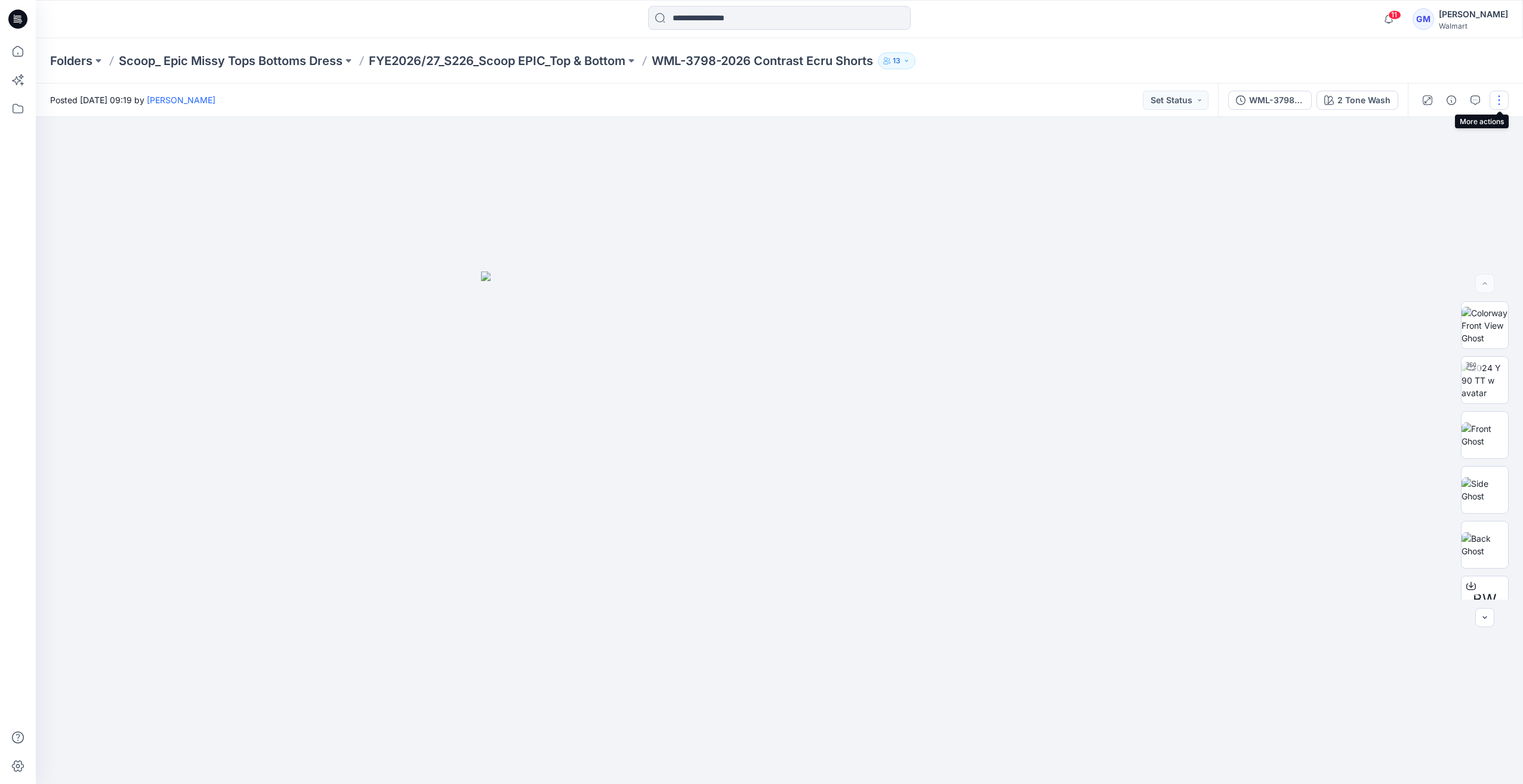
click at [1496, 105] on button "button" at bounding box center [1500, 100] width 19 height 19
click at [1454, 165] on button "Edit" at bounding box center [1449, 161] width 110 height 22
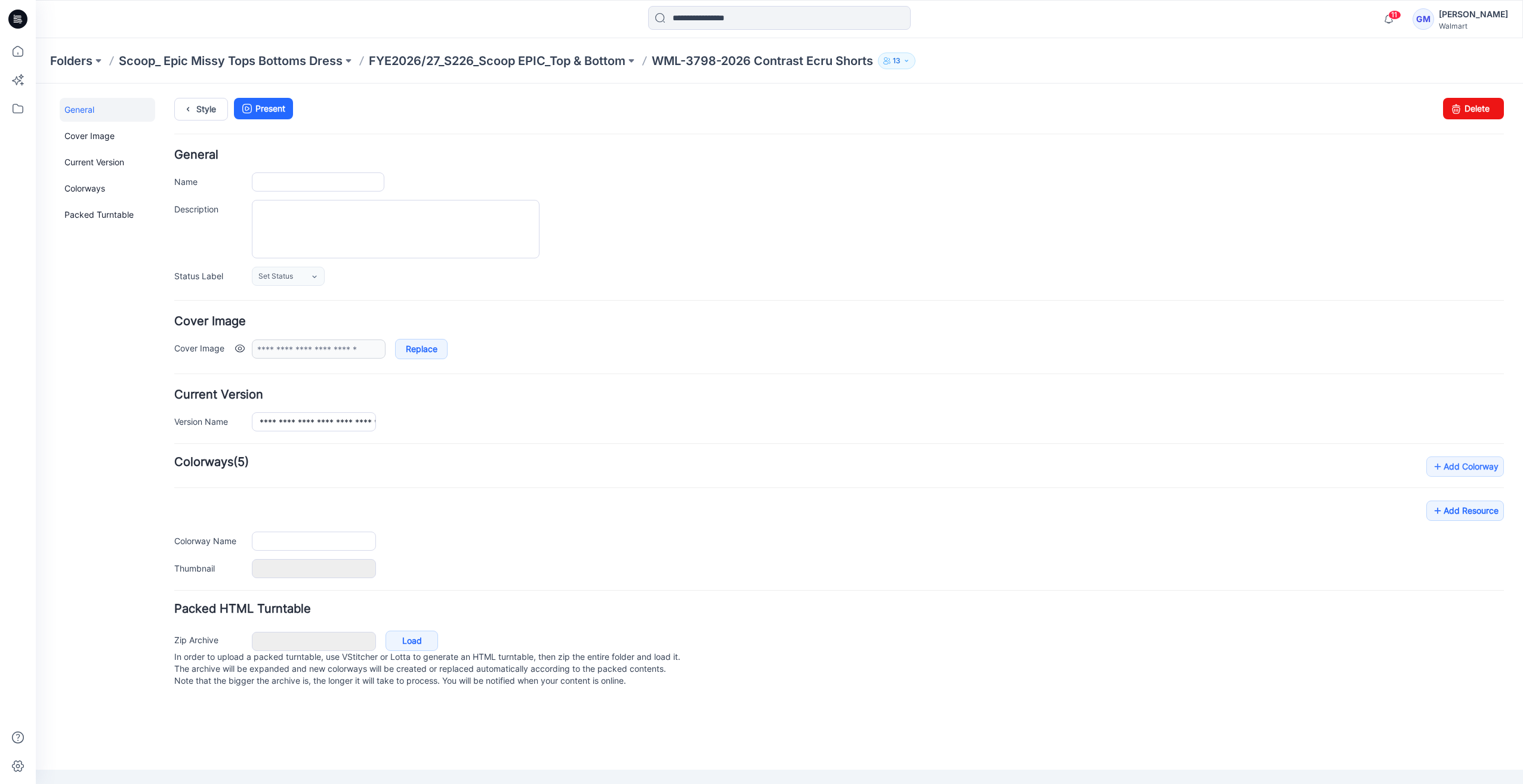
type input "**********"
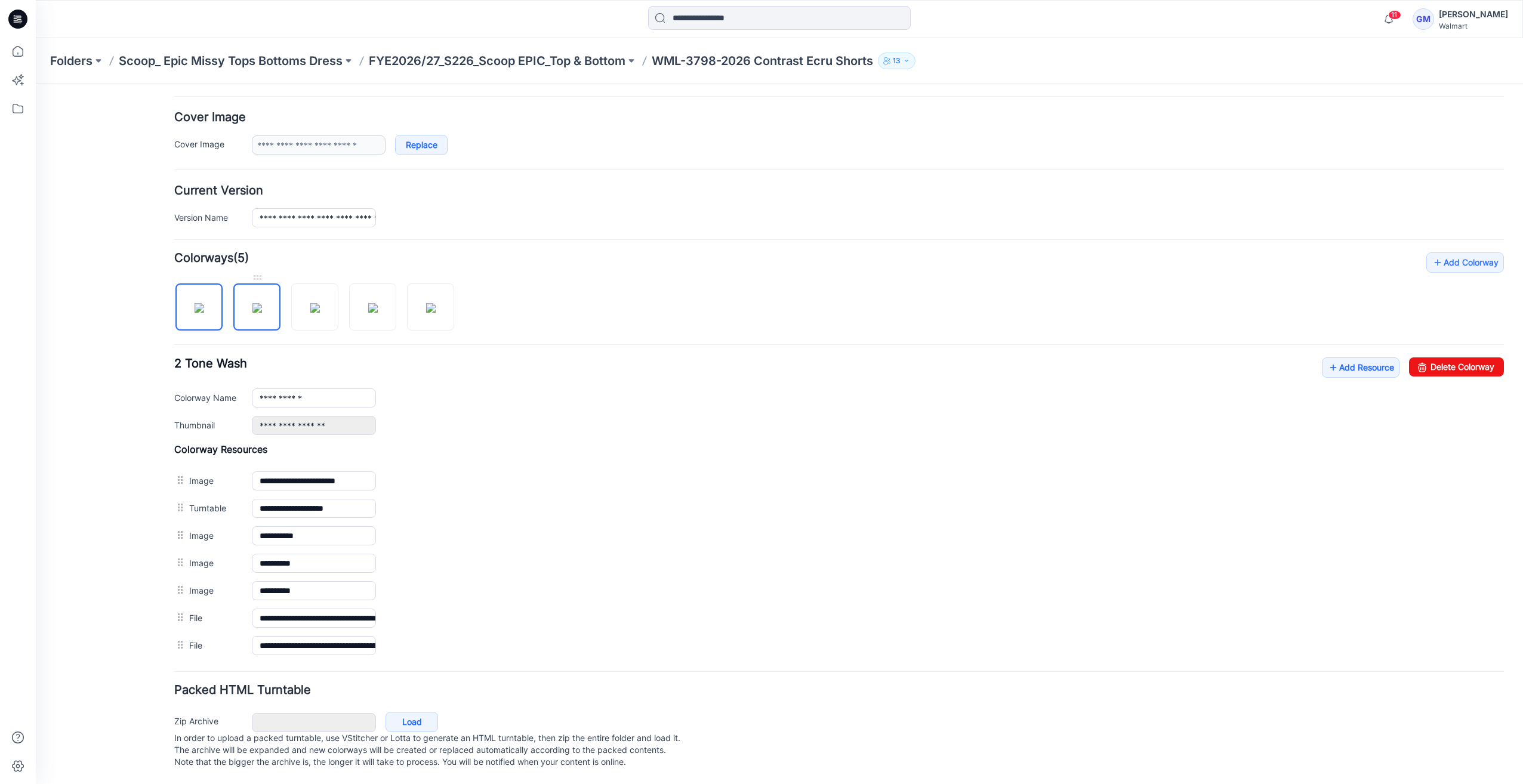
click at [261, 304] on img at bounding box center [257, 307] width 10 height 10
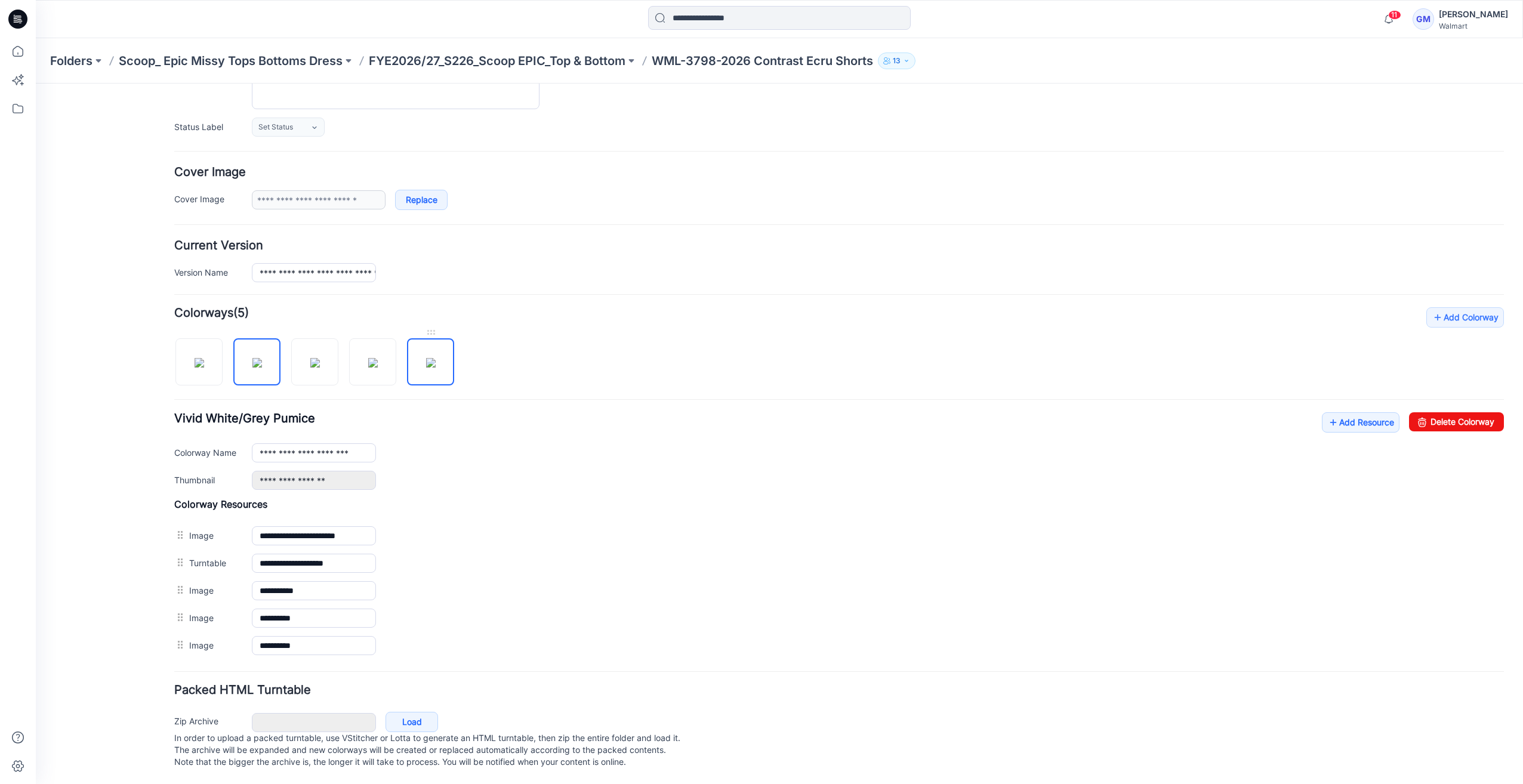
click at [426, 366] on img at bounding box center [431, 362] width 10 height 10
click at [252, 358] on img at bounding box center [257, 362] width 10 height 10
click at [1422, 412] on link "Delete Colorway" at bounding box center [1456, 422] width 95 height 19
type input "**********"
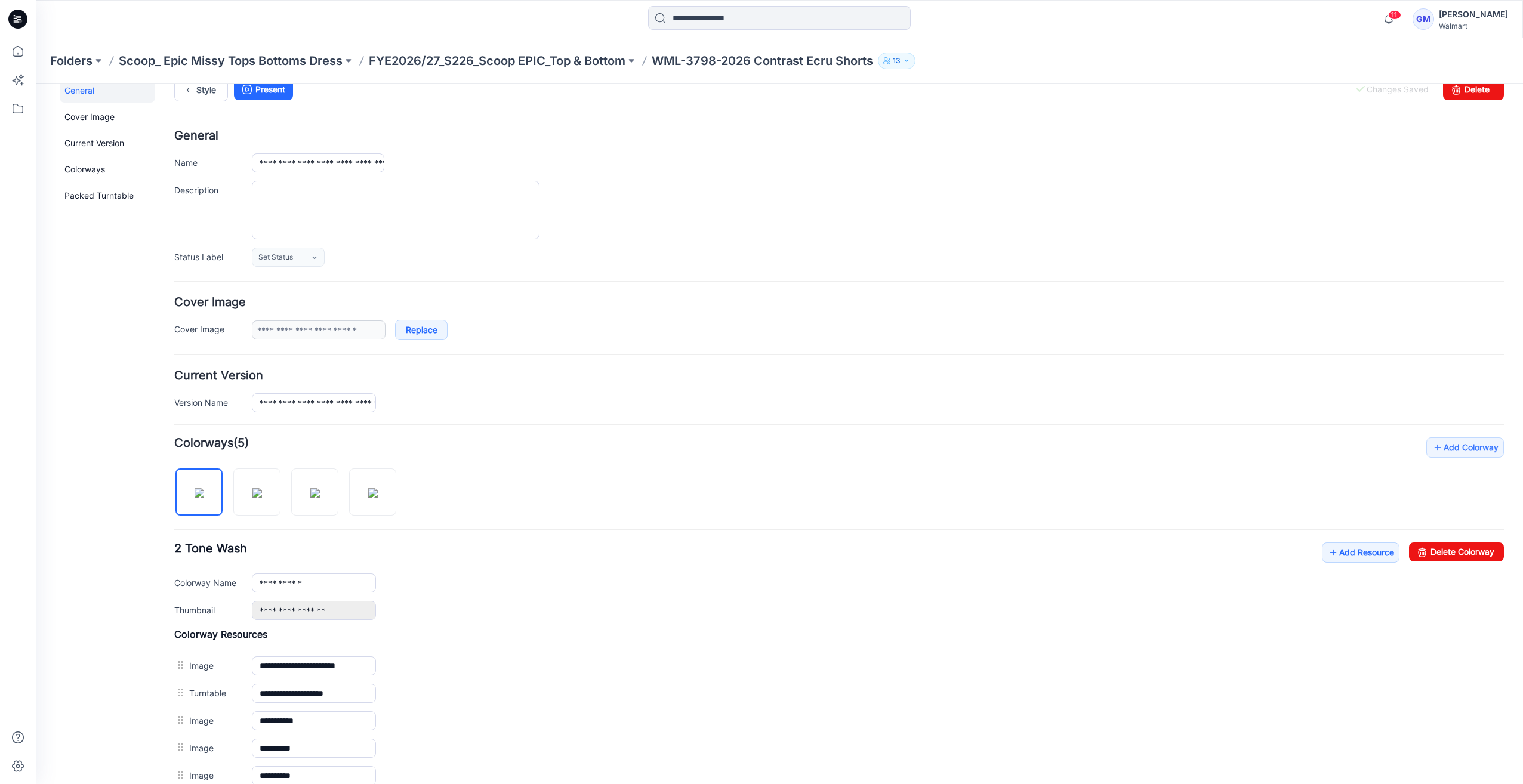
scroll to position [0, 0]
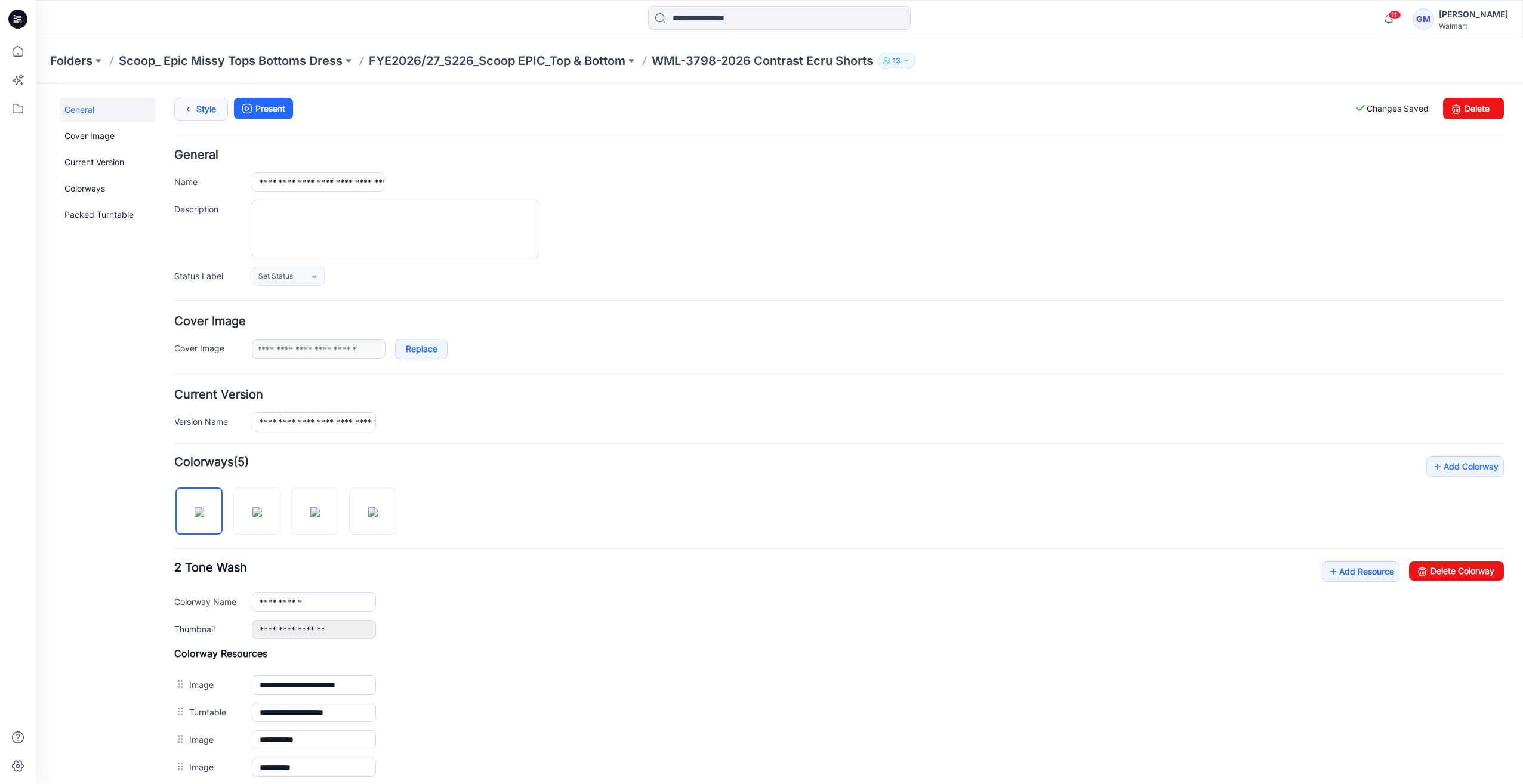
click at [189, 105] on icon at bounding box center [187, 109] width 17 height 22
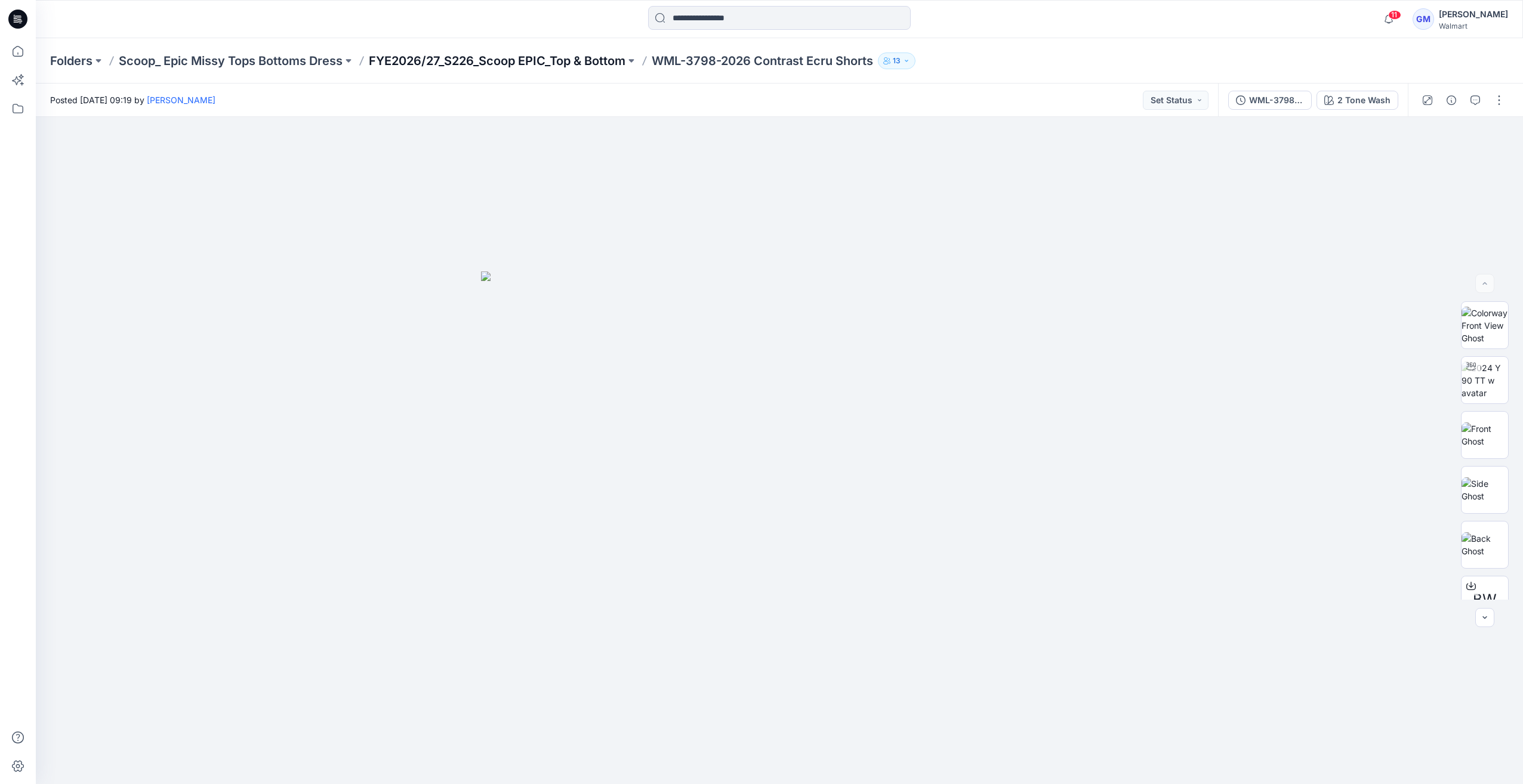
click at [594, 67] on p "FYE2026/27_S226_Scoop EPIC_Top & Bottom" at bounding box center [497, 60] width 257 height 17
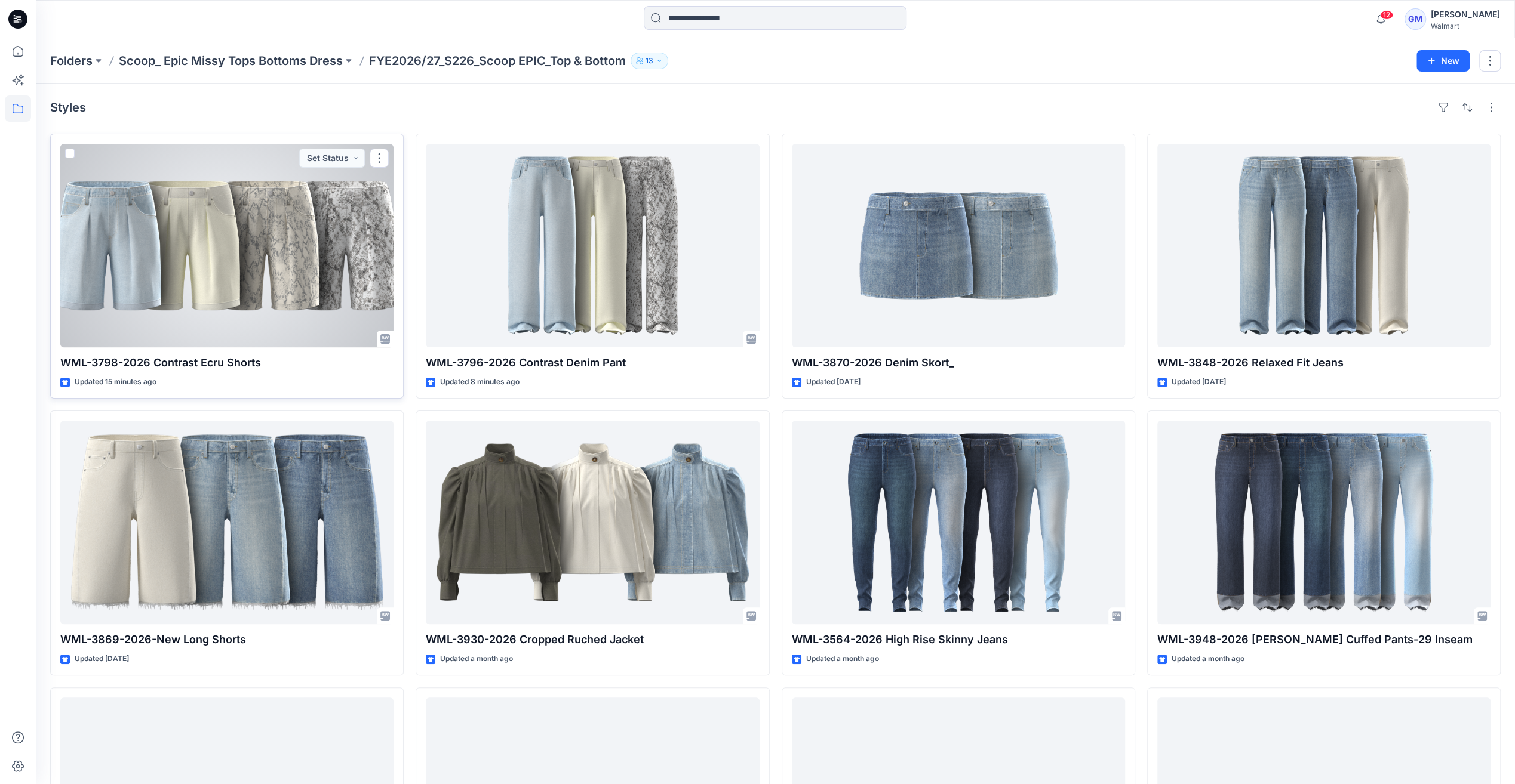
click at [344, 204] on div at bounding box center [226, 245] width 333 height 204
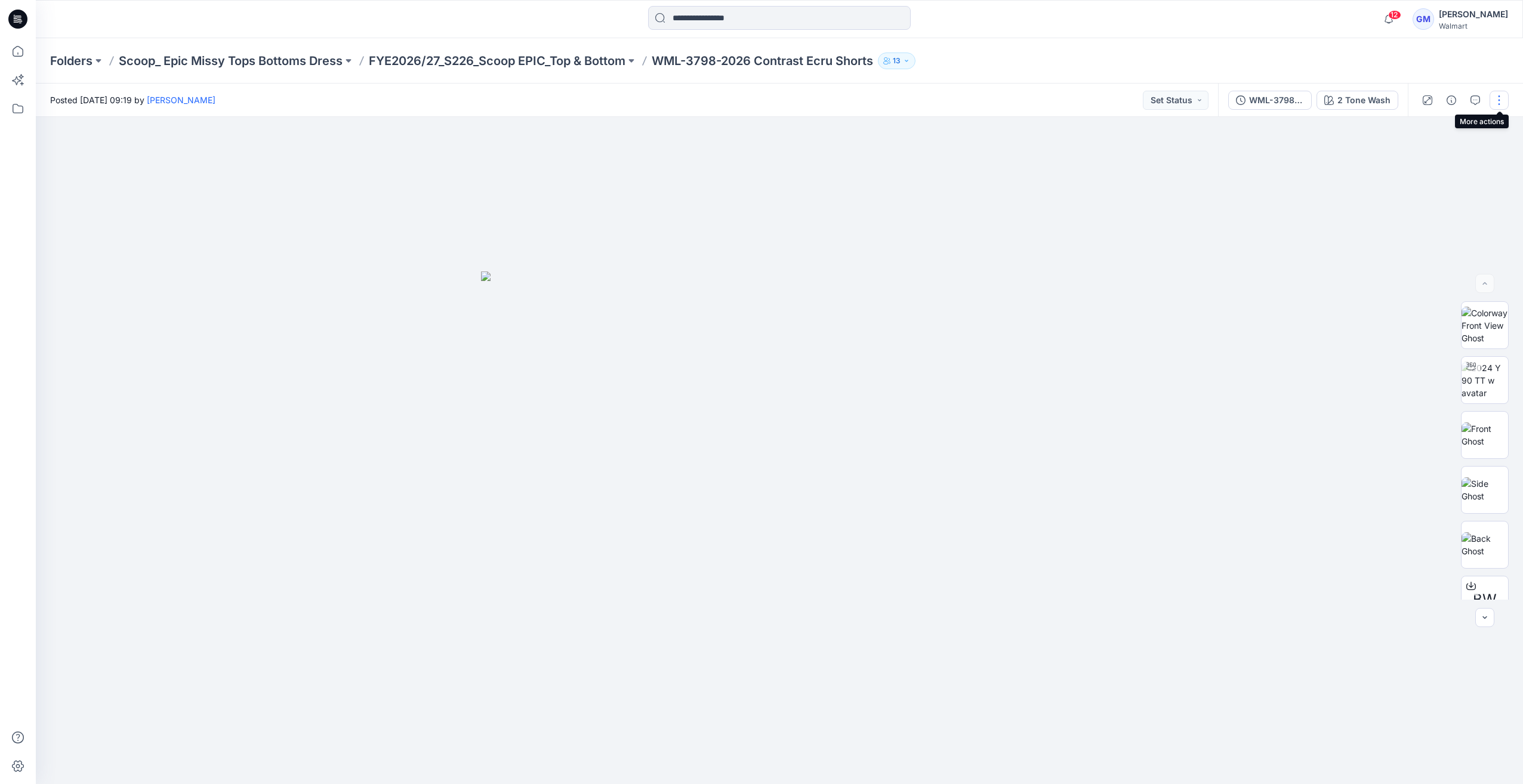
click at [1497, 97] on button "button" at bounding box center [1500, 100] width 19 height 19
click at [1445, 164] on button "Edit" at bounding box center [1449, 161] width 110 height 22
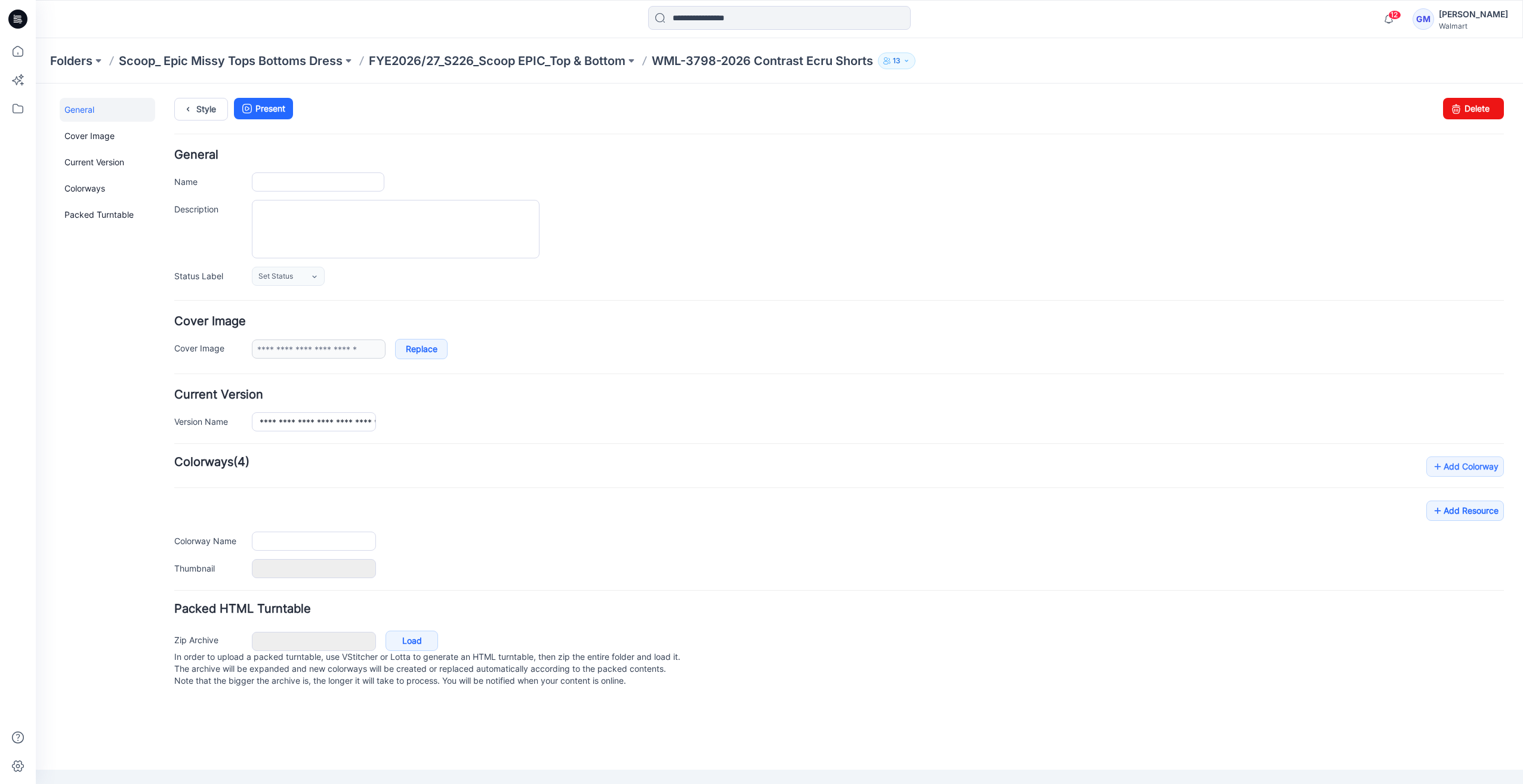
type input "**********"
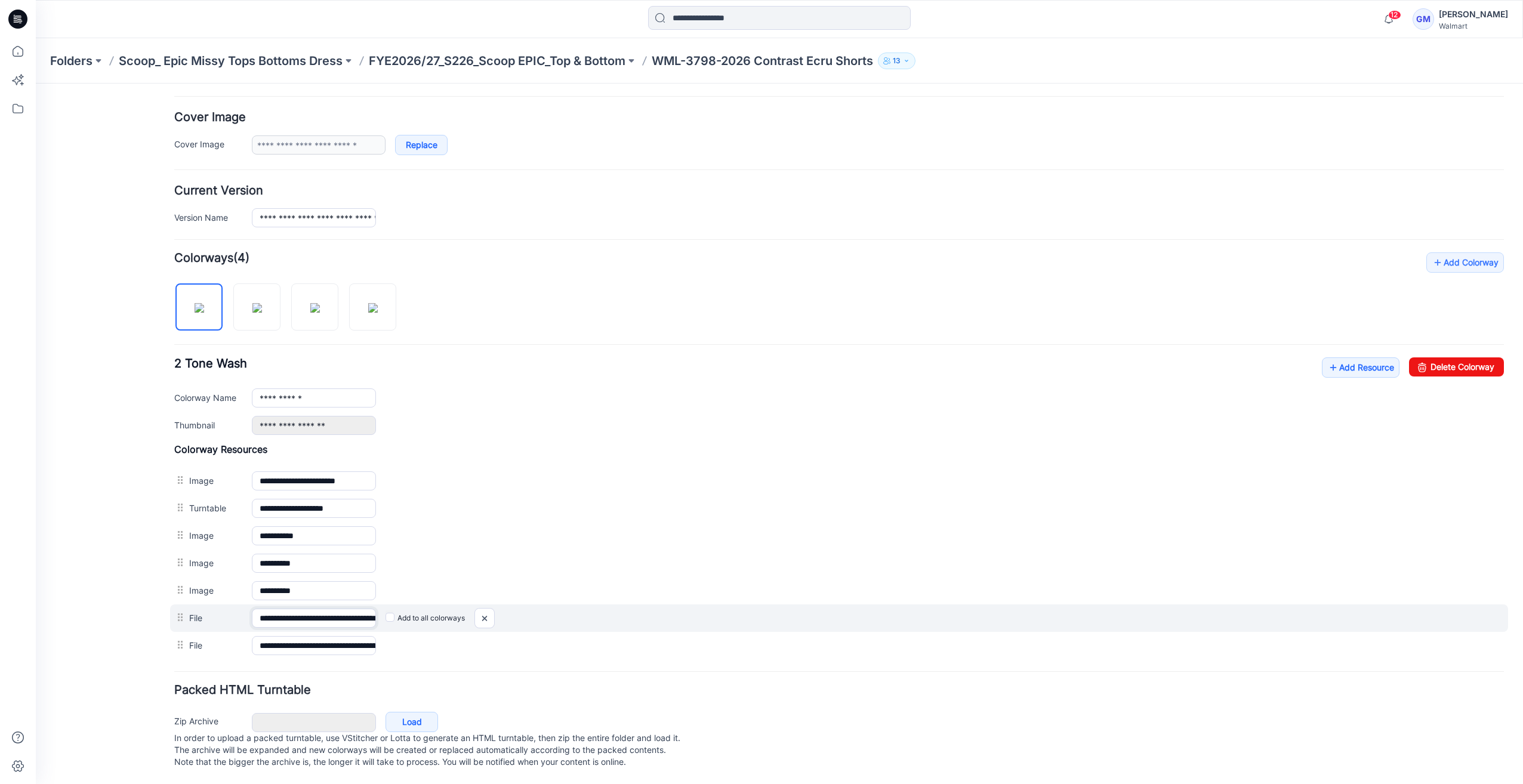
scroll to position [0, 60]
drag, startPoint x: 285, startPoint y: 607, endPoint x: 542, endPoint y: 604, distance: 257.0
click at [542, 605] on div "**********" at bounding box center [839, 619] width 1338 height 28
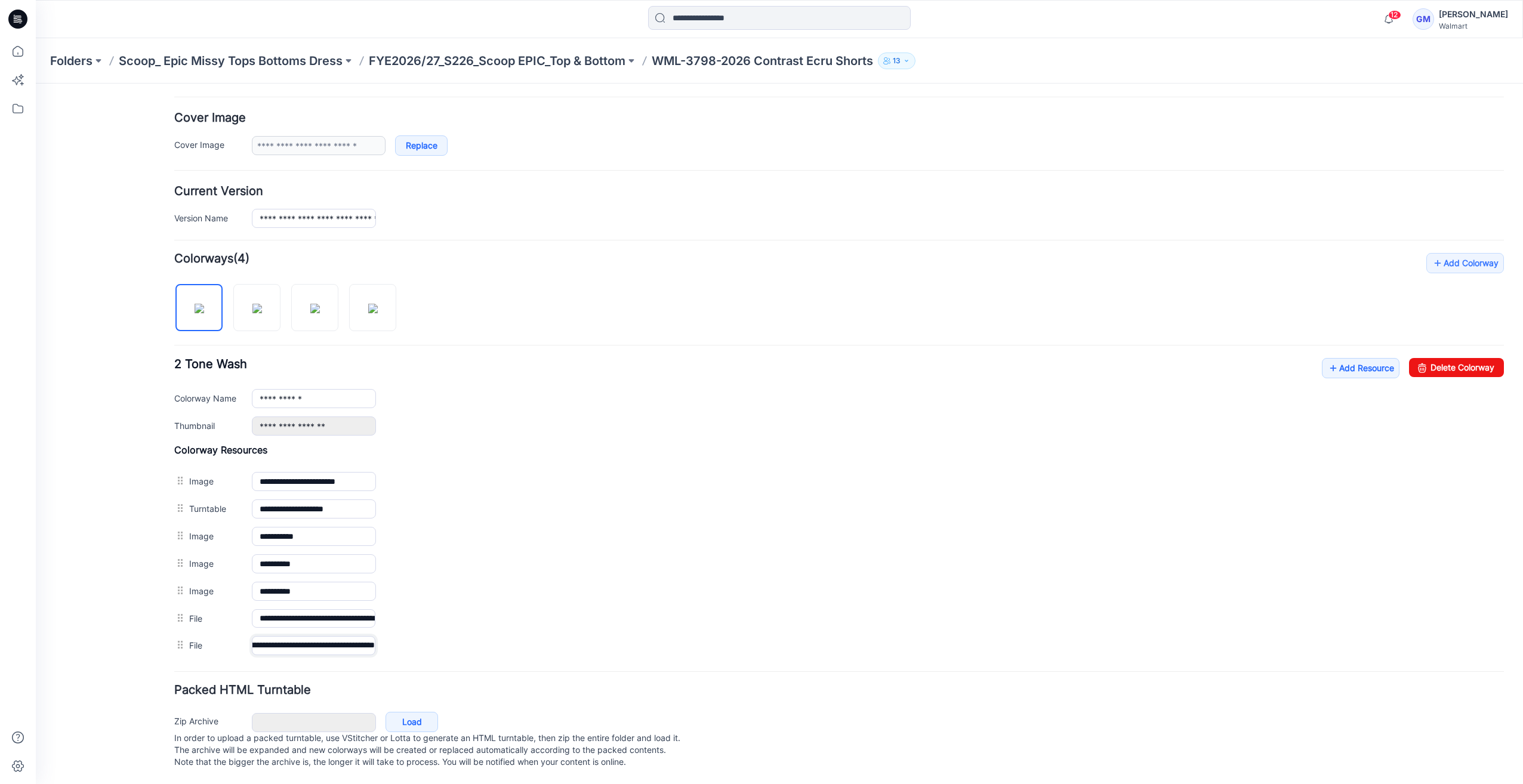
scroll to position [0, 158]
drag, startPoint x: 286, startPoint y: 641, endPoint x: 480, endPoint y: 666, distance: 195.6
click at [480, 666] on form "**********" at bounding box center [839, 359] width 1330 height 827
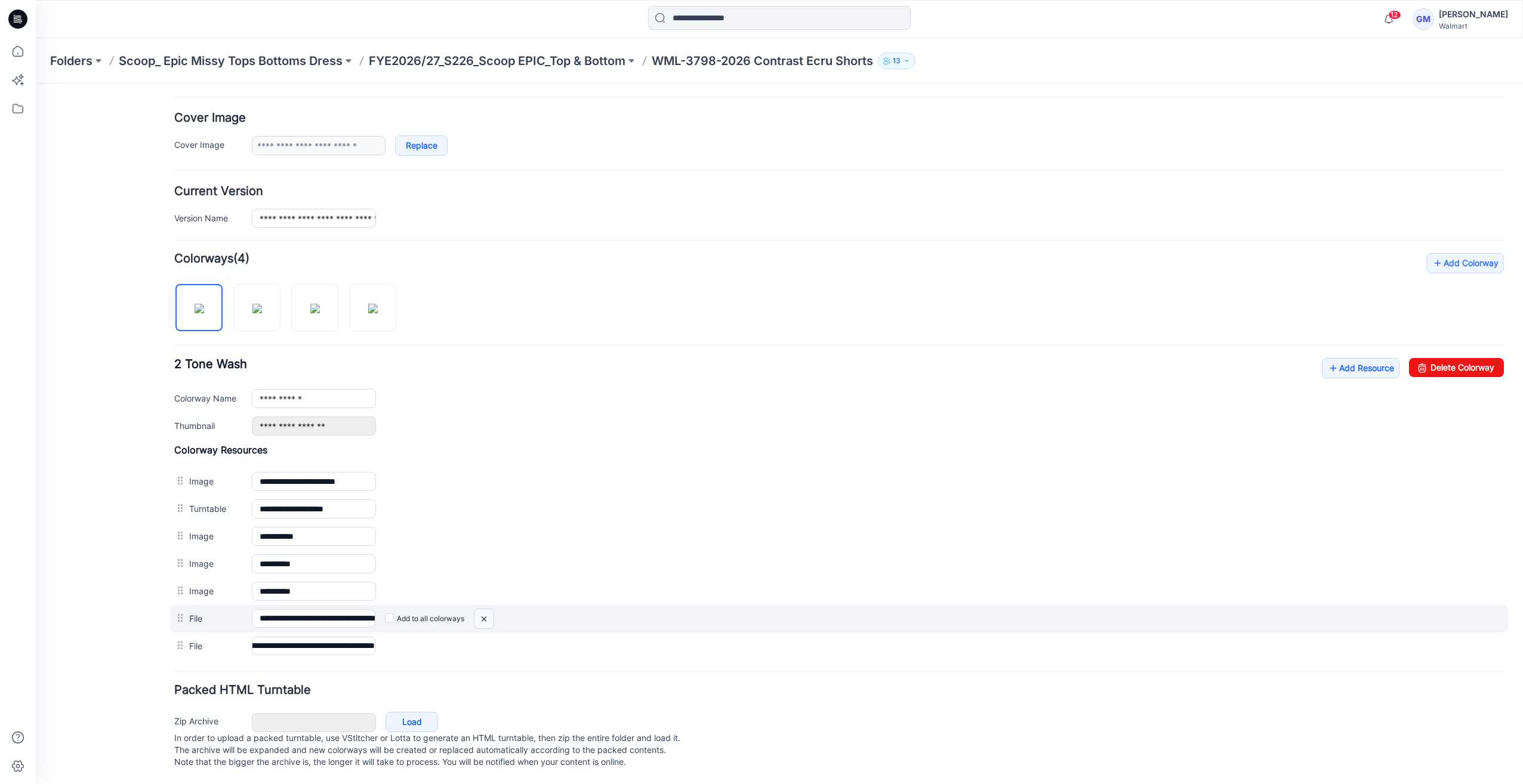
scroll to position [0, 0]
click at [486, 610] on img at bounding box center [484, 619] width 19 height 20
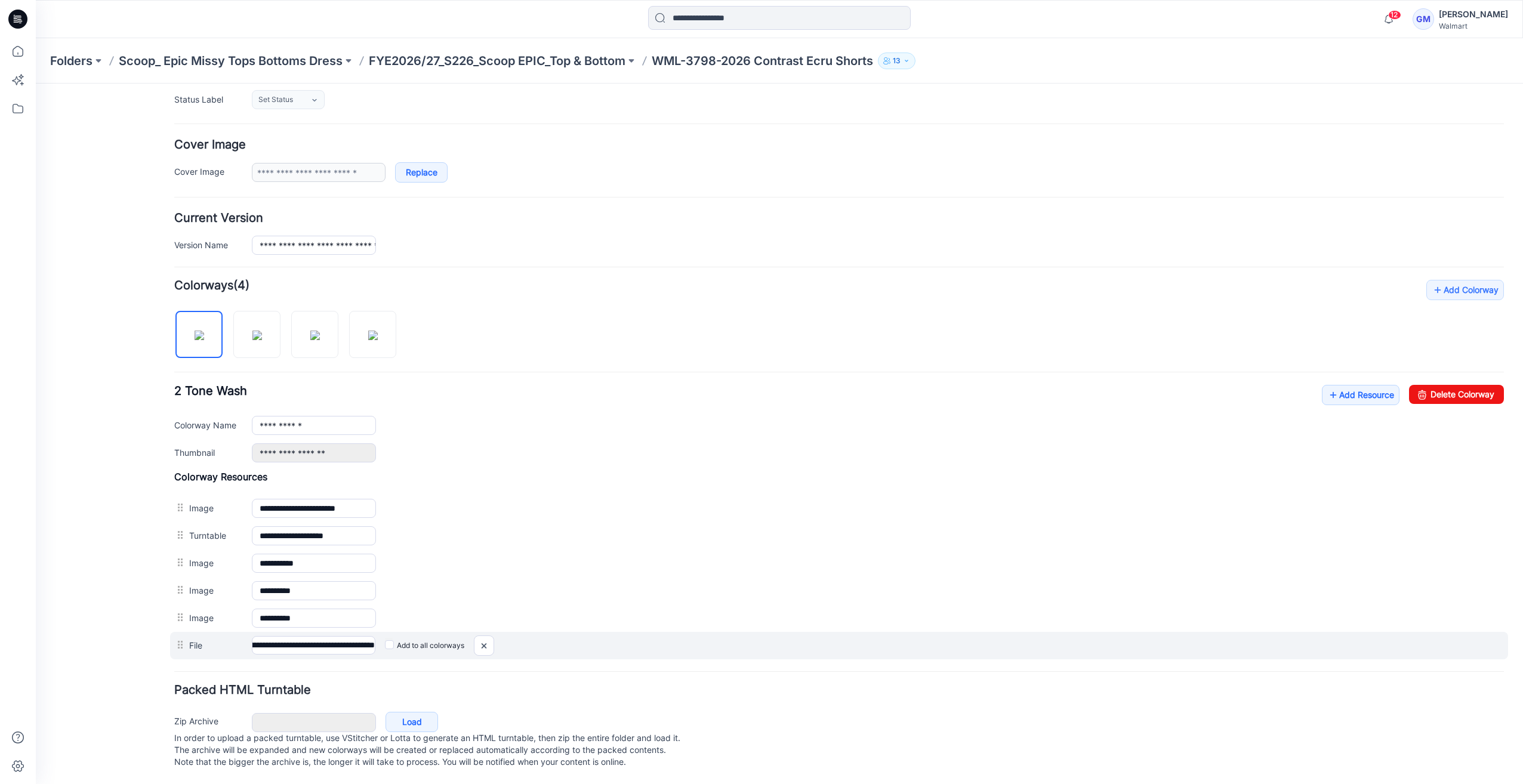
scroll to position [0, 158]
click at [516, 633] on div "**********" at bounding box center [839, 646] width 1338 height 28
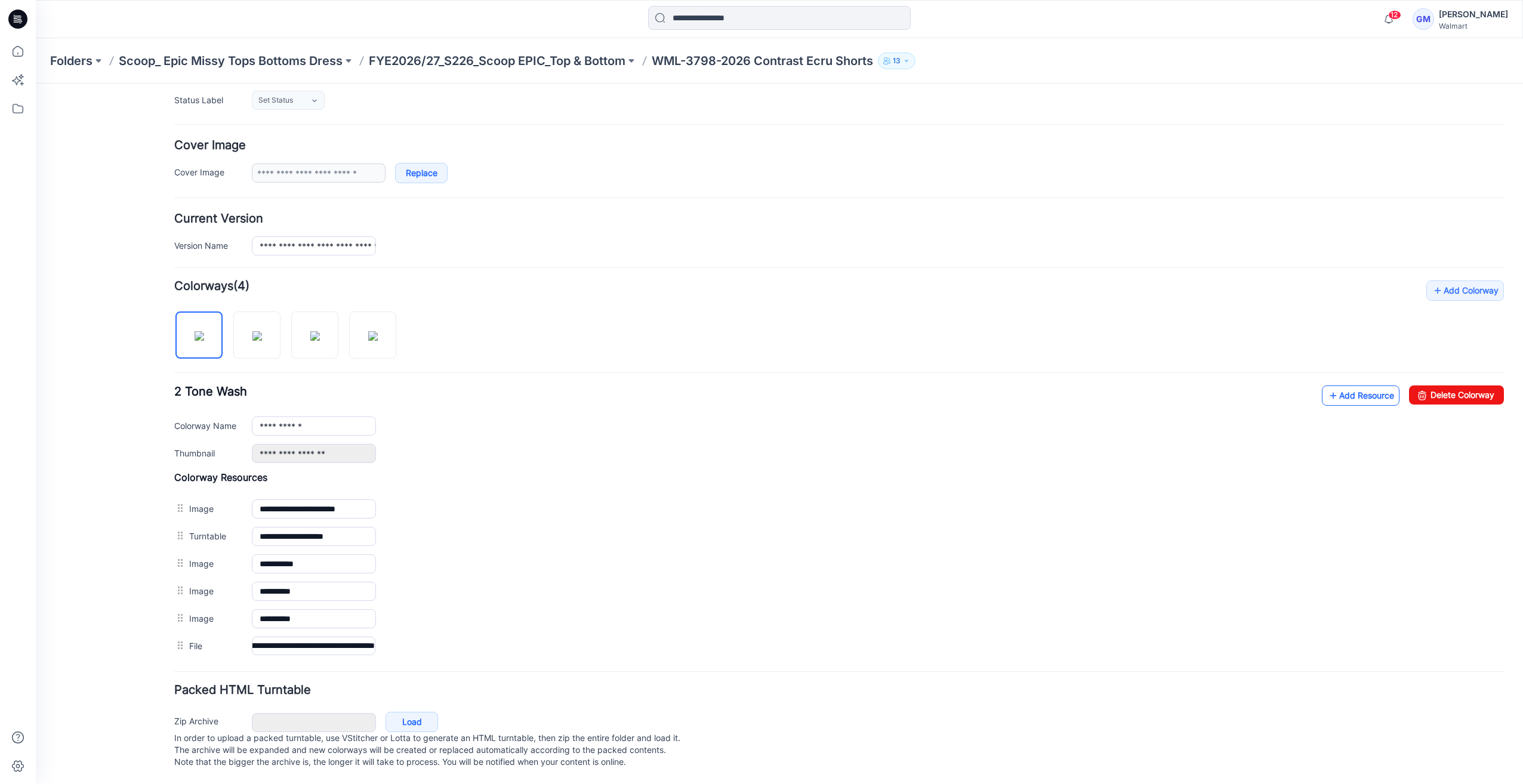
scroll to position [0, 0]
click at [1361, 385] on link "Add Resource" at bounding box center [1360, 395] width 77 height 20
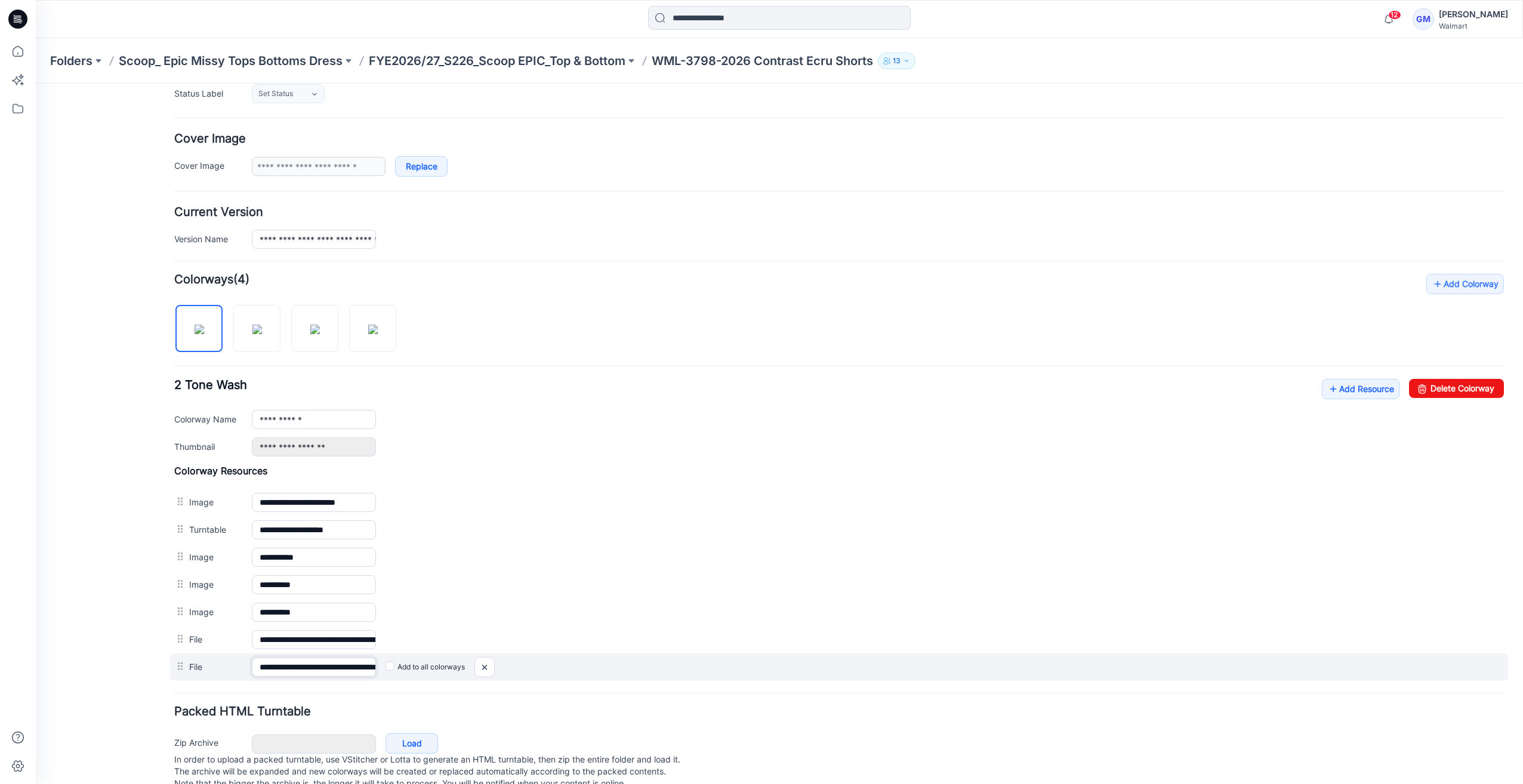
scroll to position [0, 60]
drag, startPoint x: 354, startPoint y: 659, endPoint x: 714, endPoint y: 669, distance: 360.1
click at [714, 669] on div "**********" at bounding box center [839, 667] width 1338 height 28
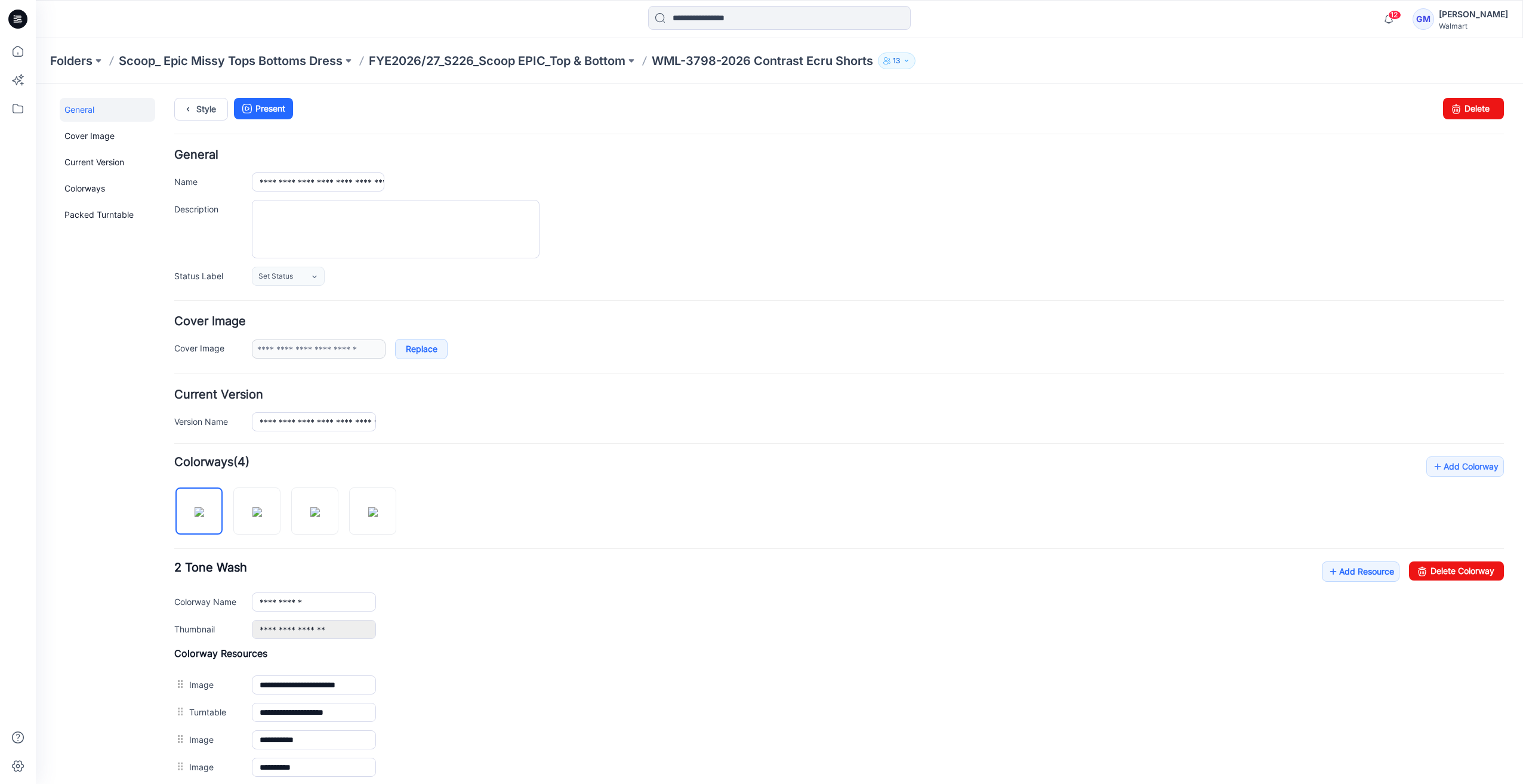
scroll to position [0, 0]
click at [207, 122] on div "Style Present Changes Saved Delete" at bounding box center [839, 123] width 1330 height 51
click at [206, 114] on link "Style" at bounding box center [201, 109] width 54 height 23
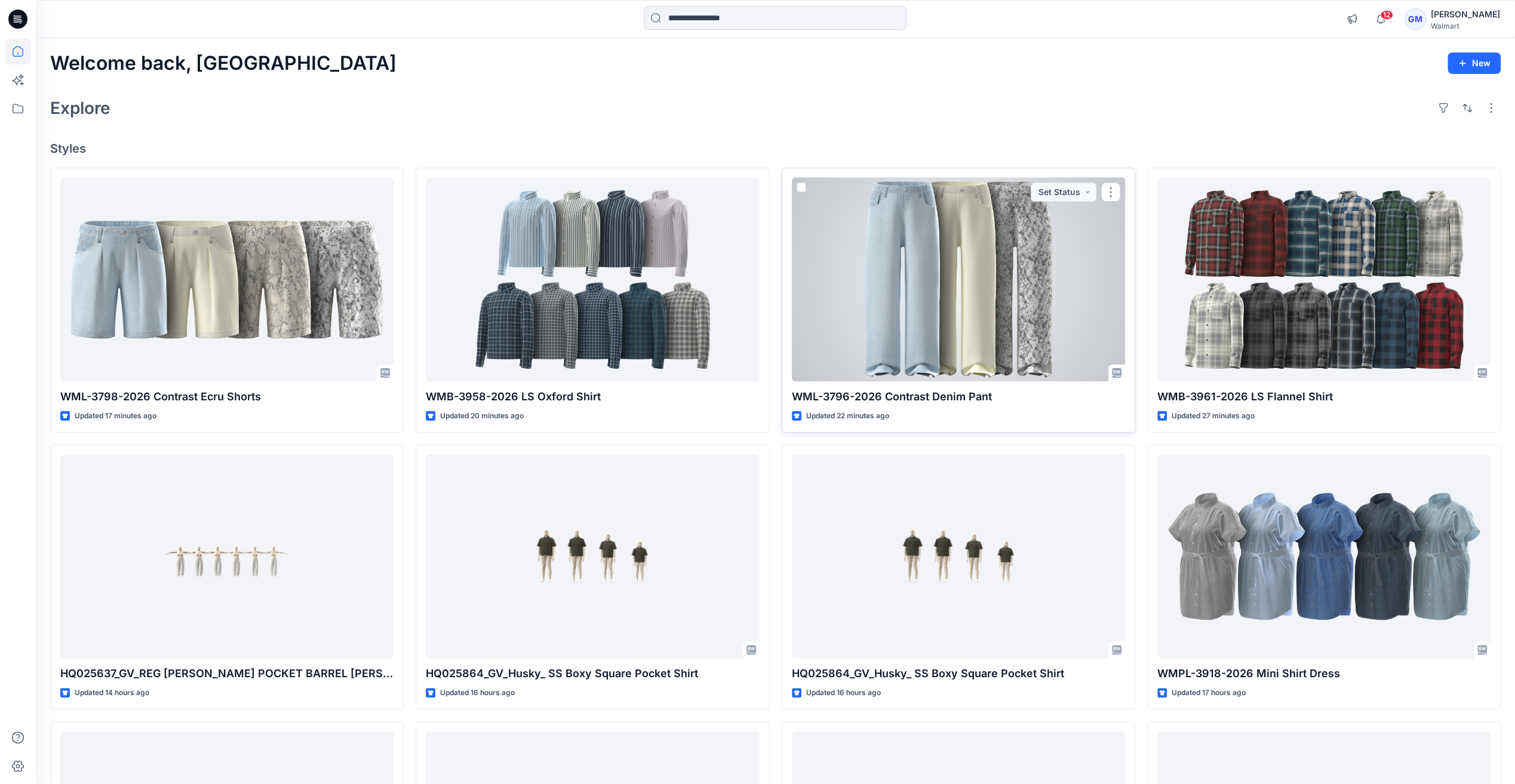
click at [961, 267] on div at bounding box center [958, 279] width 333 height 204
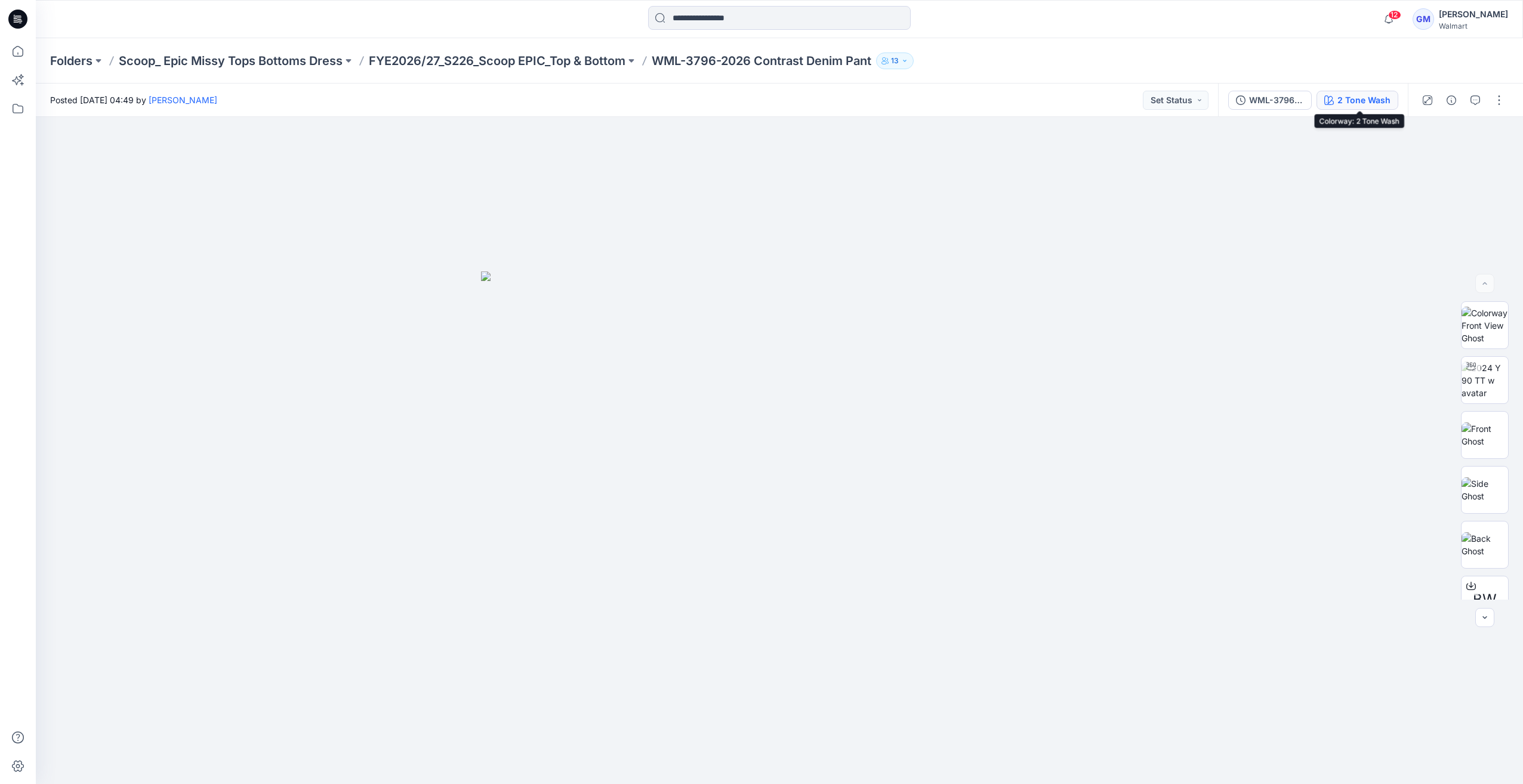
click at [1373, 100] on div "2 Tone Wash" at bounding box center [1364, 100] width 53 height 13
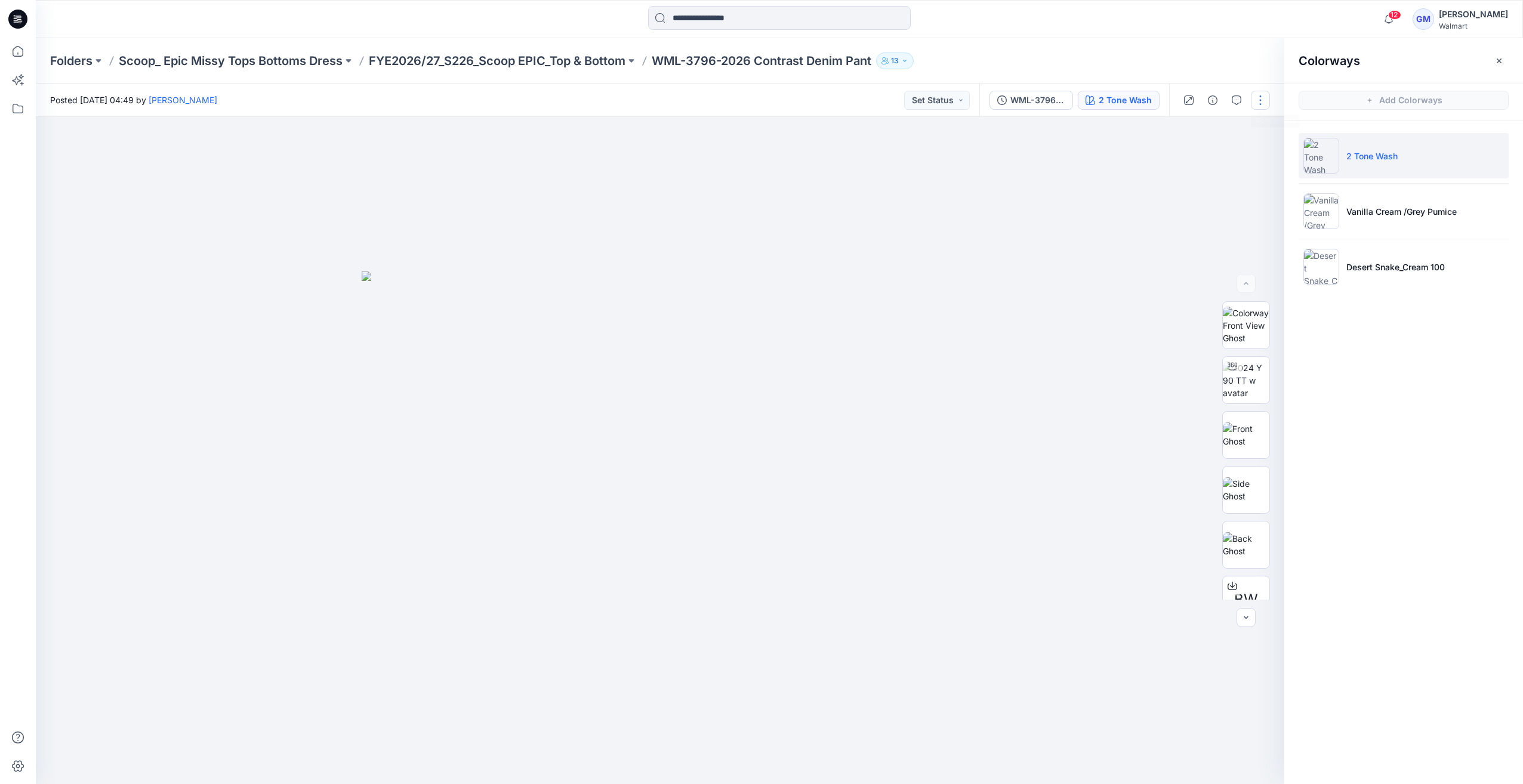
click at [1264, 99] on button "button" at bounding box center [1260, 100] width 19 height 19
click at [1204, 164] on button "Edit" at bounding box center [1211, 161] width 110 height 22
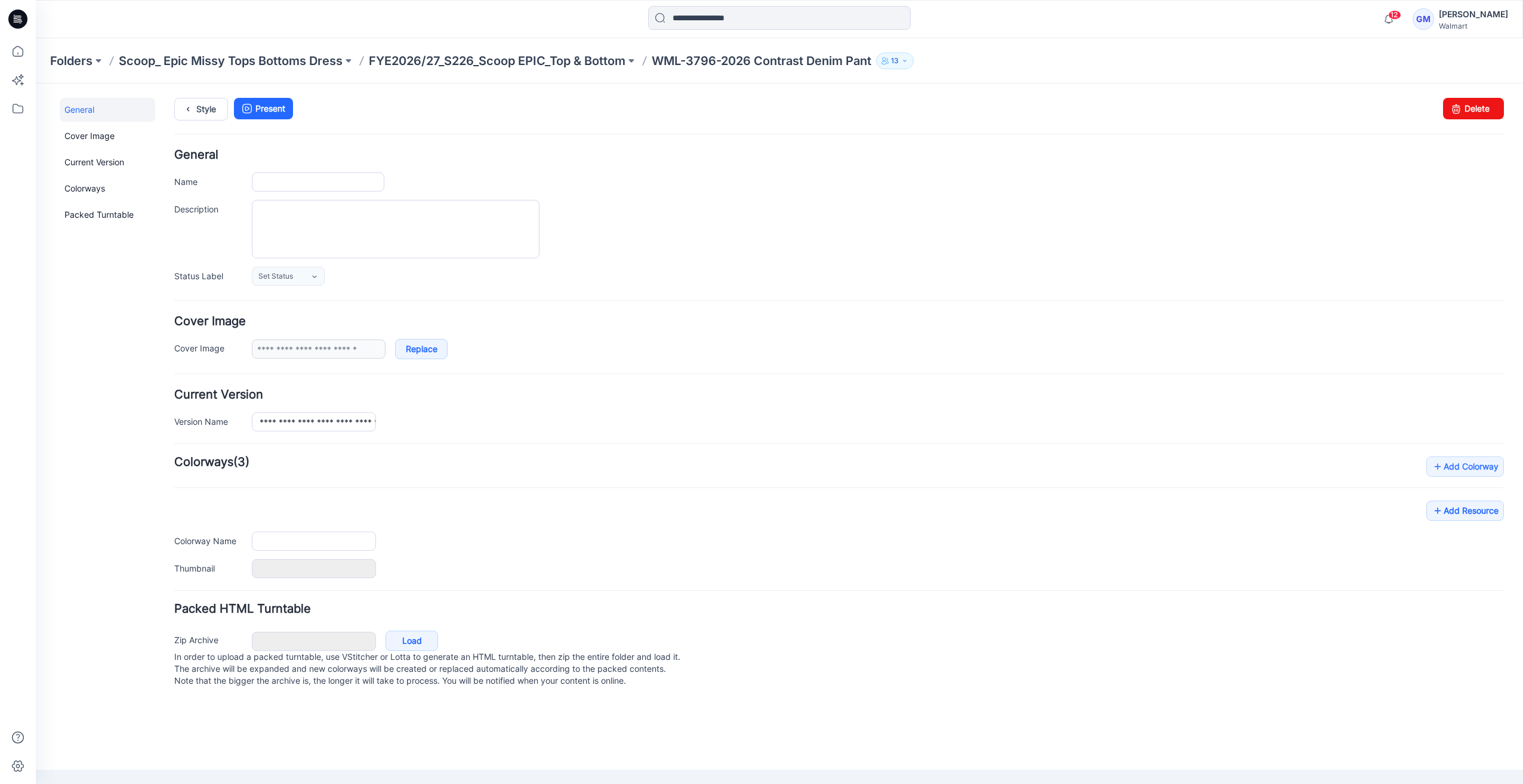
type input "**********"
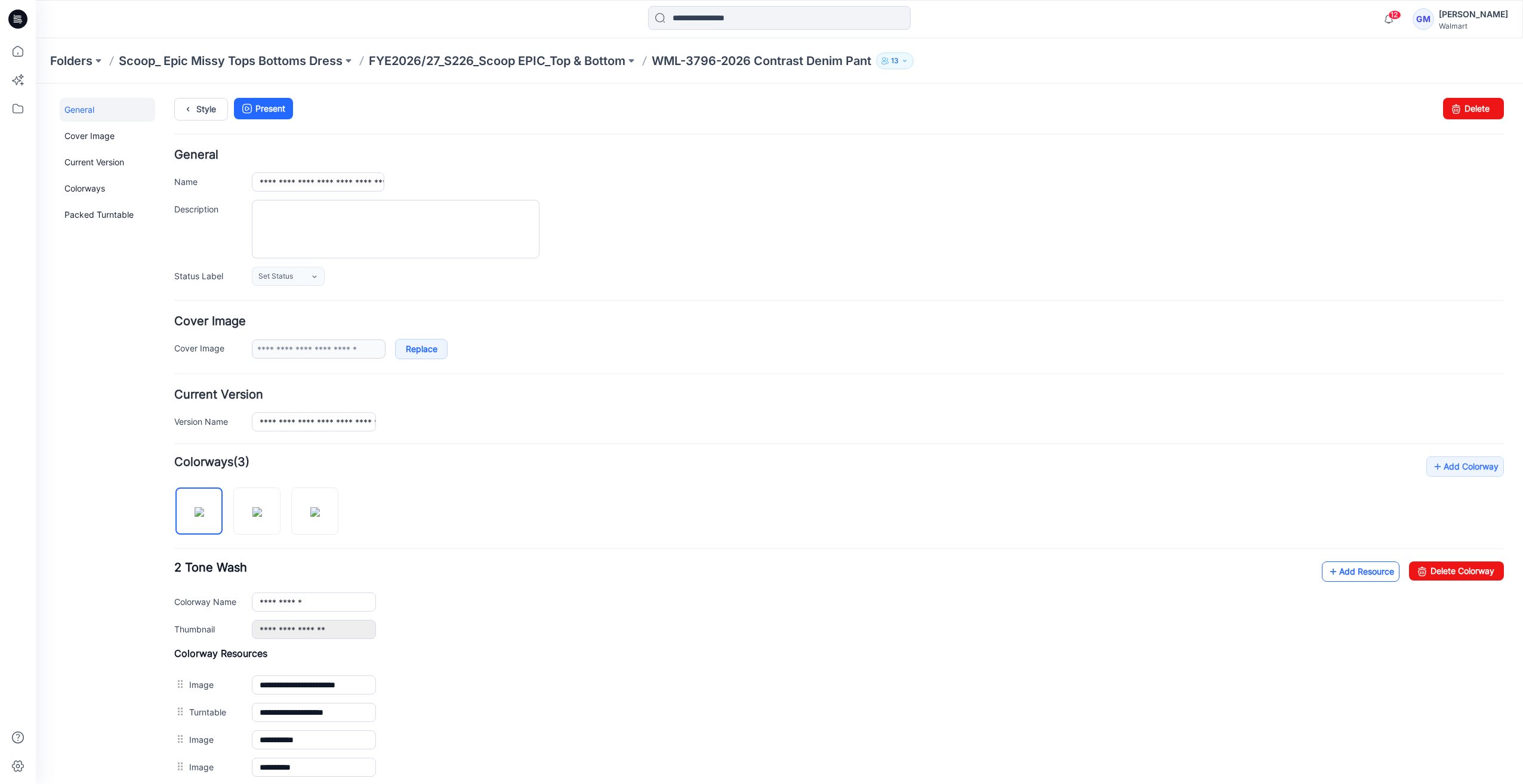
click at [1365, 569] on link "Add Resource" at bounding box center [1360, 571] width 77 height 20
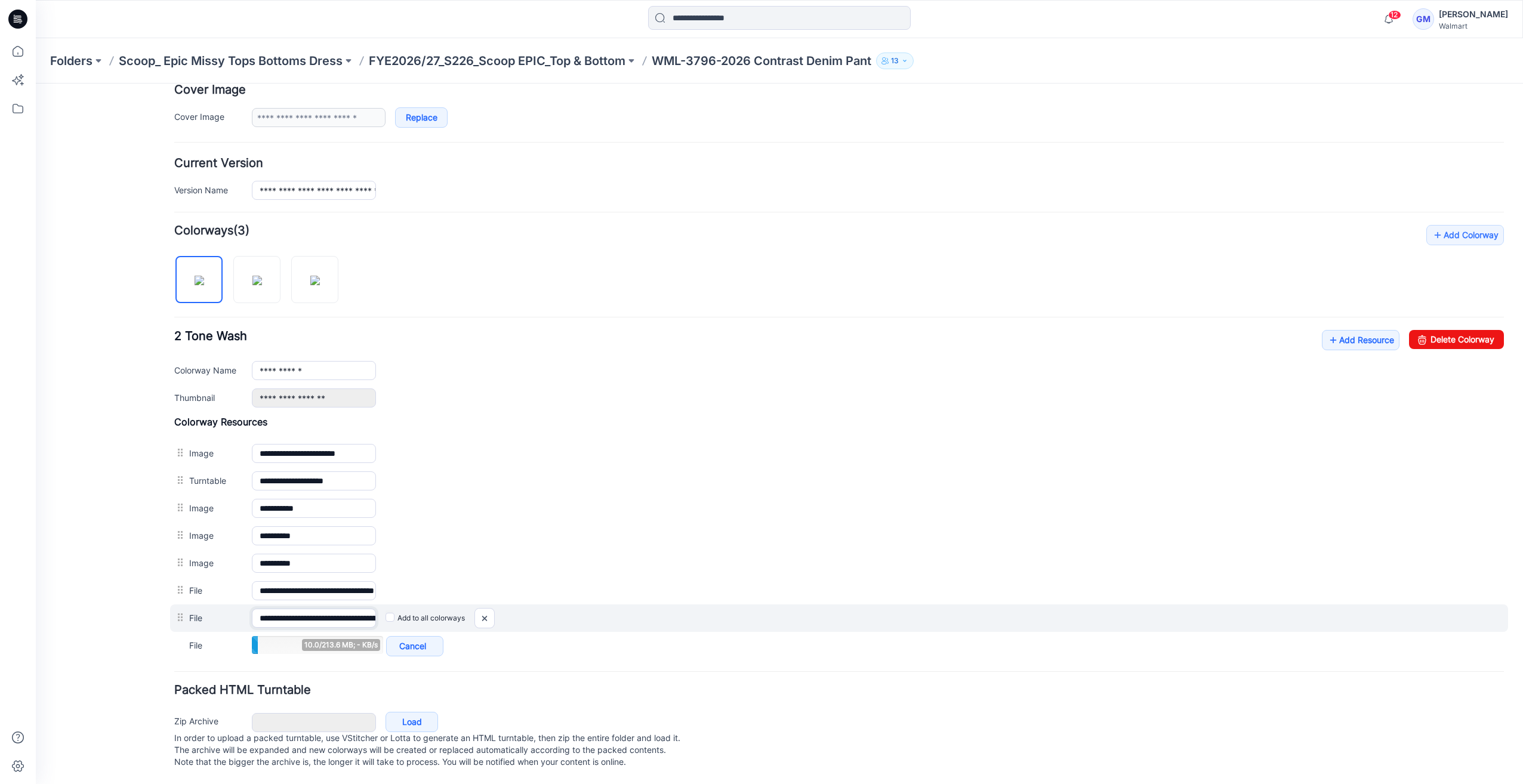
scroll to position [0, 163]
drag, startPoint x: 285, startPoint y: 606, endPoint x: 514, endPoint y: 595, distance: 229.3
click at [514, 605] on div "**********" at bounding box center [839, 619] width 1338 height 28
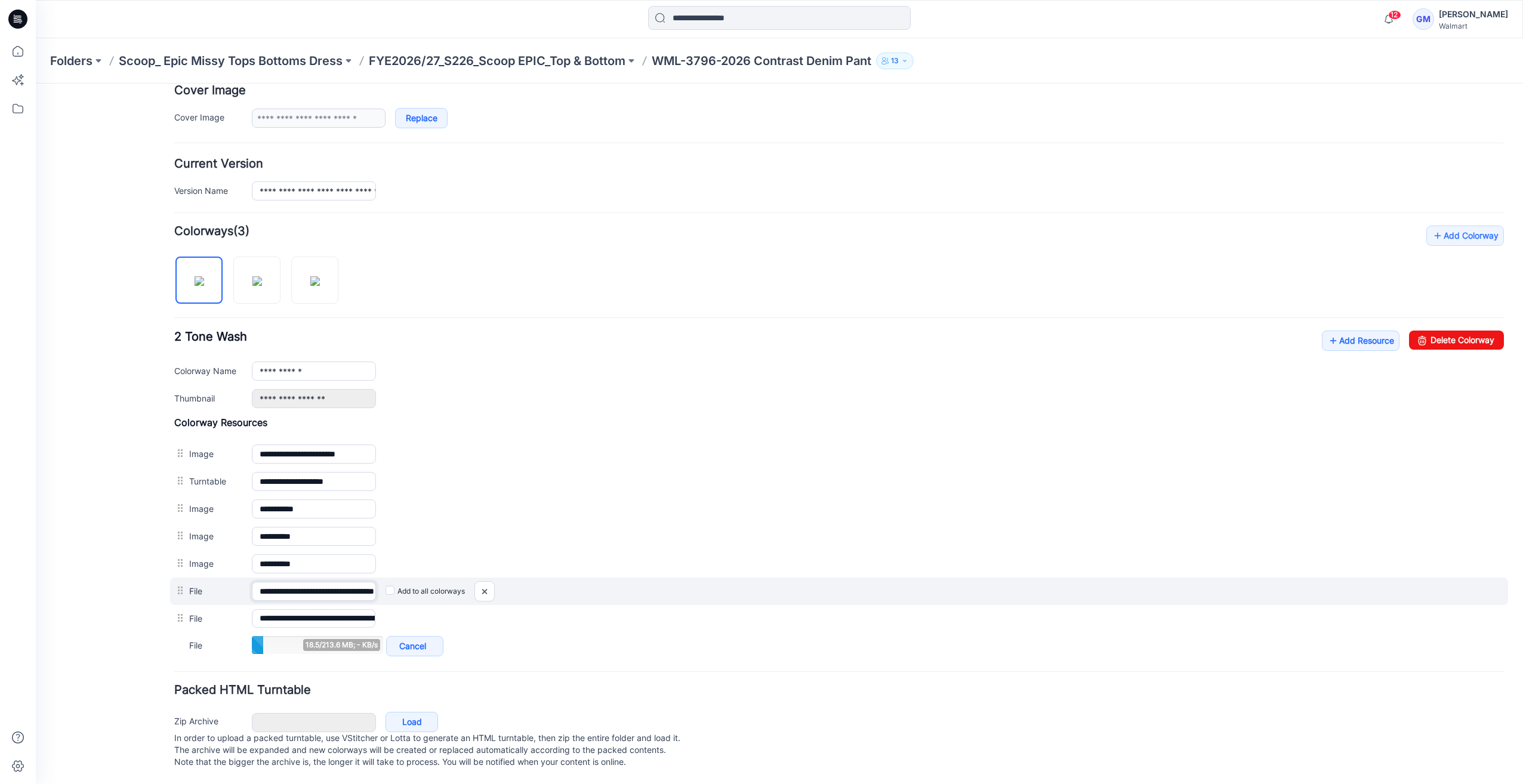
scroll to position [0, 59]
drag, startPoint x: 303, startPoint y: 582, endPoint x: 567, endPoint y: 578, distance: 264.0
click at [567, 578] on div "**********" at bounding box center [839, 592] width 1338 height 28
drag, startPoint x: 483, startPoint y: 576, endPoint x: 861, endPoint y: 154, distance: 566.5
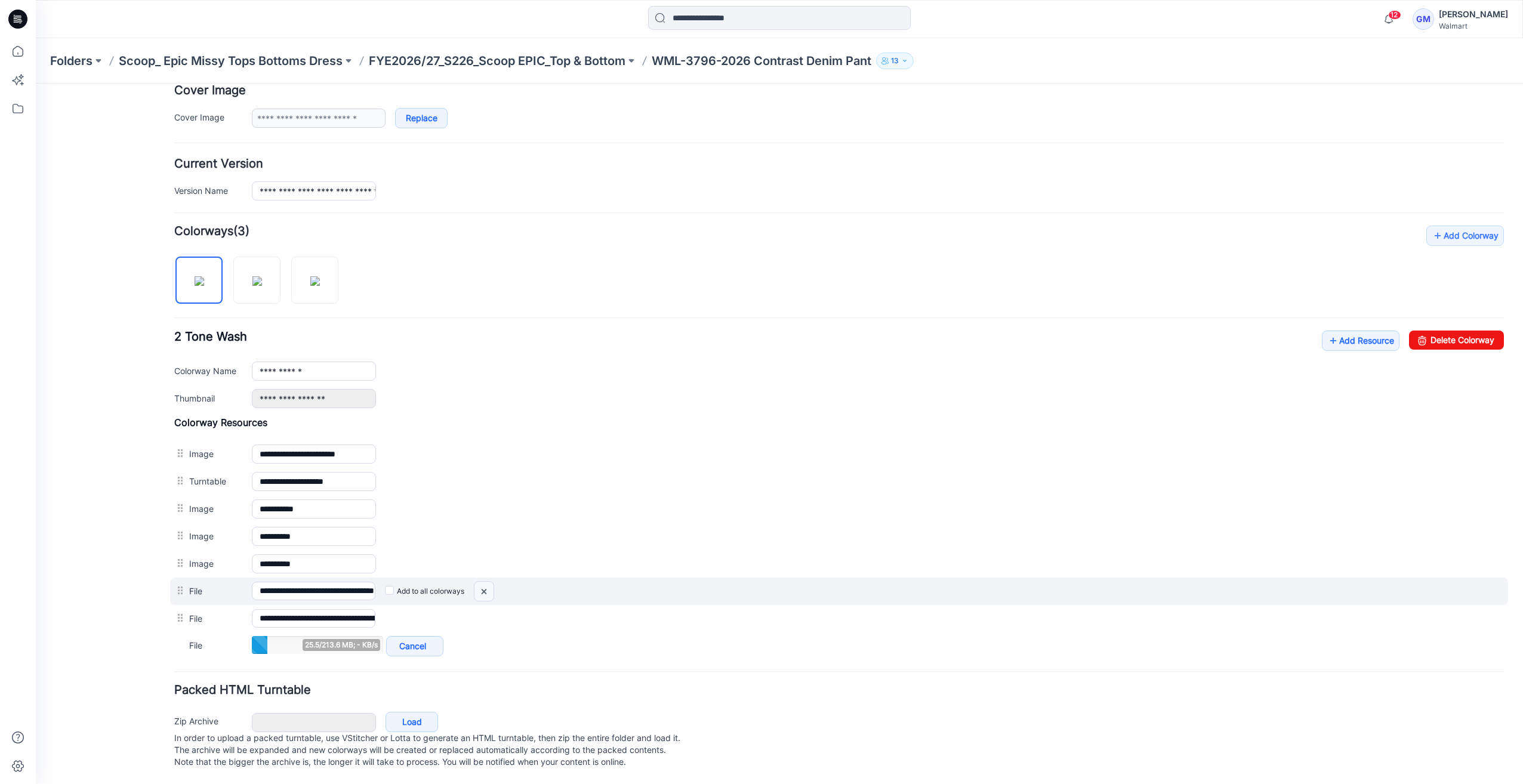
click at [483, 582] on img at bounding box center [484, 592] width 19 height 20
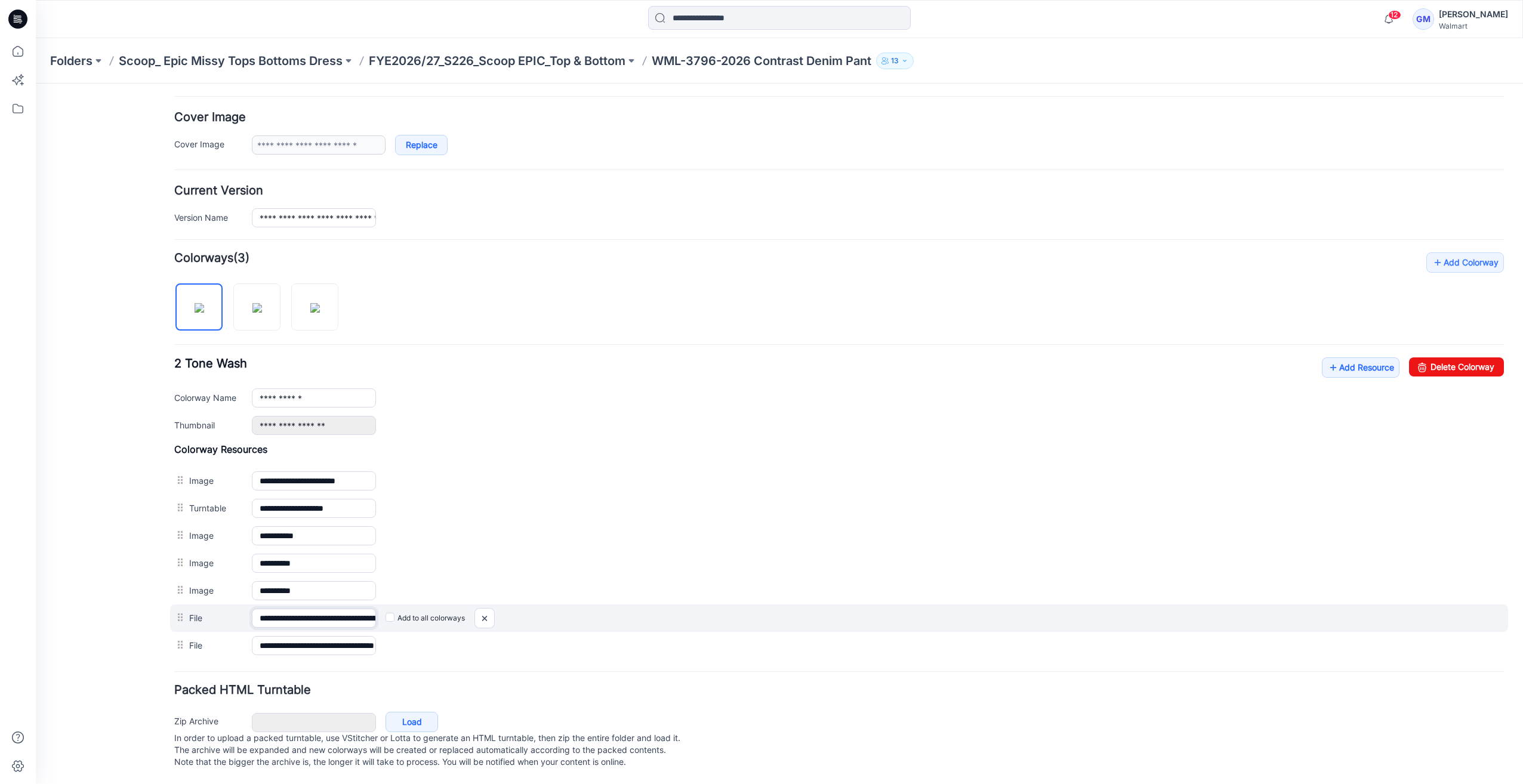
scroll to position [0, 163]
drag, startPoint x: 332, startPoint y: 609, endPoint x: 600, endPoint y: 603, distance: 268.1
click at [603, 605] on div "**********" at bounding box center [839, 619] width 1338 height 28
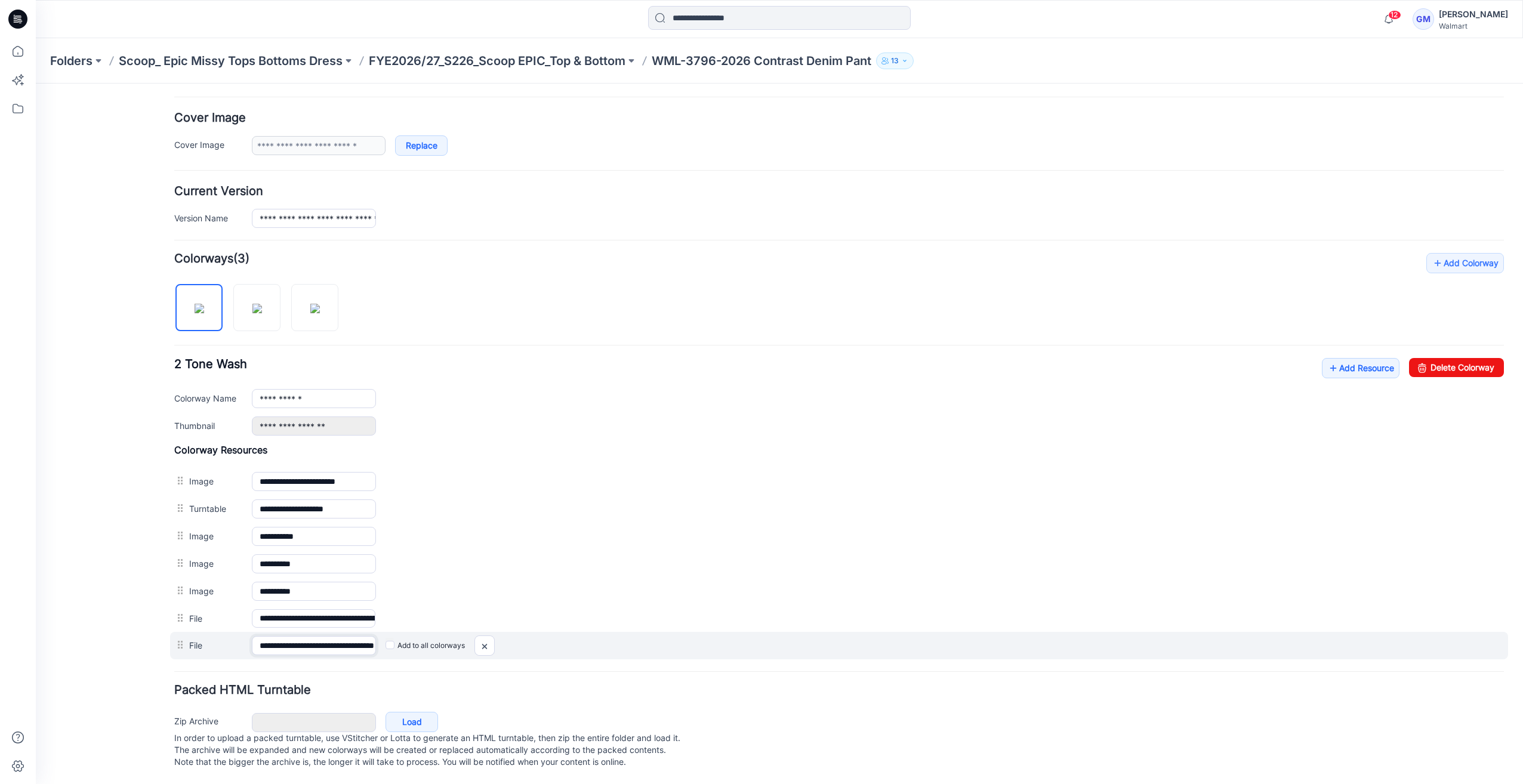
scroll to position [0, 59]
drag, startPoint x: 332, startPoint y: 630, endPoint x: 630, endPoint y: 642, distance: 298.2
click at [630, 642] on div "**********" at bounding box center [839, 646] width 1338 height 28
click at [394, 636] on label "Add to all colorways" at bounding box center [424, 646] width 79 height 19
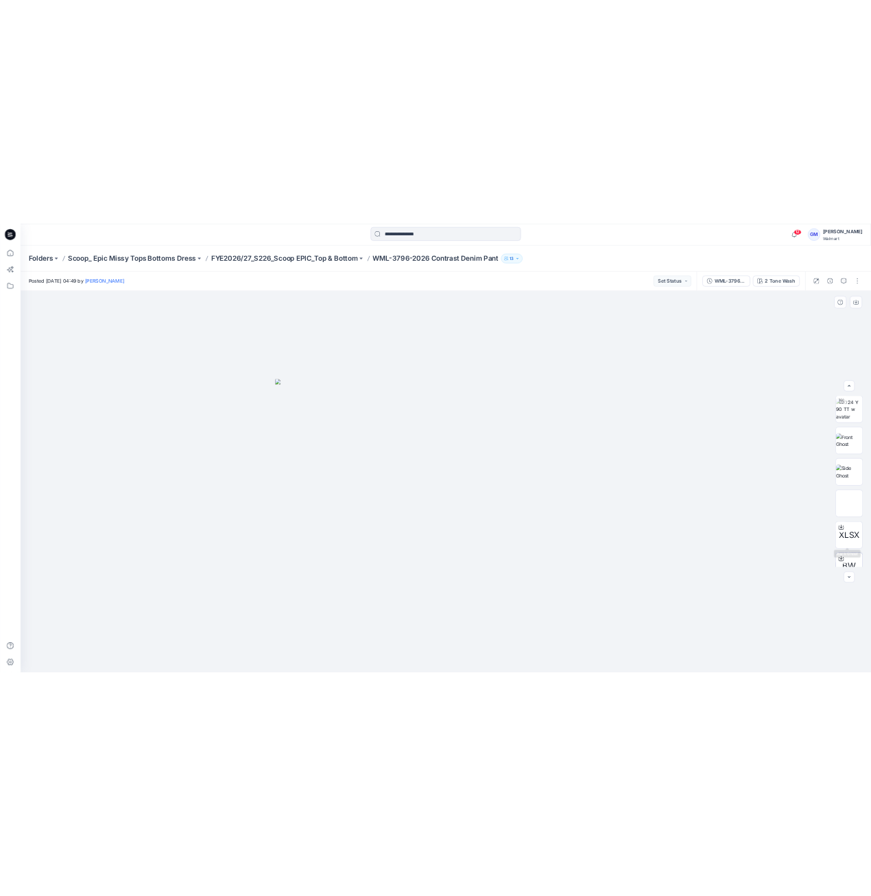
scroll to position [137, 0]
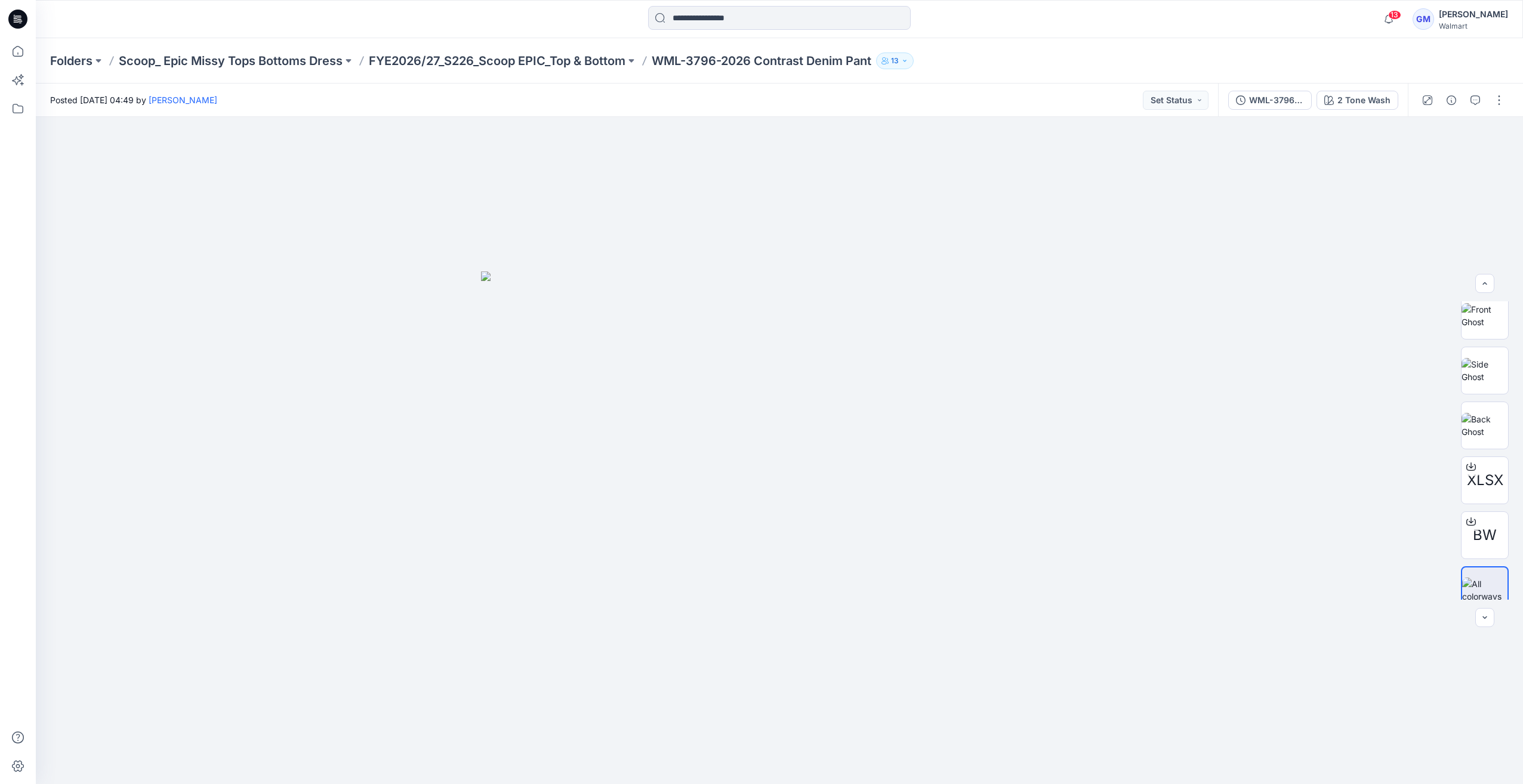
click at [726, 33] on div "13 Notifications Your style WML-3798-2026 Contrast Ecru Shorts has been updated…" at bounding box center [779, 19] width 1487 height 38
click at [733, 28] on input at bounding box center [780, 17] width 263 height 23
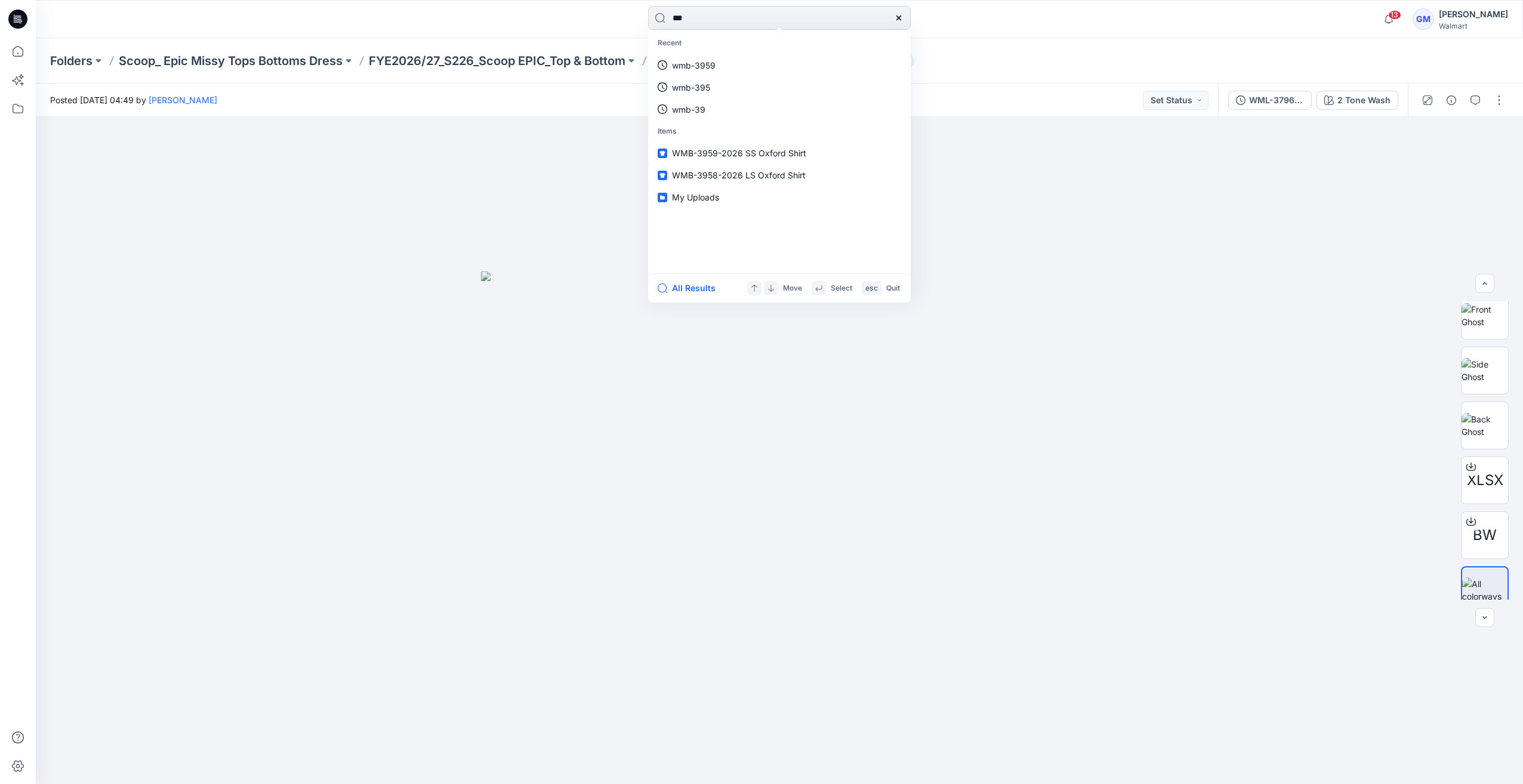
type input "****"
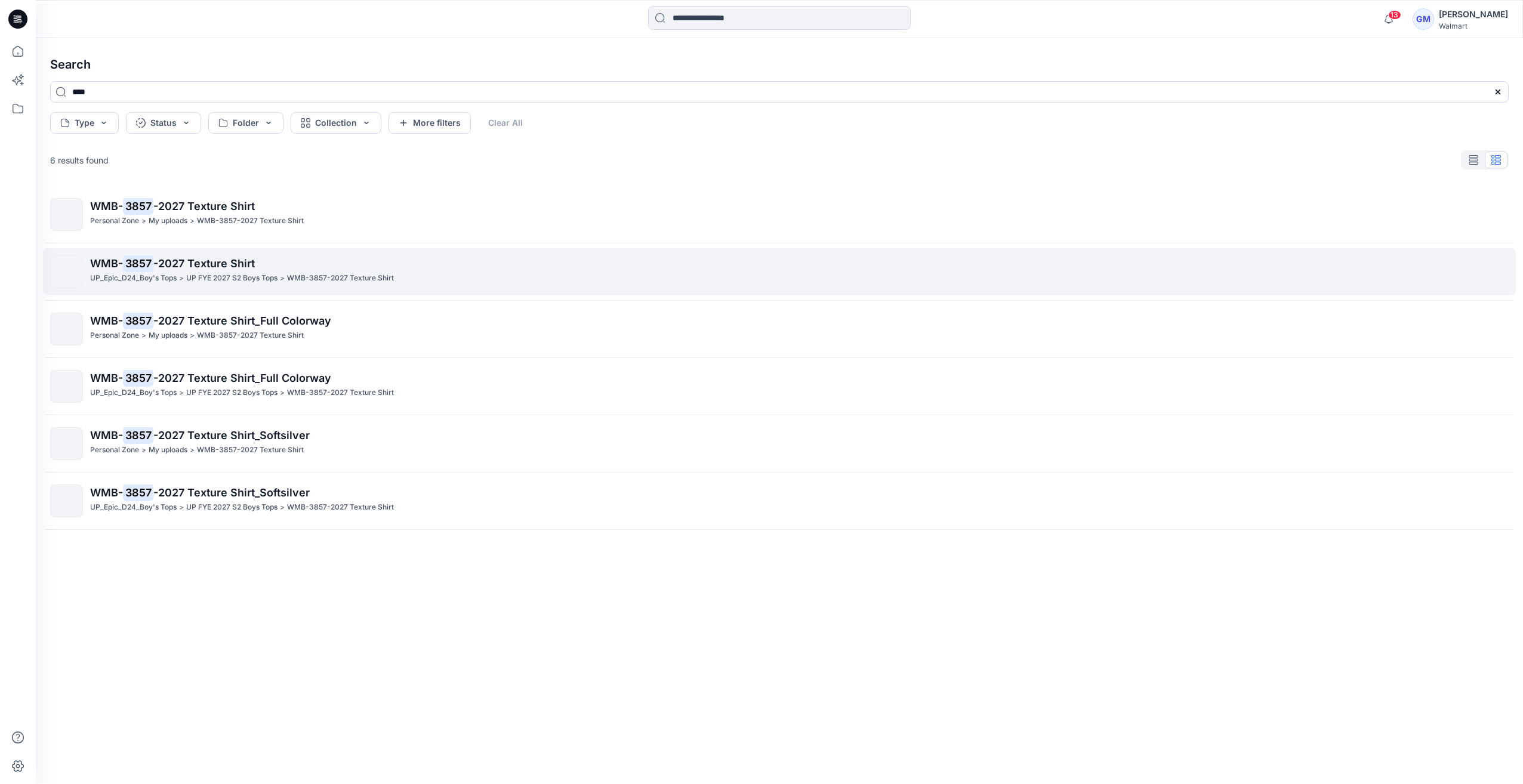
click at [373, 285] on div "WMB- 3857 -2027 Texture Shirt UP_Epic_D24_Boy's Tops > UP FYE 2027 S2 Boys Tops…" at bounding box center [799, 272] width 1418 height 33
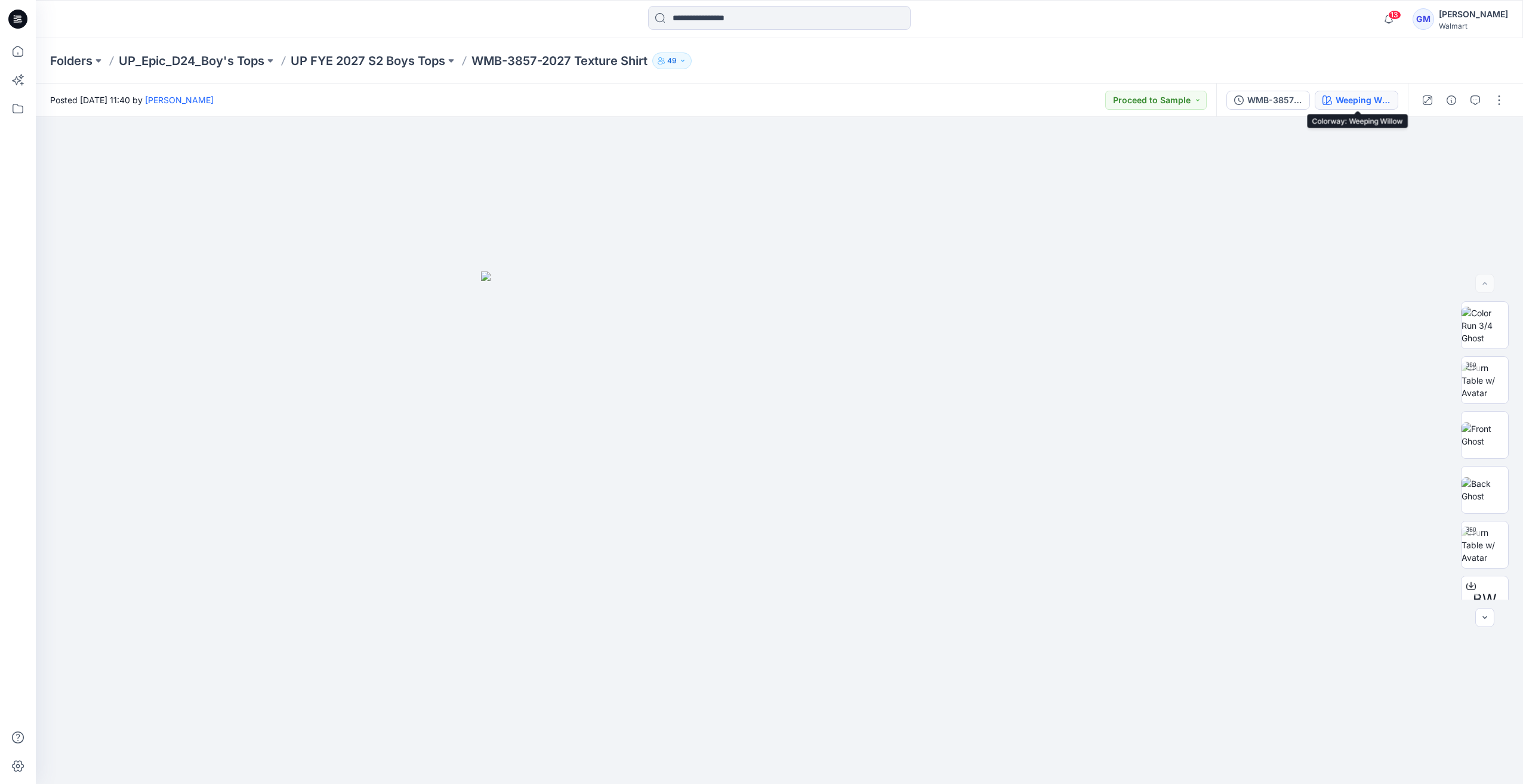
click at [1379, 97] on div "Weeping Willow" at bounding box center [1363, 100] width 55 height 13
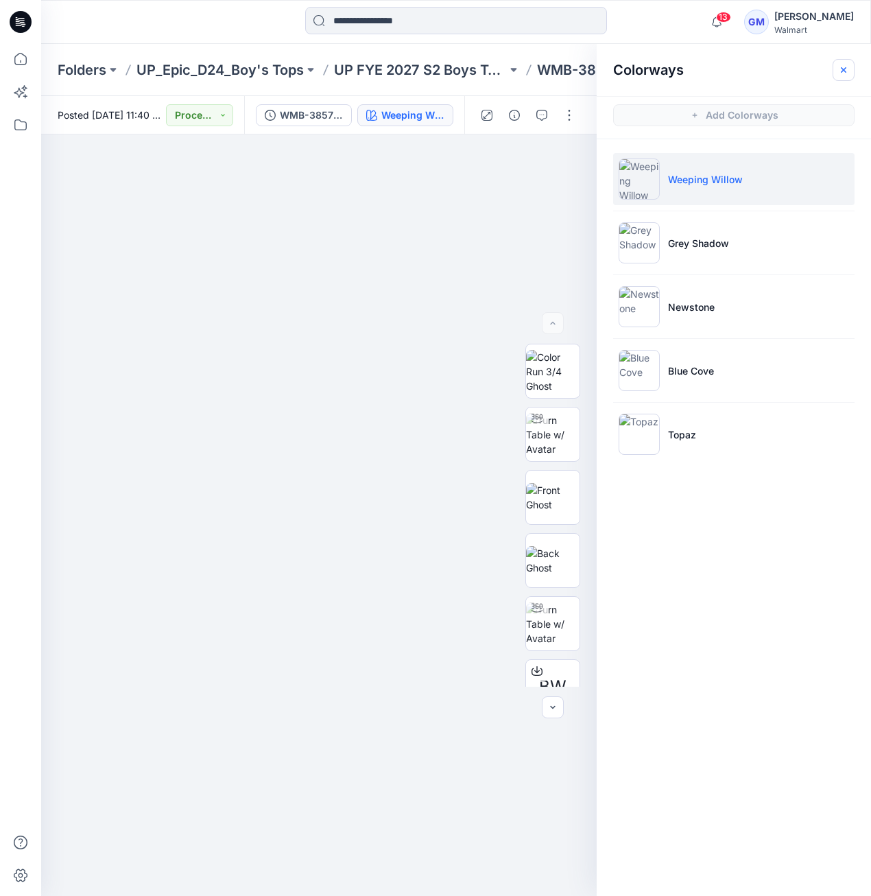
click at [837, 71] on button "button" at bounding box center [844, 70] width 22 height 22
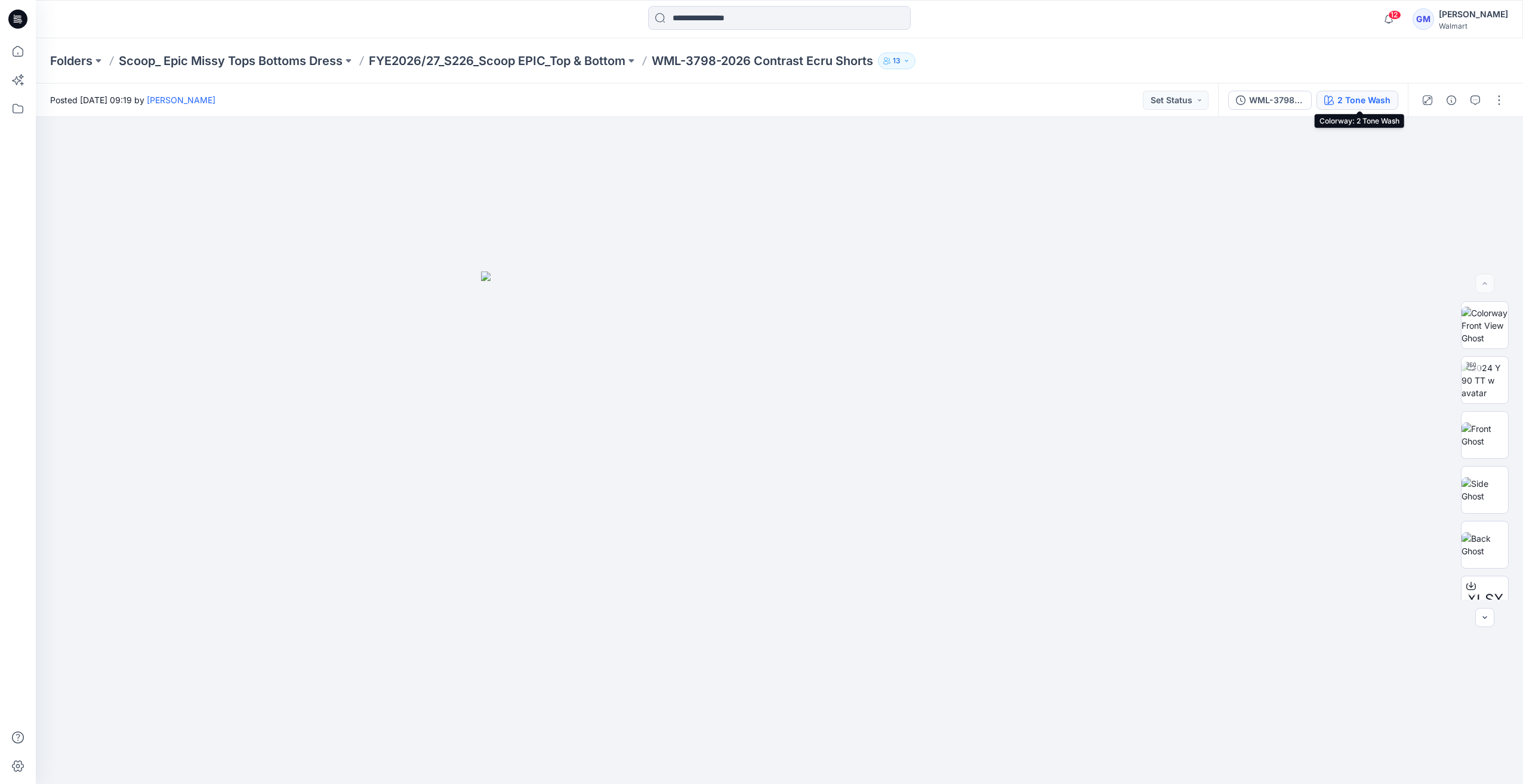
click at [1331, 101] on icon "button" at bounding box center [1329, 100] width 10 height 10
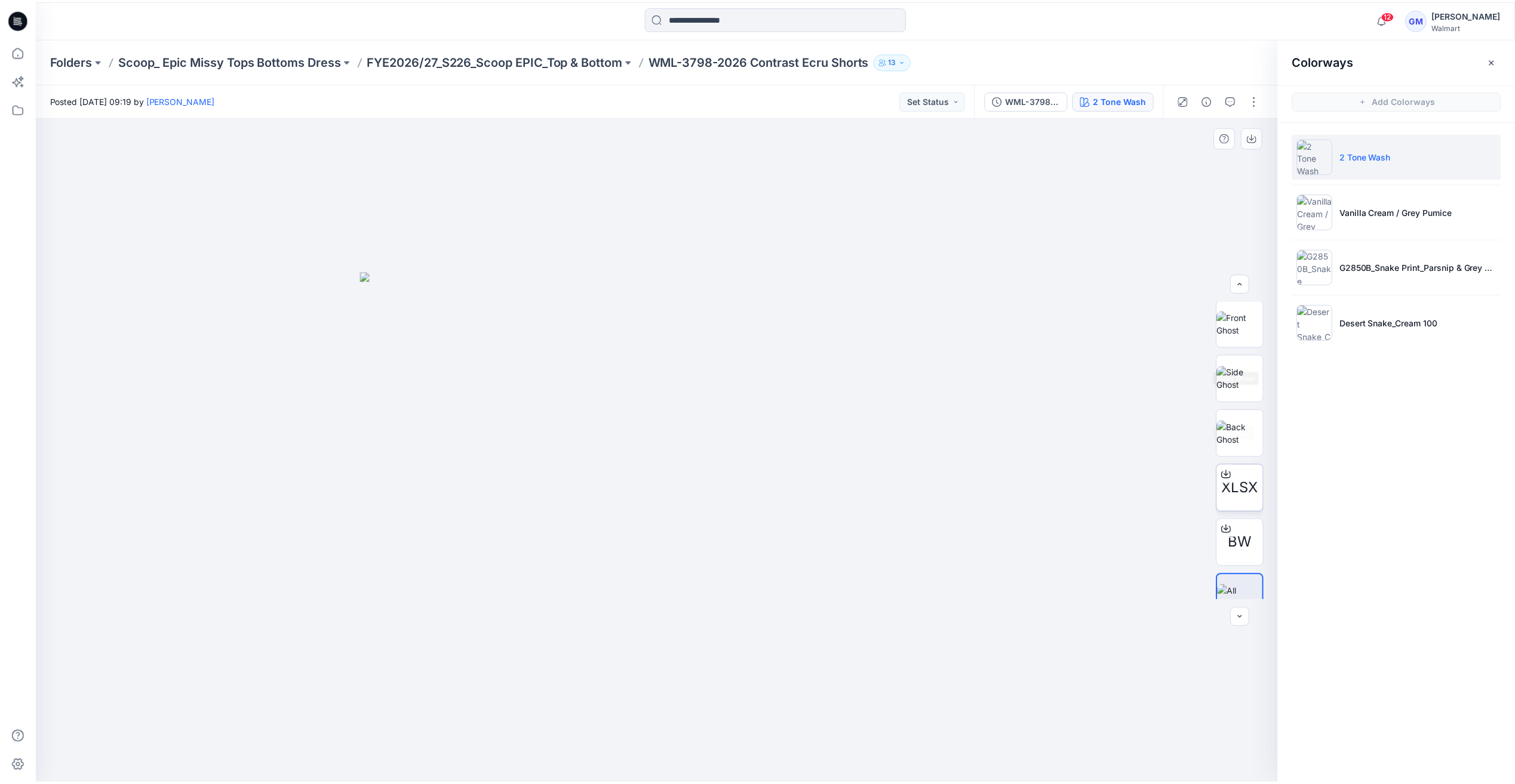
scroll to position [134, 0]
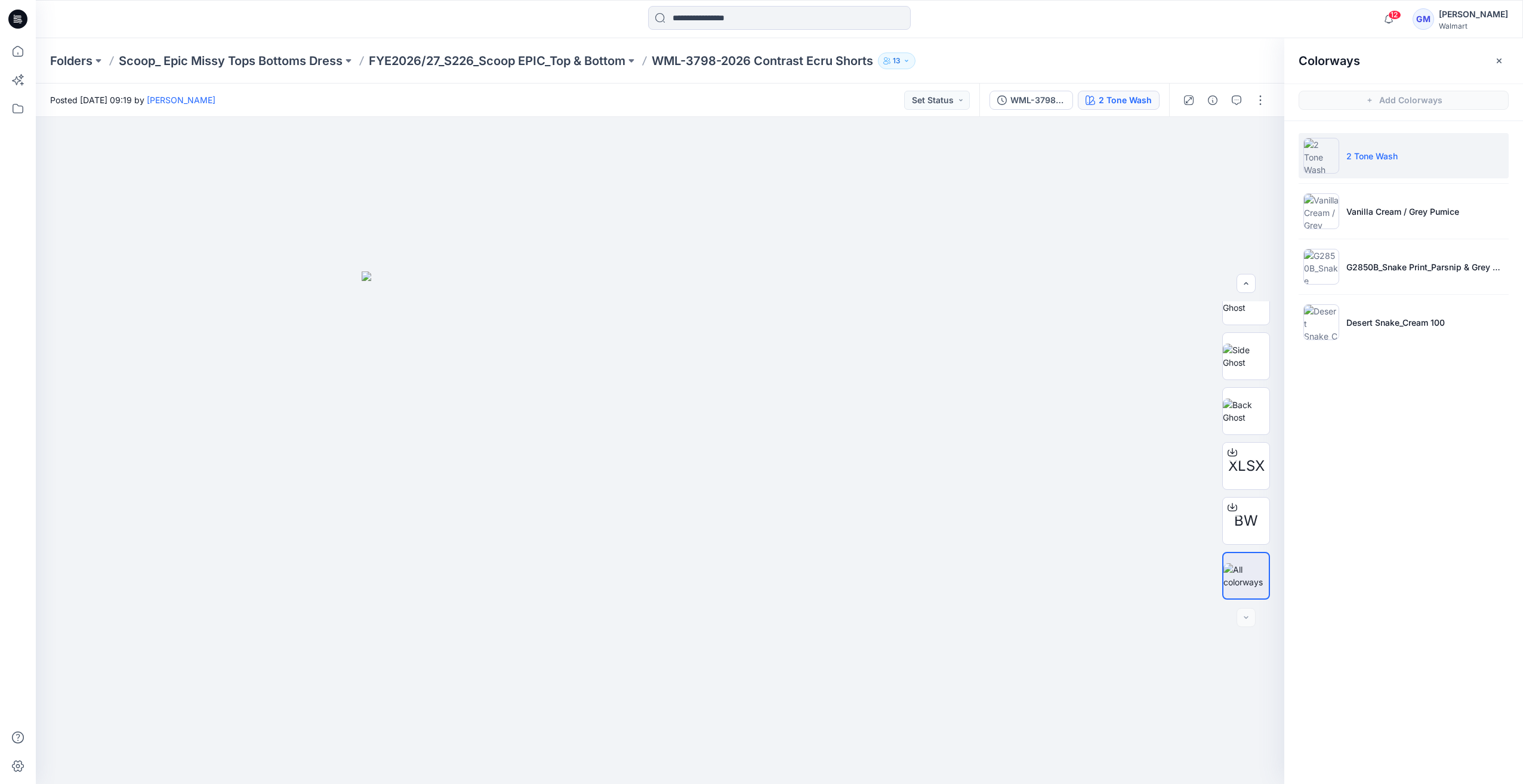
click at [481, 65] on p "FYE2026/27_S226_Scoop EPIC_Top & Bottom" at bounding box center [497, 60] width 257 height 17
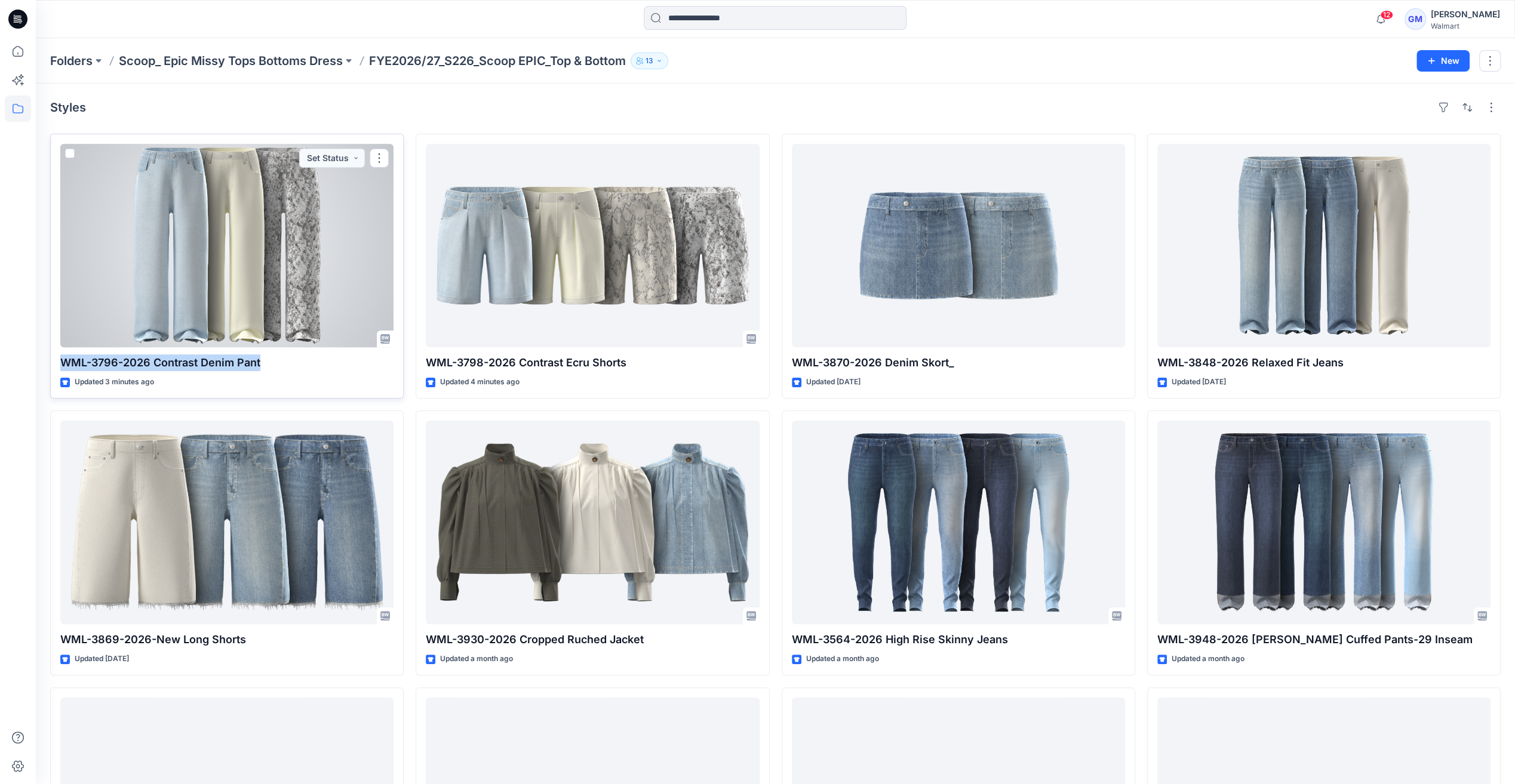
drag, startPoint x: 274, startPoint y: 362, endPoint x: 56, endPoint y: 361, distance: 218.0
click at [56, 361] on div "WML-3796-2026 Contrast Denim Pant Updated 3 minutes ago Set Status" at bounding box center [227, 266] width 354 height 265
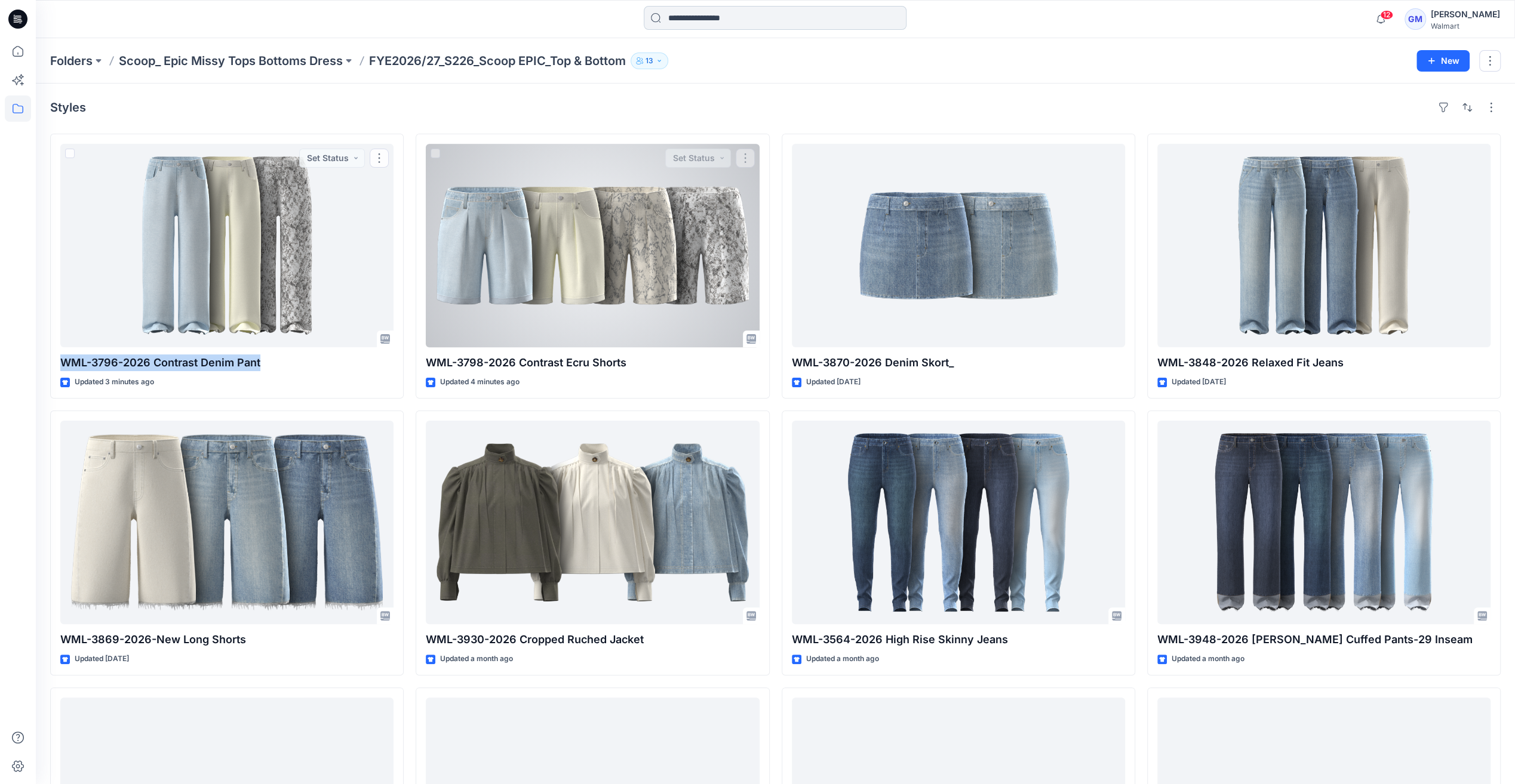
copy p "WML-3796-2026 Contrast Denim Pant"
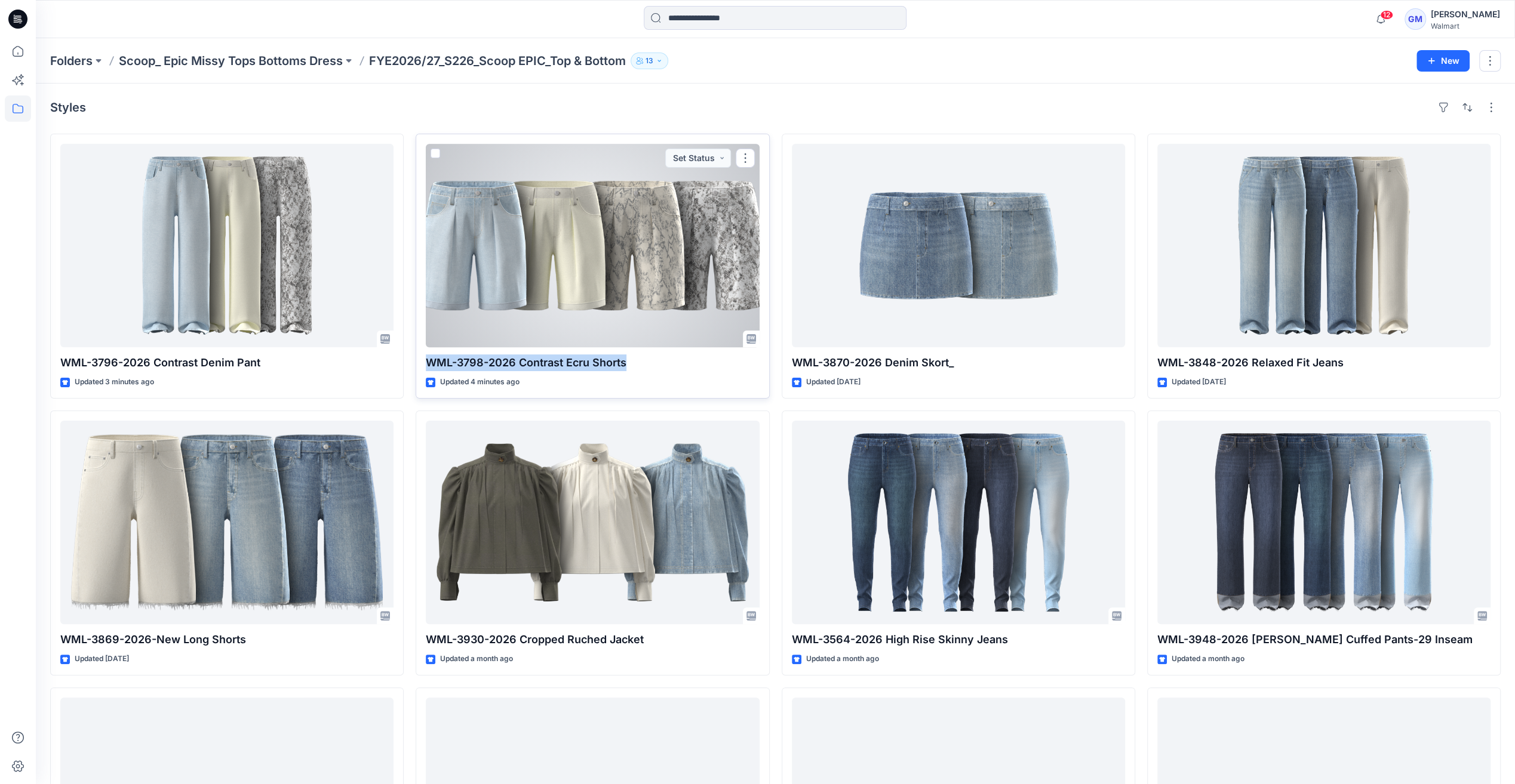
drag, startPoint x: 425, startPoint y: 363, endPoint x: 646, endPoint y: 360, distance: 221.0
click at [646, 360] on div "WML-3798-2026 Contrast Ecru Shorts Updated 4 minutes ago Set Status" at bounding box center [592, 266] width 354 height 265
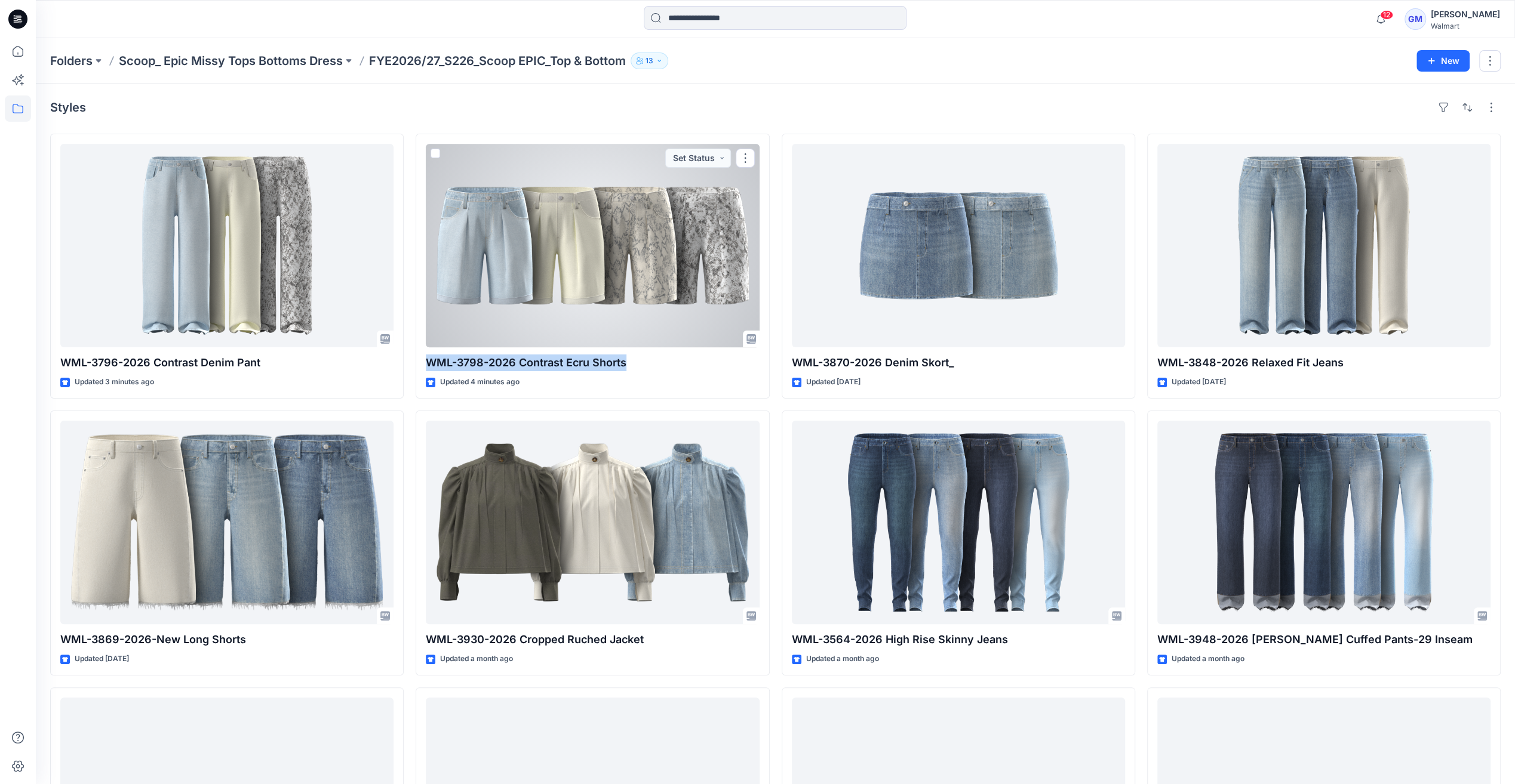
copy p "WML-3798-2026 Contrast Ecru Shorts"
